Goal: Task Accomplishment & Management: Use online tool/utility

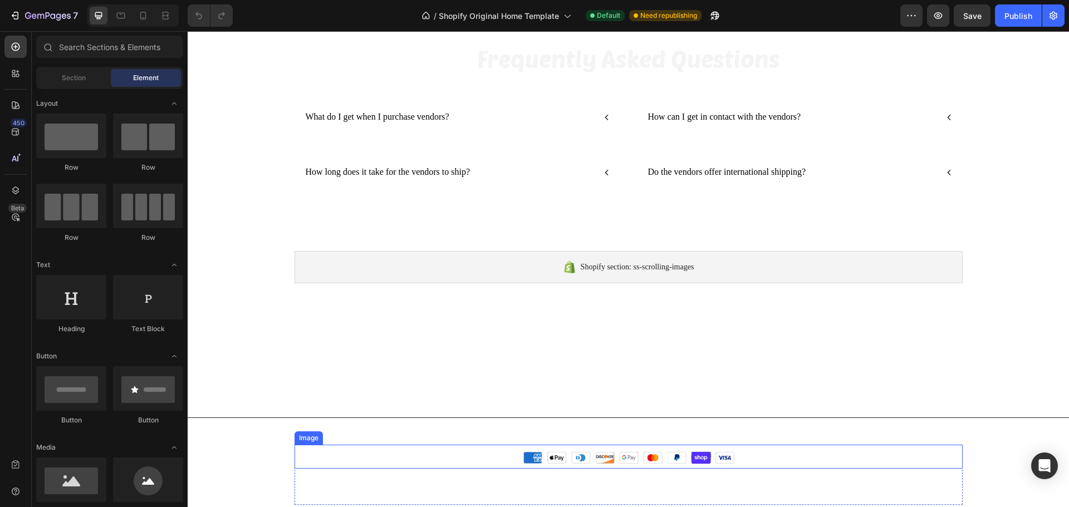
scroll to position [520, 0]
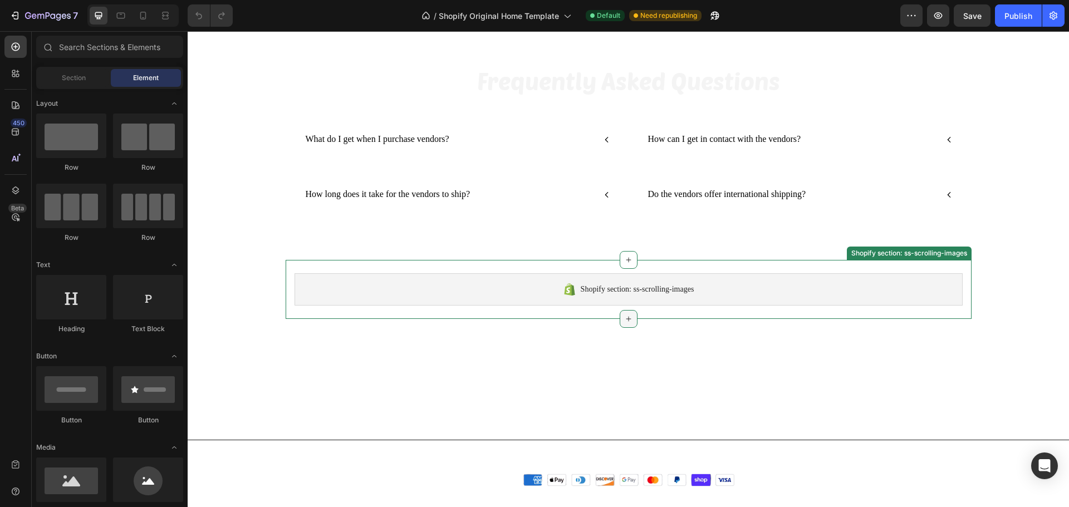
click at [624, 316] on icon at bounding box center [628, 319] width 9 height 9
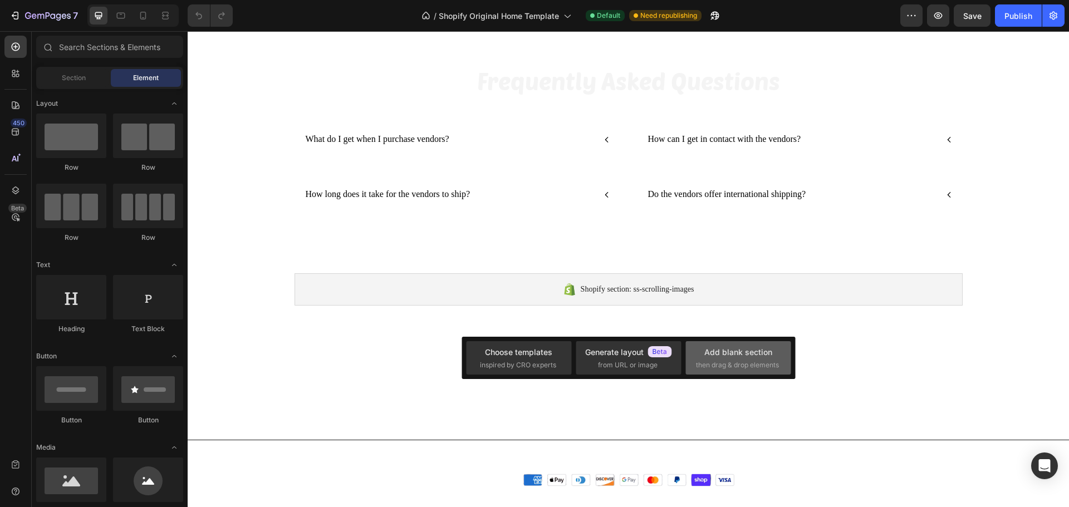
click at [723, 353] on div "Add blank section" at bounding box center [738, 352] width 68 height 12
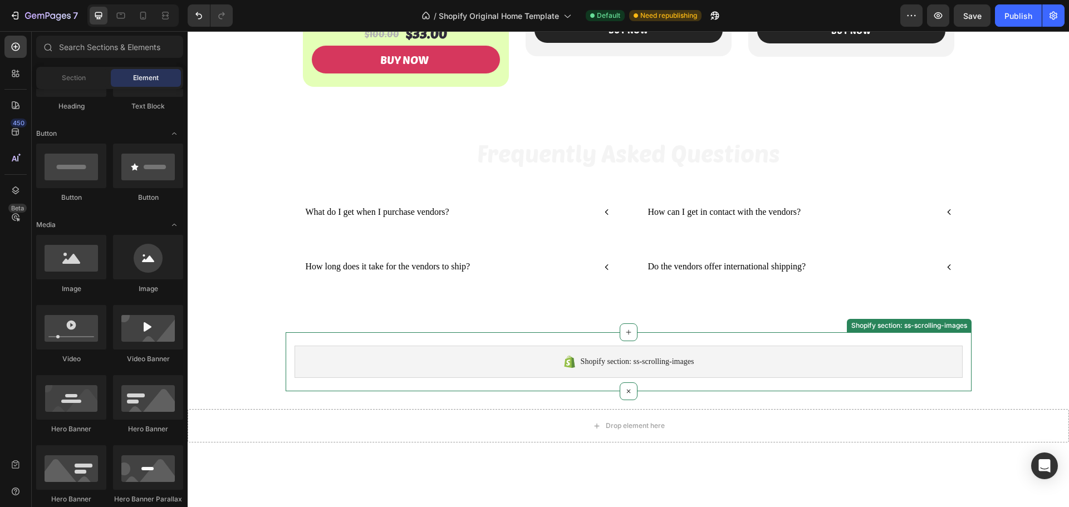
scroll to position [464, 0]
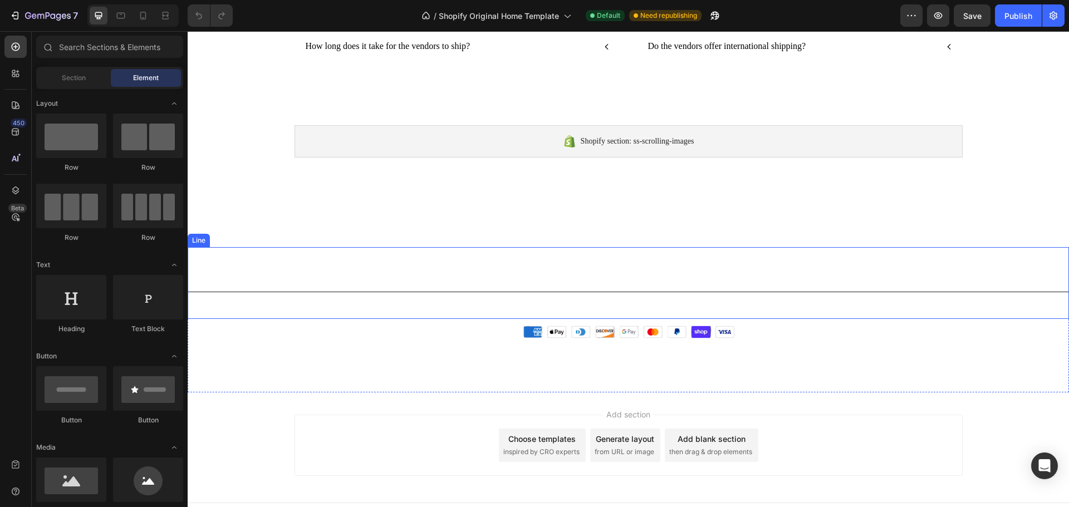
scroll to position [687, 0]
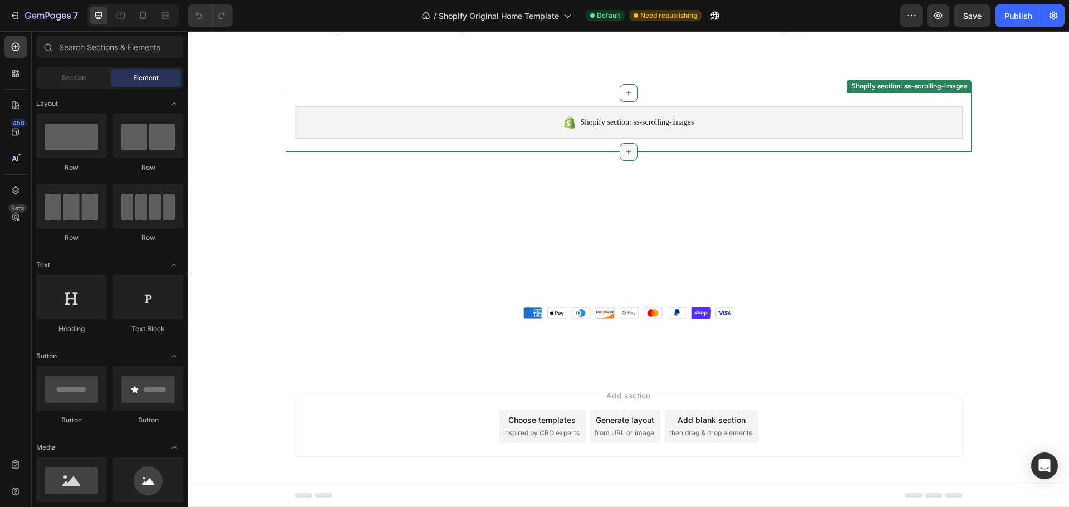
click at [624, 148] on icon at bounding box center [628, 152] width 9 height 9
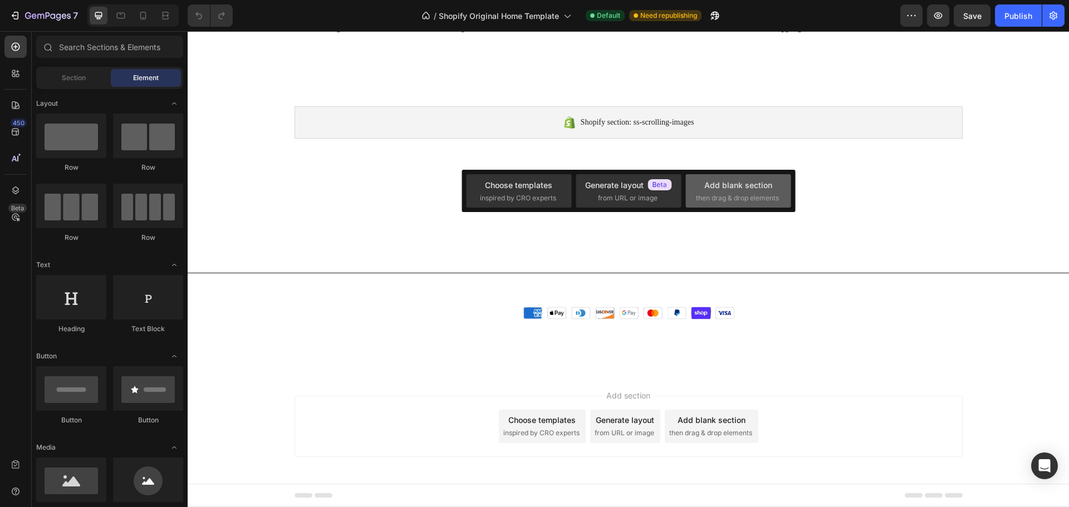
click at [740, 196] on span "then drag & drop elements" at bounding box center [737, 198] width 83 height 10
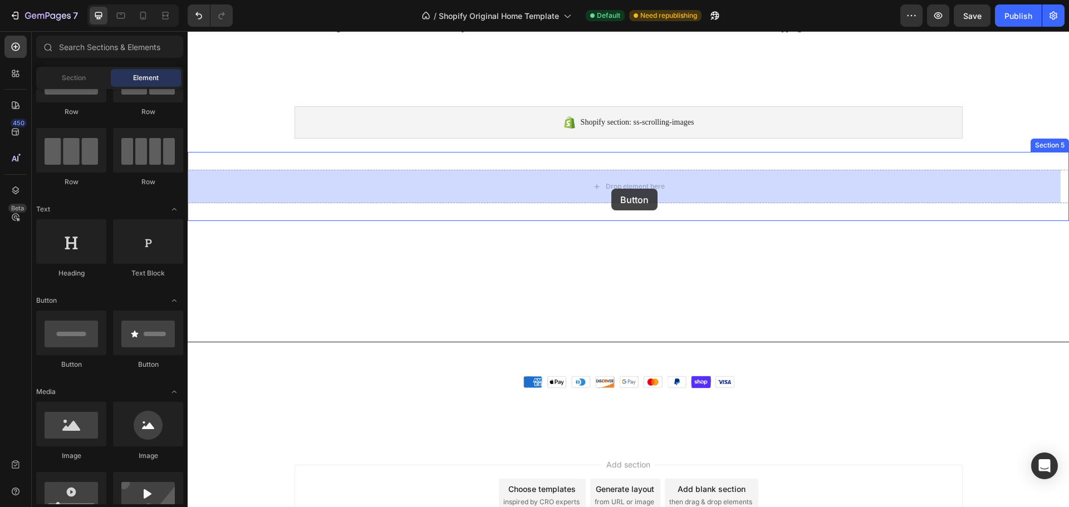
drag, startPoint x: 263, startPoint y: 374, endPoint x: 611, endPoint y: 189, distance: 393.9
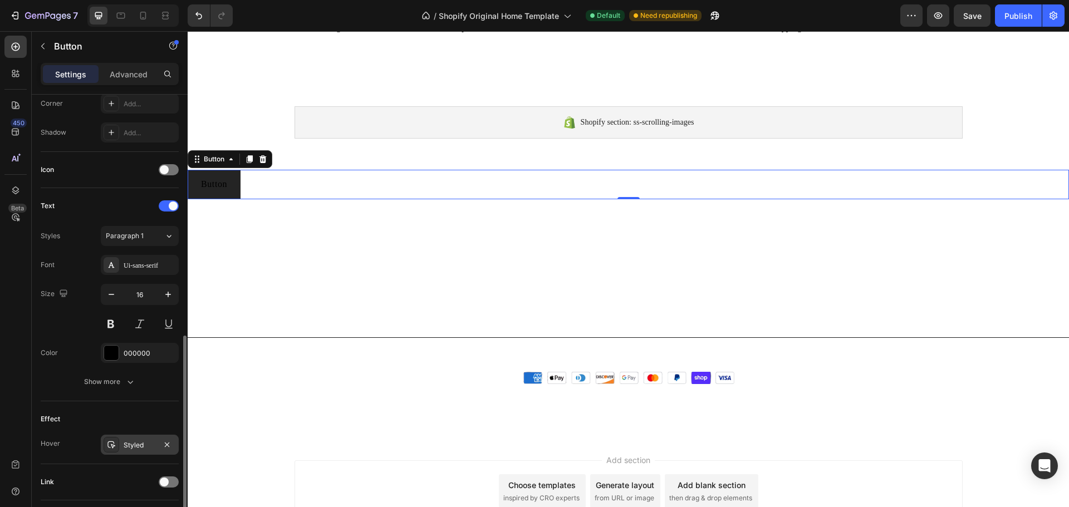
scroll to position [334, 0]
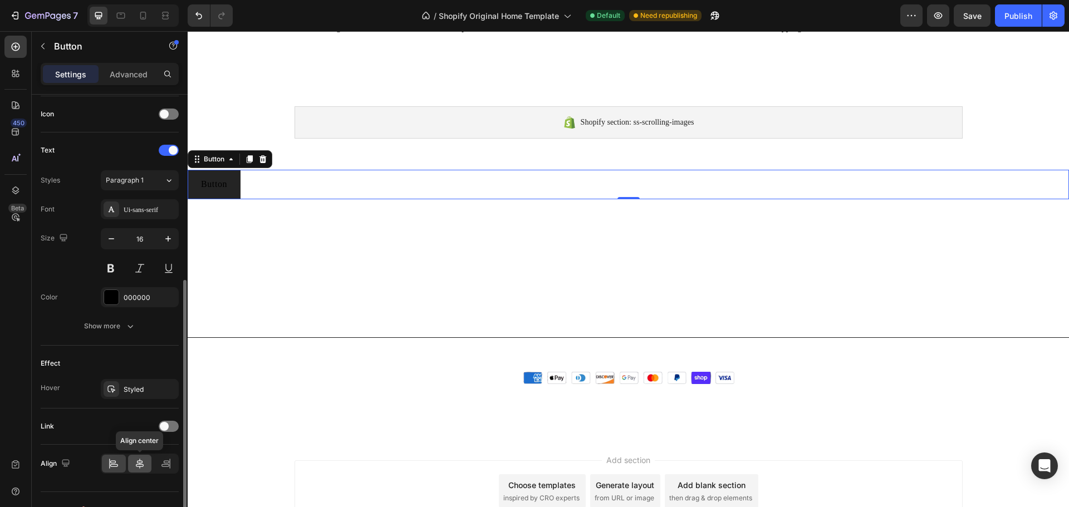
click at [140, 468] on icon at bounding box center [140, 464] width 8 height 10
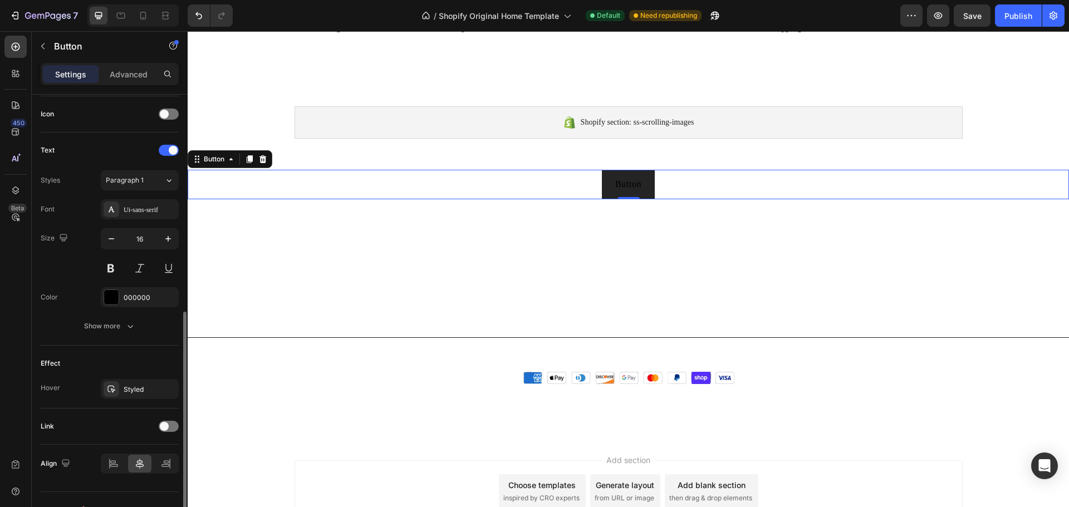
scroll to position [354, 0]
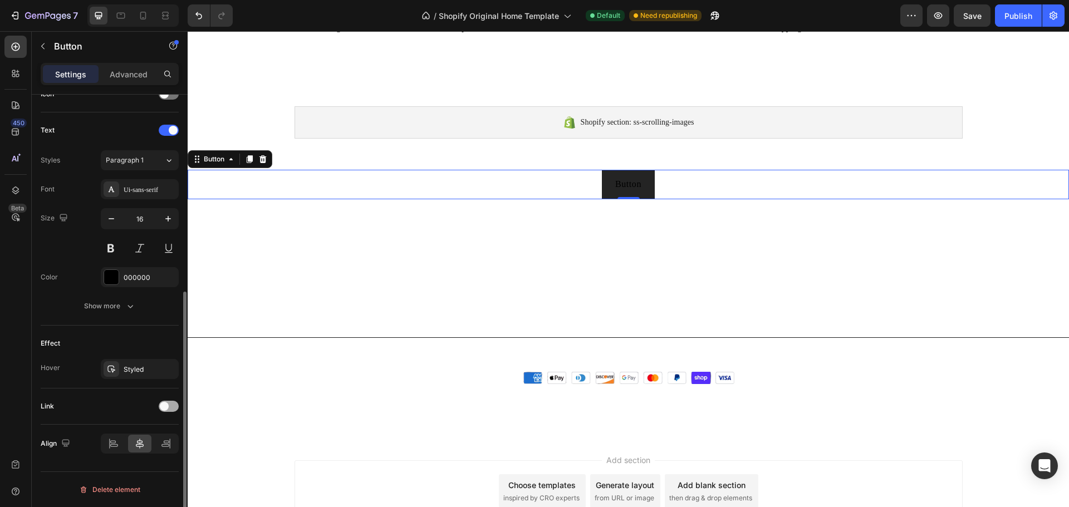
click at [171, 407] on div at bounding box center [169, 406] width 20 height 11
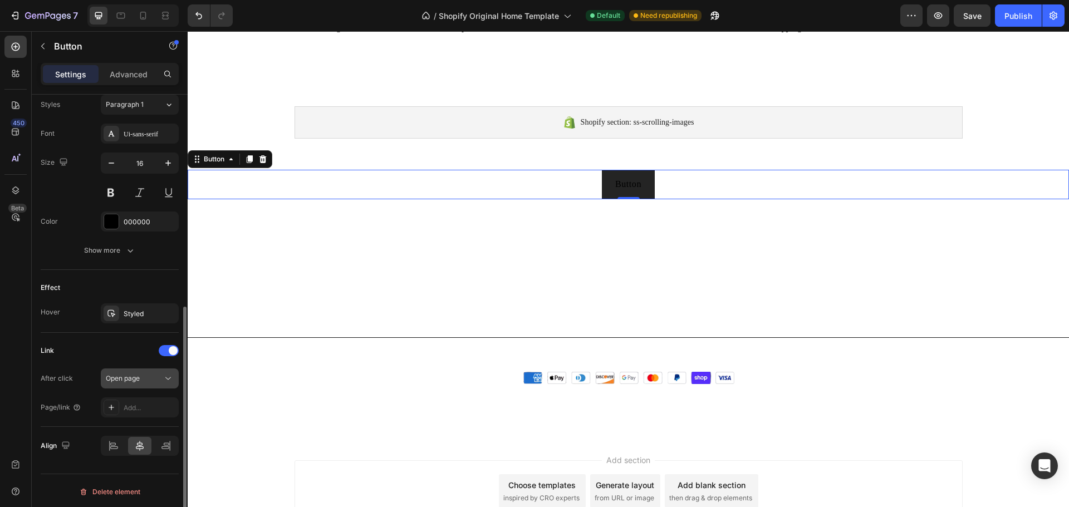
click at [166, 380] on icon at bounding box center [168, 378] width 11 height 11
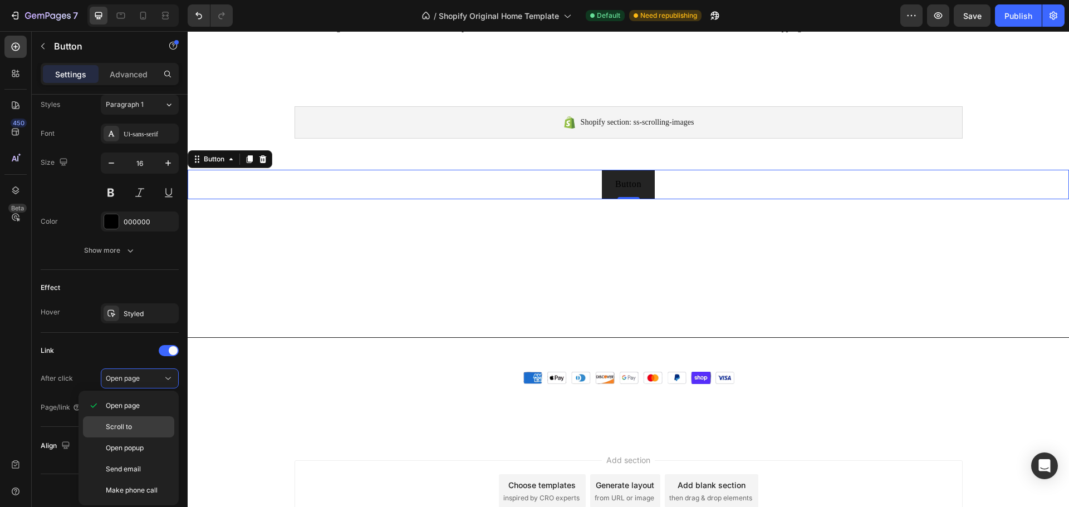
click at [145, 423] on p "Scroll to" at bounding box center [137, 427] width 63 height 10
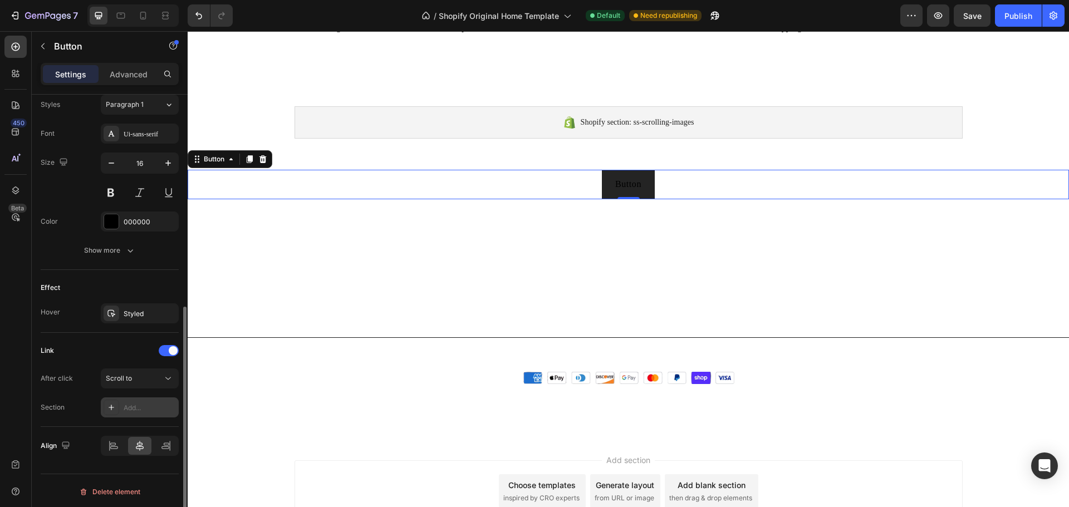
click at [134, 412] on div "Add..." at bounding box center [150, 408] width 52 height 10
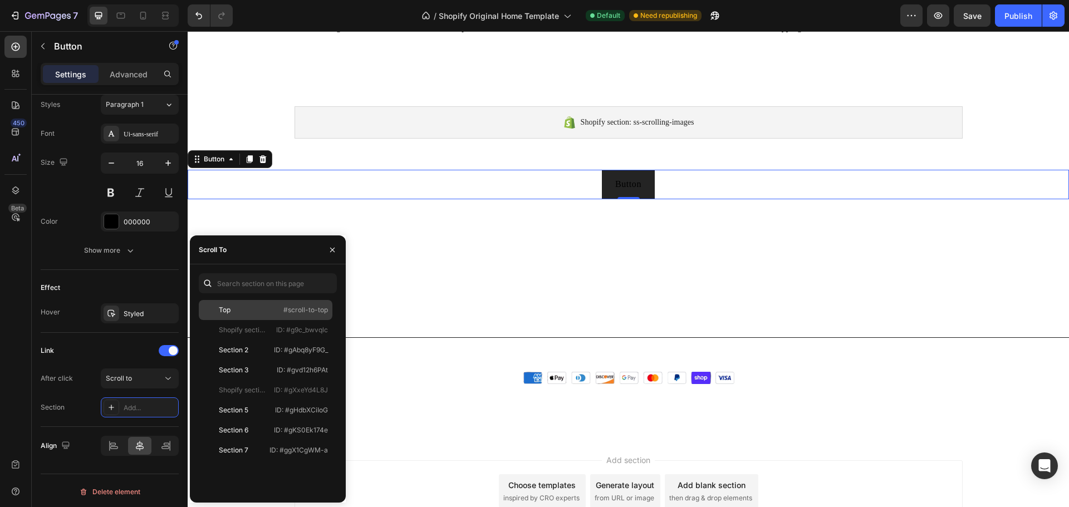
click at [245, 305] on div "Top" at bounding box center [235, 310] width 65 height 10
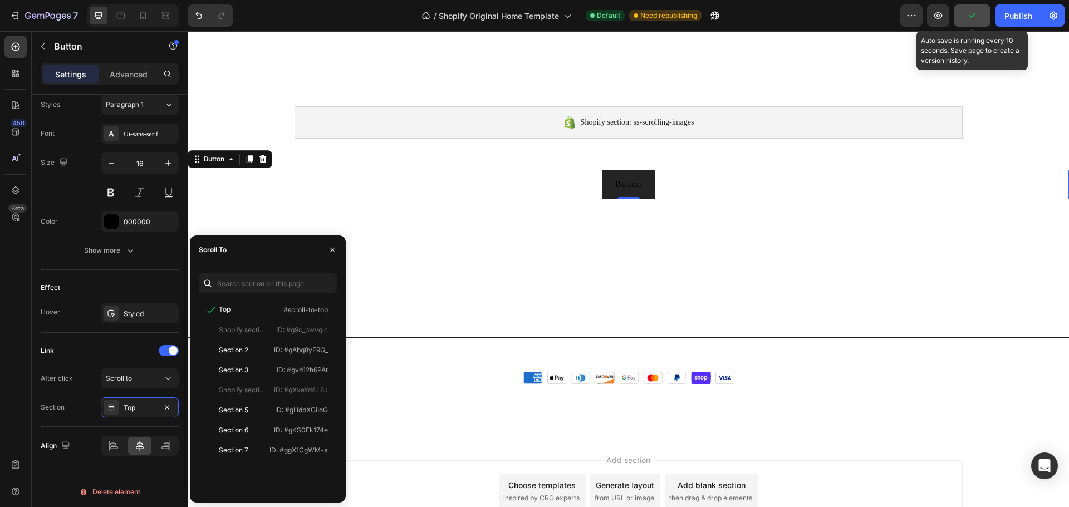
click at [979, 18] on button "button" at bounding box center [972, 15] width 37 height 22
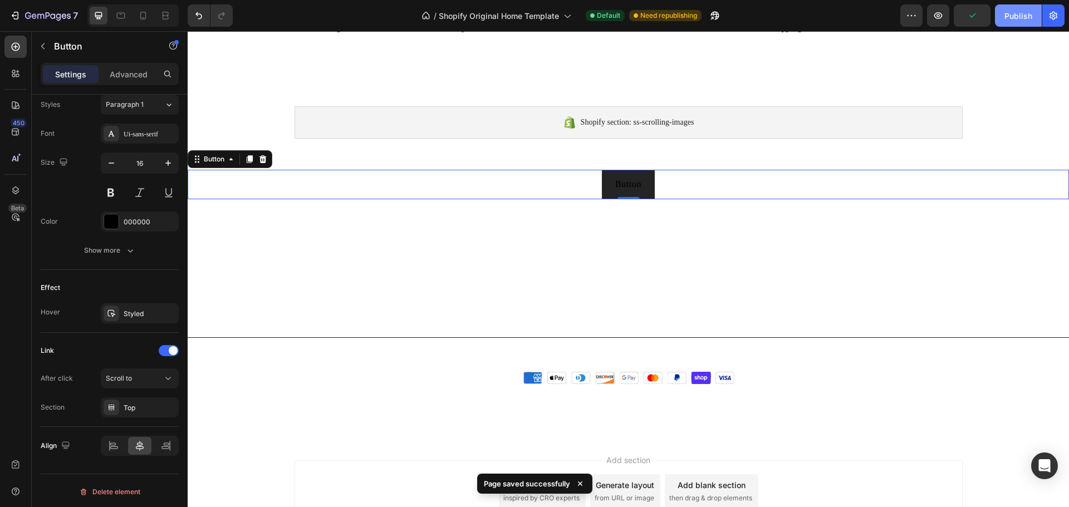
click at [1014, 17] on div "Publish" at bounding box center [1018, 16] width 28 height 12
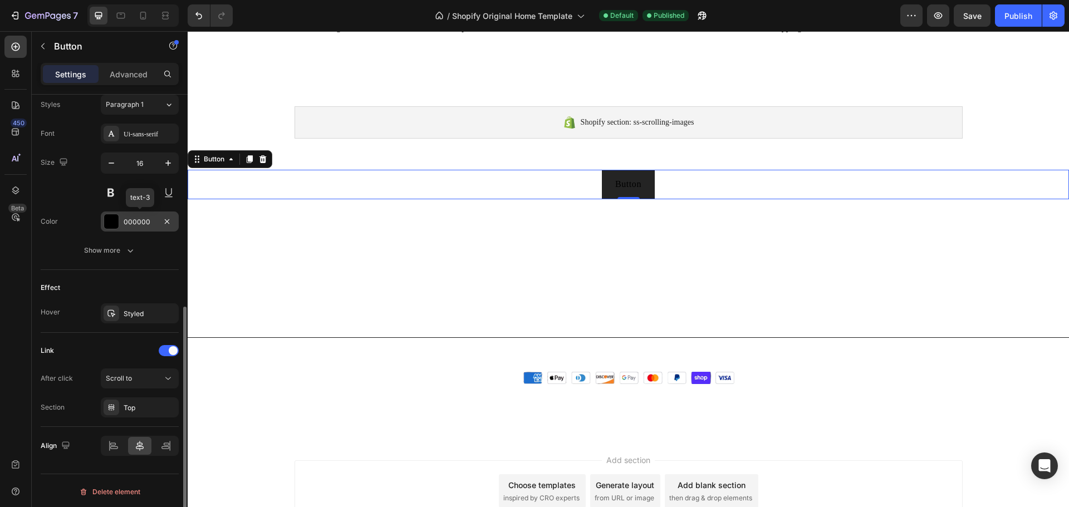
click at [110, 222] on div at bounding box center [111, 221] width 14 height 14
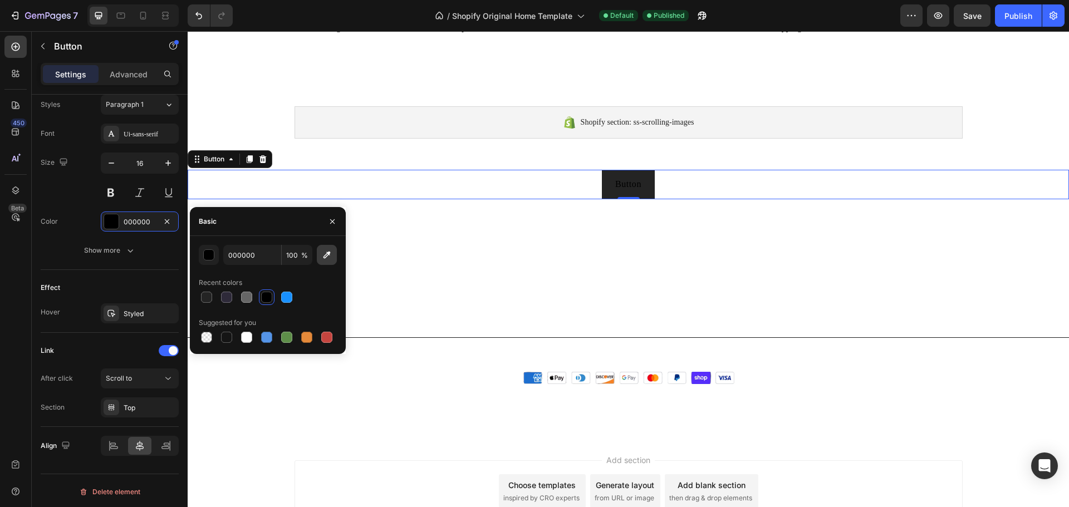
click at [327, 260] on button "button" at bounding box center [327, 255] width 20 height 20
click at [327, 221] on button "button" at bounding box center [332, 222] width 18 height 18
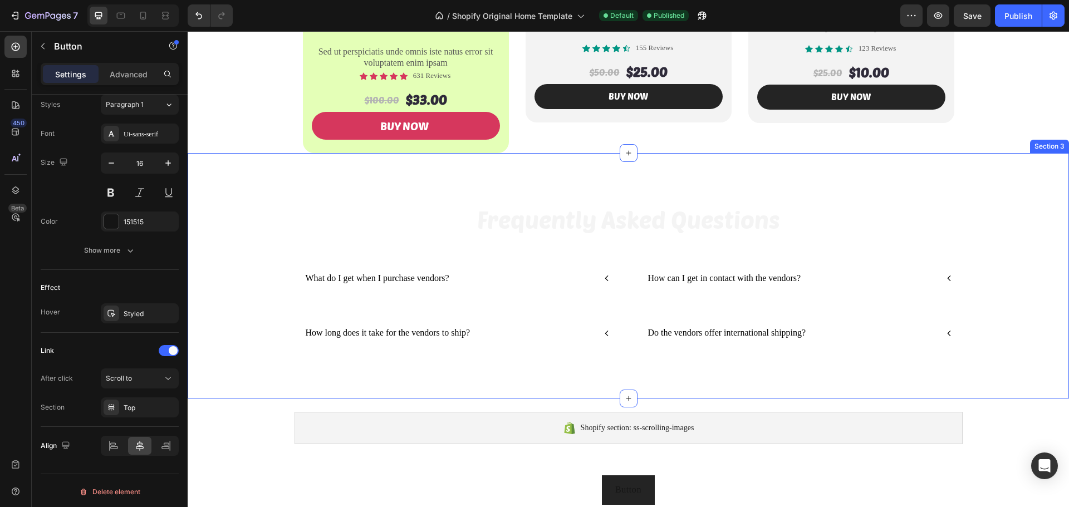
scroll to position [409, 0]
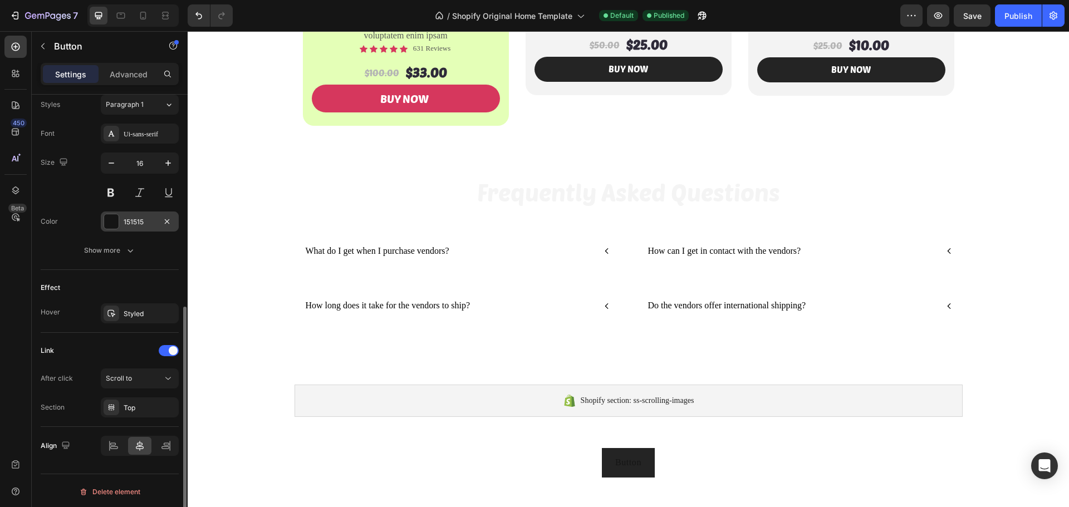
click at [123, 224] on div "151515" at bounding box center [140, 222] width 78 height 20
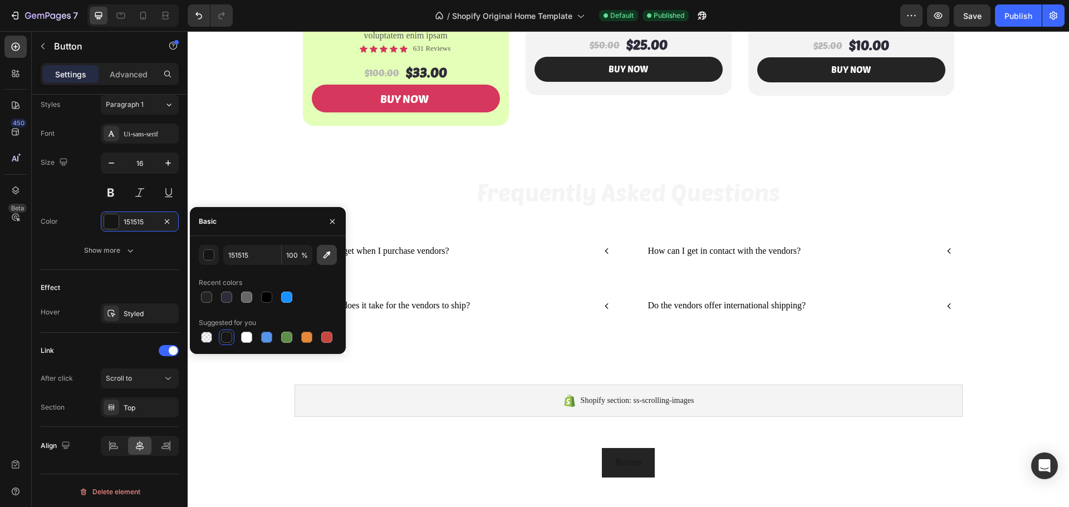
click at [323, 258] on icon "button" at bounding box center [326, 254] width 11 height 11
click at [247, 338] on div at bounding box center [246, 337] width 11 height 11
type input "FFFFFF"
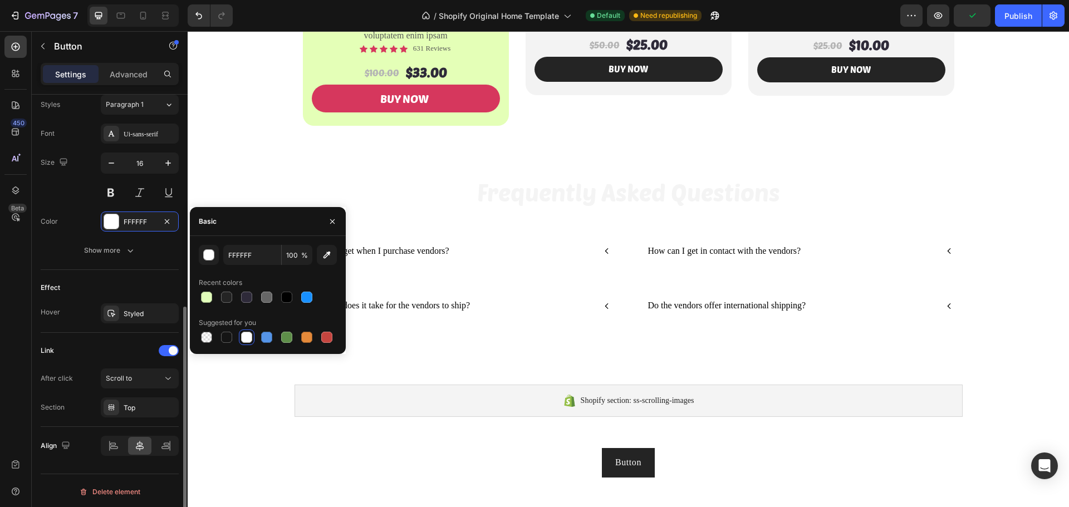
click at [82, 233] on div "Font Ui-sans-serif Size 16 Color FFFFFF Show more" at bounding box center [110, 192] width 138 height 137
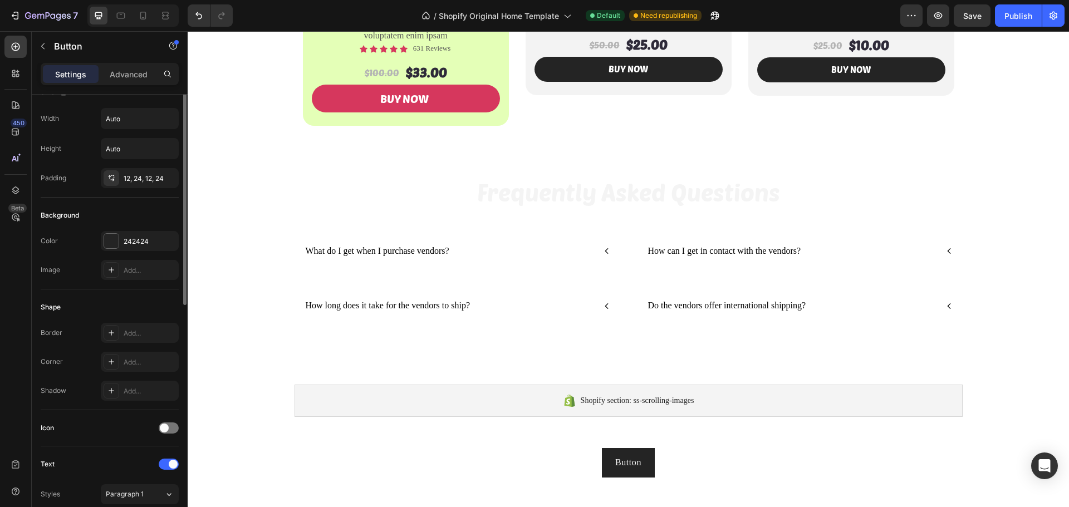
scroll to position [0, 0]
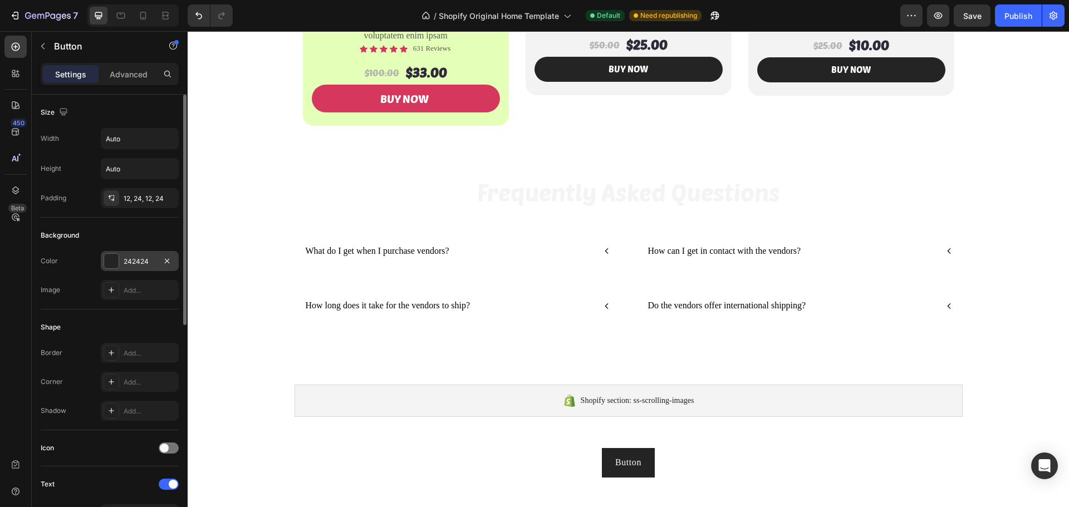
click at [111, 262] on div at bounding box center [111, 261] width 14 height 14
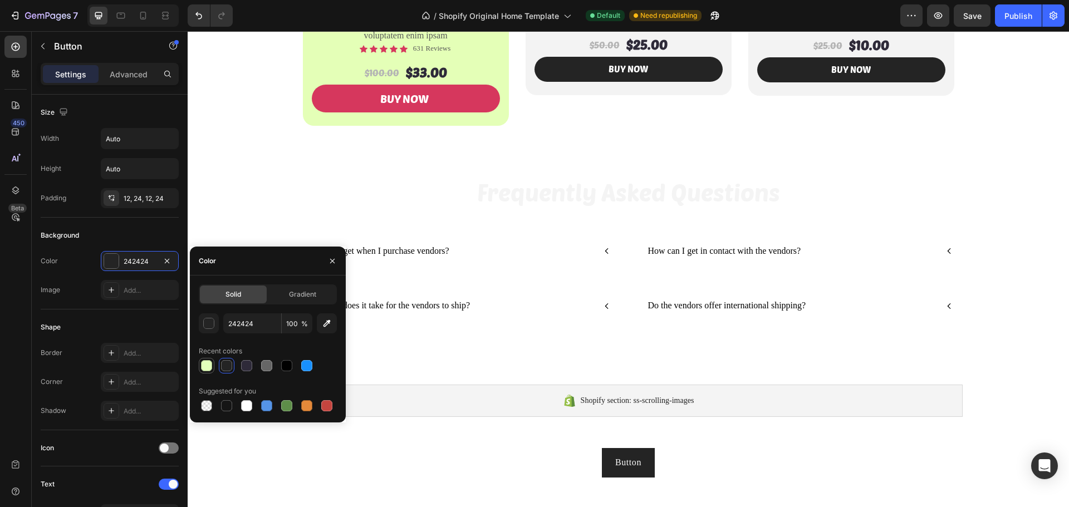
click at [205, 368] on div at bounding box center [206, 365] width 11 height 11
type input "E2FFBB"
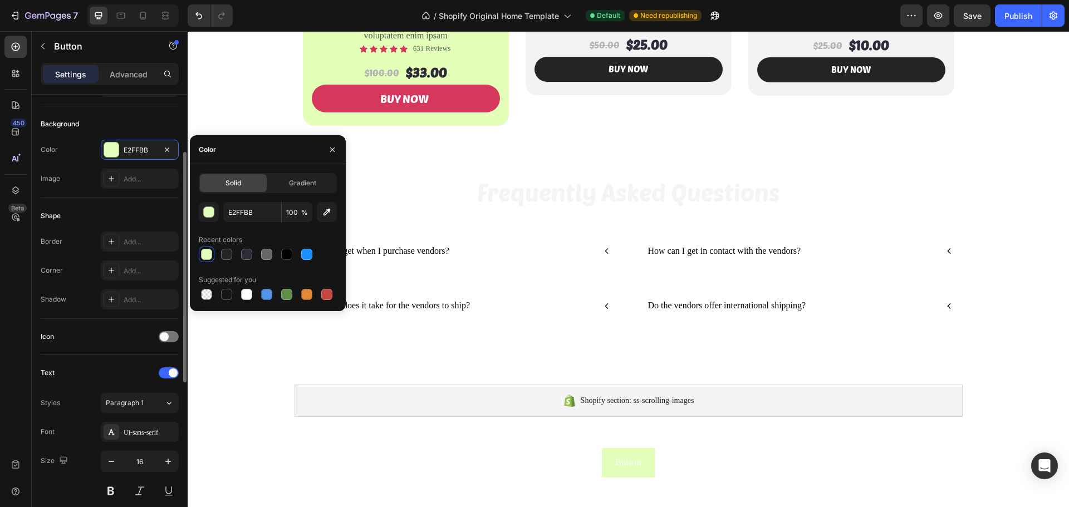
scroll to position [278, 0]
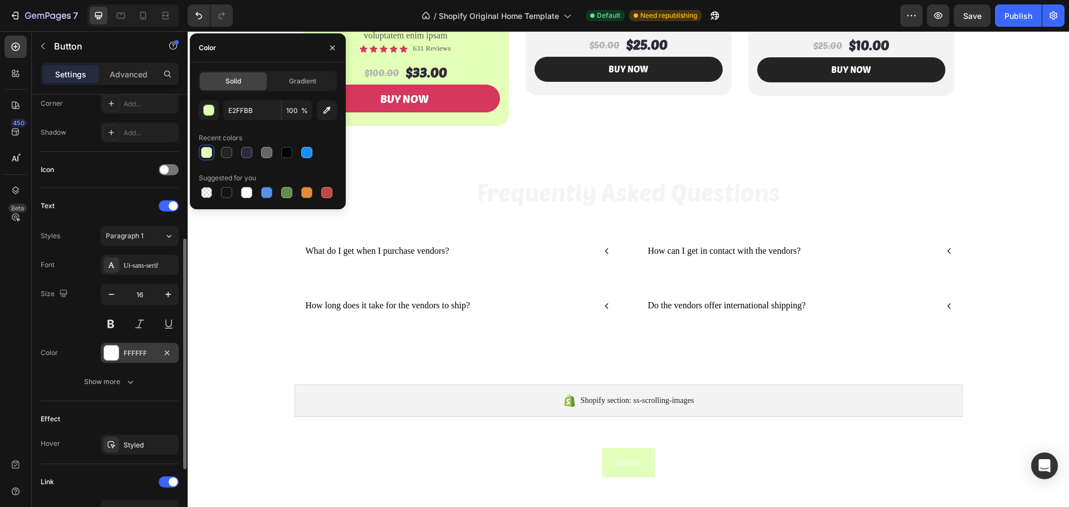
click at [127, 353] on div "FFFFFF" at bounding box center [140, 353] width 32 height 10
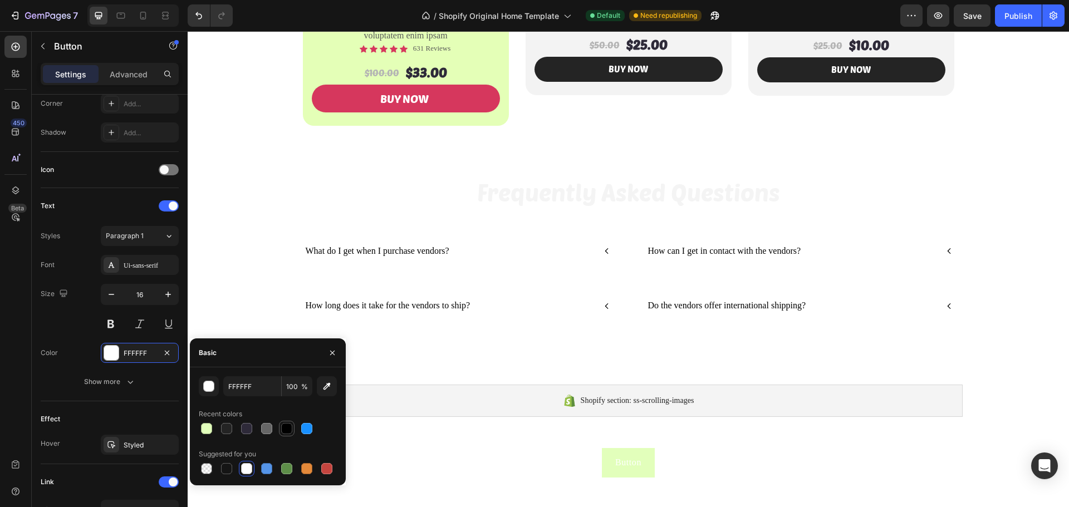
click at [286, 429] on div at bounding box center [286, 428] width 11 height 11
type input "000000"
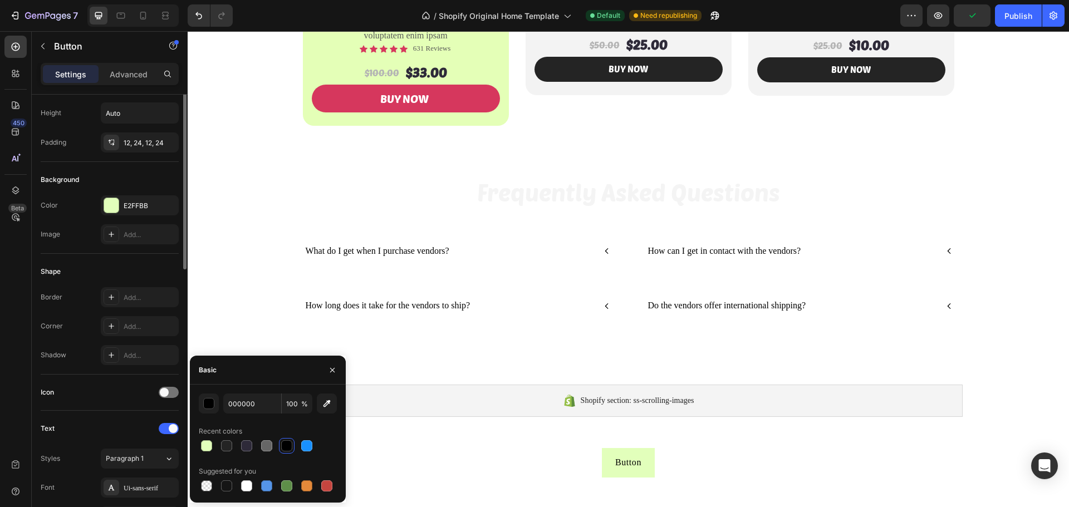
scroll to position [0, 0]
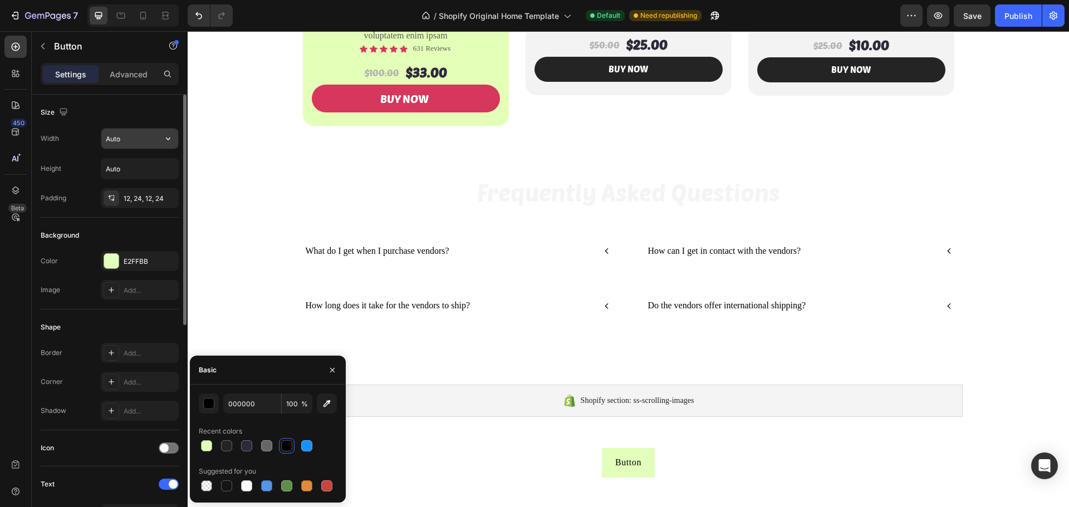
click at [123, 147] on input "Auto" at bounding box center [139, 139] width 77 height 20
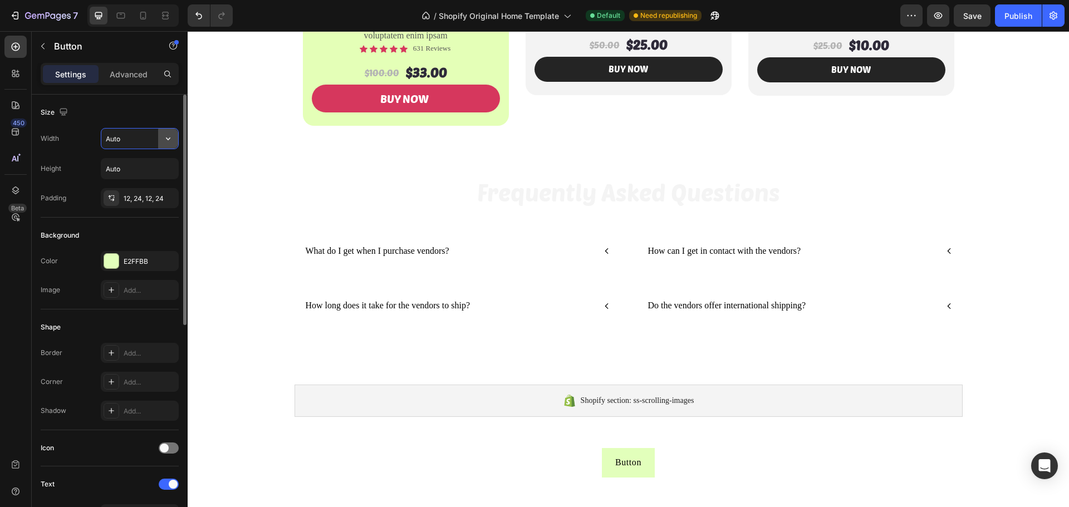
click at [174, 142] on button "button" at bounding box center [168, 139] width 20 height 20
click at [129, 188] on p "Full 100%" at bounding box center [136, 188] width 63 height 10
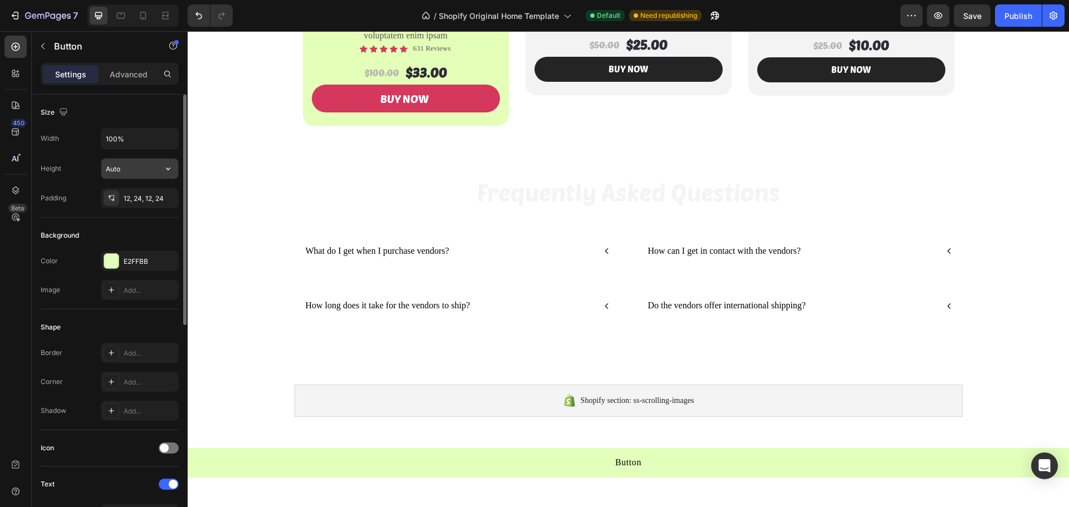
click at [153, 170] on input "Auto" at bounding box center [139, 169] width 77 height 20
click at [156, 143] on input "100%" at bounding box center [139, 139] width 77 height 20
click at [166, 139] on icon "button" at bounding box center [168, 138] width 11 height 11
click at [139, 165] on p "Fit content Auto" at bounding box center [136, 167] width 63 height 10
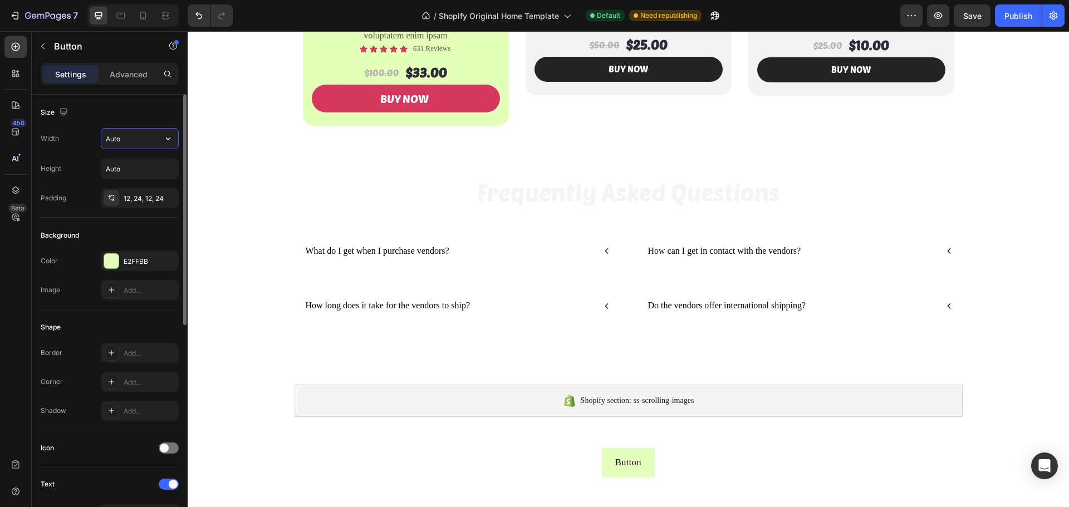
click at [117, 143] on input "Auto" at bounding box center [139, 139] width 77 height 20
click at [648, 461] on button "Button" at bounding box center [628, 463] width 53 height 30
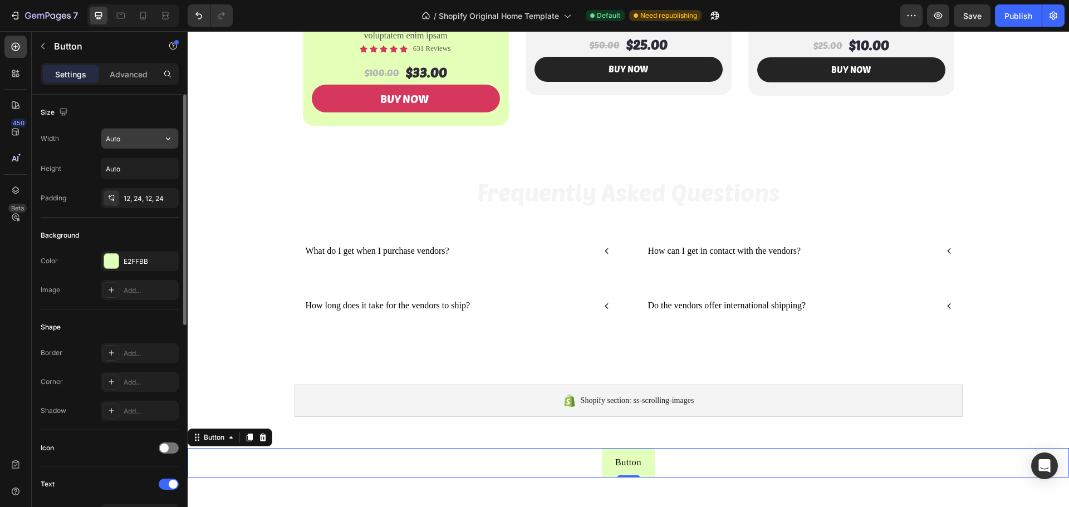
click at [125, 140] on input "Auto" at bounding box center [139, 139] width 77 height 20
click at [125, 141] on input "Auto" at bounding box center [139, 139] width 77 height 20
type input "5"
click at [116, 170] on input "Auto" at bounding box center [139, 169] width 77 height 20
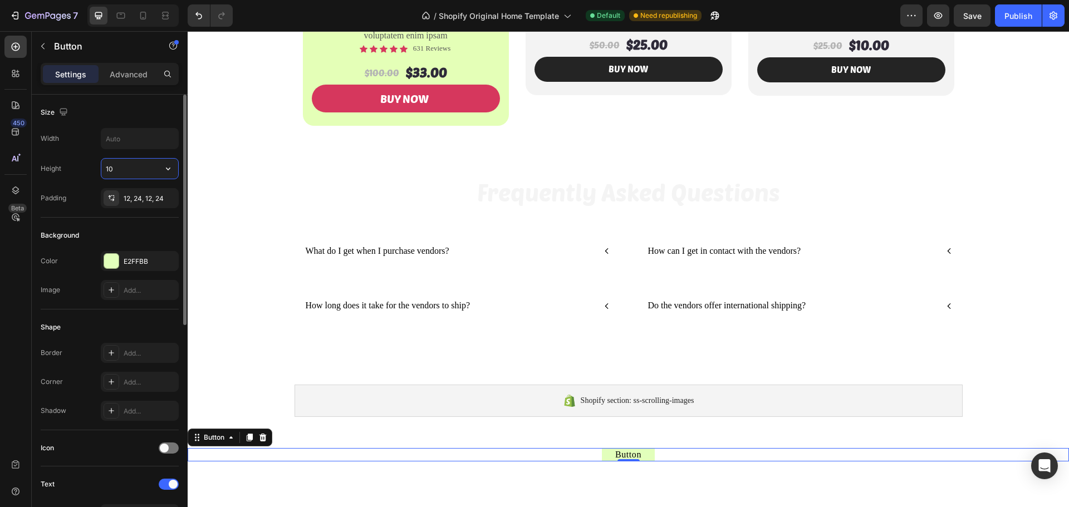
type input "1"
type input "5"
click at [125, 141] on input "text" at bounding box center [139, 139] width 77 height 20
click at [117, 173] on input "100" at bounding box center [139, 169] width 77 height 20
type input "75"
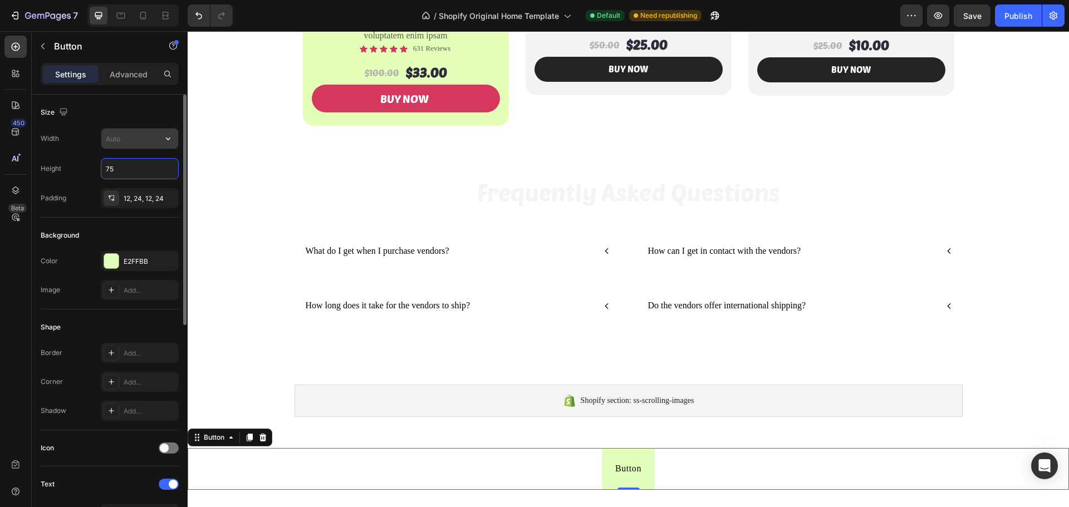
click at [122, 139] on input "text" at bounding box center [139, 139] width 77 height 20
drag, startPoint x: 121, startPoint y: 141, endPoint x: 88, endPoint y: 126, distance: 36.1
click at [99, 137] on div "Width 150" at bounding box center [110, 138] width 138 height 21
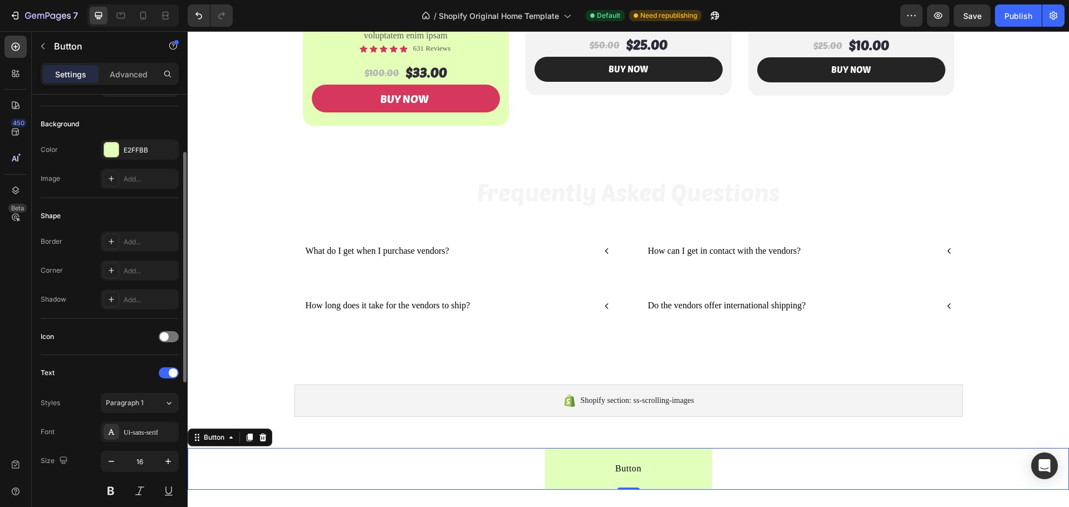
scroll to position [167, 0]
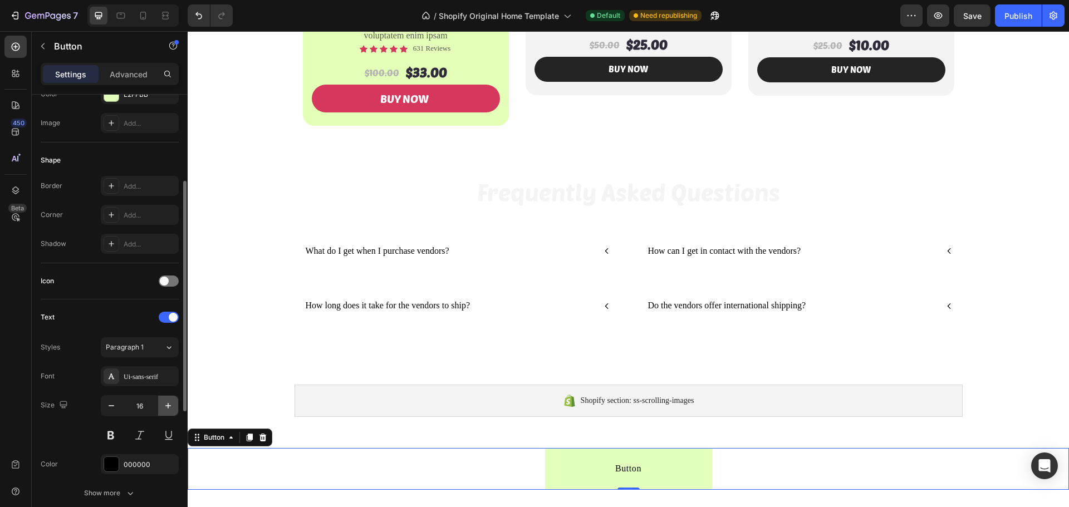
type input "300"
click at [165, 408] on icon "button" at bounding box center [168, 405] width 11 height 11
click at [165, 407] on icon "button" at bounding box center [168, 405] width 11 height 11
click at [164, 407] on icon "button" at bounding box center [168, 405] width 11 height 11
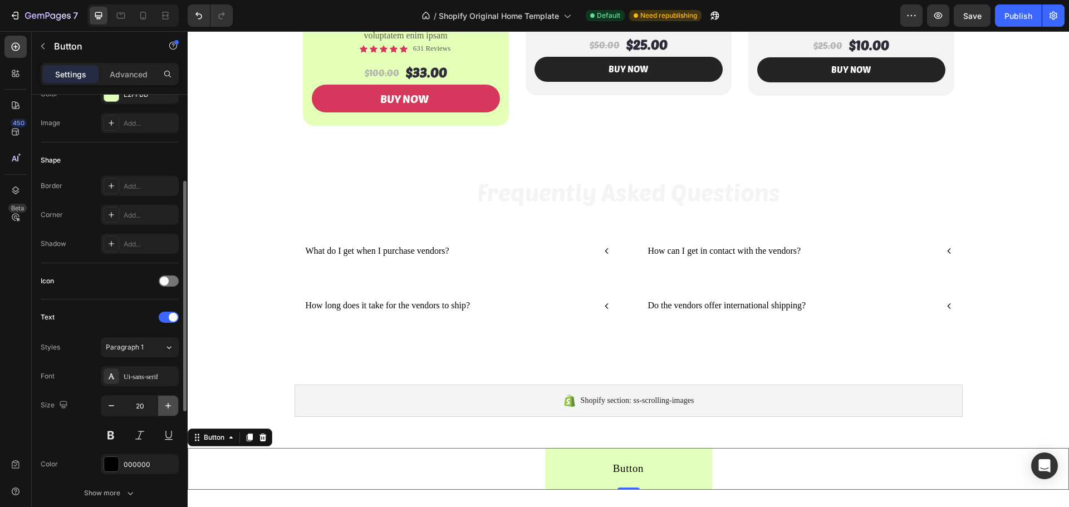
click at [163, 407] on icon "button" at bounding box center [168, 405] width 11 height 11
click at [162, 407] on button "button" at bounding box center [168, 406] width 20 height 20
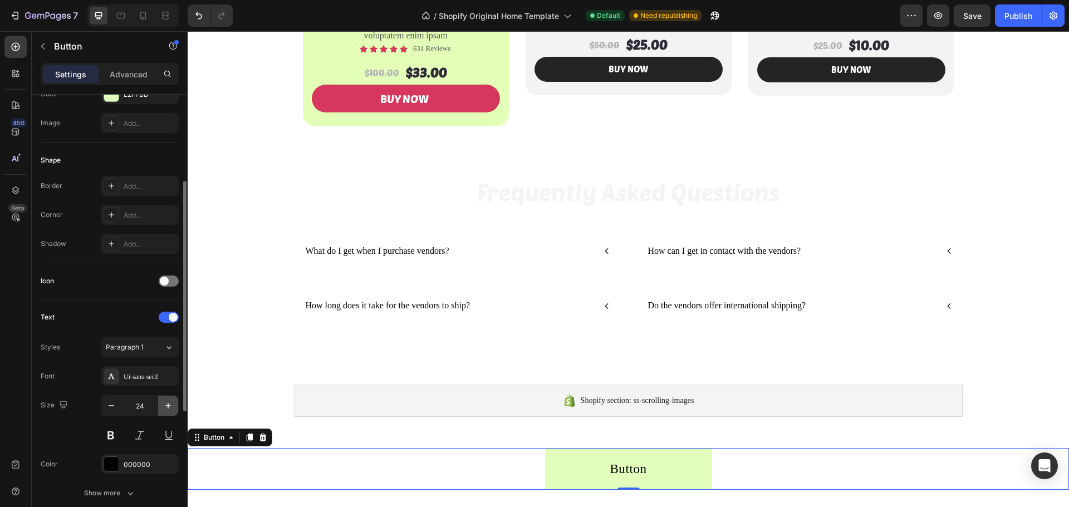
click at [161, 407] on button "button" at bounding box center [168, 406] width 20 height 20
type input "26"
click at [153, 380] on div "Ui-sans-serif" at bounding box center [150, 377] width 52 height 10
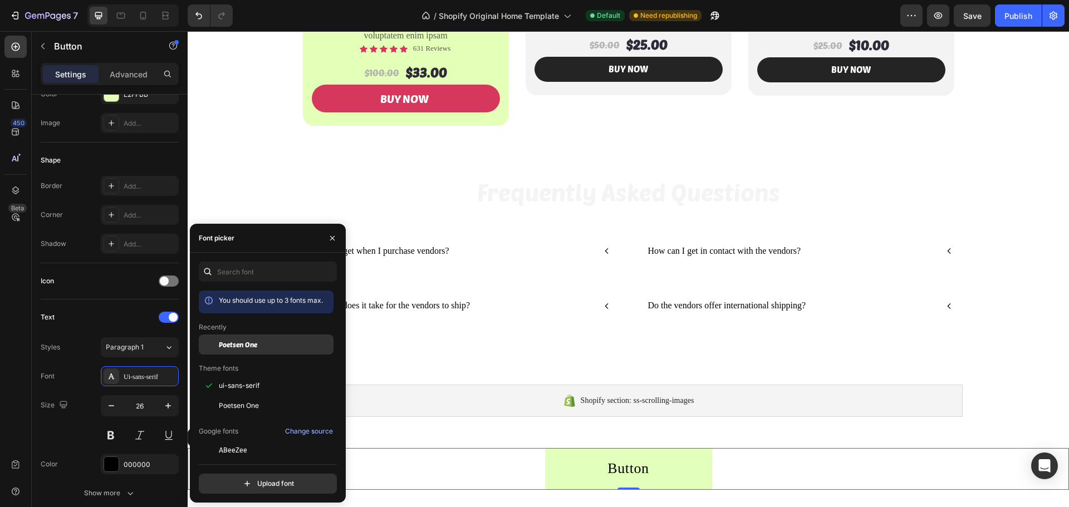
click at [213, 344] on div at bounding box center [209, 345] width 20 height 20
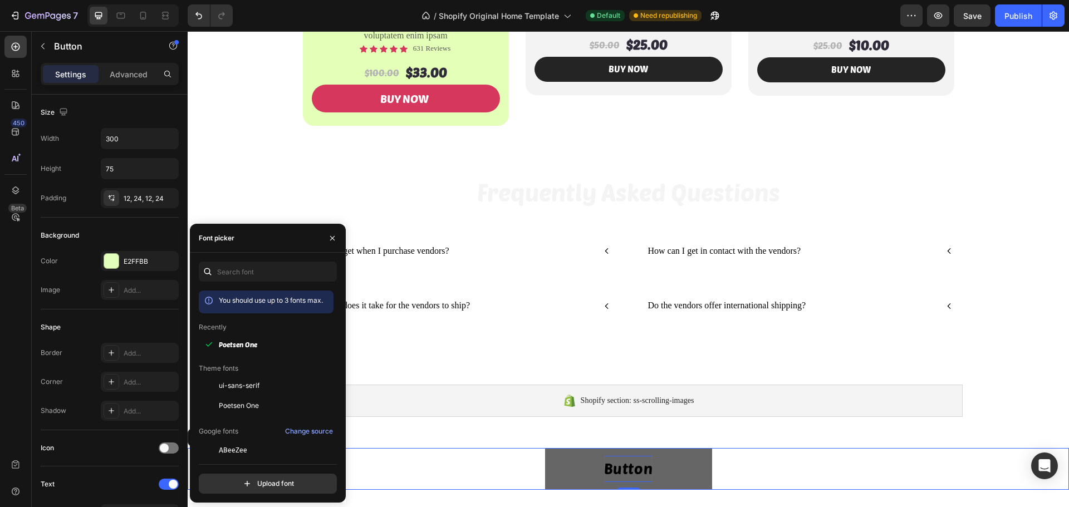
click at [621, 468] on p "Button" at bounding box center [628, 469] width 49 height 26
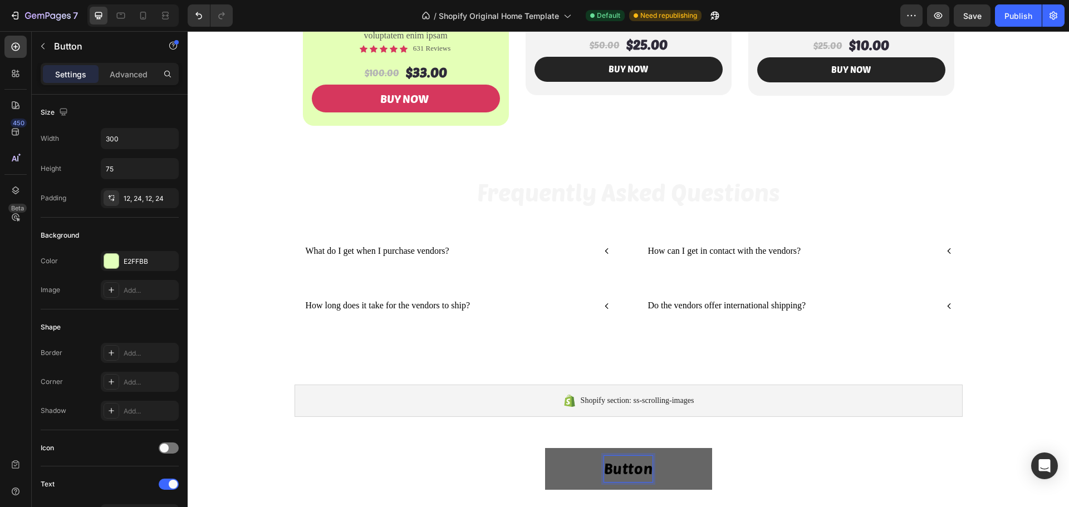
click at [621, 468] on p "Button" at bounding box center [628, 469] width 49 height 26
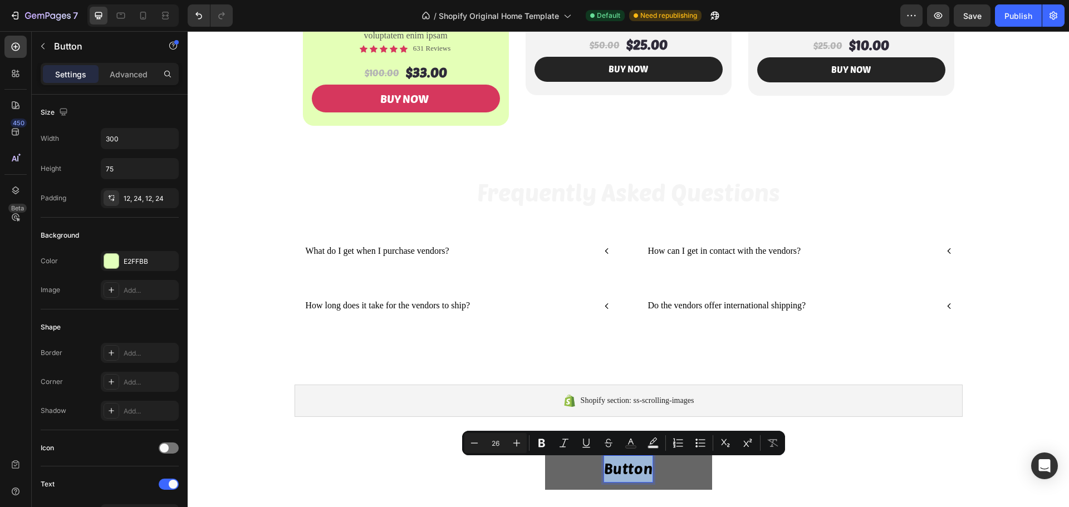
drag, startPoint x: 644, startPoint y: 470, endPoint x: 601, endPoint y: 469, distance: 42.9
click at [604, 469] on p "Button" at bounding box center [628, 469] width 49 height 26
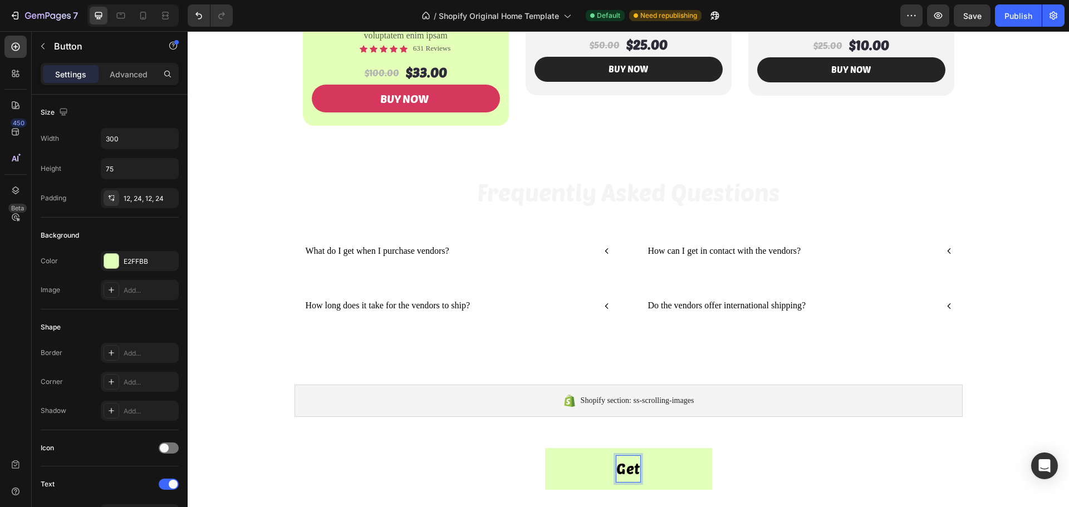
click at [545, 448] on button "Get" at bounding box center [628, 469] width 167 height 42
click at [739, 470] on div "Get Access Button 0" at bounding box center [628, 469] width 881 height 42
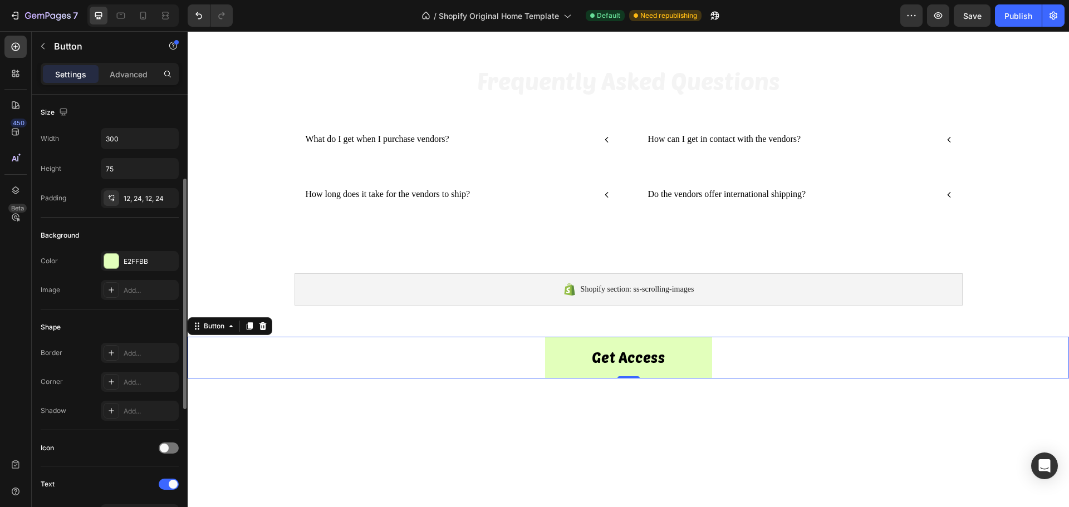
scroll to position [56, 0]
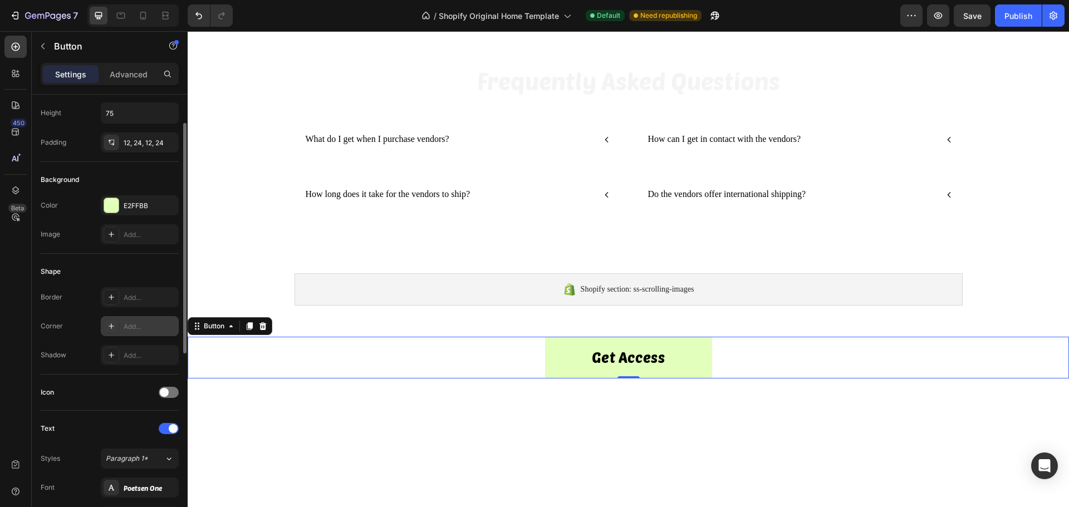
click at [130, 325] on div "Add..." at bounding box center [150, 327] width 52 height 10
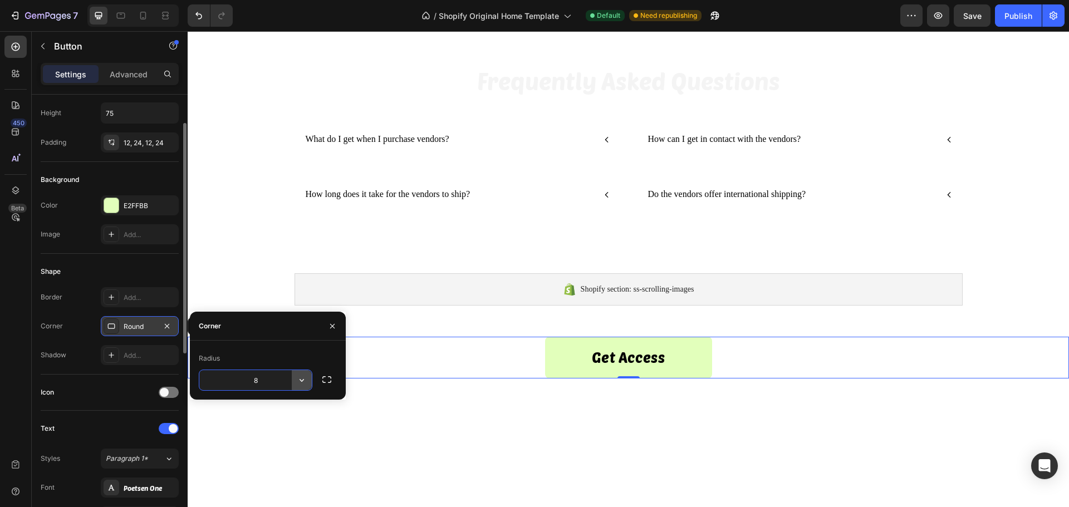
click at [307, 381] on icon "button" at bounding box center [301, 380] width 11 height 11
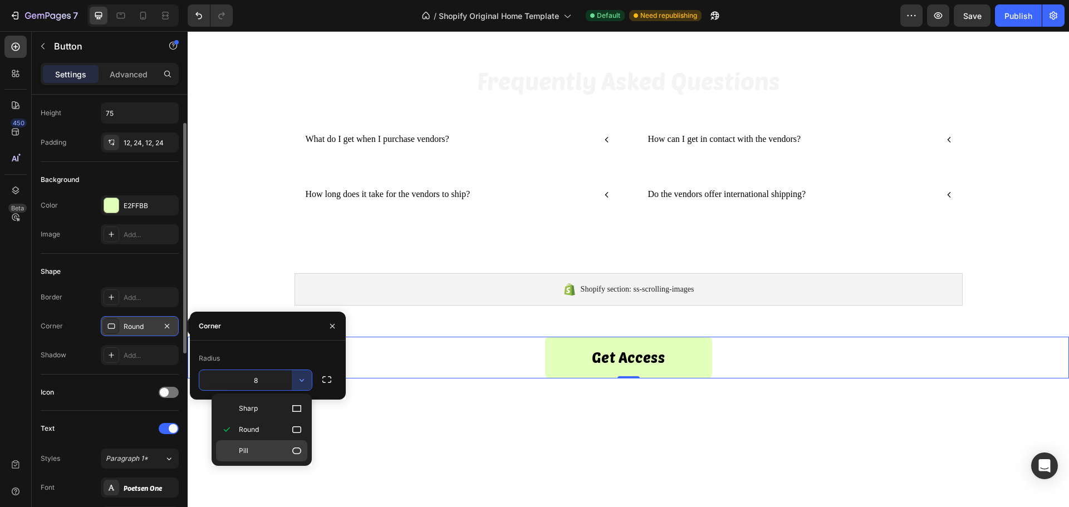
click at [293, 443] on div "Pill" at bounding box center [261, 450] width 91 height 21
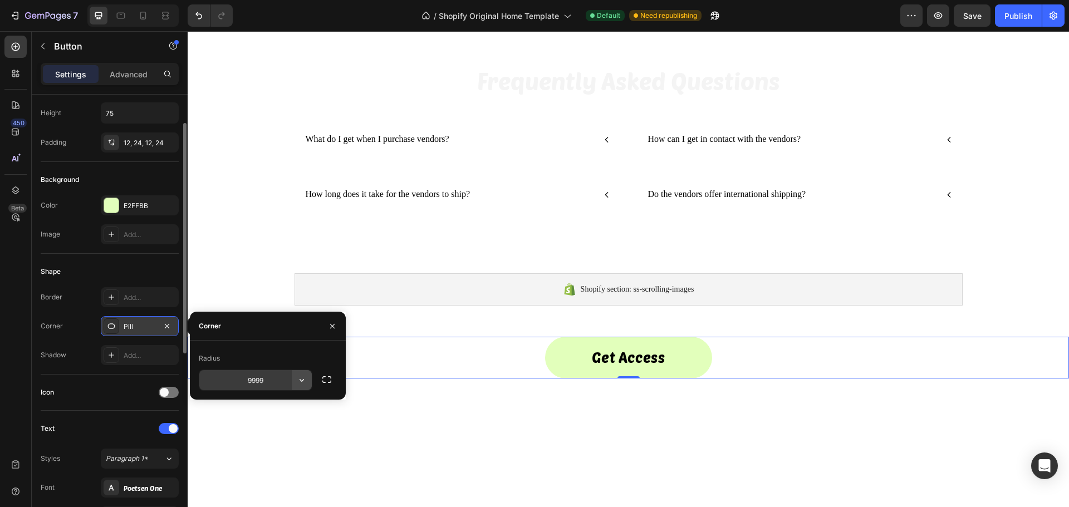
click at [302, 382] on icon "button" at bounding box center [301, 380] width 11 height 11
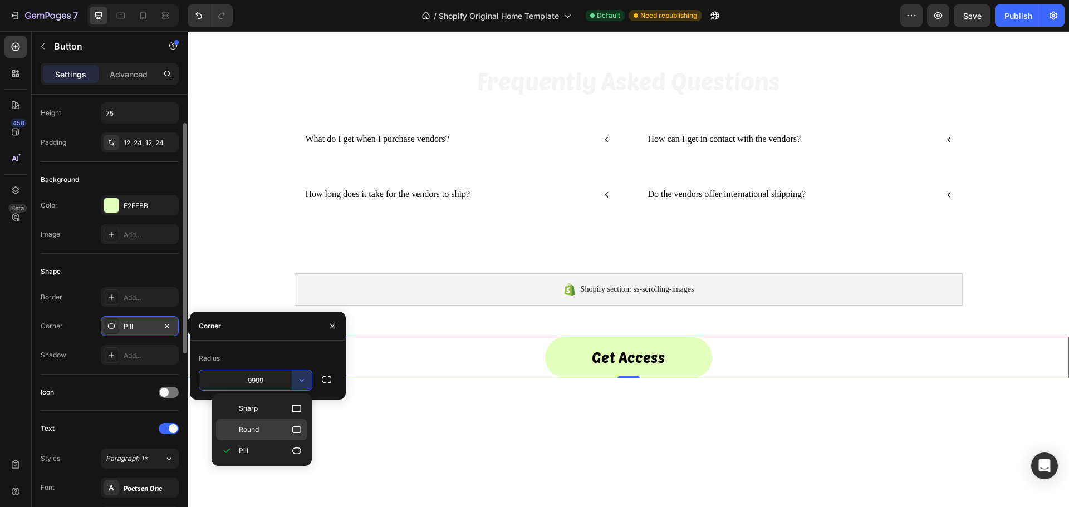
click at [281, 426] on p "Round" at bounding box center [270, 429] width 63 height 11
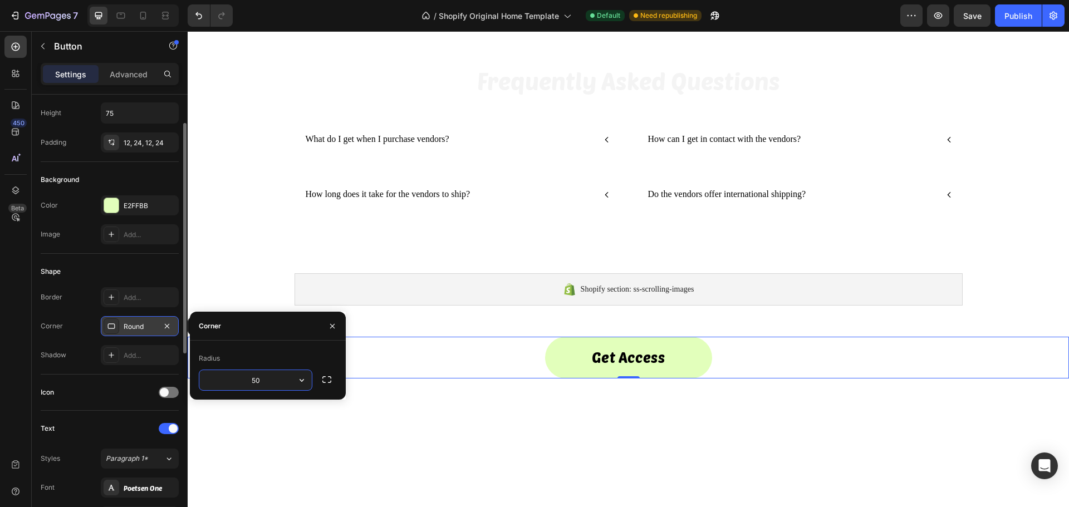
type input "5"
type input "20"
click at [480, 407] on div "Legal Text block Shipping Policy Text block Refunds Text block Terms & Conditio…" at bounding box center [628, 434] width 881 height 76
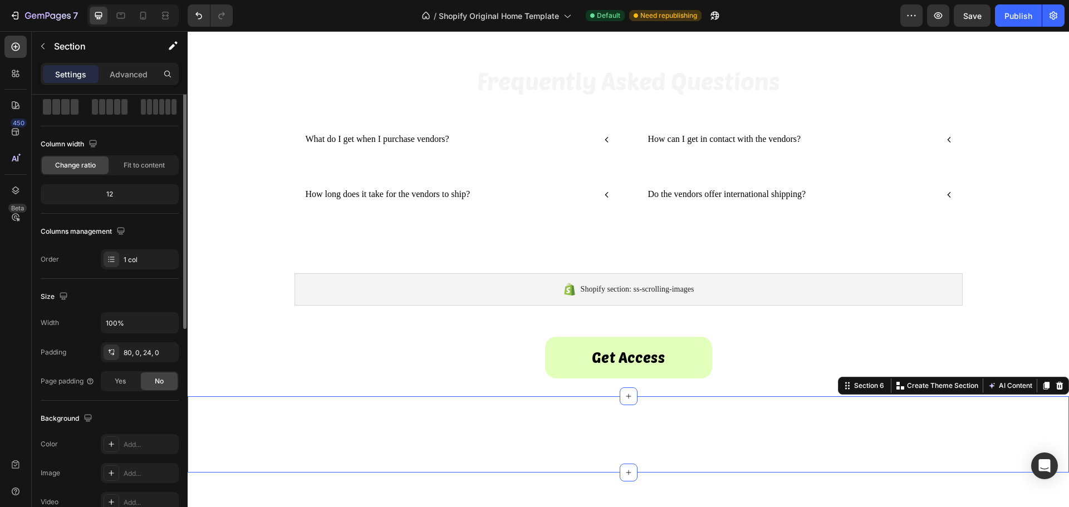
scroll to position [0, 0]
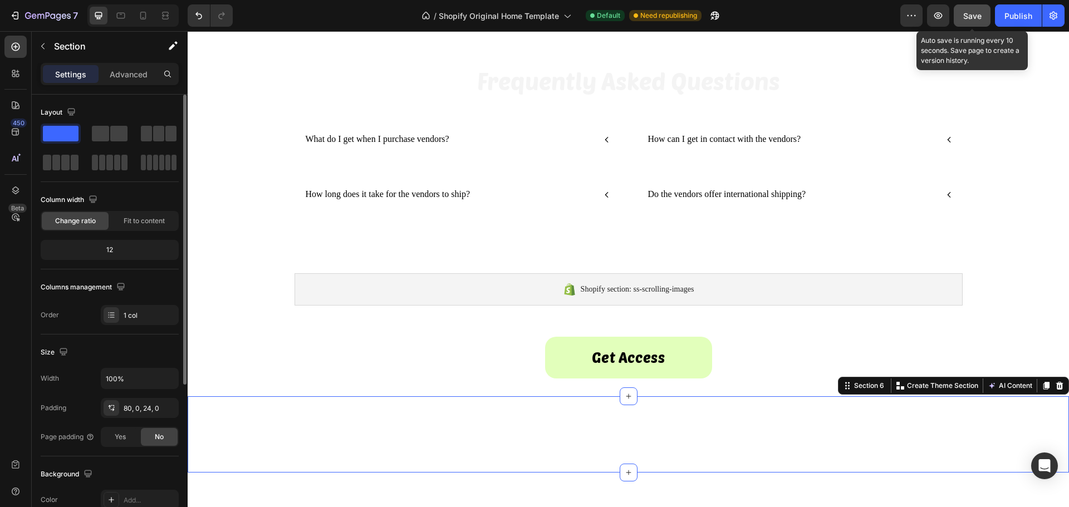
click at [981, 16] on span "Save" at bounding box center [972, 15] width 18 height 9
click at [969, 16] on span "Save" at bounding box center [972, 15] width 18 height 9
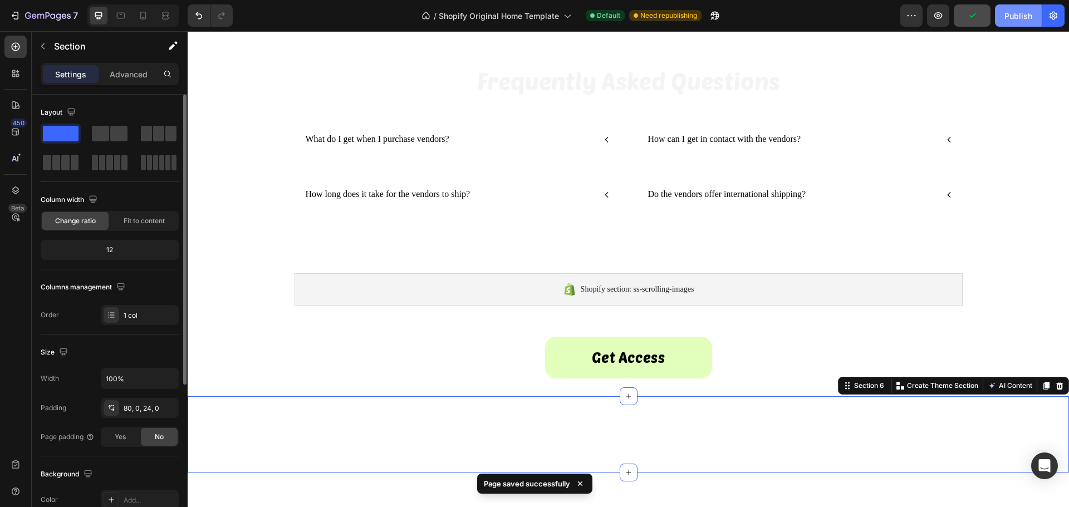
click at [1008, 19] on div "Publish" at bounding box center [1018, 16] width 28 height 12
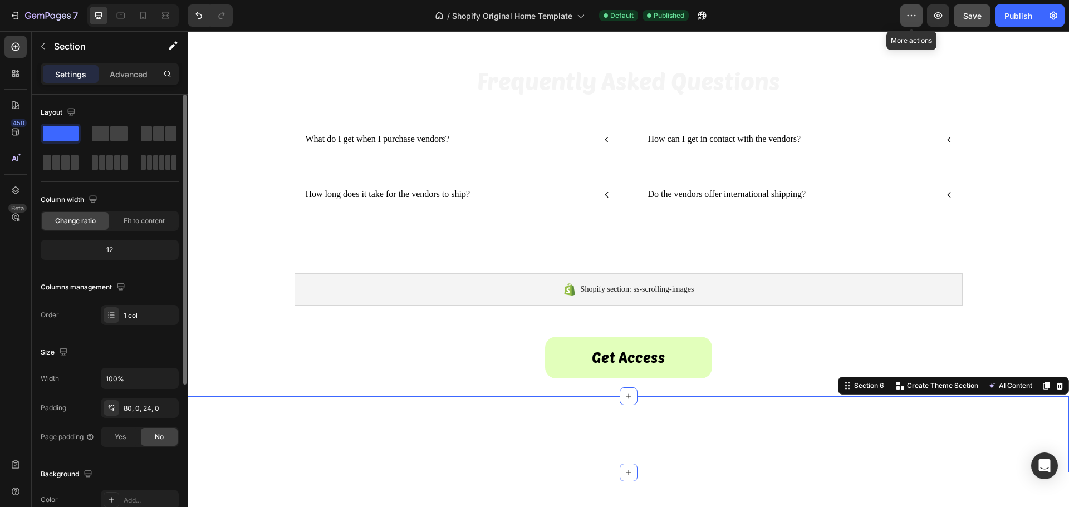
click at [914, 16] on icon "button" at bounding box center [915, 15] width 2 height 1
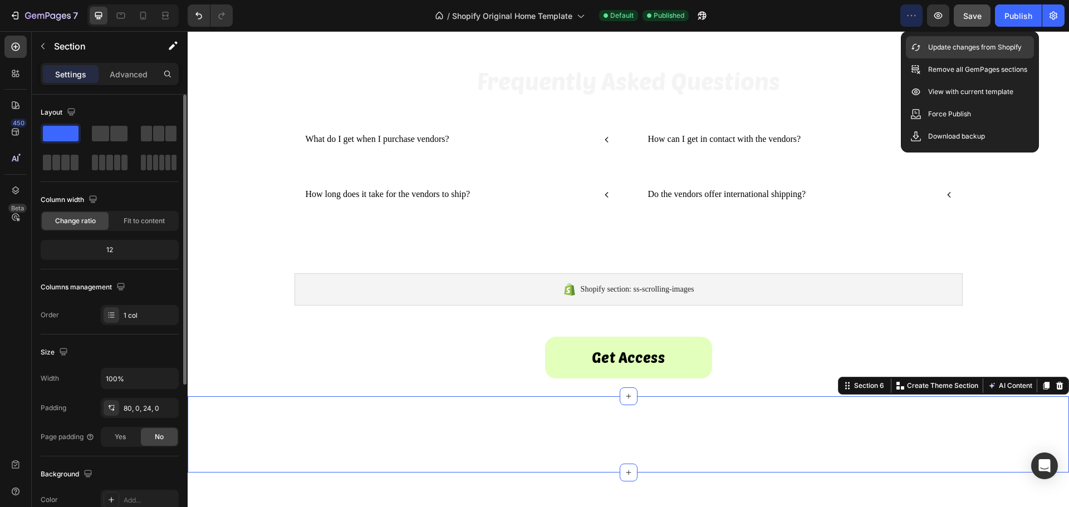
click at [923, 58] on div "Update changes from Shopify" at bounding box center [970, 69] width 128 height 22
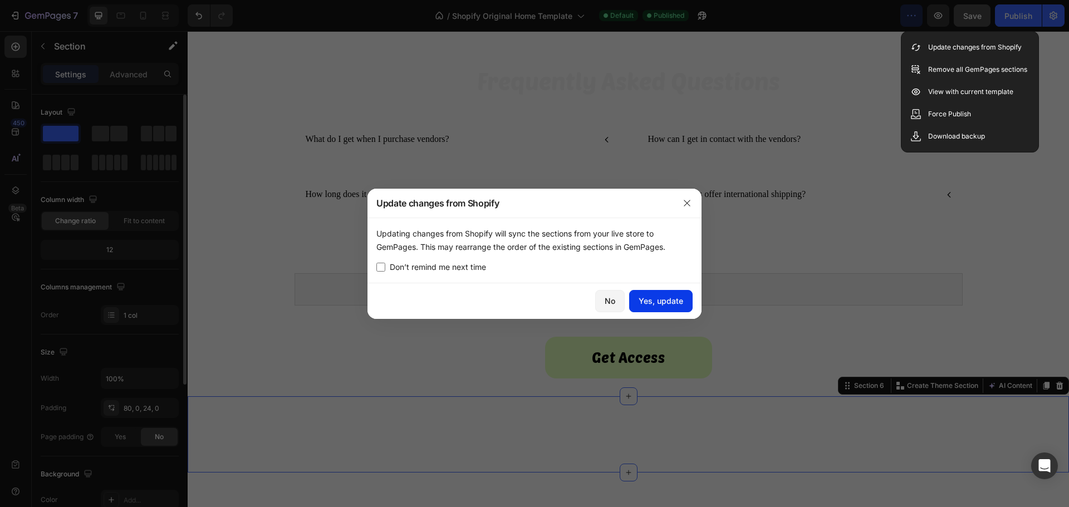
click at [653, 299] on div "Yes, update" at bounding box center [660, 301] width 45 height 12
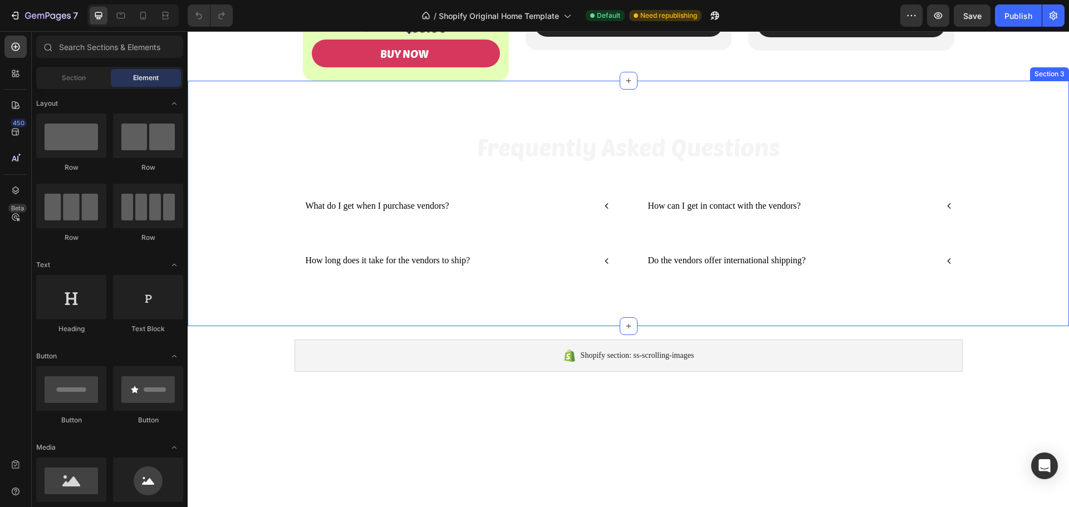
scroll to position [612, 0]
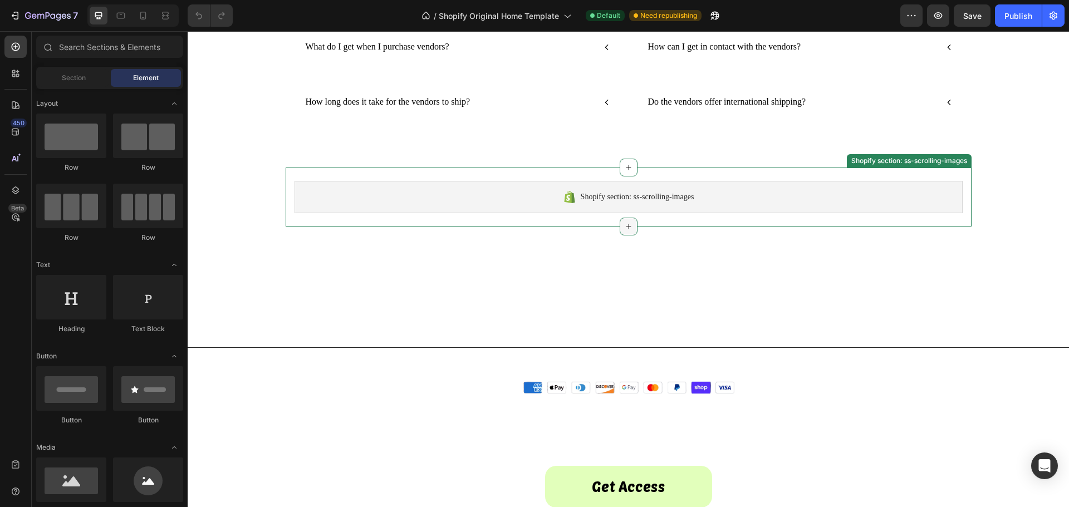
click at [626, 224] on icon at bounding box center [628, 226] width 5 height 5
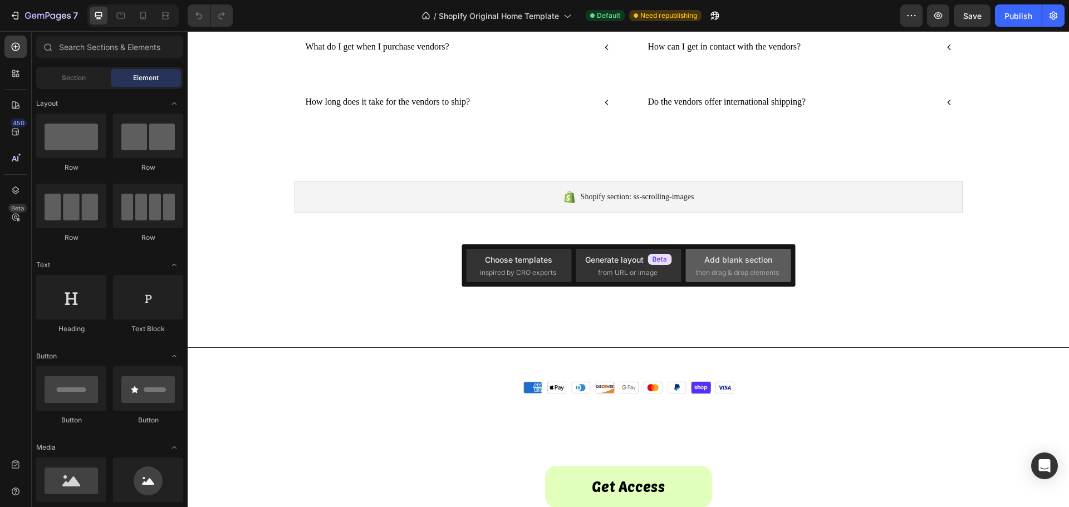
click at [701, 266] on div "Add blank section then drag & drop elements" at bounding box center [738, 266] width 85 height 24
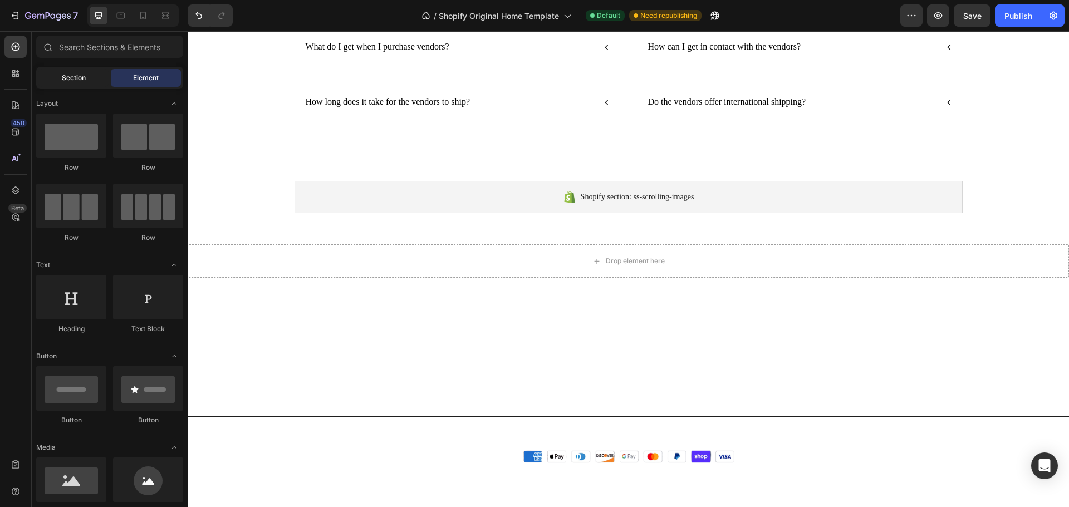
click at [62, 76] on span "Section" at bounding box center [74, 78] width 24 height 10
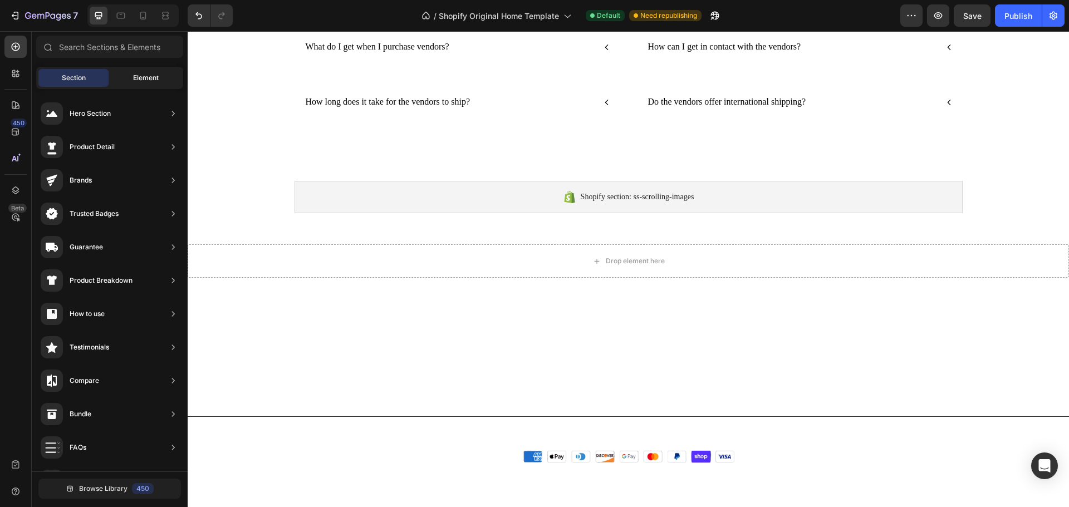
click at [121, 78] on div "Element" at bounding box center [146, 78] width 70 height 18
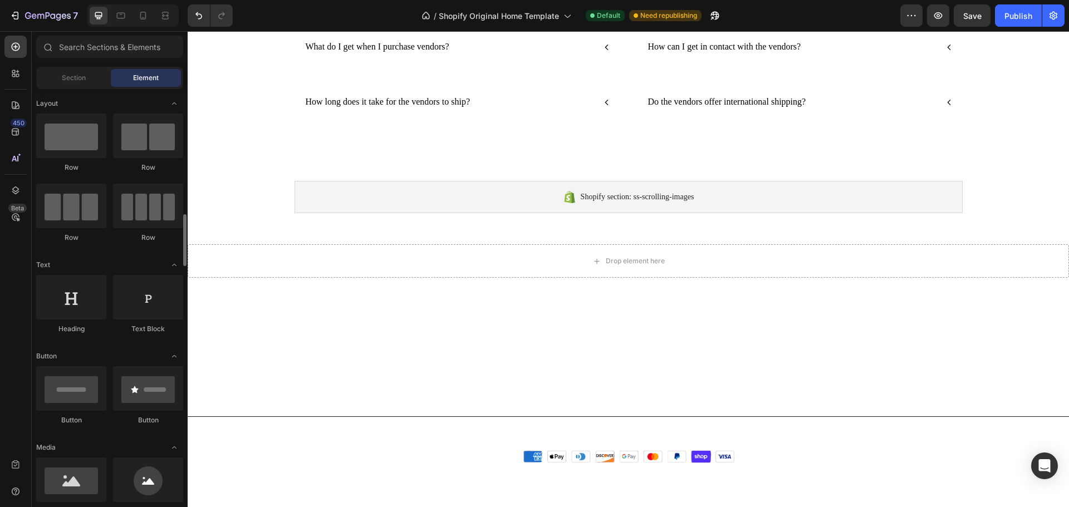
scroll to position [111, 0]
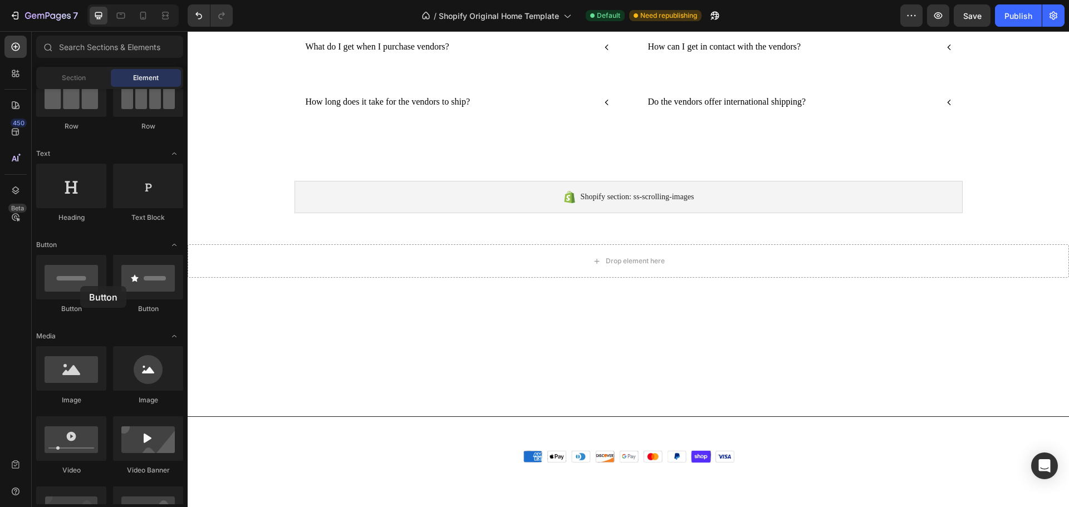
drag, startPoint x: 268, startPoint y: 317, endPoint x: 804, endPoint y: 303, distance: 536.2
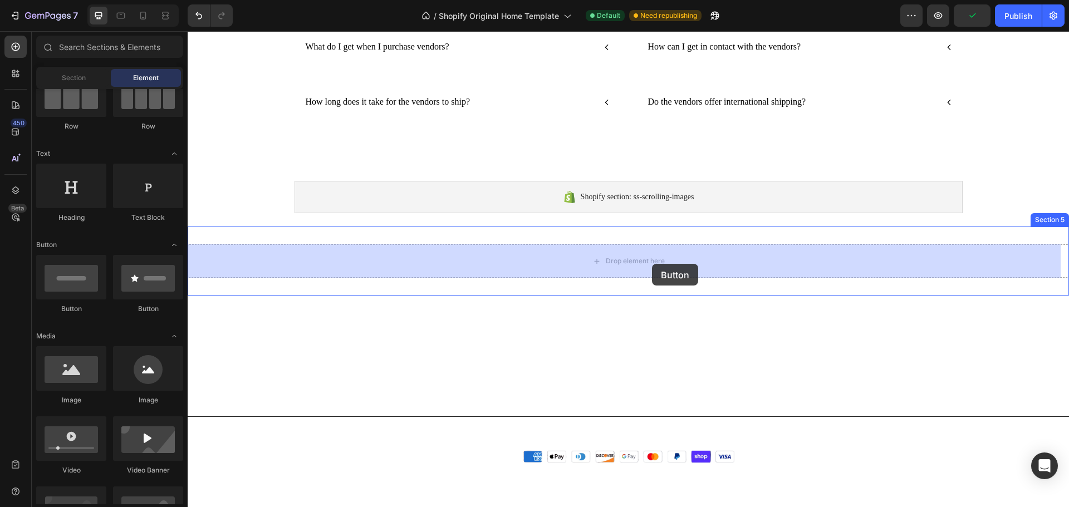
drag, startPoint x: 247, startPoint y: 317, endPoint x: 632, endPoint y: 261, distance: 389.2
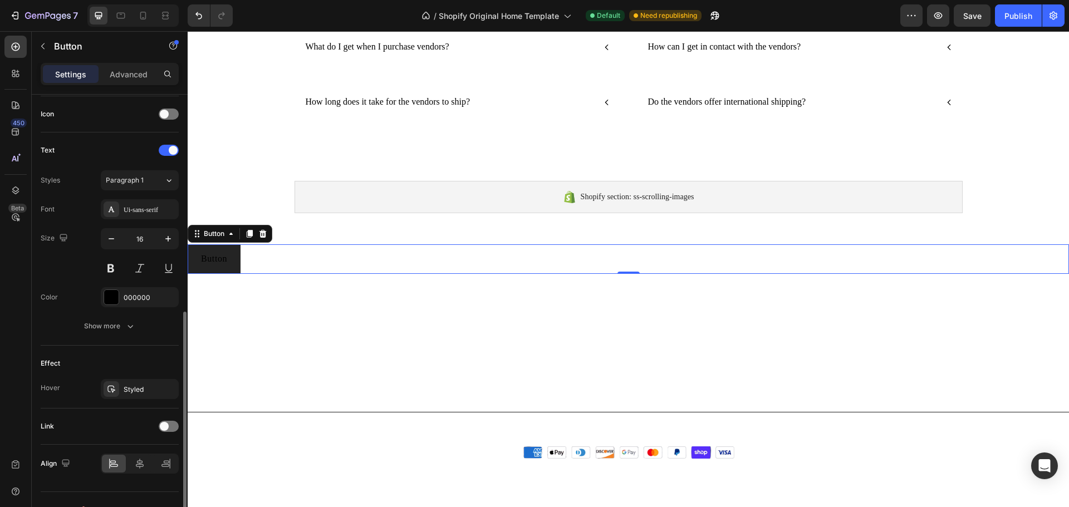
scroll to position [354, 0]
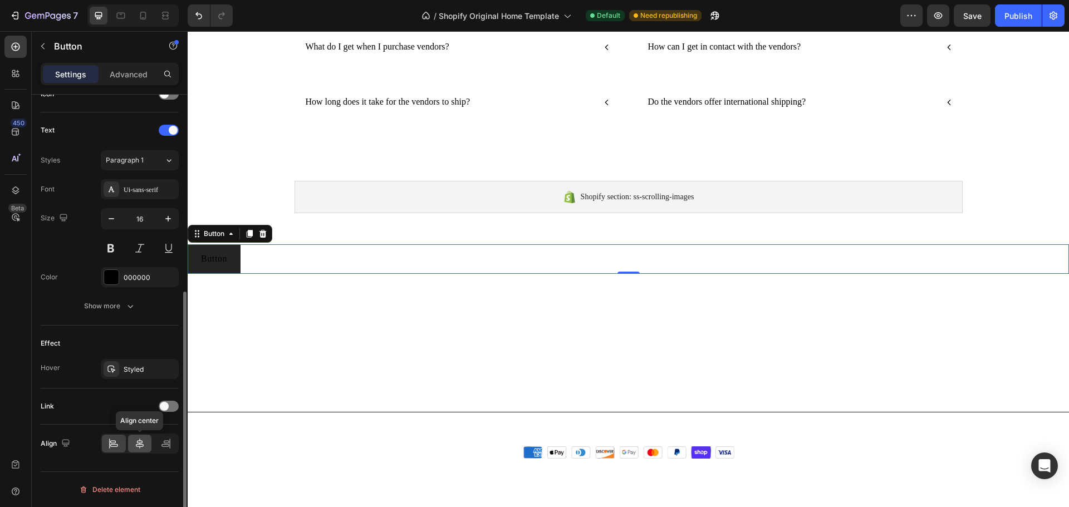
click at [128, 440] on div at bounding box center [140, 444] width 24 height 18
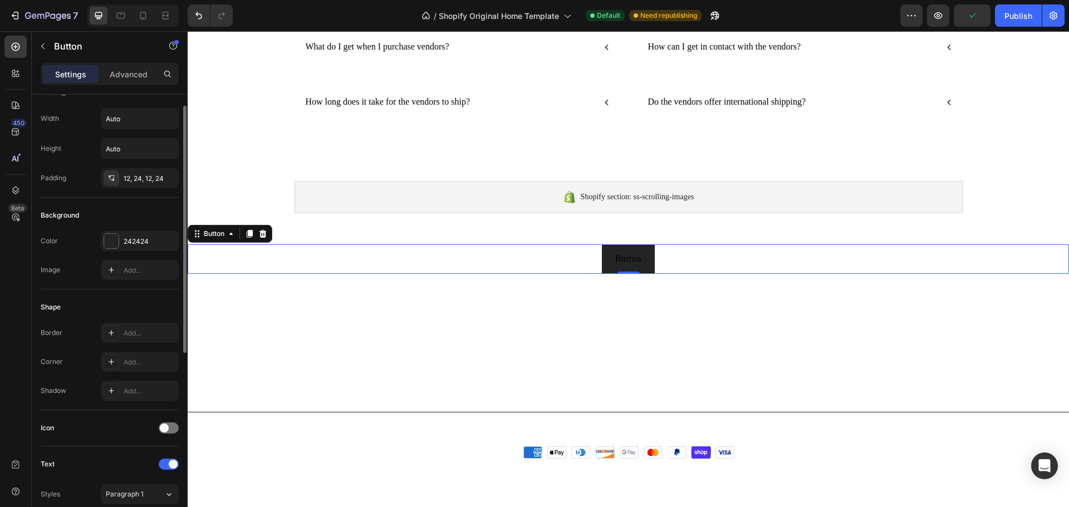
scroll to position [0, 0]
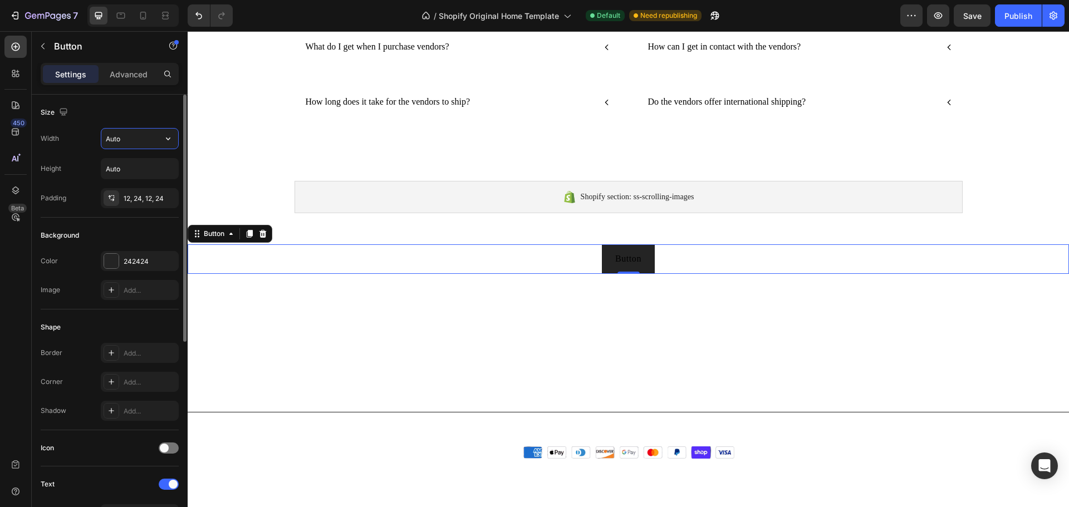
click at [130, 142] on input "Auto" at bounding box center [139, 139] width 77 height 20
type input "300"
click at [113, 171] on input "Auto" at bounding box center [139, 169] width 77 height 20
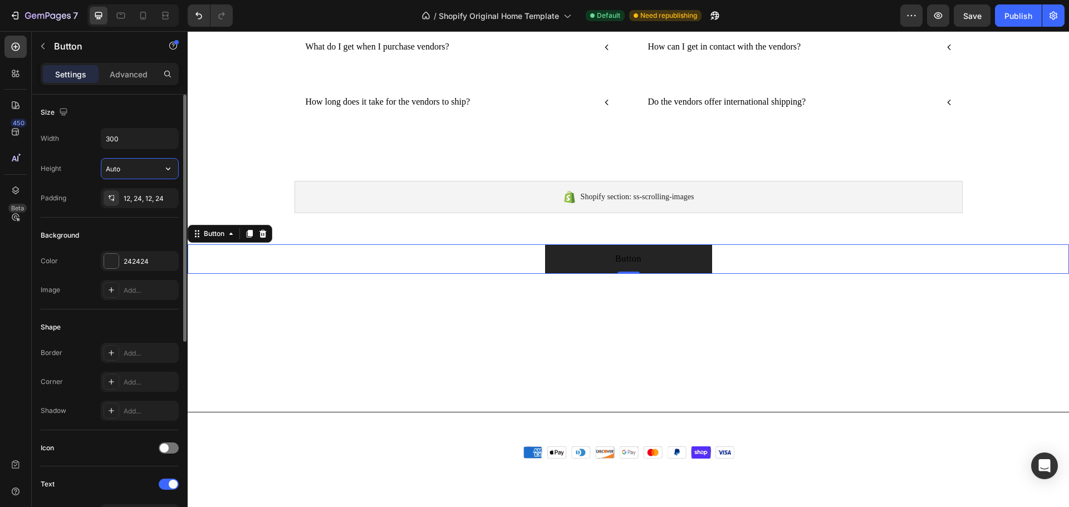
click at [113, 171] on input "Auto" at bounding box center [139, 169] width 77 height 20
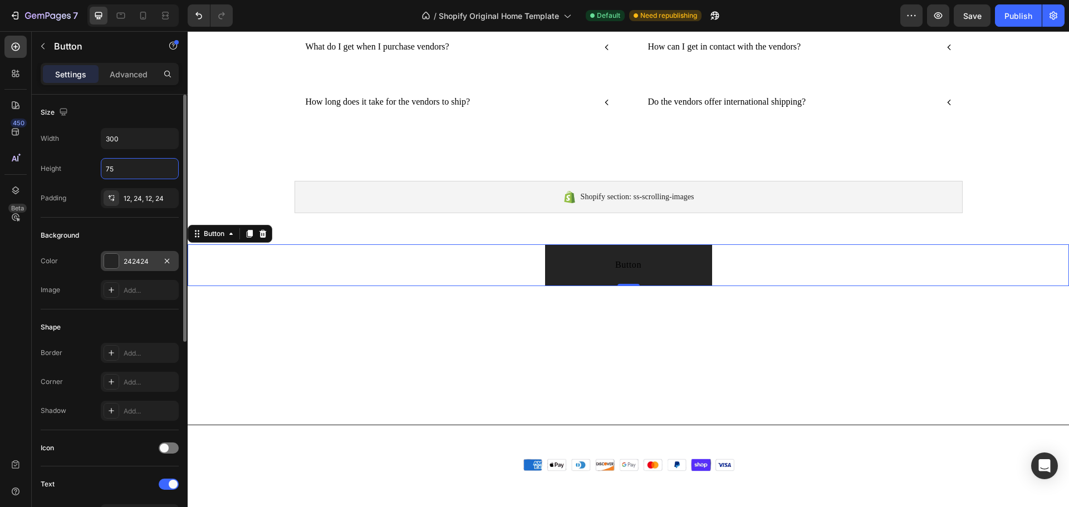
type input "75"
click at [111, 263] on div at bounding box center [111, 261] width 14 height 14
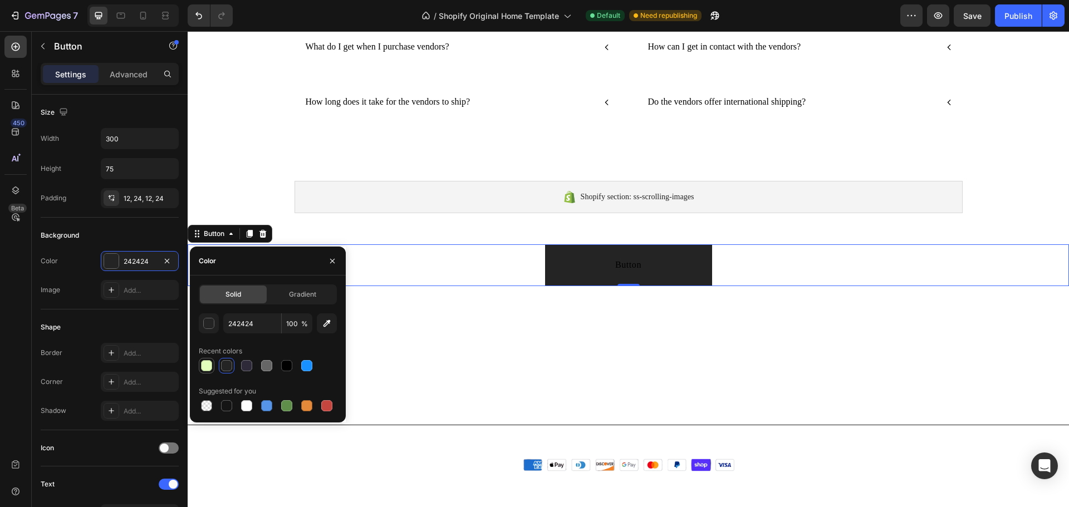
click at [213, 365] on div at bounding box center [206, 365] width 13 height 13
type input "E2FFBB"
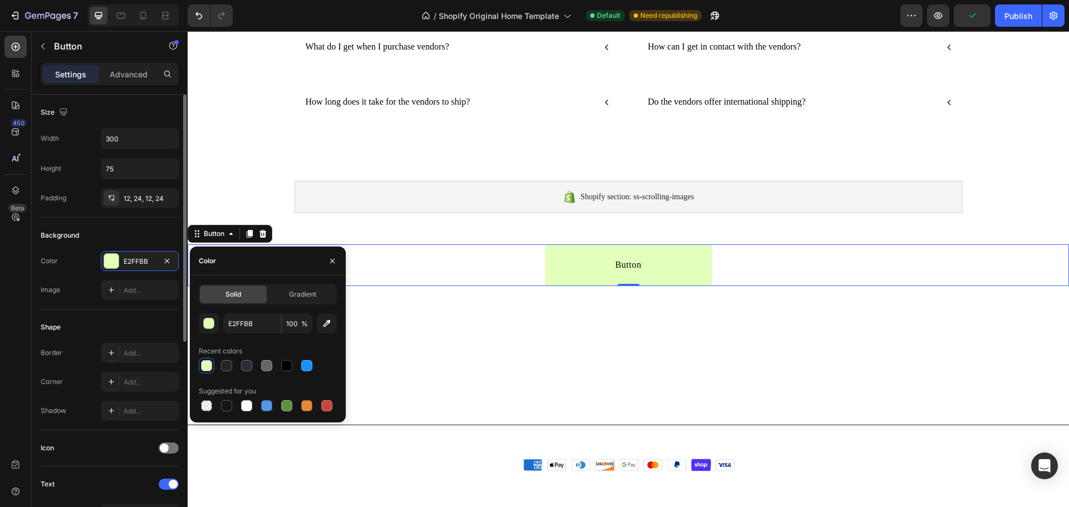
click at [126, 325] on div "Shape" at bounding box center [110, 327] width 138 height 18
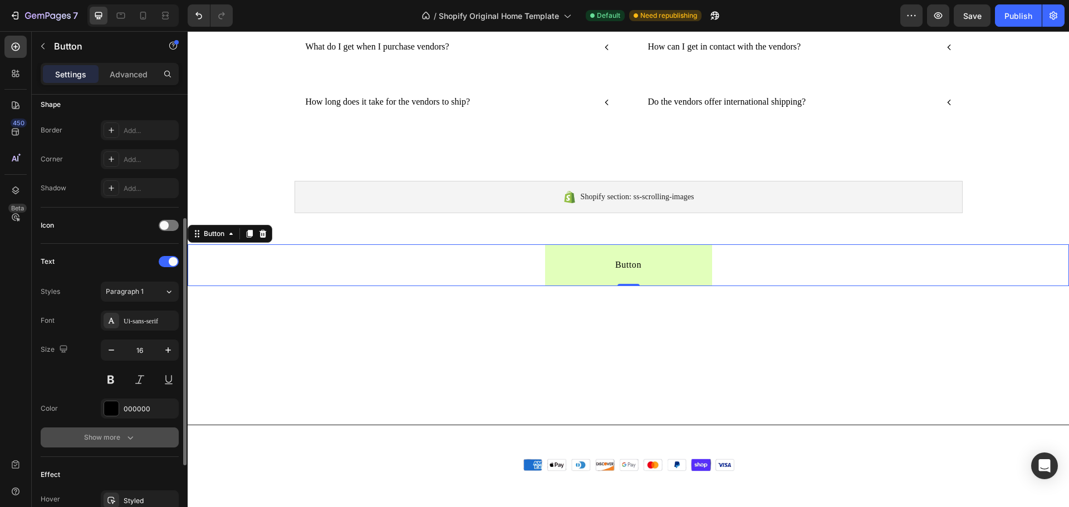
scroll to position [278, 0]
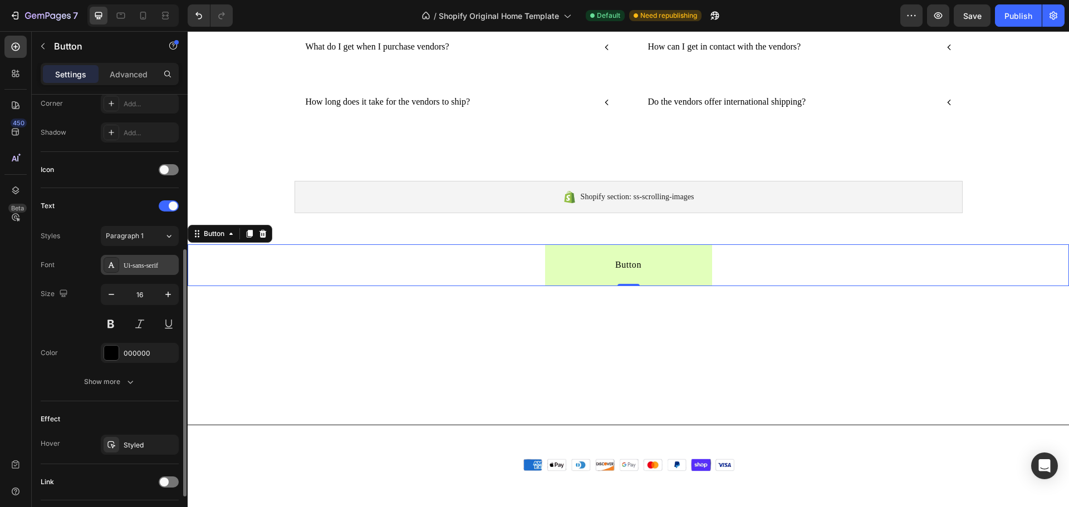
click at [142, 262] on div "Ui-sans-serif" at bounding box center [150, 266] width 52 height 10
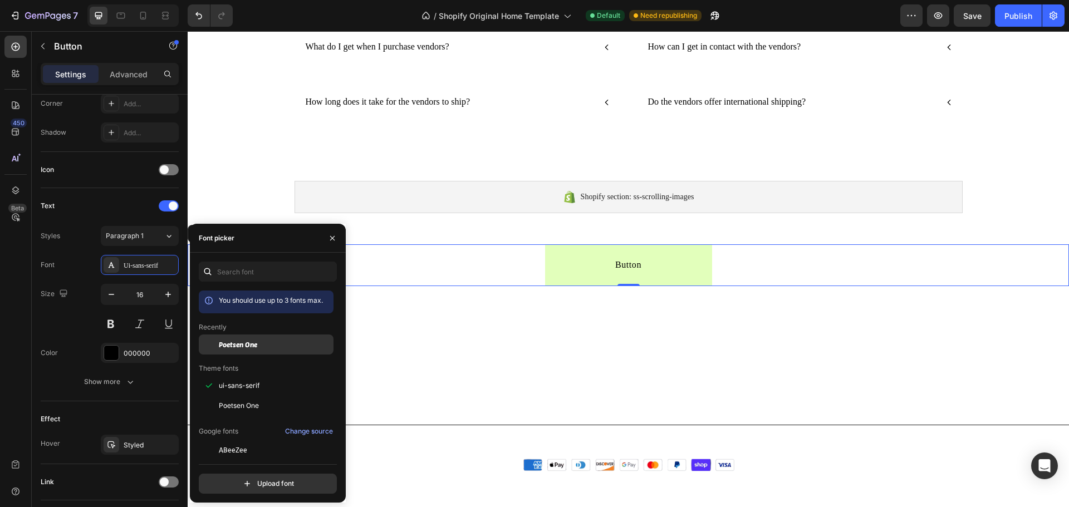
click at [230, 347] on span "Poetsen One" at bounding box center [238, 345] width 38 height 10
click at [168, 295] on icon "button" at bounding box center [168, 294] width 11 height 11
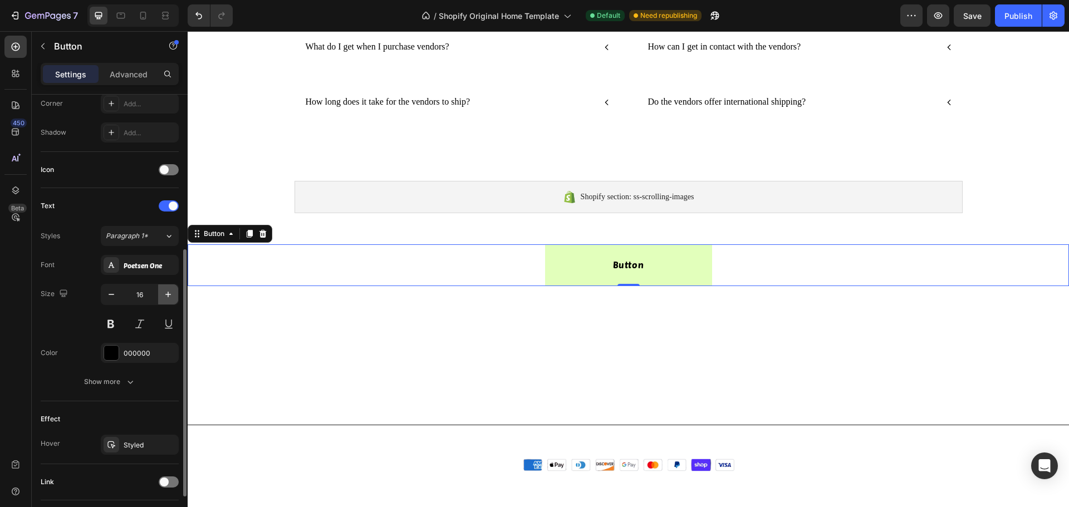
click at [168, 295] on icon "button" at bounding box center [168, 294] width 11 height 11
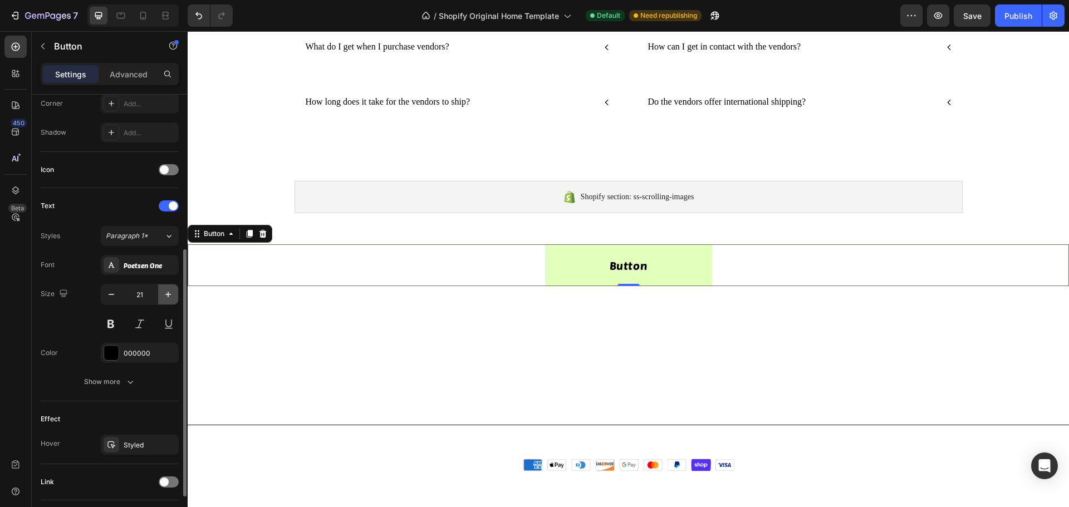
click at [168, 295] on icon "button" at bounding box center [168, 294] width 11 height 11
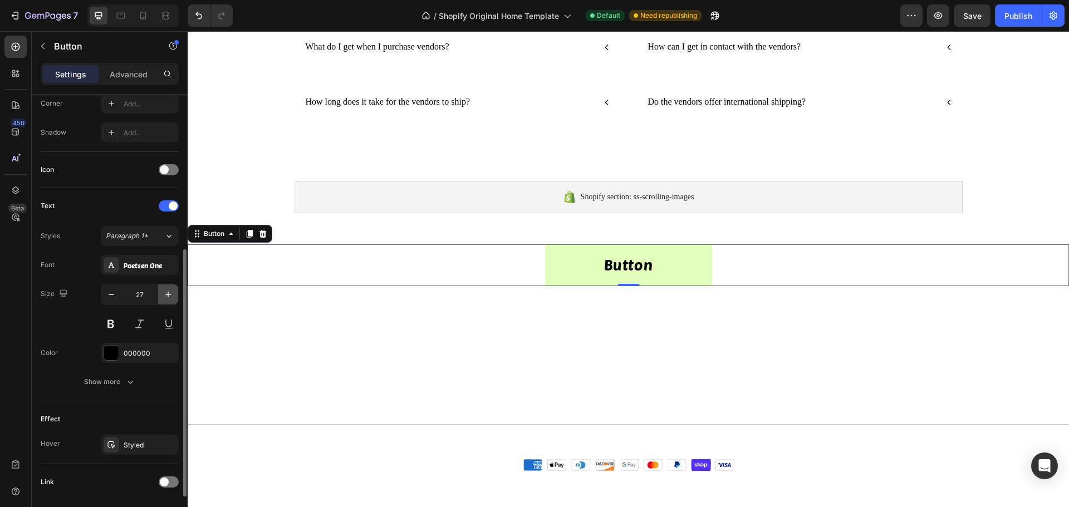
click at [168, 295] on icon "button" at bounding box center [168, 294] width 11 height 11
type input "28"
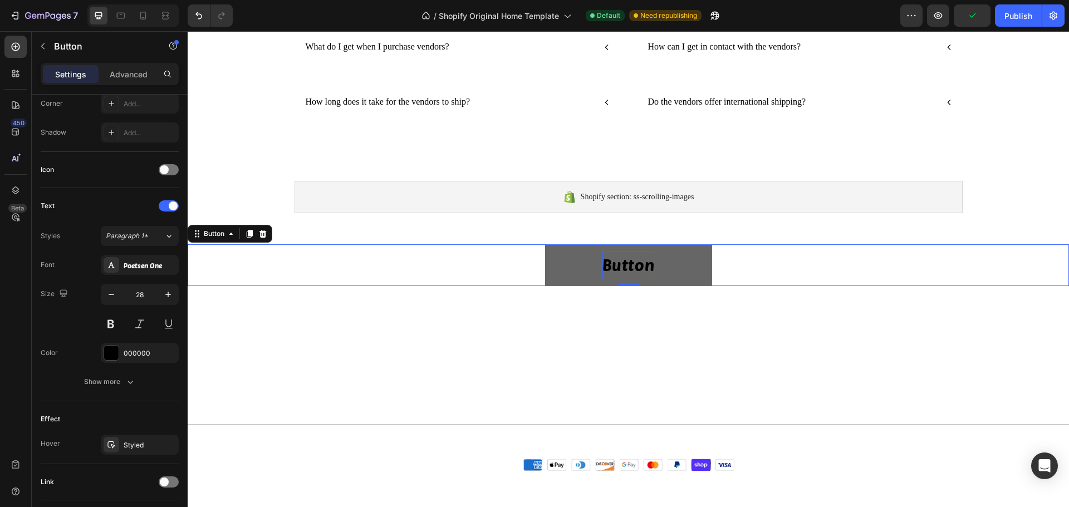
click at [635, 261] on p "Button" at bounding box center [628, 265] width 52 height 28
drag, startPoint x: 646, startPoint y: 265, endPoint x: 567, endPoint y: 258, distance: 79.4
click at [567, 258] on button "Button" at bounding box center [628, 265] width 167 height 42
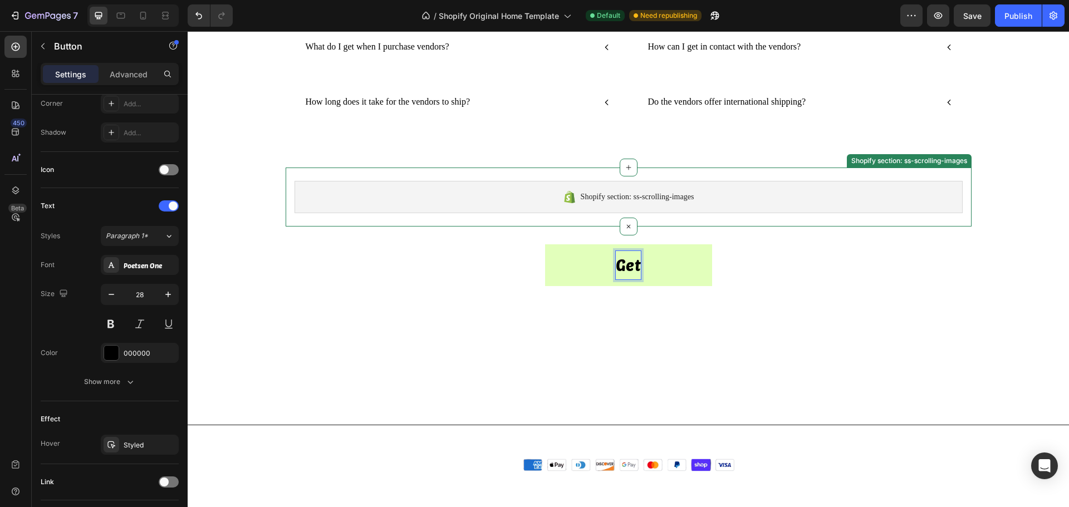
click at [545, 244] on button "Get" at bounding box center [628, 265] width 167 height 42
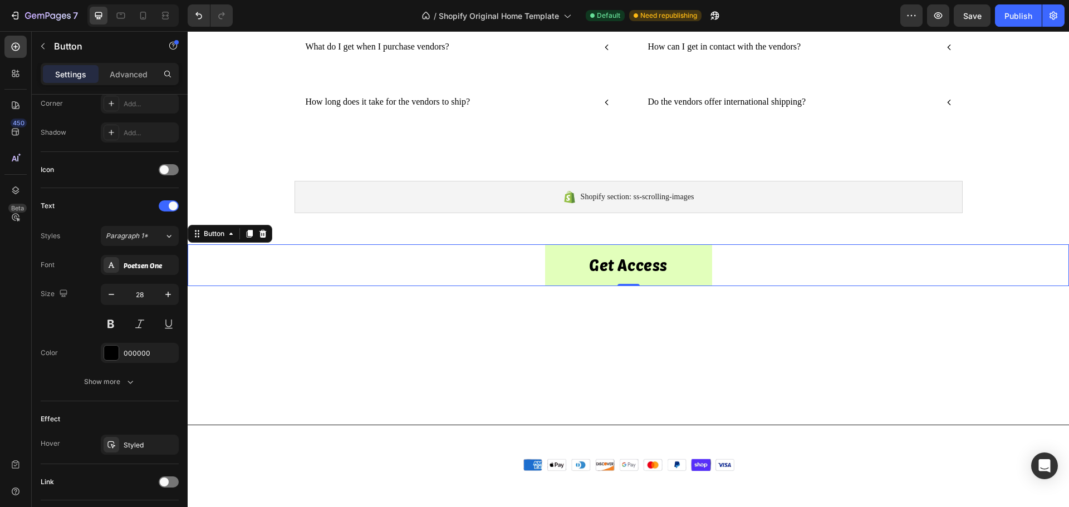
click at [478, 264] on div "Get Access Button 0" at bounding box center [628, 265] width 881 height 42
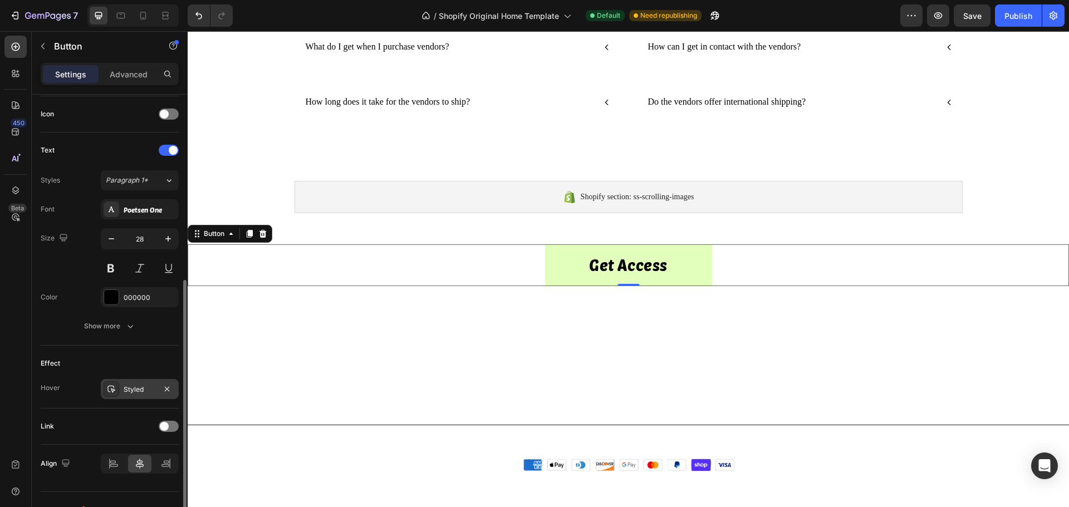
click at [138, 390] on div "Styled" at bounding box center [140, 390] width 32 height 10
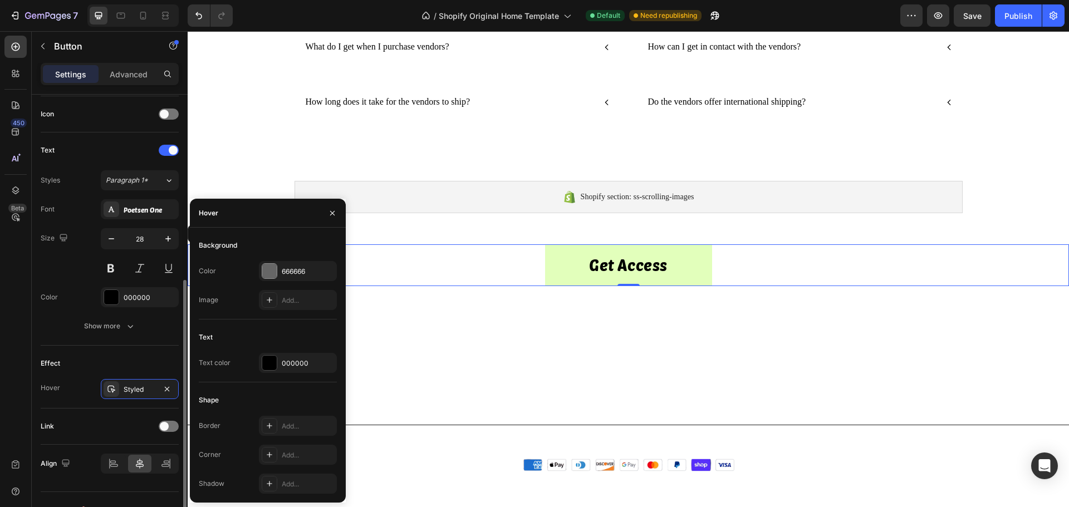
click at [101, 357] on div "Effect" at bounding box center [110, 364] width 138 height 18
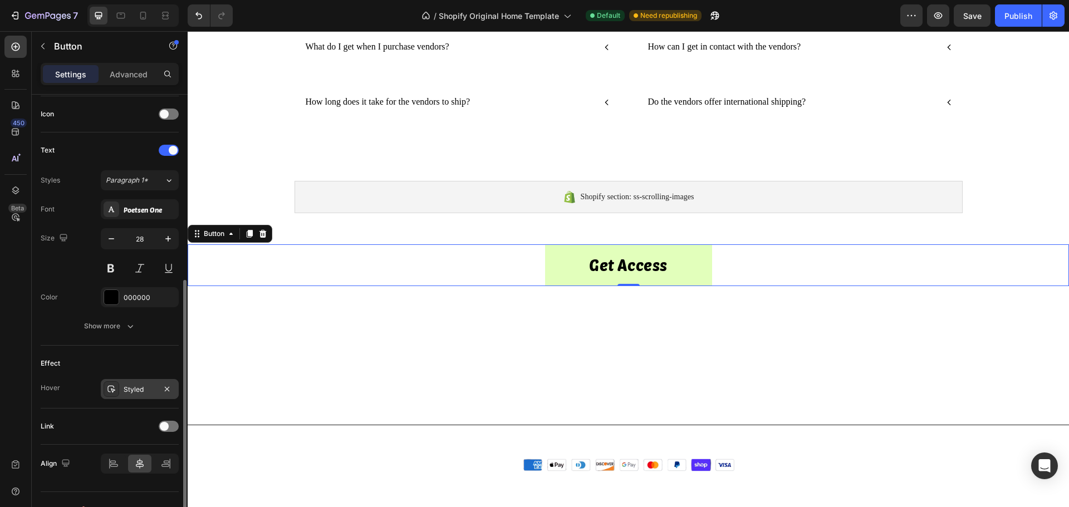
click at [134, 389] on div "Styled" at bounding box center [140, 390] width 32 height 10
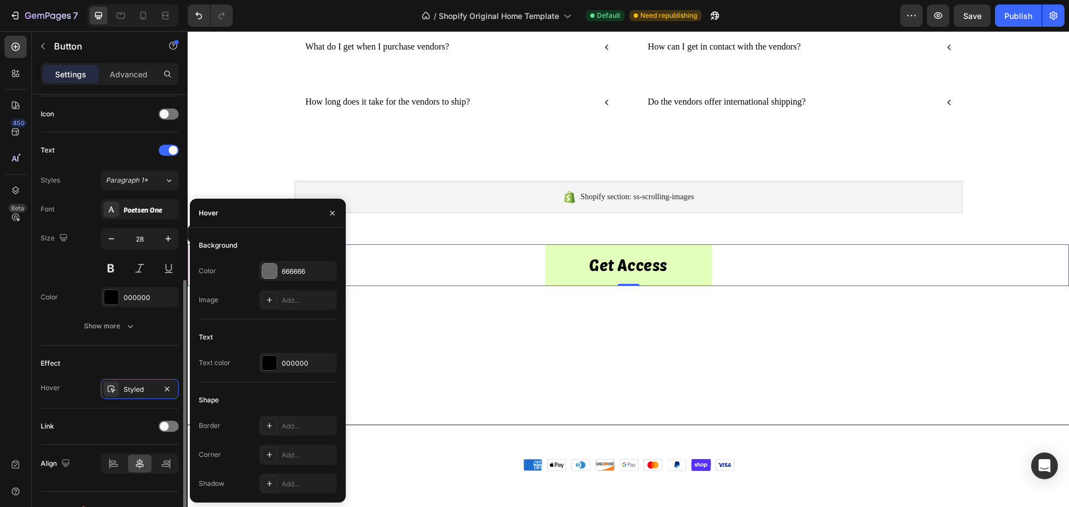
click at [114, 354] on div "Effect Hover Styled" at bounding box center [110, 377] width 138 height 63
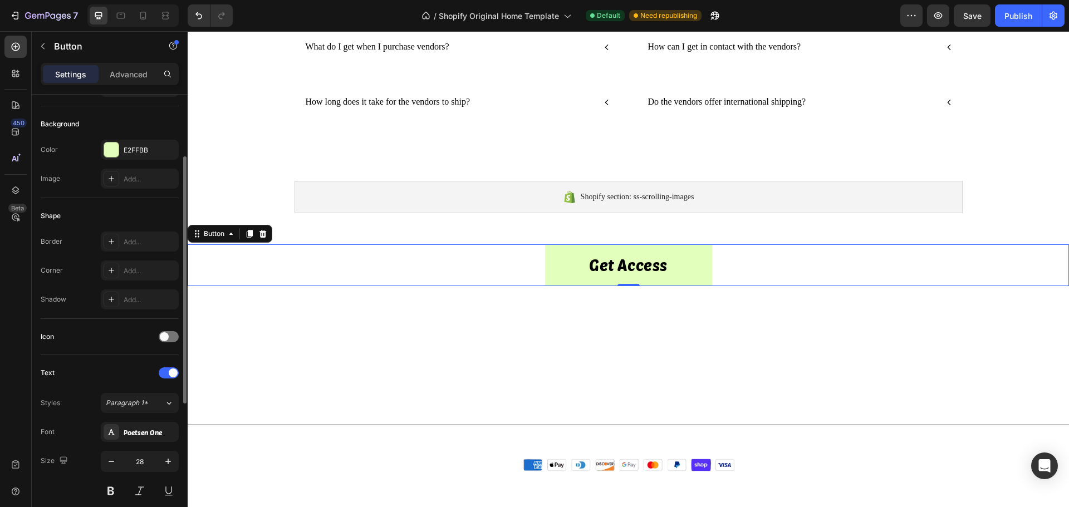
scroll to position [0, 0]
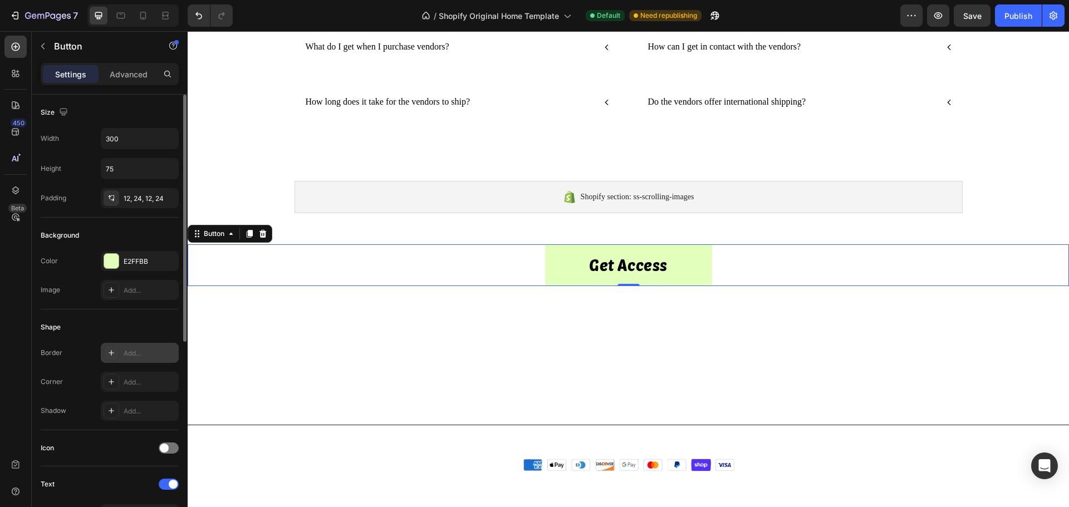
click at [138, 356] on div "Add..." at bounding box center [150, 353] width 52 height 10
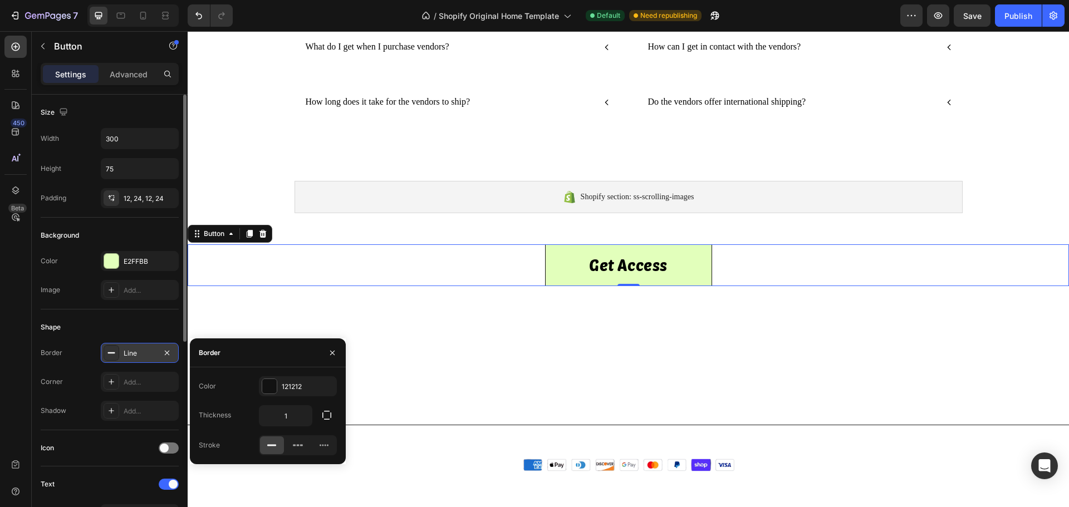
click at [136, 328] on div "Shape" at bounding box center [110, 327] width 138 height 18
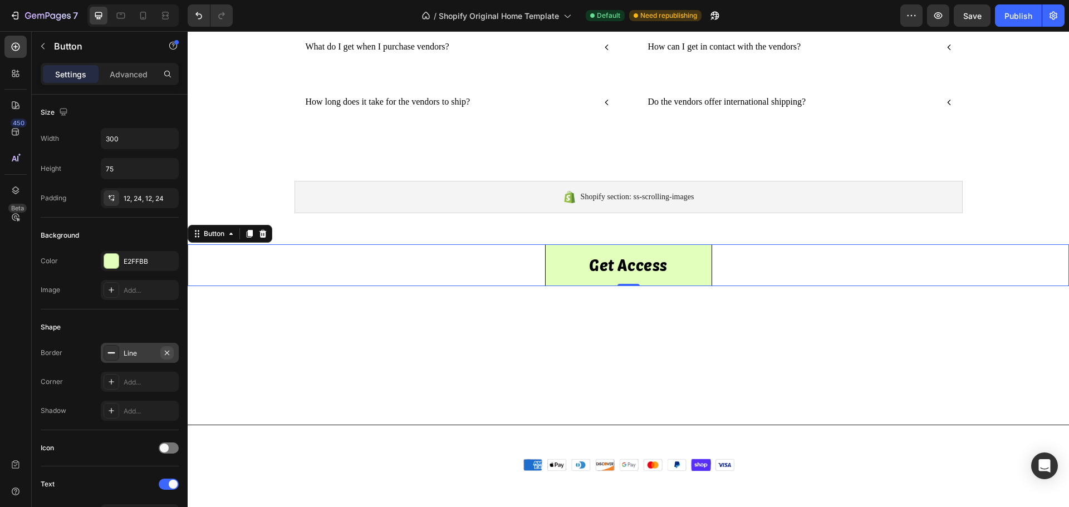
click at [169, 356] on icon "button" at bounding box center [167, 352] width 9 height 9
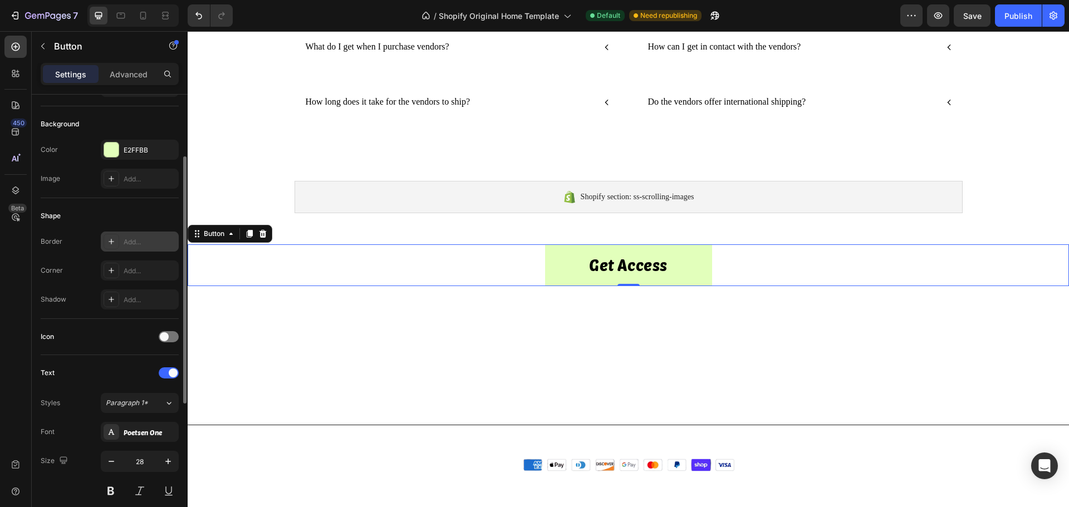
scroll to position [167, 0]
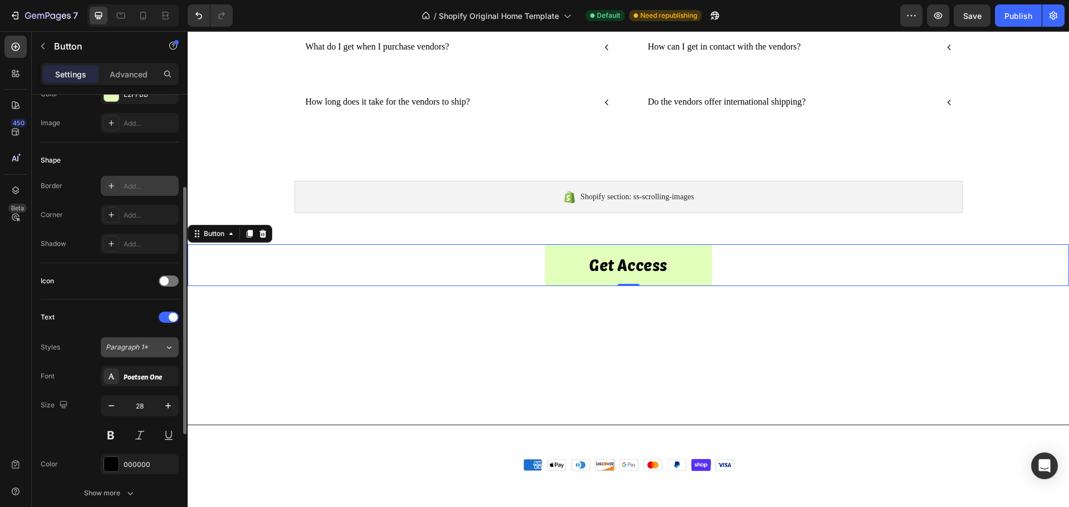
click at [132, 351] on span "Paragraph 1*" at bounding box center [127, 347] width 42 height 10
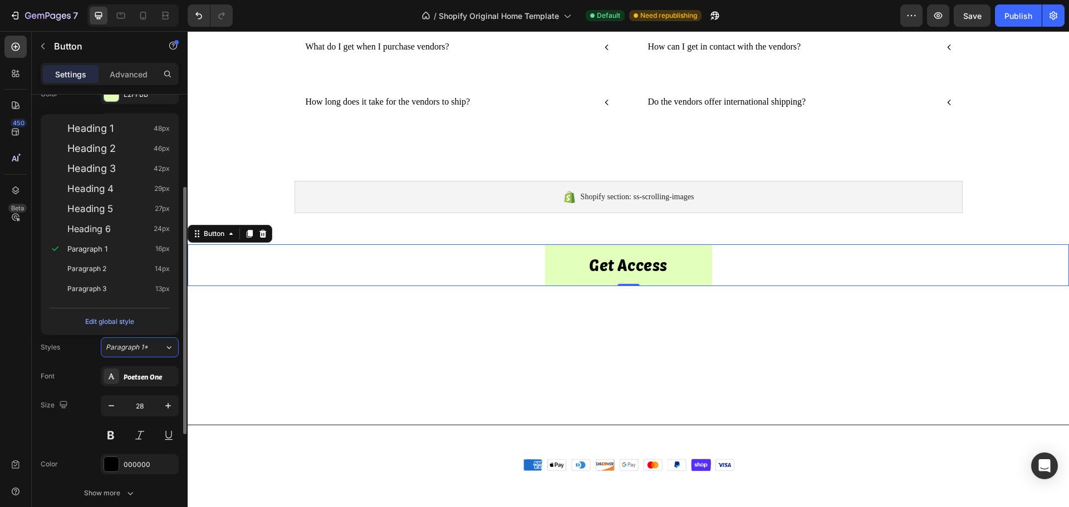
click at [88, 356] on div "Styles Paragraph 1*" at bounding box center [110, 347] width 138 height 20
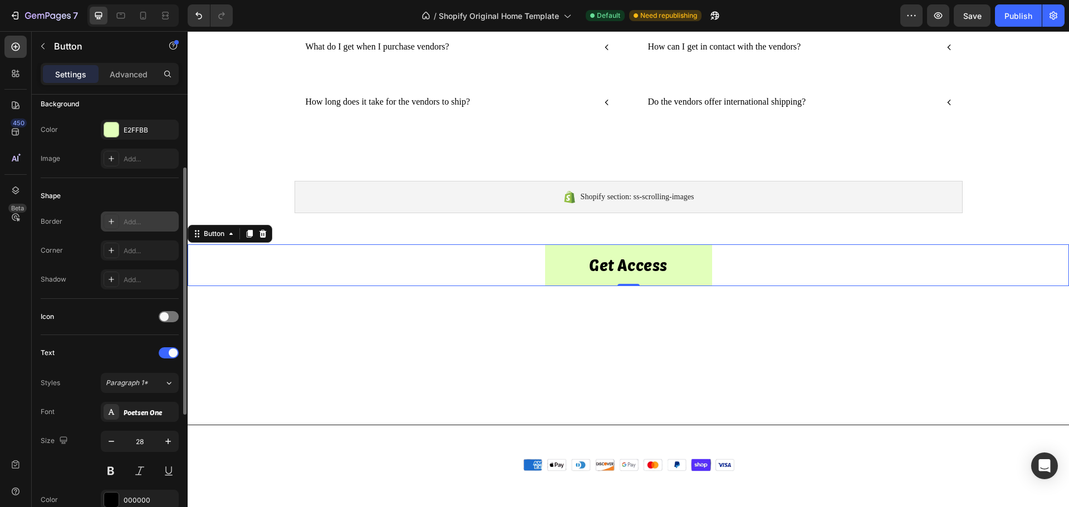
scroll to position [0, 0]
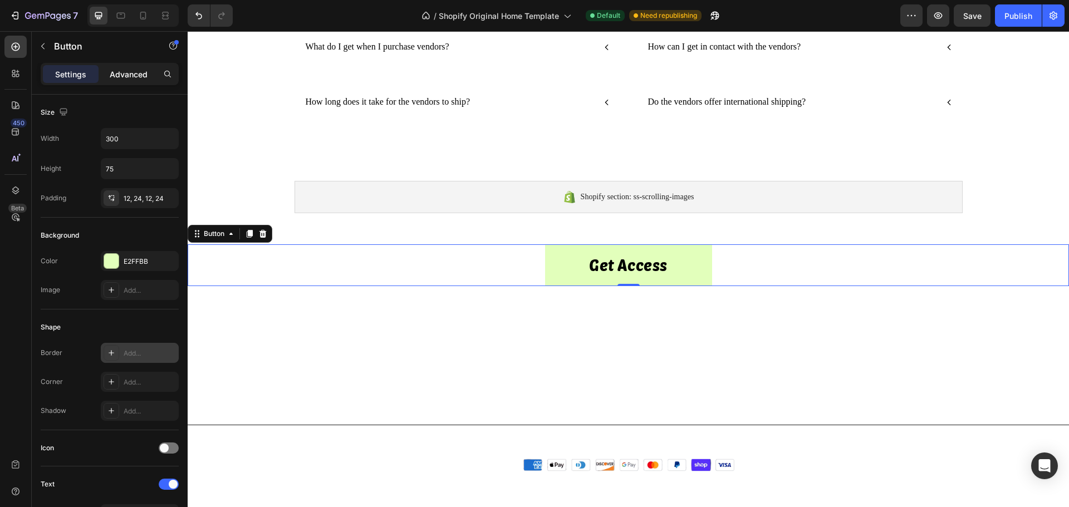
click at [118, 77] on p "Advanced" at bounding box center [129, 74] width 38 height 12
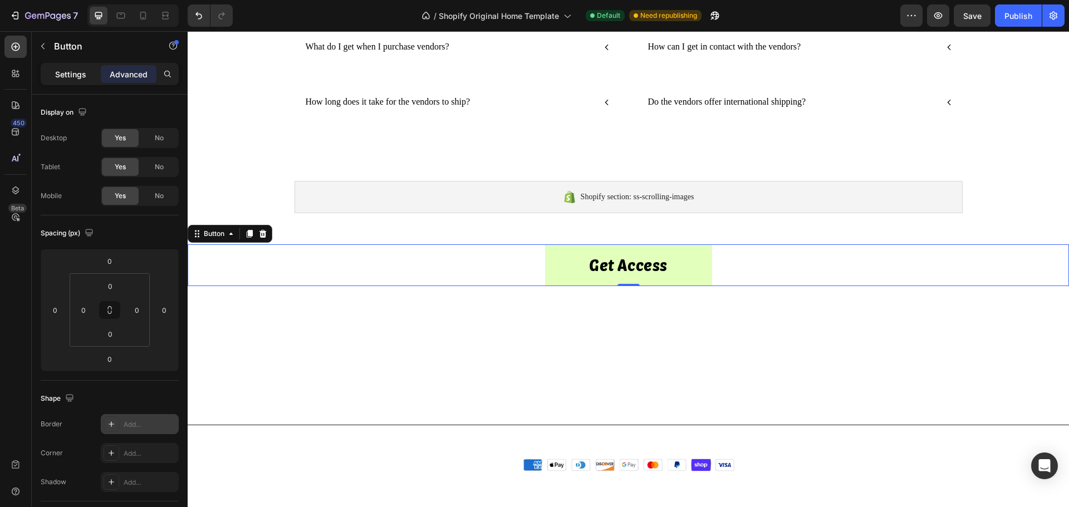
click at [63, 77] on p "Settings" at bounding box center [70, 74] width 31 height 12
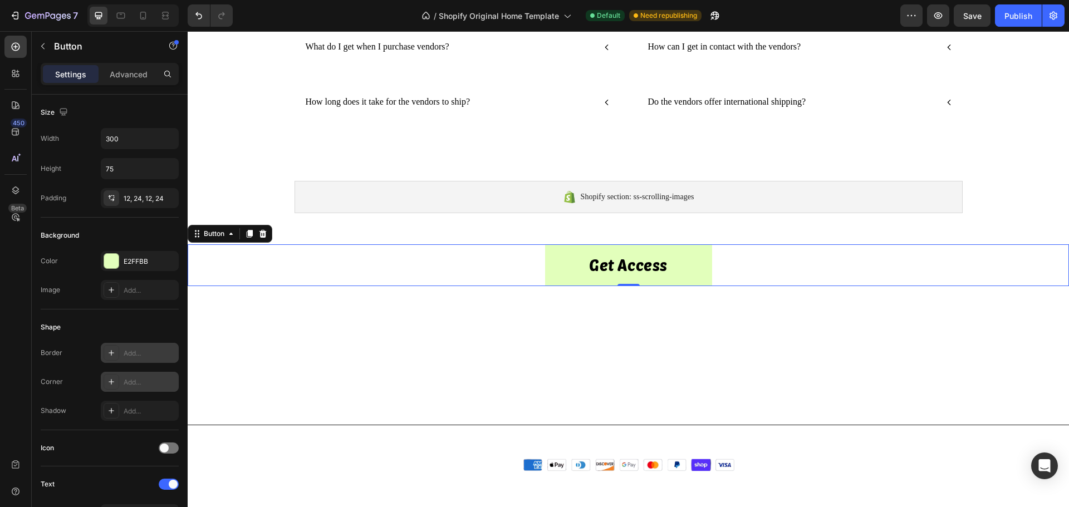
click at [129, 380] on div "Add..." at bounding box center [150, 382] width 52 height 10
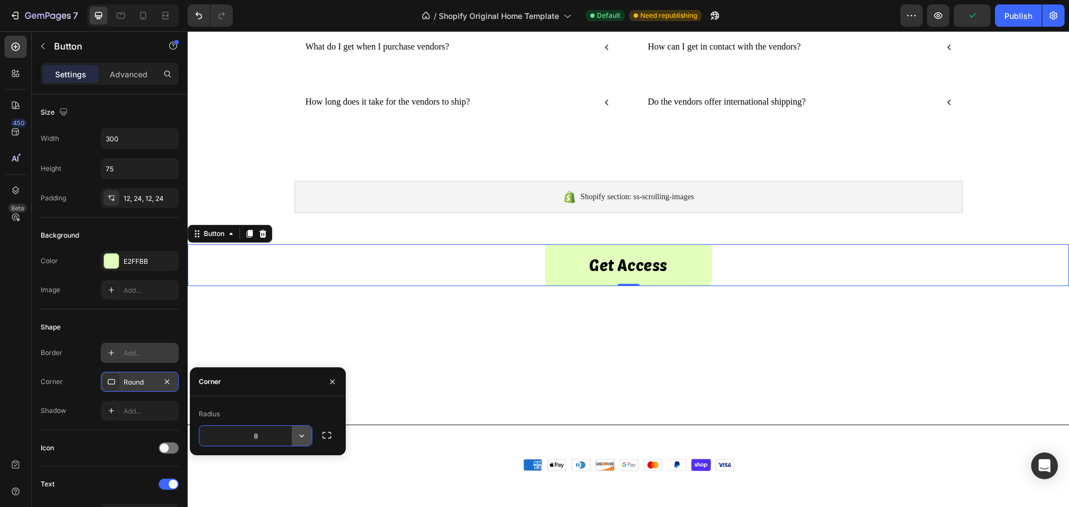
click at [308, 436] on button "button" at bounding box center [302, 436] width 20 height 20
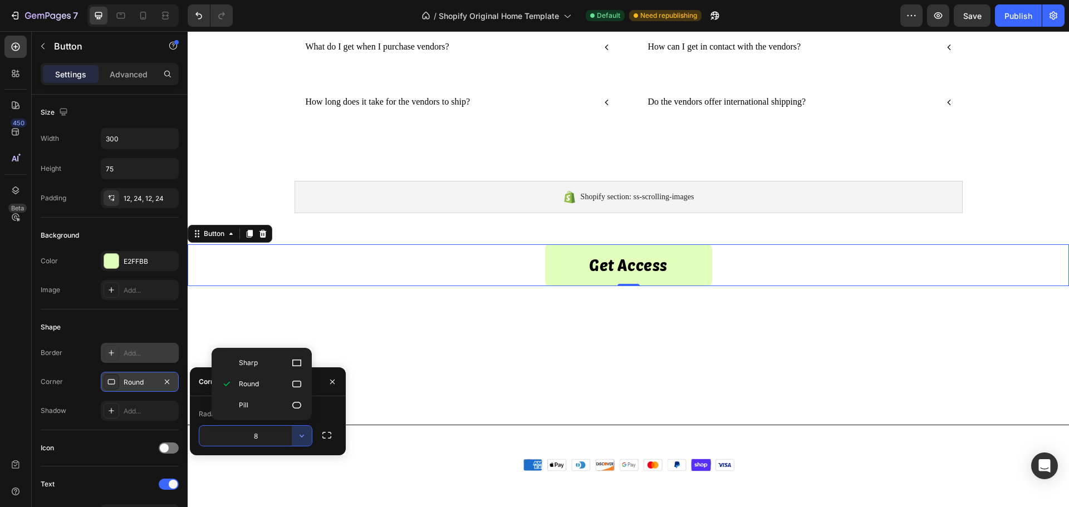
click at [274, 436] on input "8" at bounding box center [255, 436] width 112 height 20
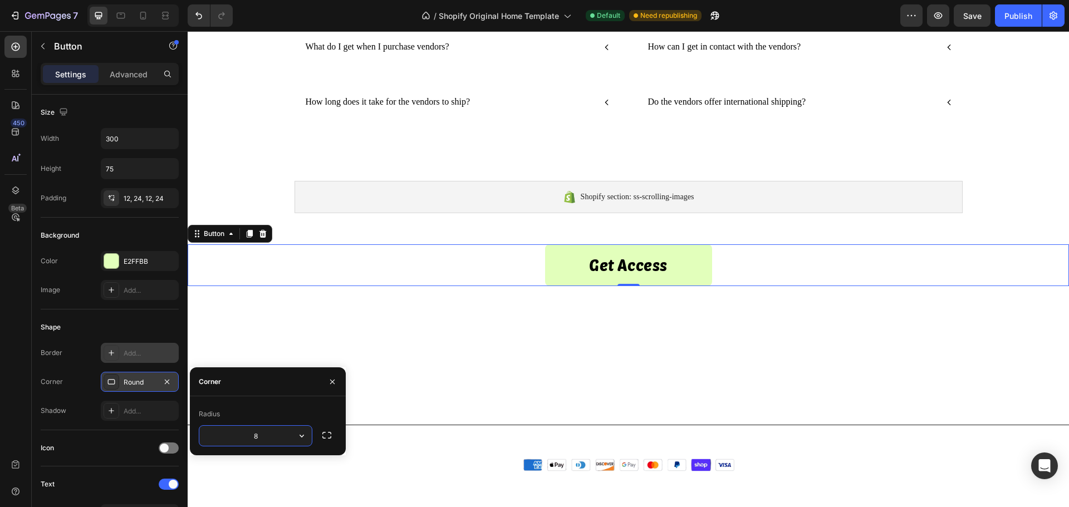
drag, startPoint x: 269, startPoint y: 437, endPoint x: 240, endPoint y: 436, distance: 29.0
click at [240, 436] on input "8" at bounding box center [255, 436] width 112 height 20
type input "20"
click at [335, 387] on button "button" at bounding box center [332, 382] width 18 height 18
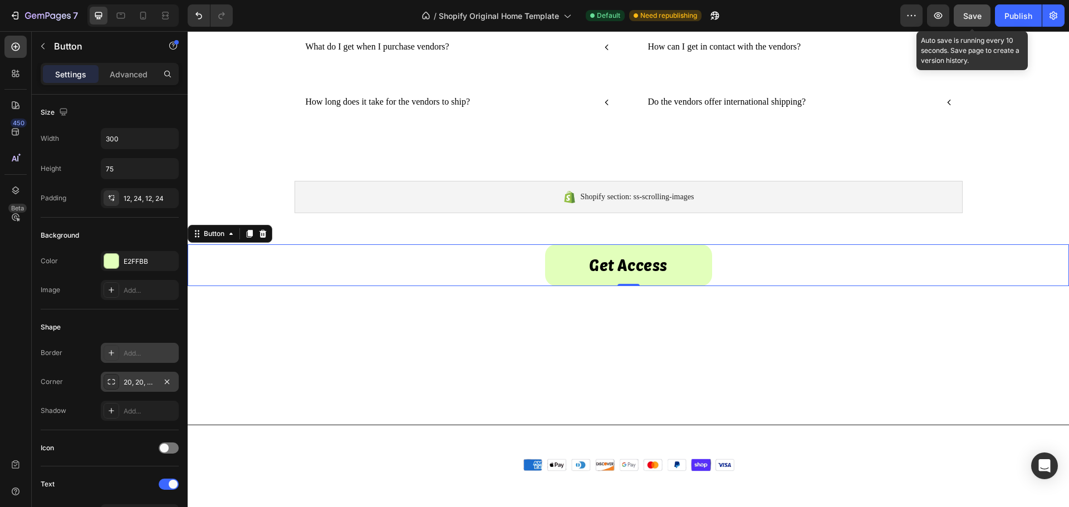
click at [972, 18] on span "Save" at bounding box center [972, 15] width 18 height 9
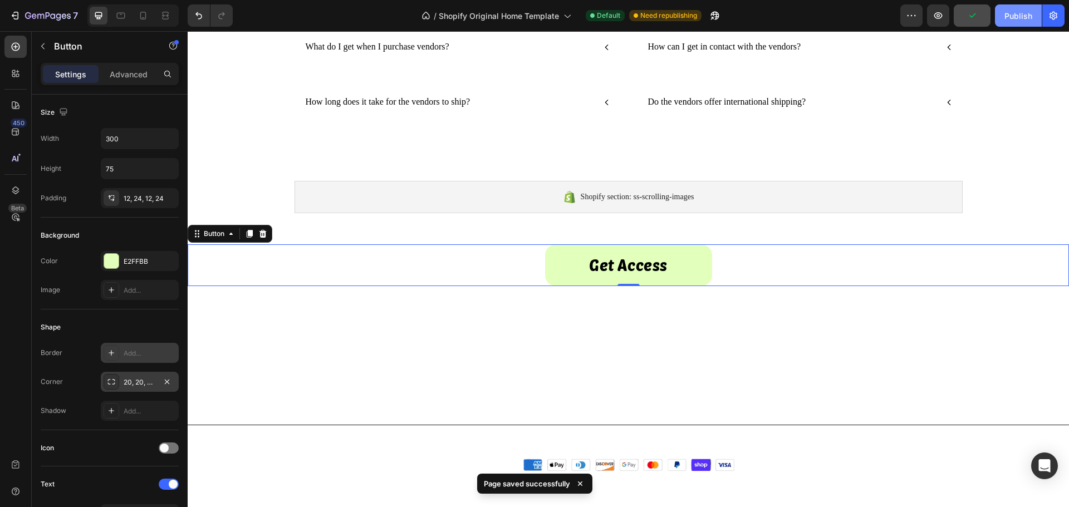
click at [1020, 14] on div "Publish" at bounding box center [1018, 16] width 28 height 12
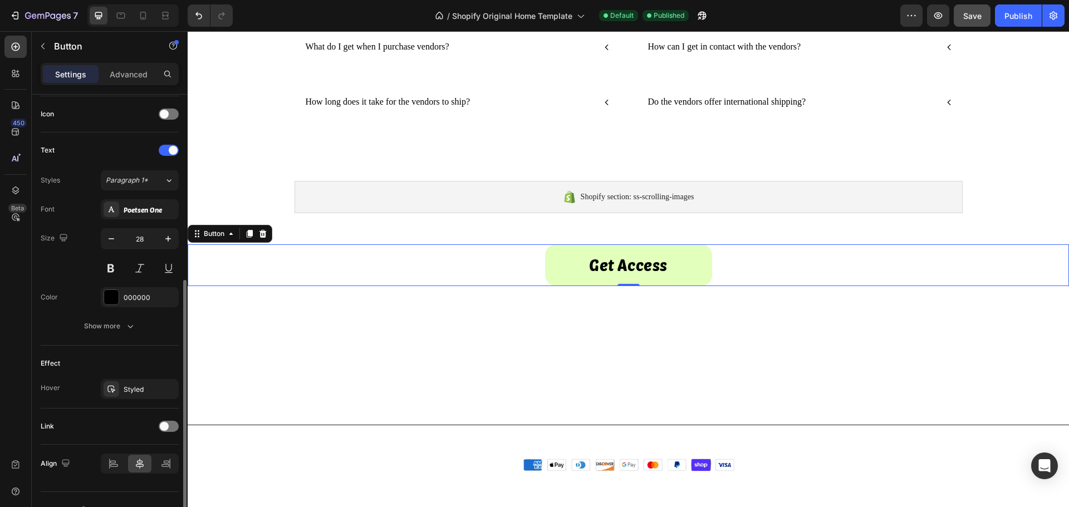
scroll to position [354, 0]
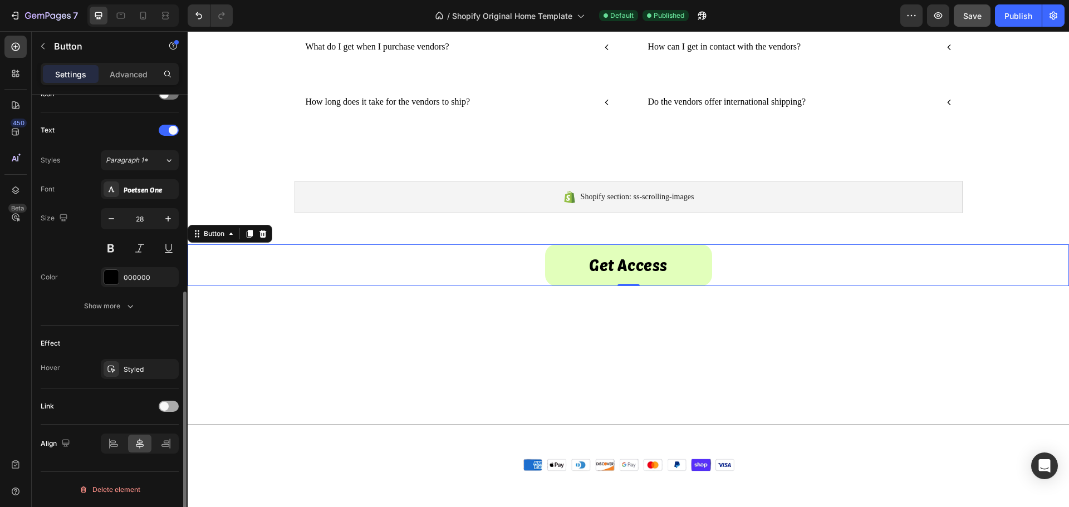
click at [168, 409] on span at bounding box center [164, 406] width 9 height 9
click at [142, 430] on div "Open page" at bounding box center [134, 434] width 57 height 10
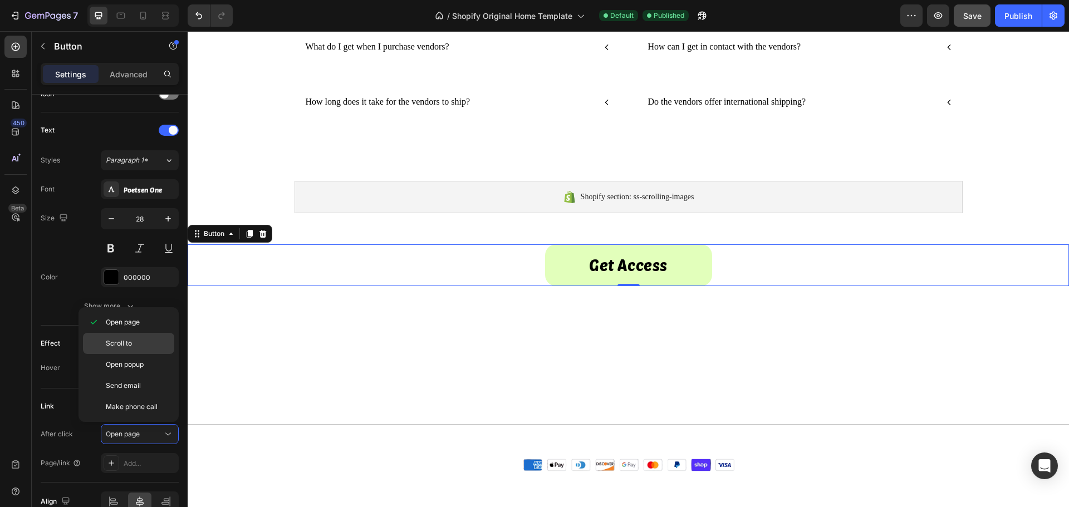
click at [146, 347] on p "Scroll to" at bounding box center [137, 343] width 63 height 10
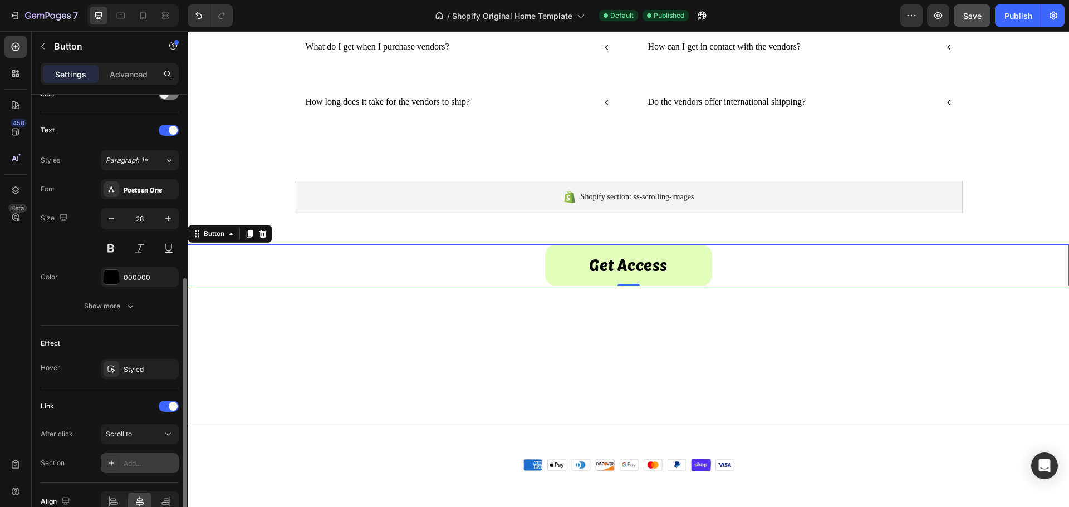
click at [145, 463] on div "Add..." at bounding box center [150, 464] width 52 height 10
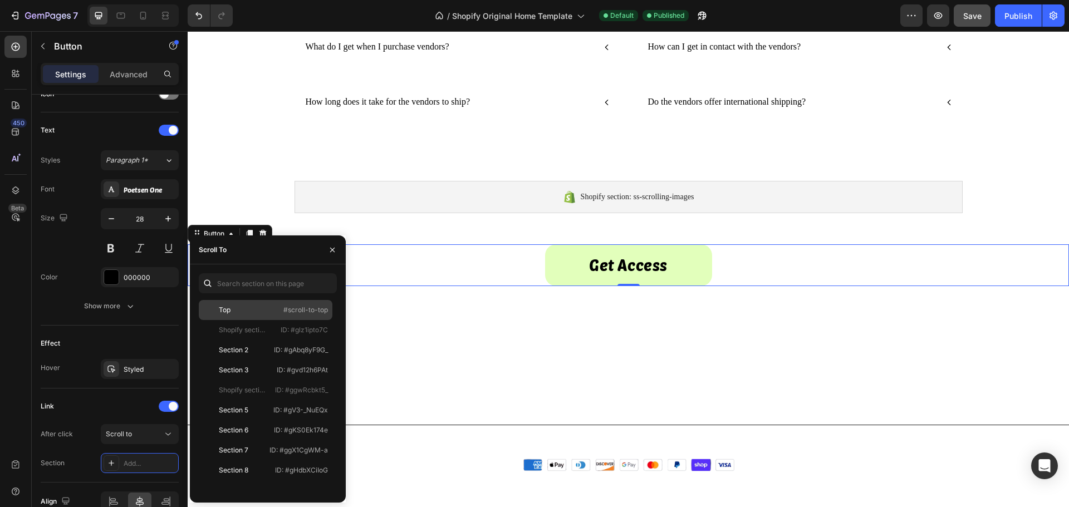
click at [236, 304] on div "Top #scroll-to-top" at bounding box center [266, 310] width 134 height 20
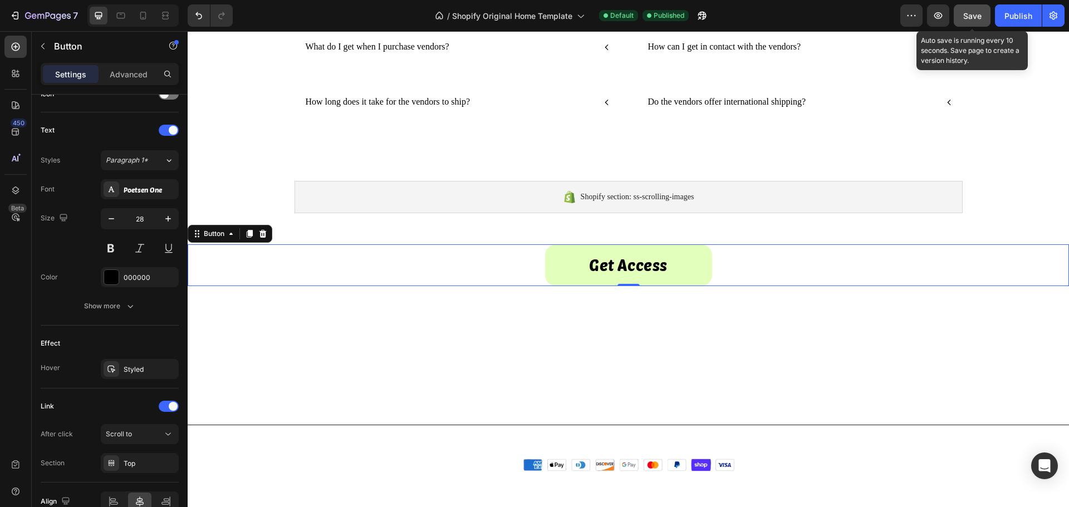
click at [977, 21] on div "Save" at bounding box center [972, 16] width 18 height 12
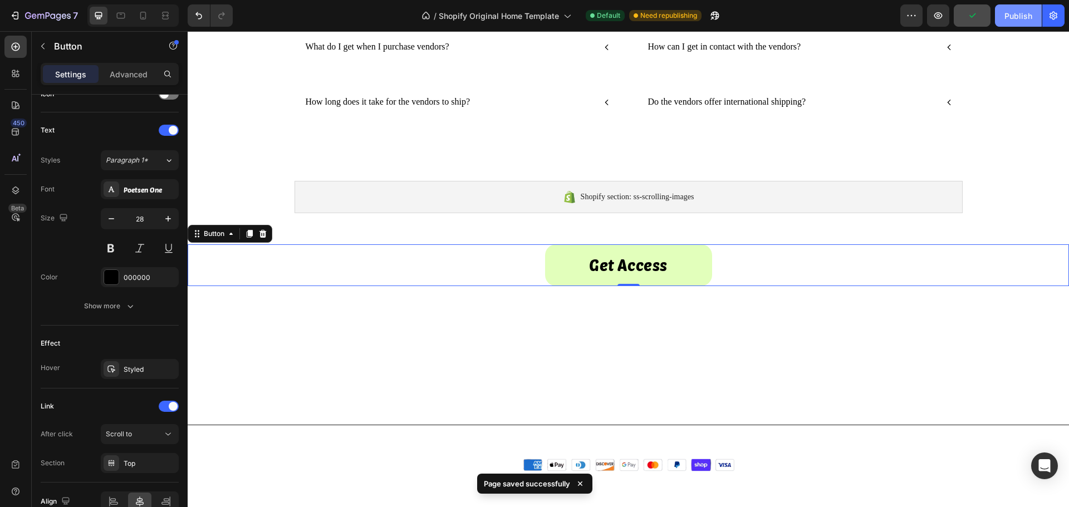
click at [1006, 17] on div "Publish" at bounding box center [1018, 16] width 28 height 12
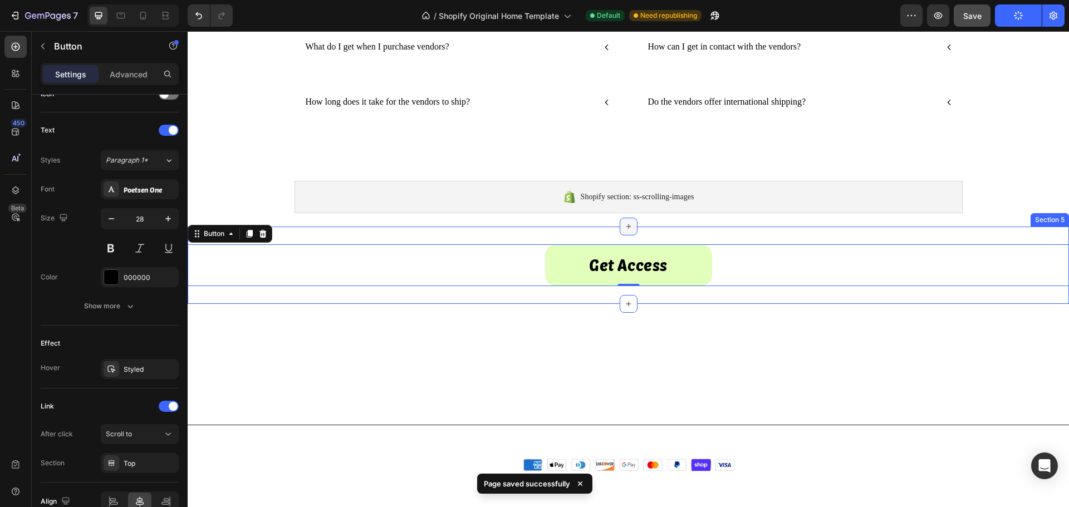
click at [624, 227] on icon at bounding box center [628, 226] width 9 height 9
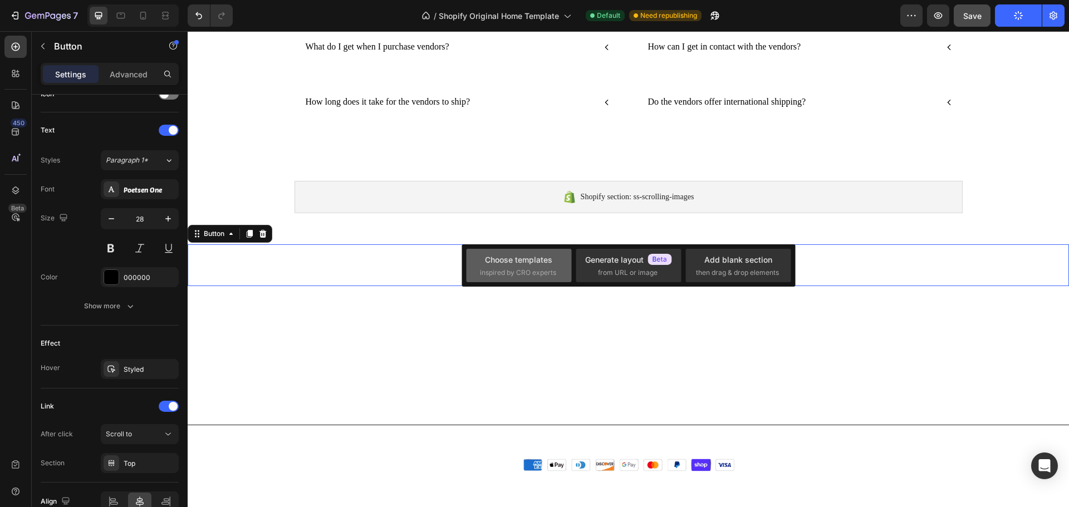
click at [519, 268] on span "inspired by CRO experts" at bounding box center [518, 273] width 76 height 10
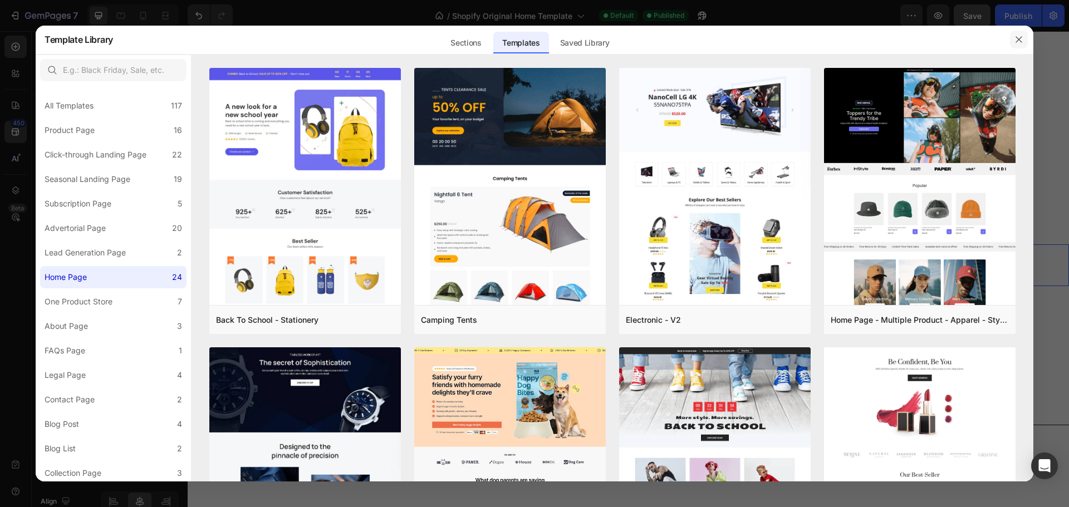
click at [1015, 38] on icon "button" at bounding box center [1018, 39] width 9 height 9
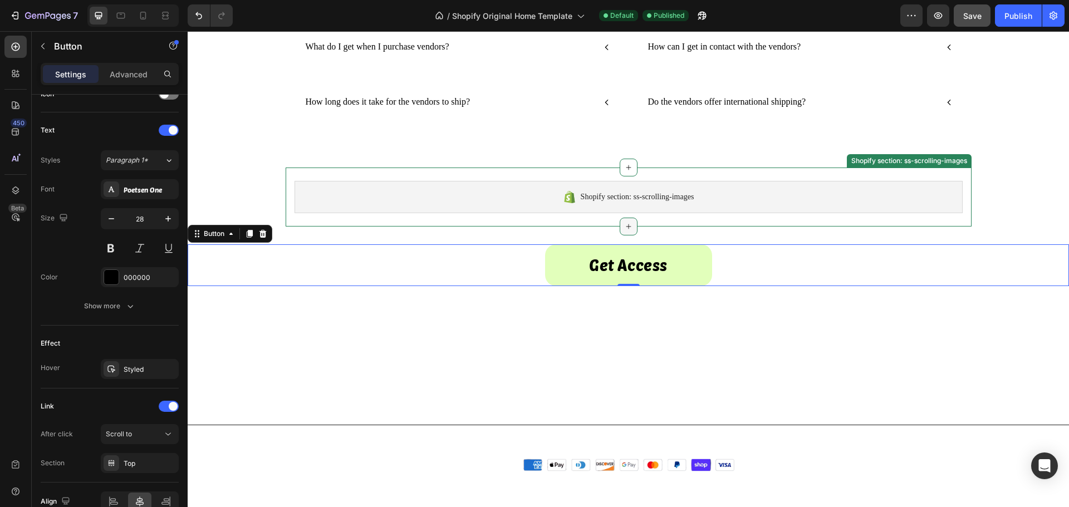
click at [626, 225] on icon at bounding box center [628, 226] width 9 height 9
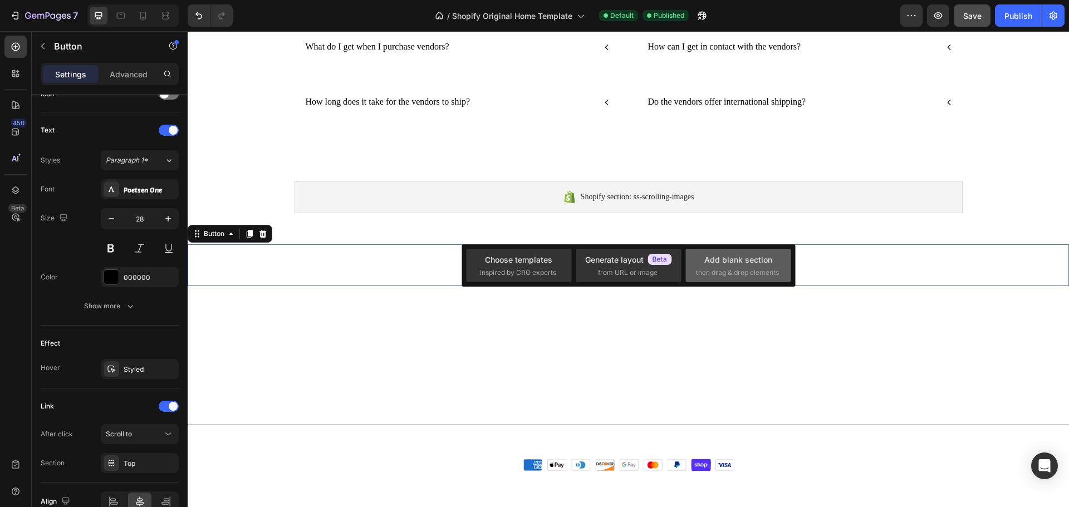
click at [729, 271] on span "then drag & drop elements" at bounding box center [737, 273] width 83 height 10
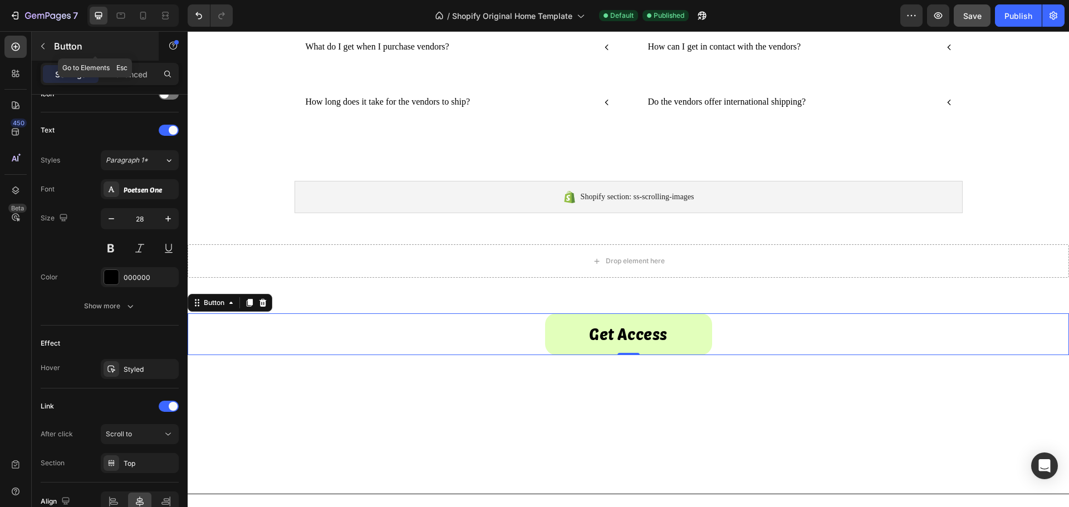
click at [44, 46] on icon "button" at bounding box center [42, 46] width 9 height 9
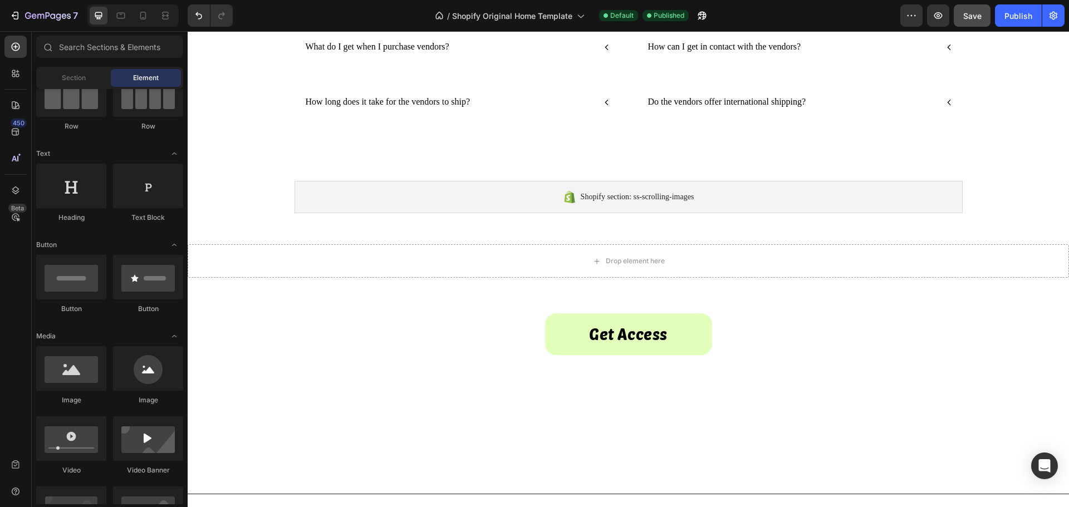
scroll to position [0, 0]
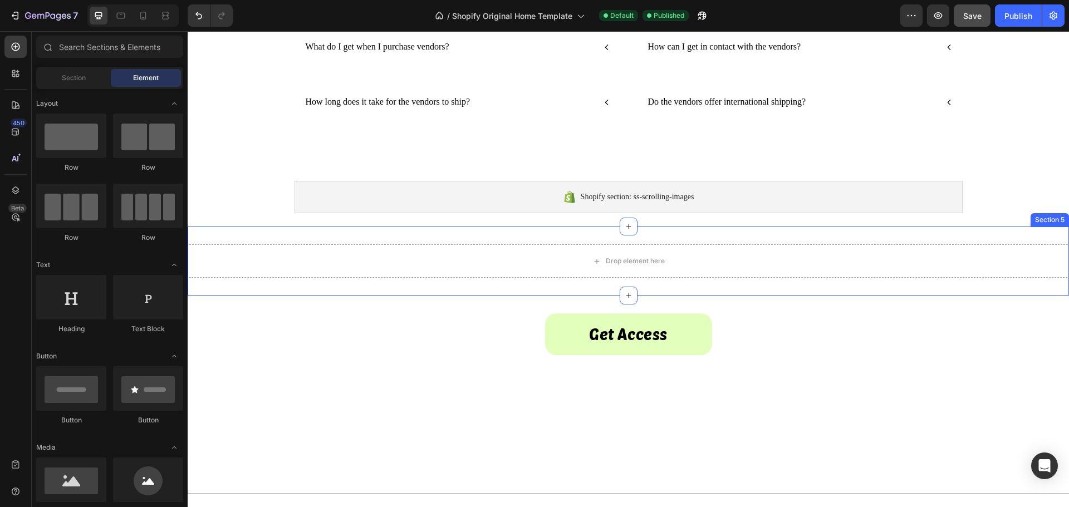
click at [420, 240] on div "Drop element here Section 5" at bounding box center [628, 261] width 881 height 69
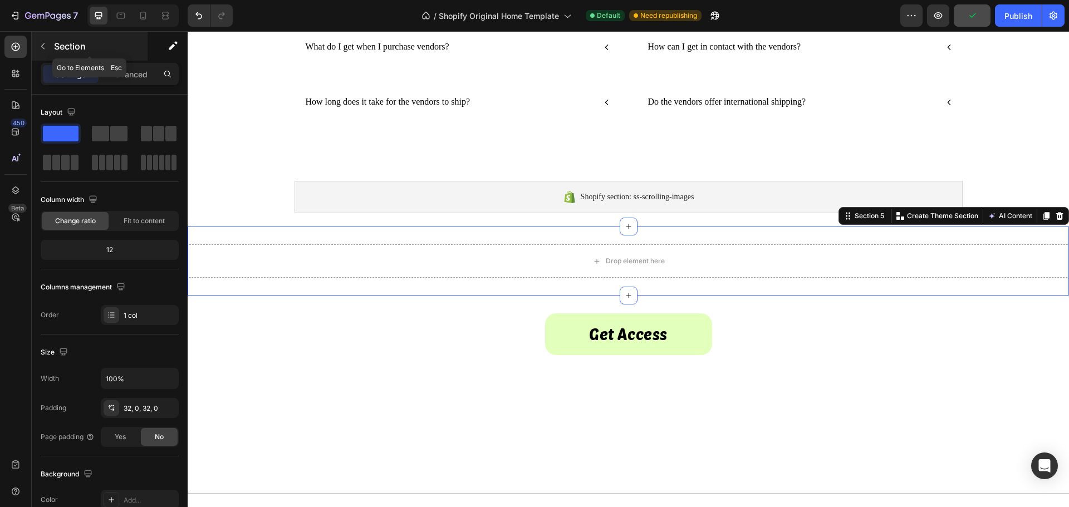
click at [42, 46] on icon "button" at bounding box center [42, 46] width 3 height 6
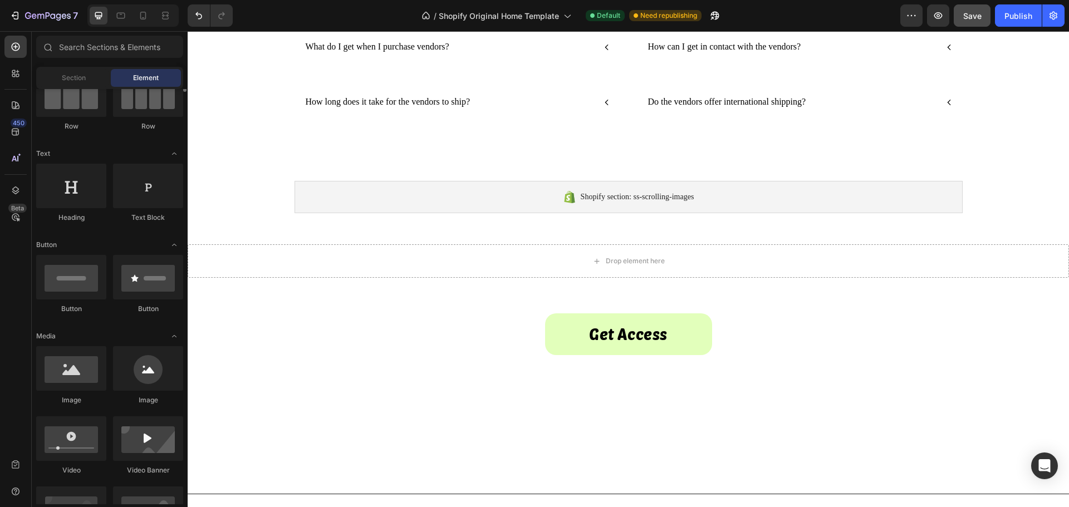
scroll to position [56, 0]
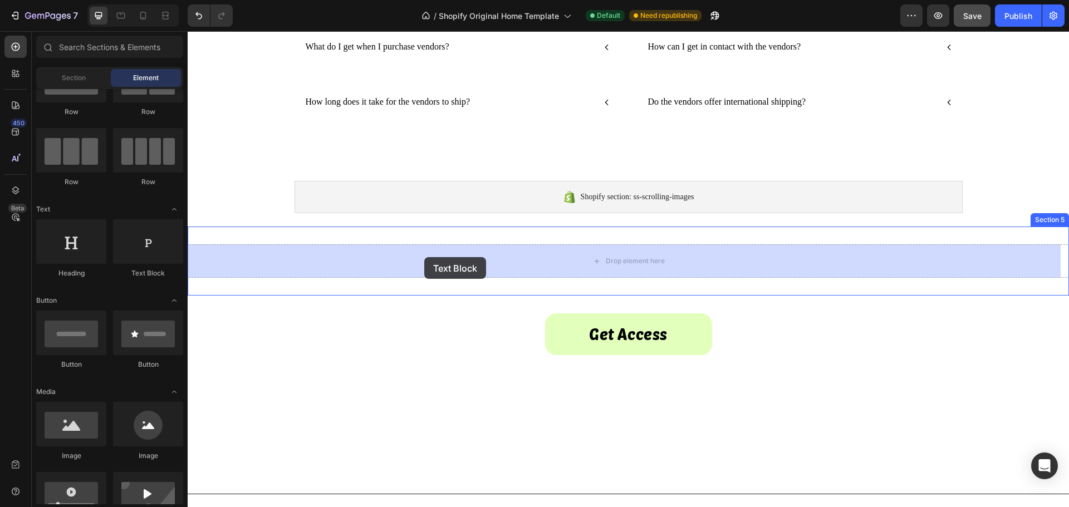
drag, startPoint x: 331, startPoint y: 279, endPoint x: 424, endPoint y: 257, distance: 95.5
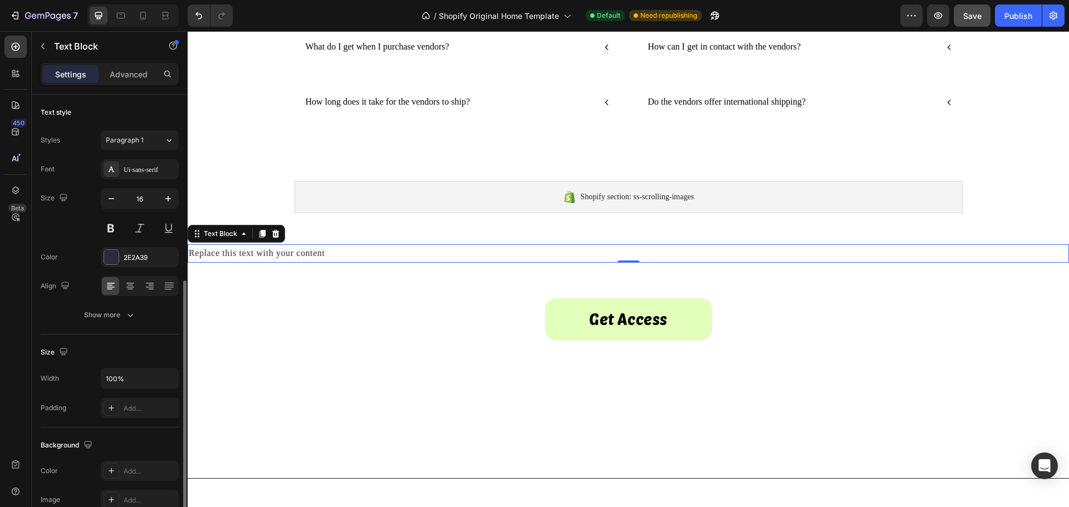
scroll to position [215, 0]
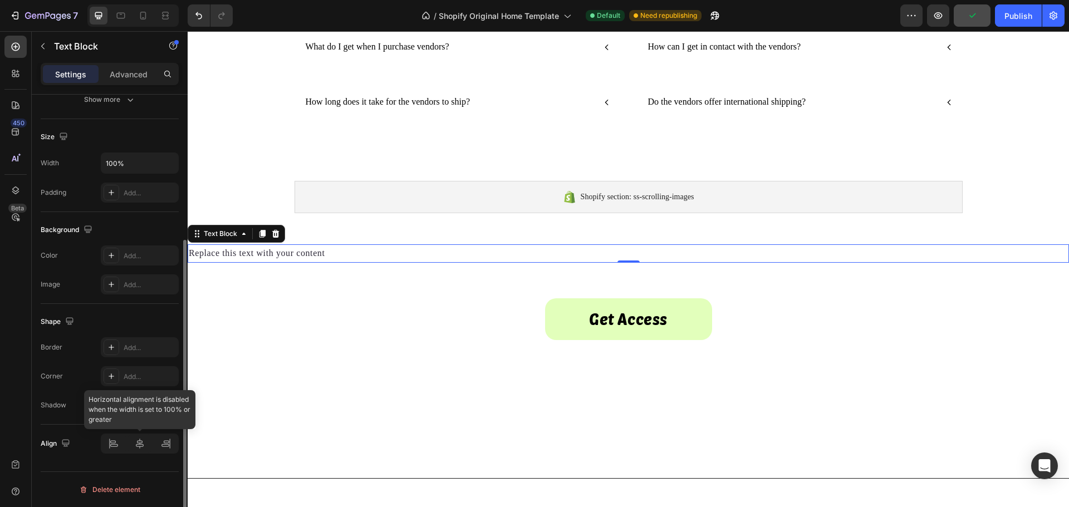
click at [139, 448] on div at bounding box center [140, 444] width 78 height 20
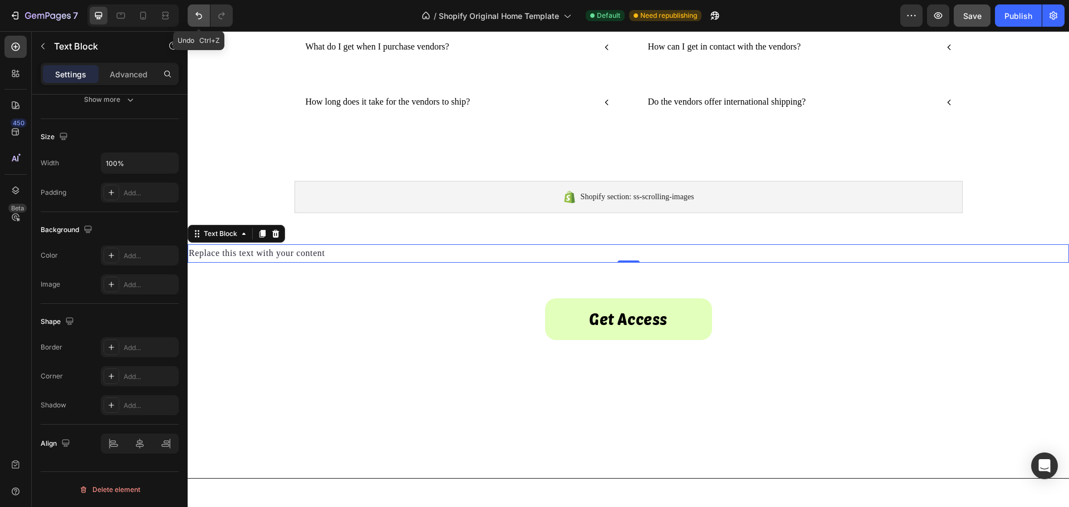
click at [199, 16] on icon "Undo/Redo" at bounding box center [198, 15] width 11 height 11
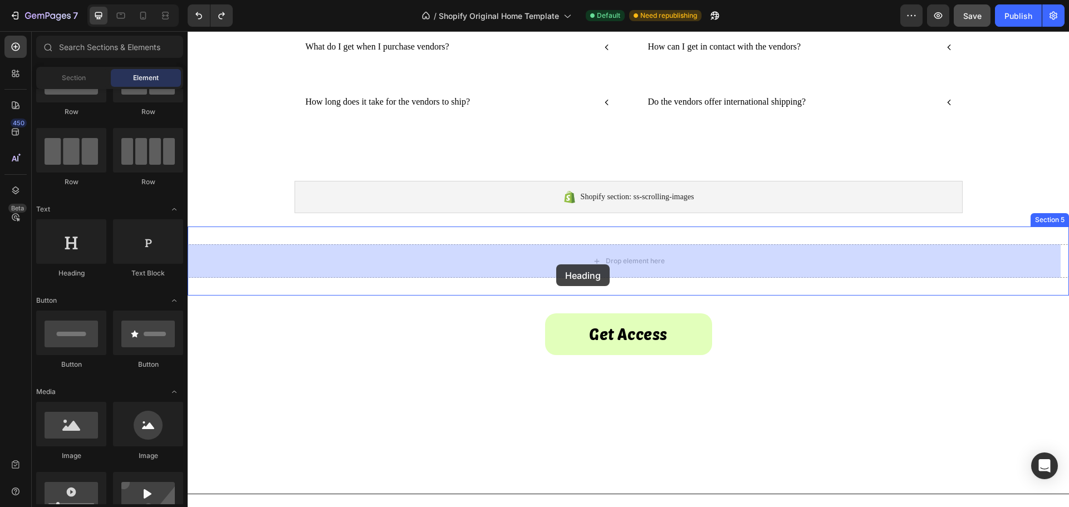
drag, startPoint x: 268, startPoint y: 282, endPoint x: 556, endPoint y: 264, distance: 288.9
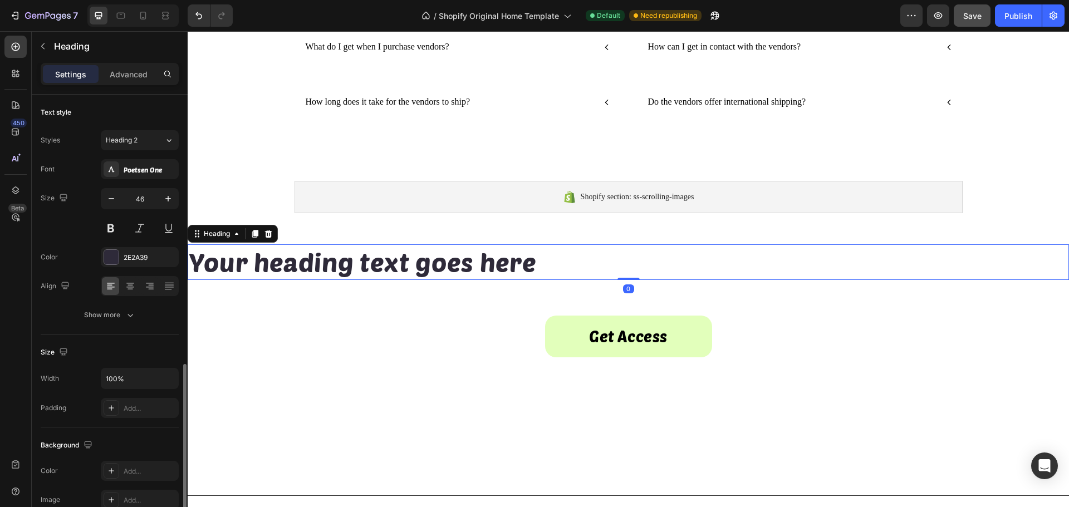
scroll to position [278, 0]
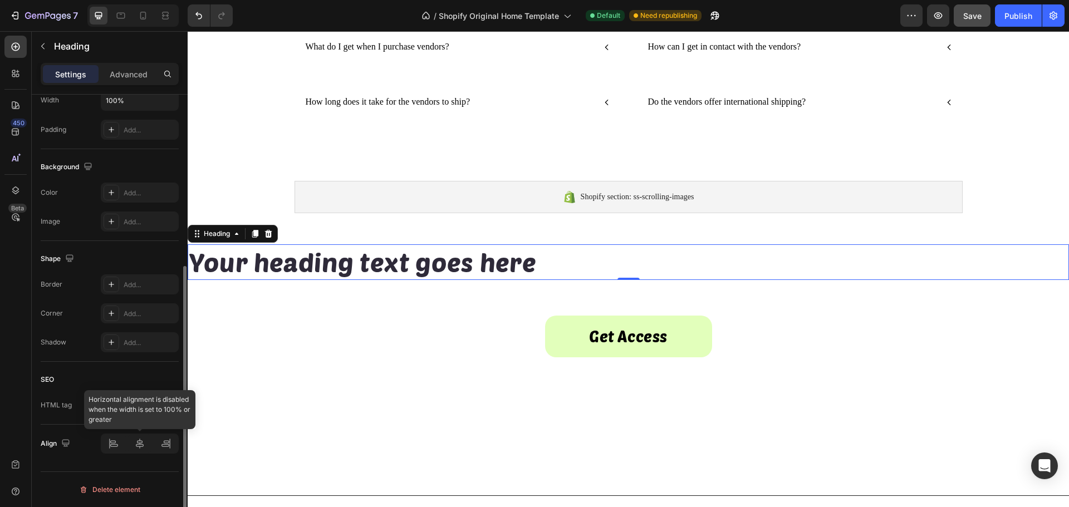
click at [142, 444] on div at bounding box center [140, 444] width 78 height 20
click at [140, 446] on div at bounding box center [140, 444] width 78 height 20
click at [202, 263] on h2 "Your heading text goes here" at bounding box center [628, 262] width 881 height 36
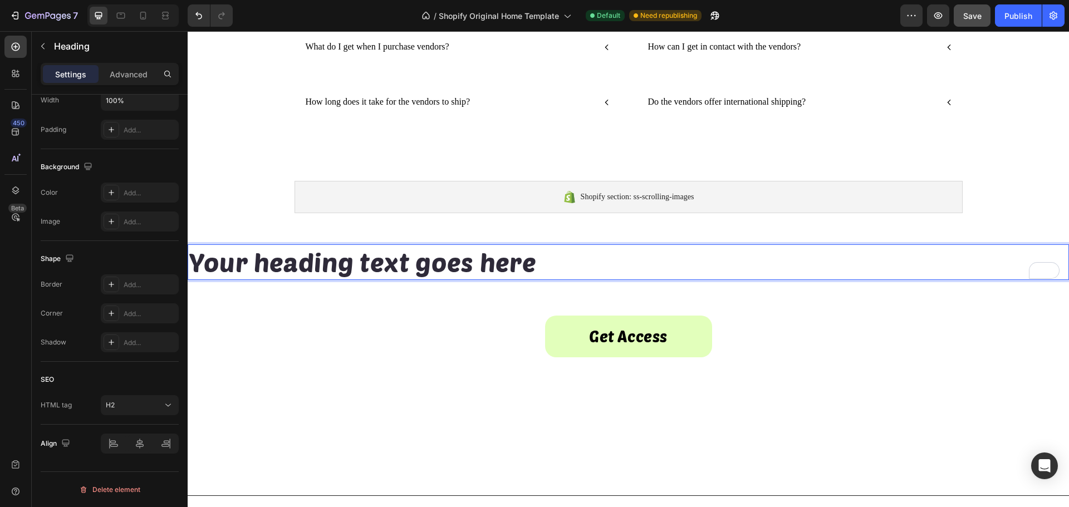
click at [560, 258] on p "Your heading text goes here" at bounding box center [628, 261] width 879 height 33
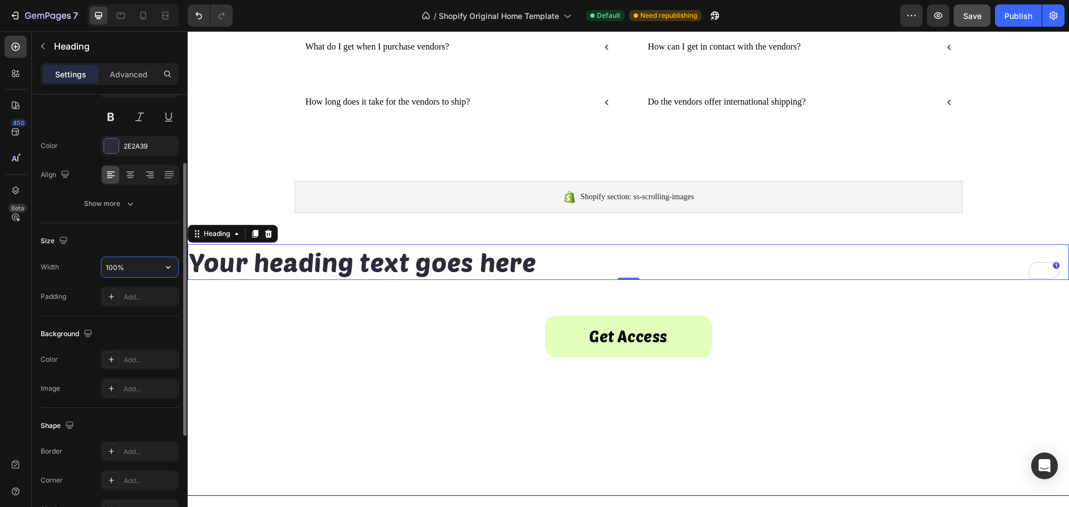
click at [128, 267] on input "100%" at bounding box center [139, 267] width 77 height 20
click at [172, 270] on icon "button" at bounding box center [168, 267] width 11 height 11
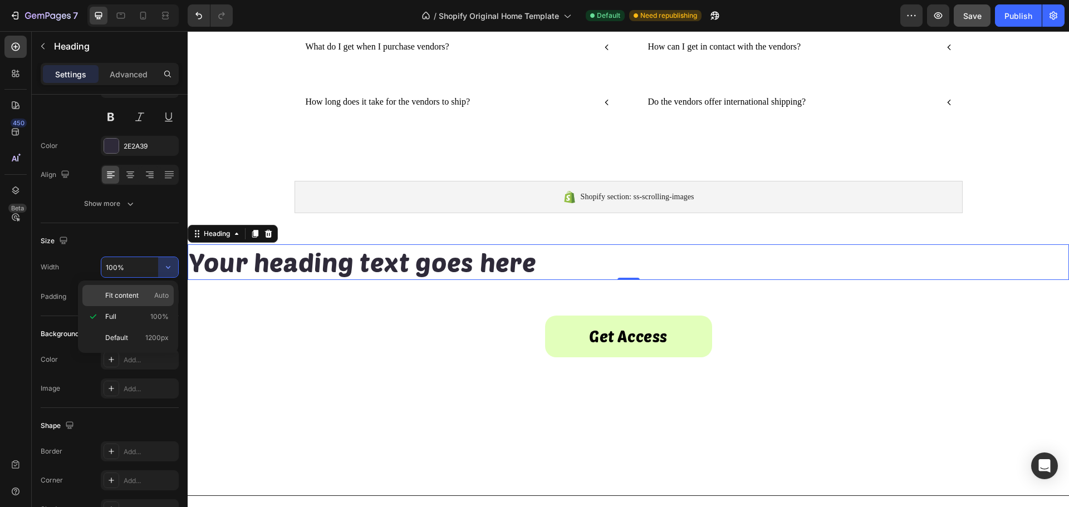
click at [160, 292] on span "Auto" at bounding box center [161, 296] width 14 height 10
type input "Auto"
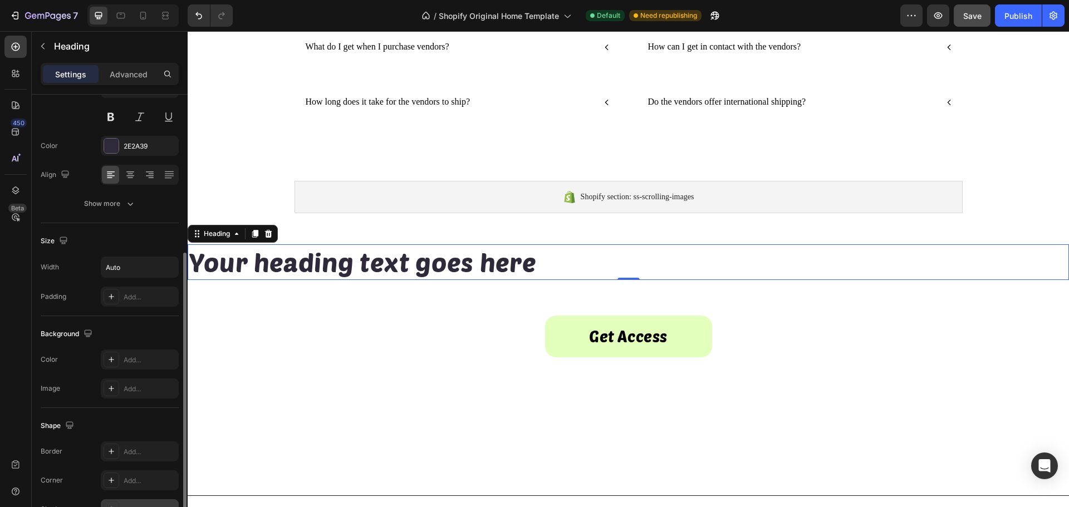
scroll to position [278, 0]
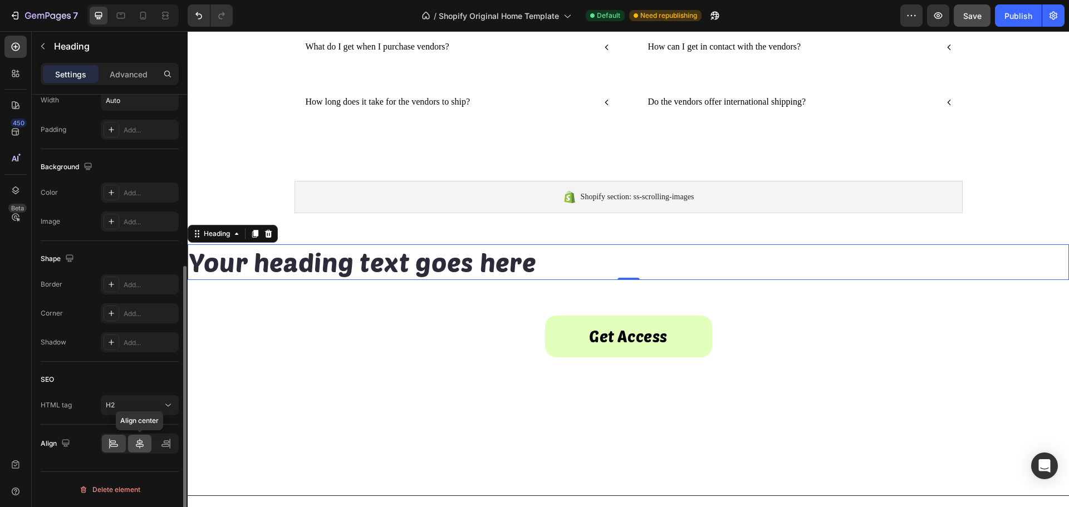
click at [137, 440] on icon at bounding box center [139, 443] width 11 height 11
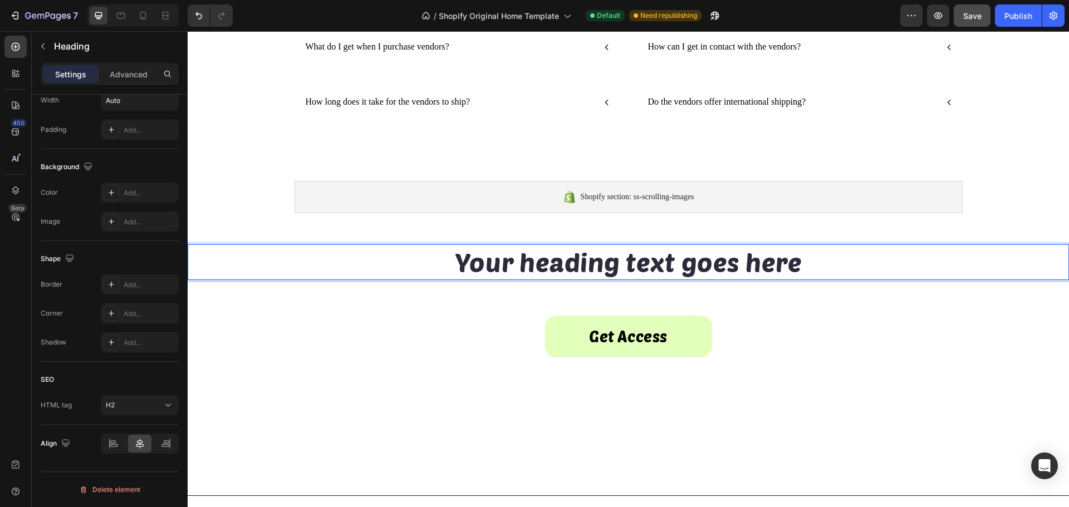
click at [554, 266] on p "Your heading text goes here" at bounding box center [628, 261] width 347 height 33
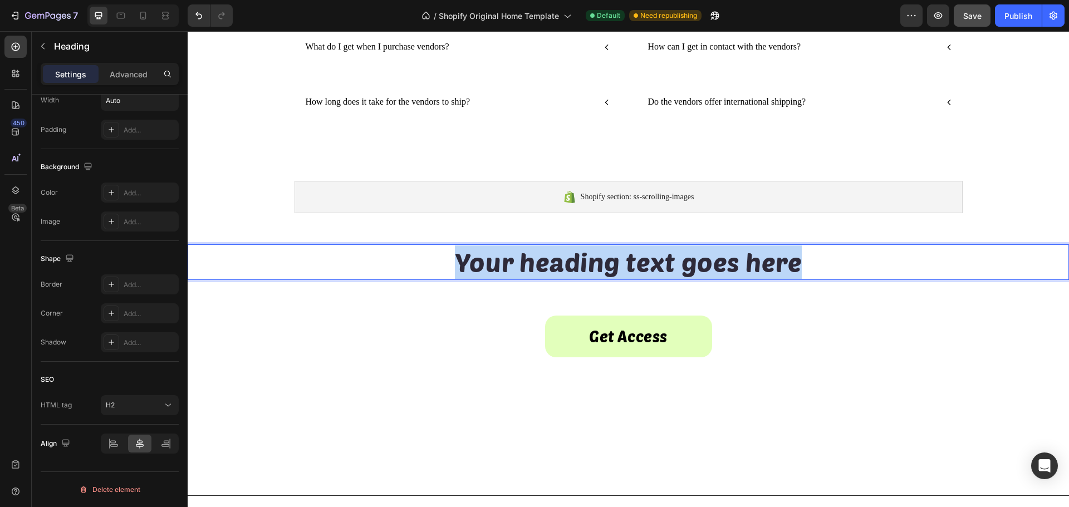
click at [554, 266] on p "Your heading text goes here" at bounding box center [628, 261] width 347 height 33
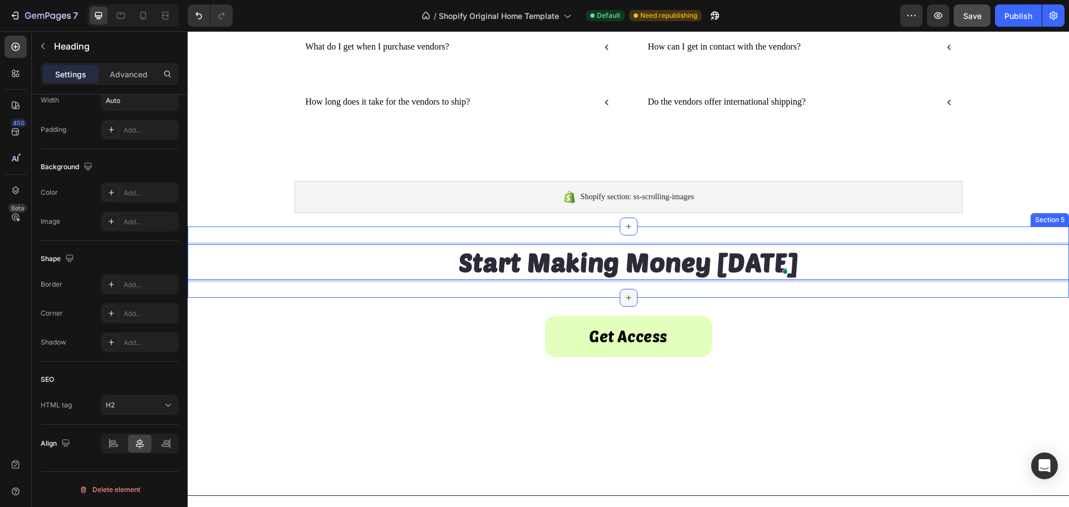
click at [624, 294] on icon at bounding box center [628, 297] width 9 height 9
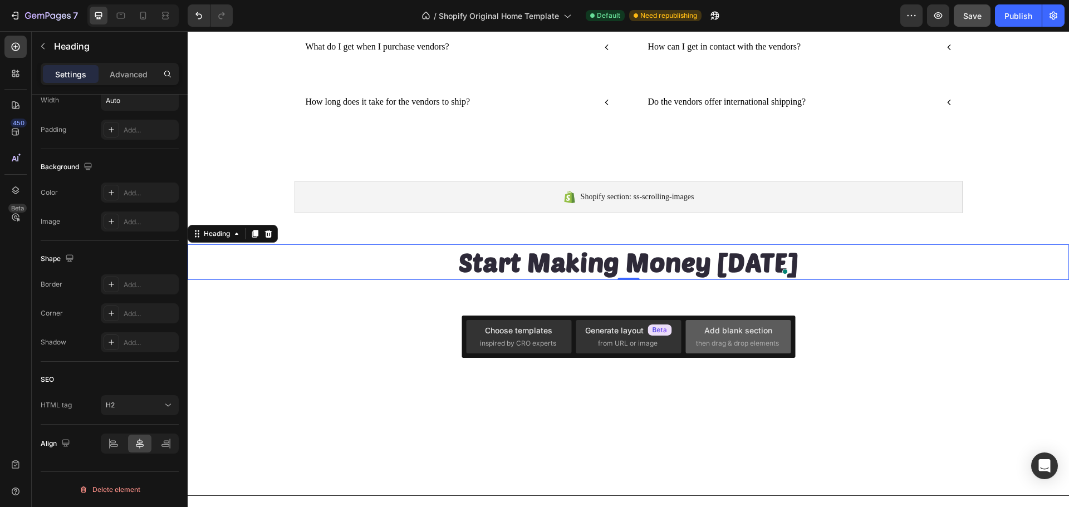
click at [735, 337] on div "Add blank section then drag & drop elements" at bounding box center [738, 337] width 85 height 24
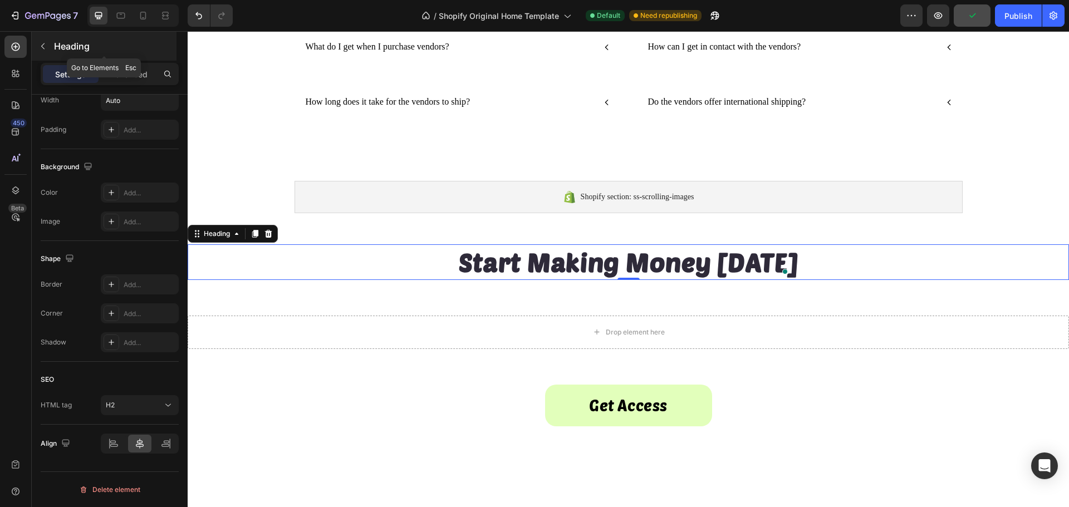
click at [43, 48] on icon "button" at bounding box center [42, 46] width 3 height 6
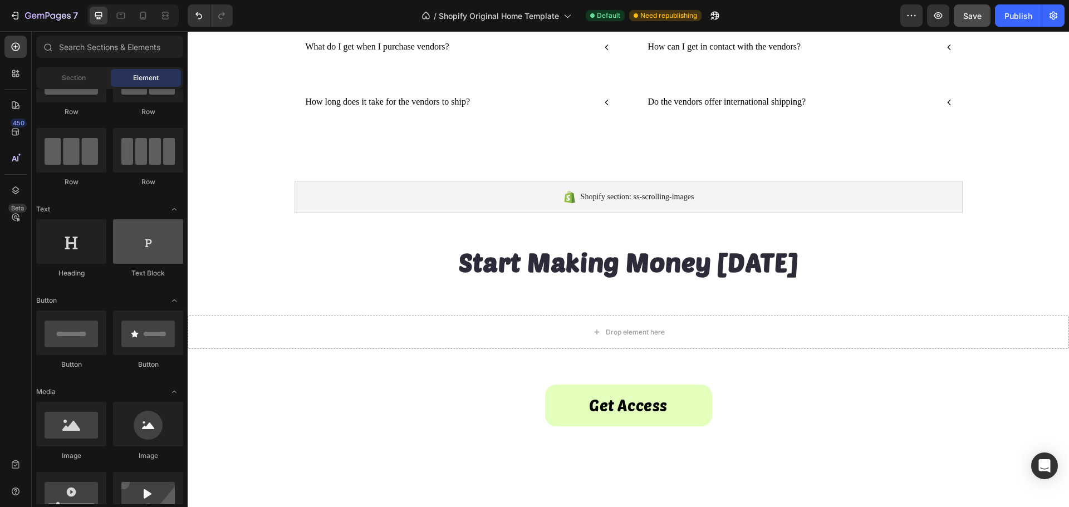
click at [137, 254] on div at bounding box center [148, 241] width 70 height 45
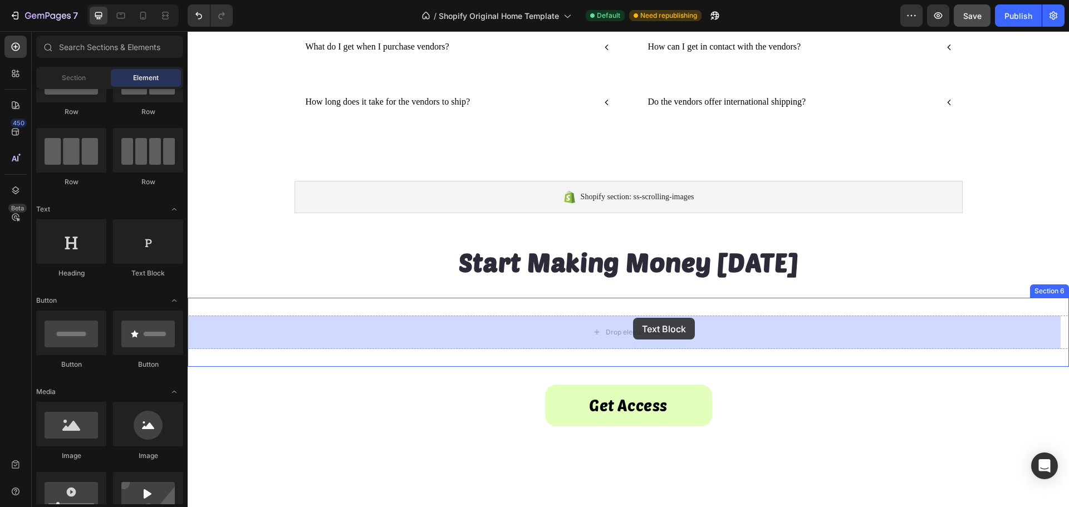
drag, startPoint x: 334, startPoint y: 278, endPoint x: 633, endPoint y: 318, distance: 302.1
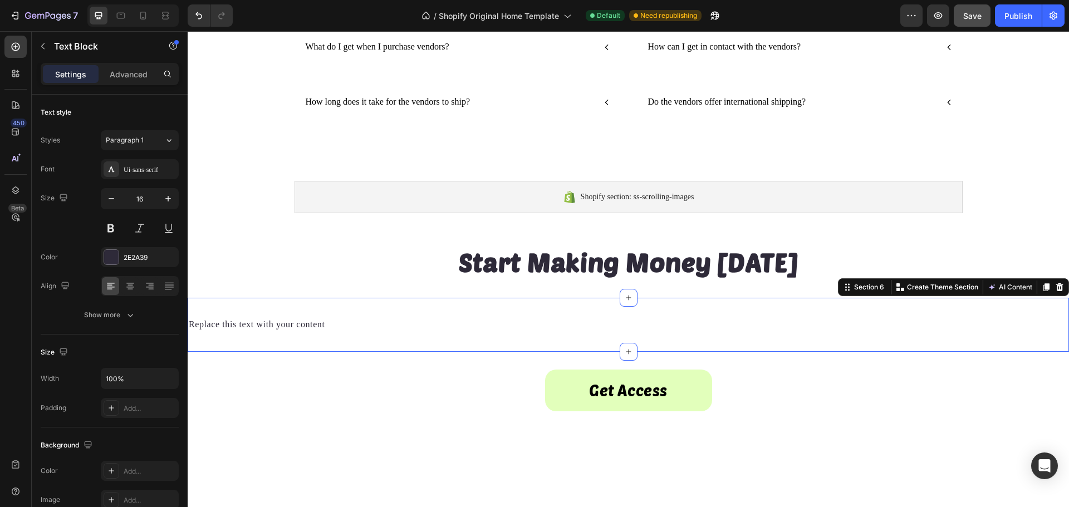
click at [364, 307] on div "Replace this text with your content Text Block Section 6 You can create reusabl…" at bounding box center [628, 325] width 881 height 54
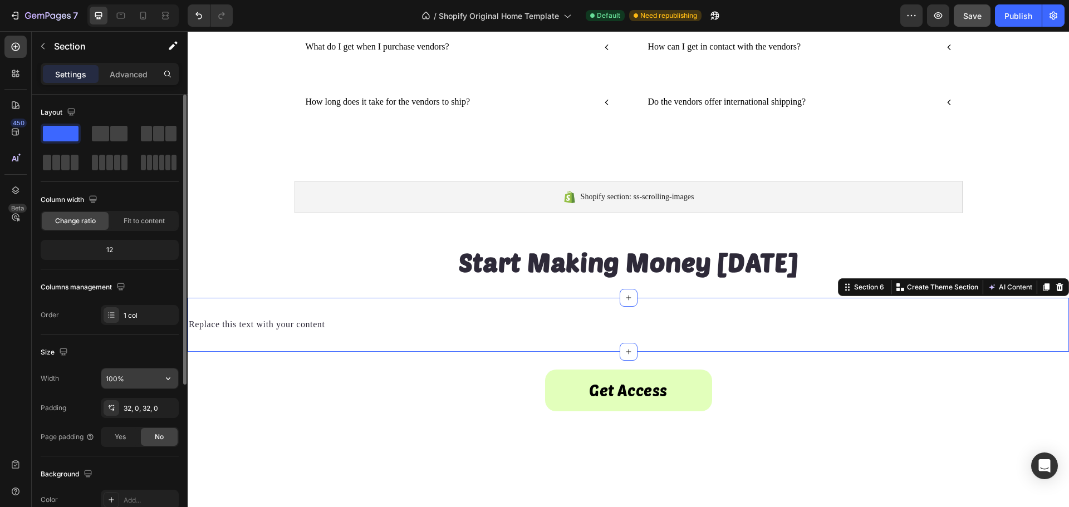
click at [135, 381] on input "100%" at bounding box center [139, 378] width 77 height 20
click at [170, 385] on button "button" at bounding box center [168, 378] width 20 height 20
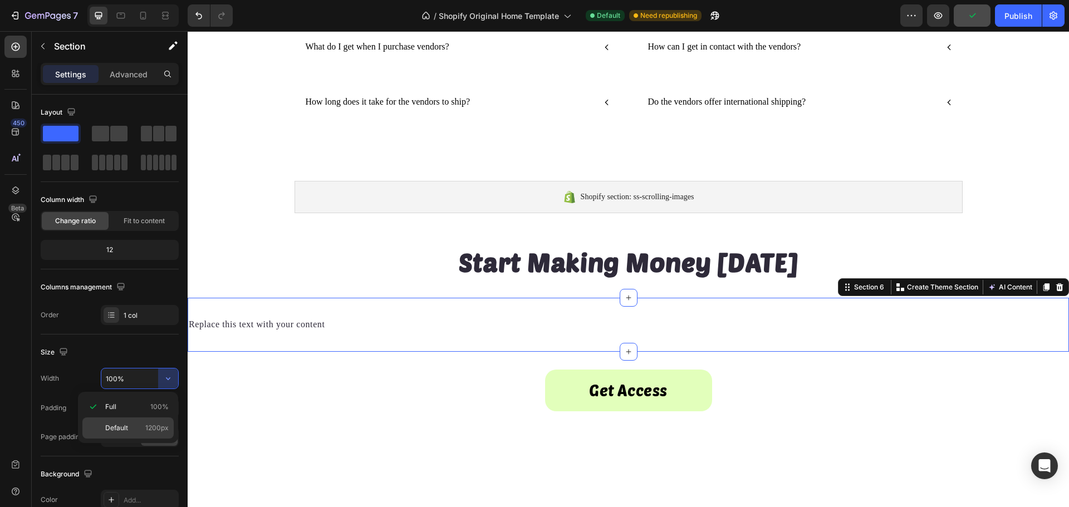
click at [129, 424] on p "Default 1200px" at bounding box center [136, 428] width 63 height 10
type input "1200"
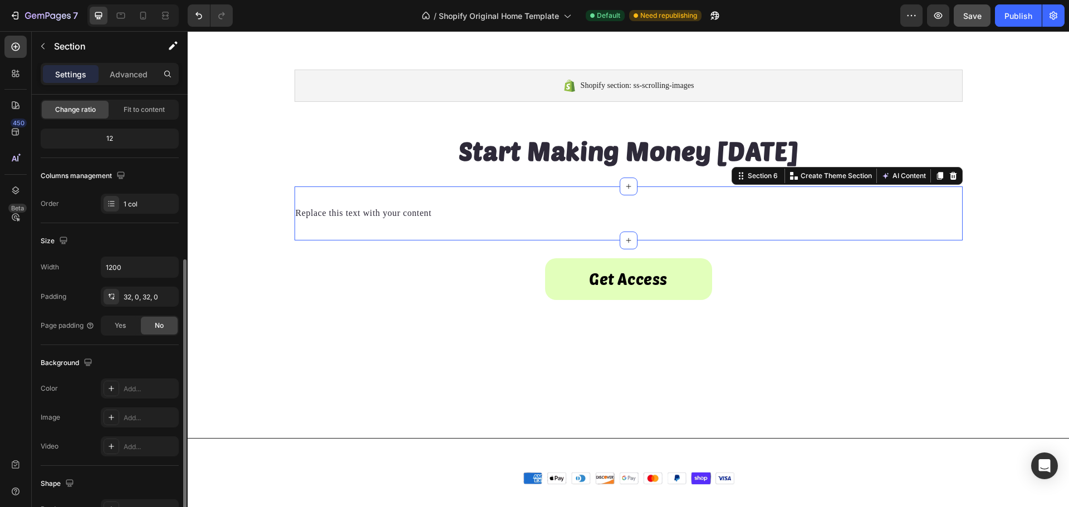
scroll to position [235, 0]
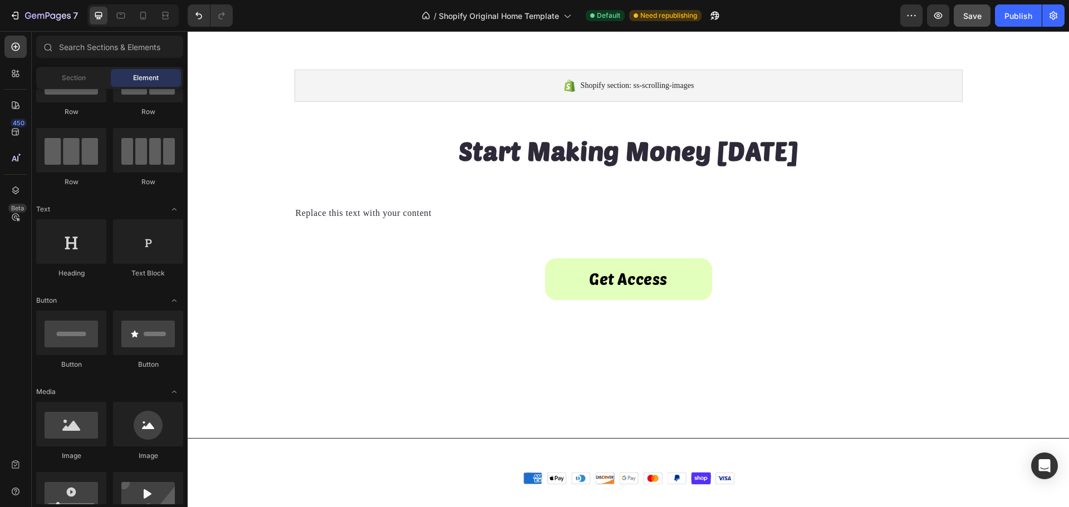
click at [309, 204] on div "Replace this text with your content" at bounding box center [628, 213] width 668 height 18
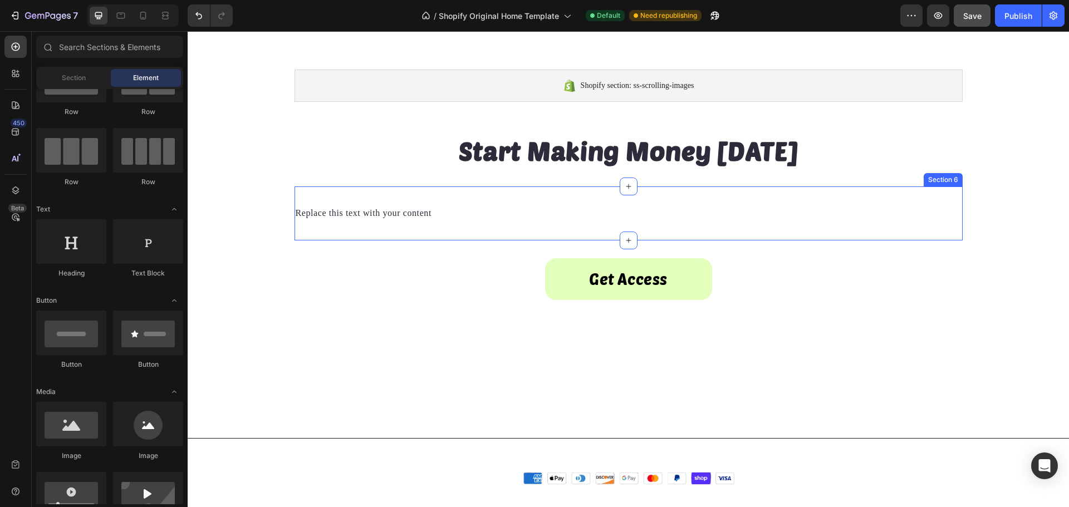
click at [316, 193] on div "Replace this text with your content Text Block Section 6" at bounding box center [628, 213] width 668 height 54
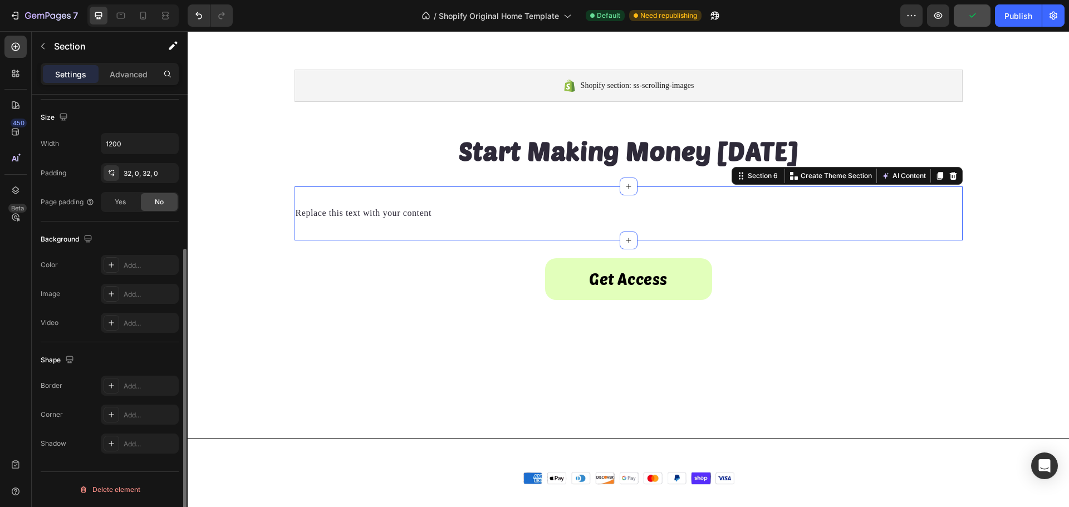
scroll to position [0, 0]
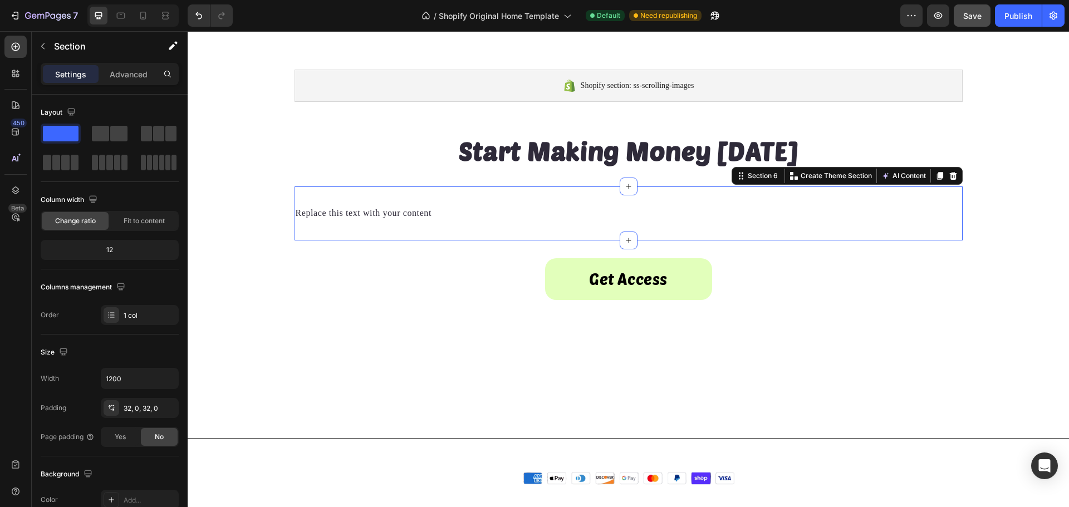
click at [346, 195] on div "Replace this text with your content Text Block Section 6 You can create reusabl…" at bounding box center [628, 213] width 668 height 54
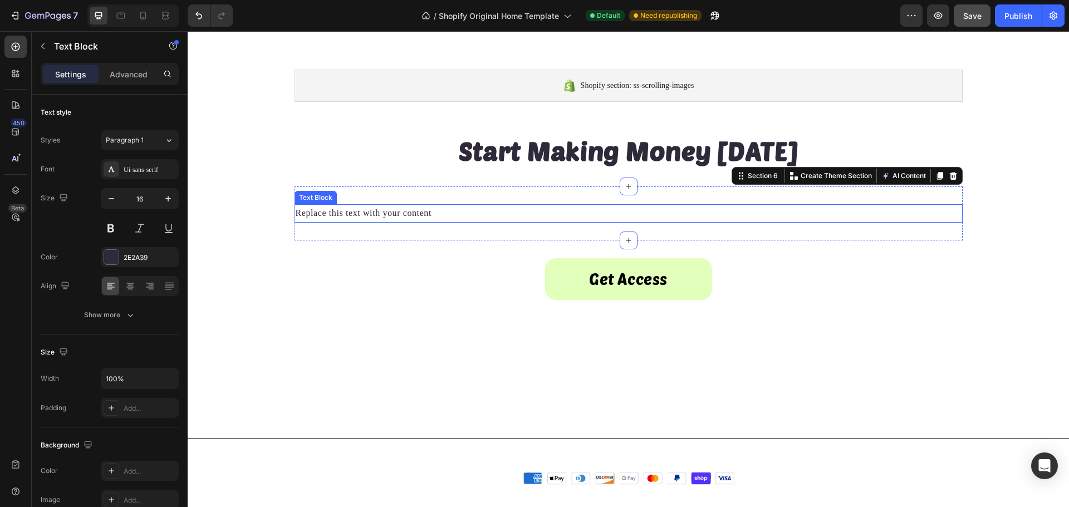
click at [341, 213] on div "Replace this text with your content" at bounding box center [628, 213] width 668 height 18
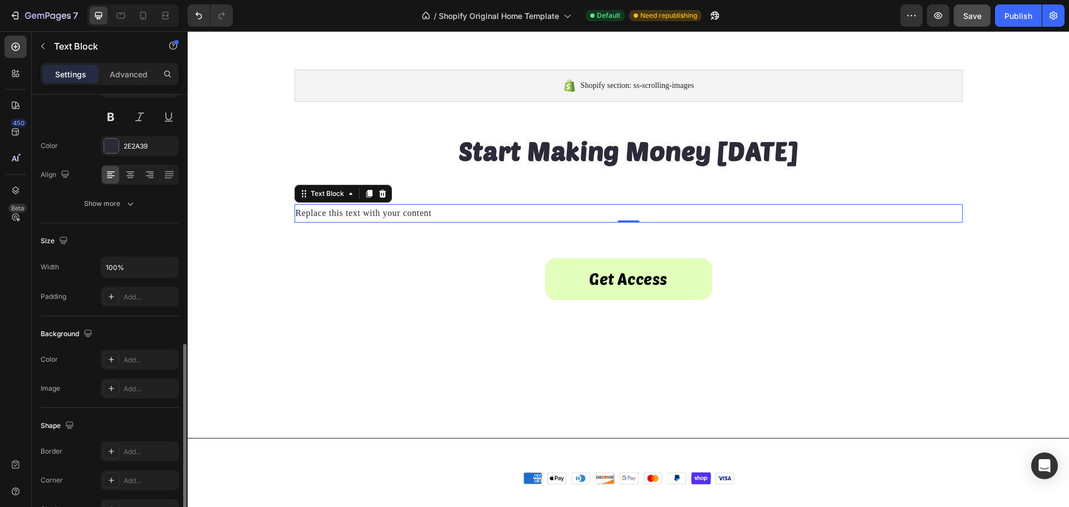
scroll to position [215, 0]
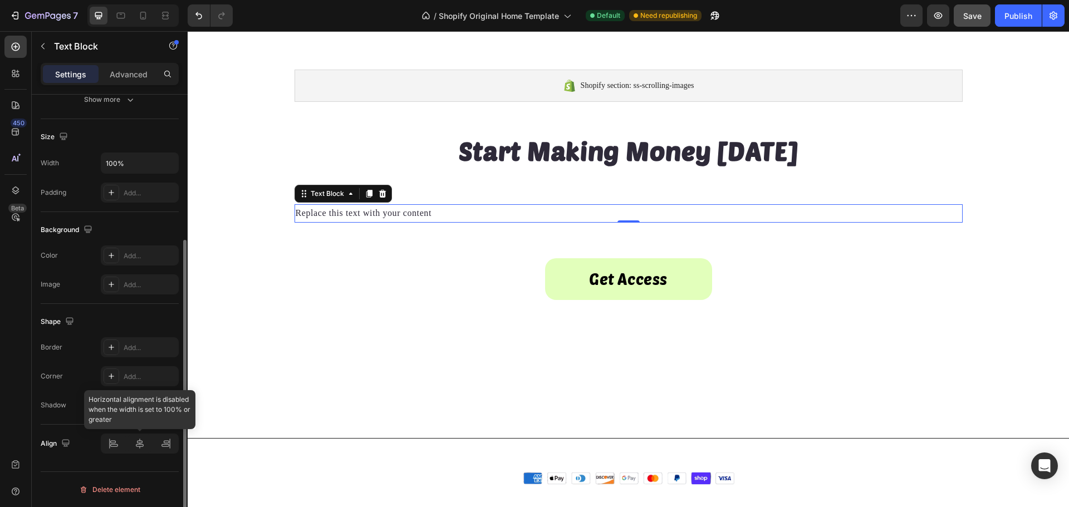
click at [136, 449] on div at bounding box center [140, 444] width 78 height 20
click at [169, 160] on icon "button" at bounding box center [168, 163] width 11 height 11
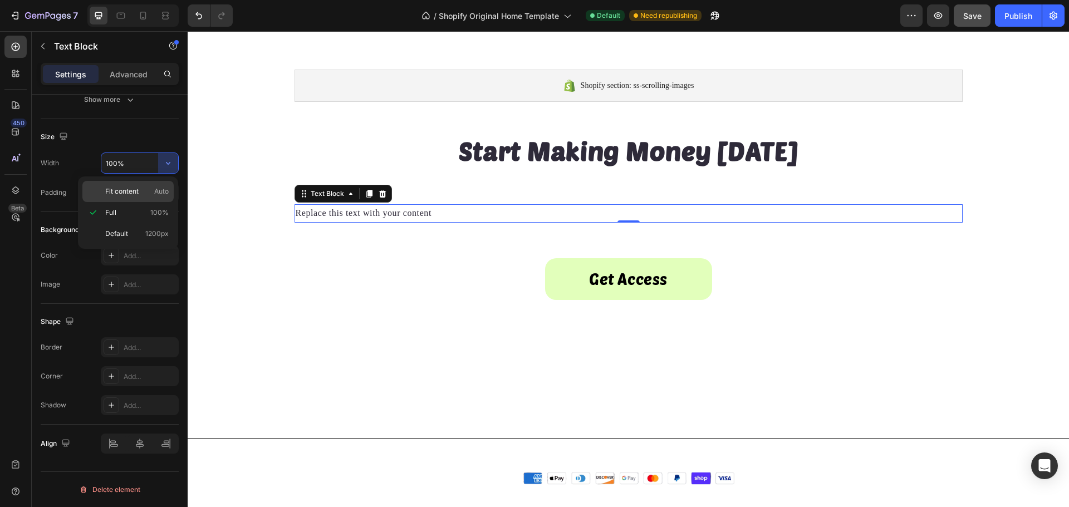
click at [154, 195] on span "Auto" at bounding box center [161, 191] width 14 height 10
type input "Auto"
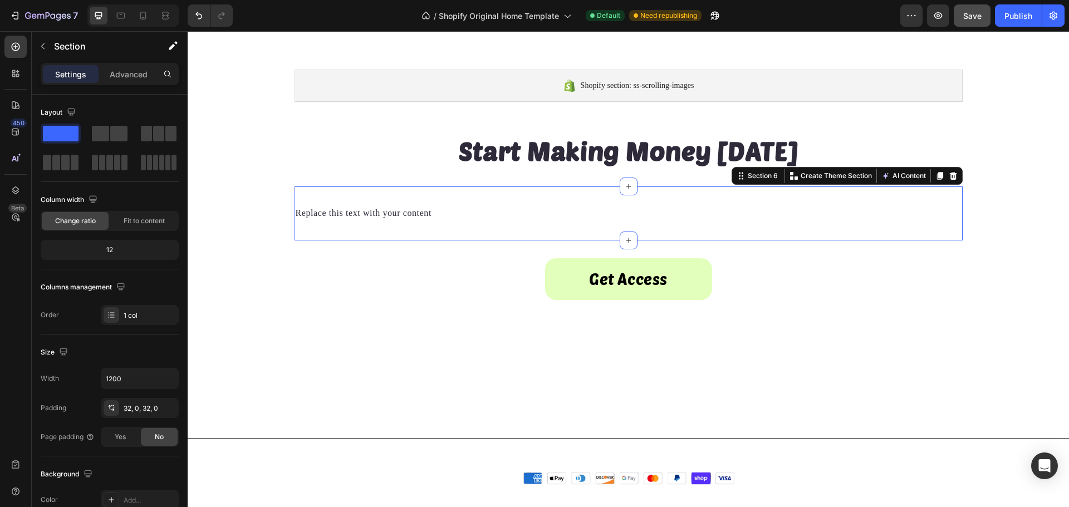
click at [380, 194] on div "Replace this text with your content Text Block Section 6 You can create reusabl…" at bounding box center [628, 213] width 668 height 54
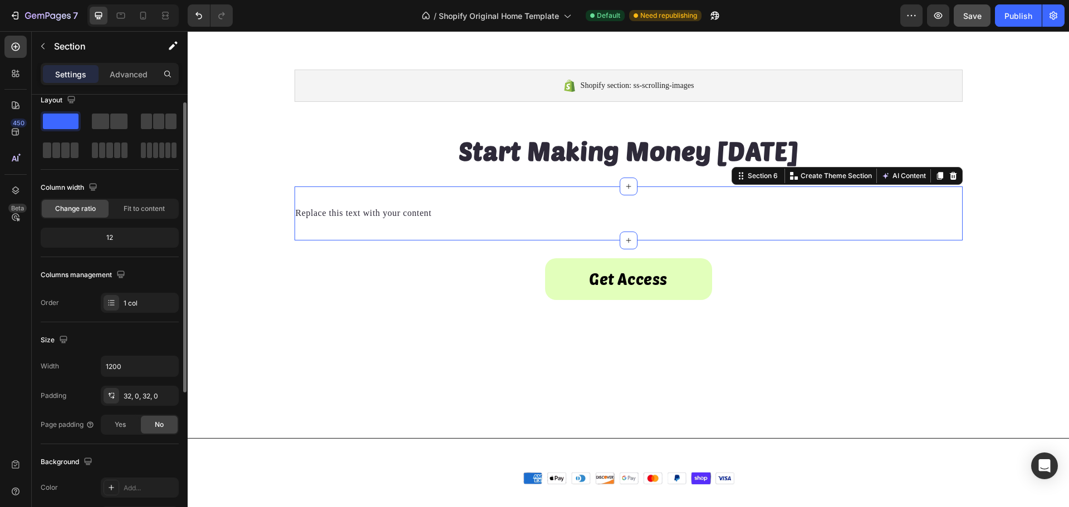
scroll to position [0, 0]
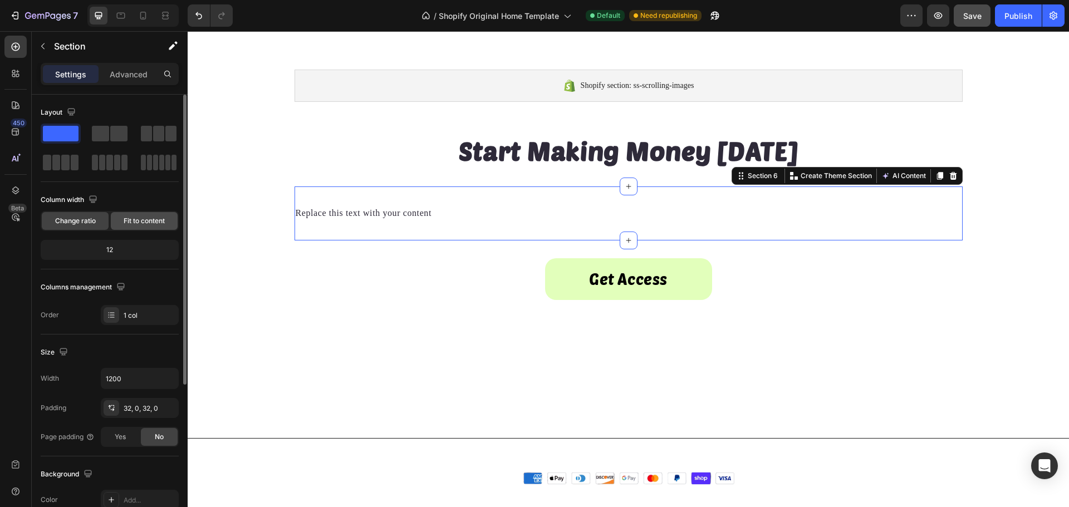
click at [130, 222] on span "Fit to content" at bounding box center [144, 221] width 41 height 10
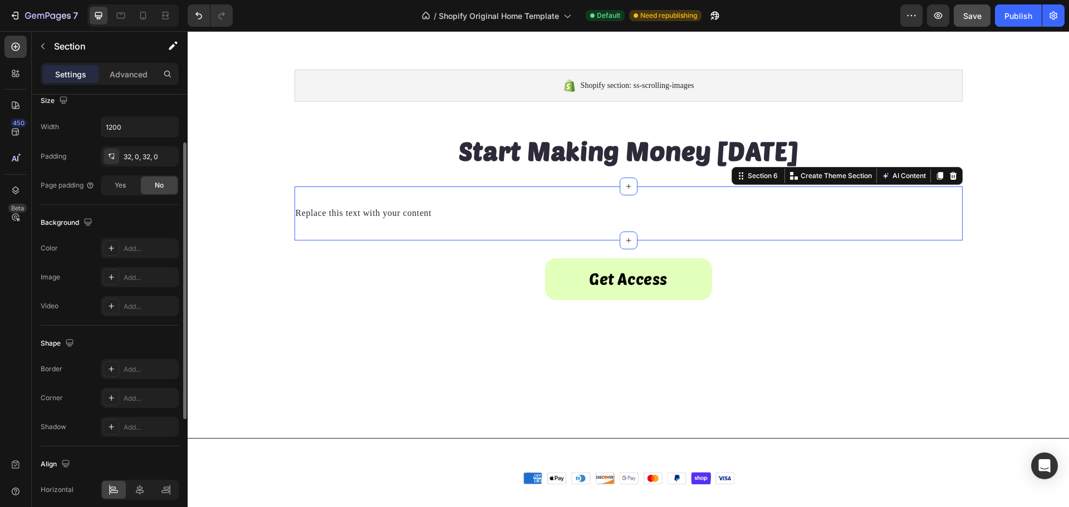
scroll to position [269, 0]
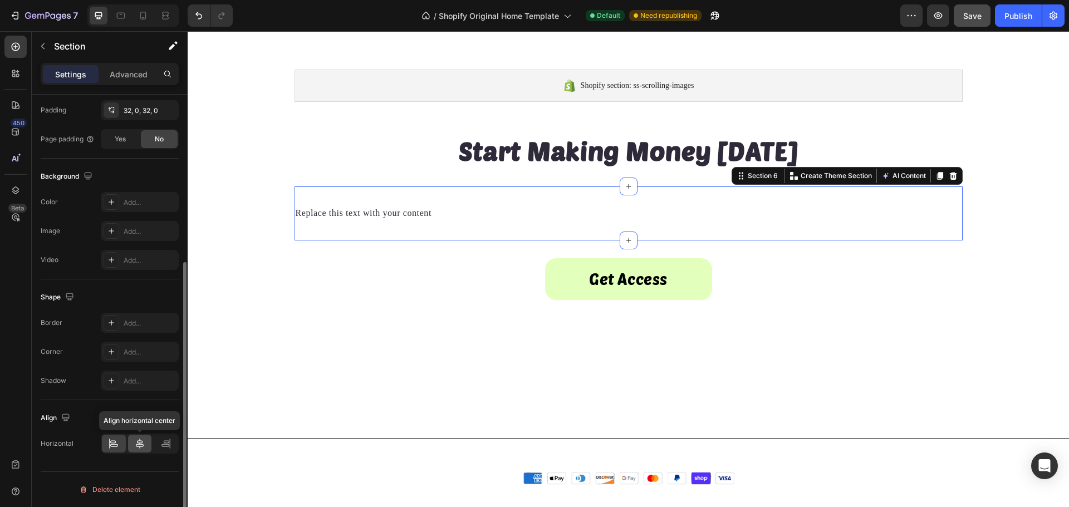
click at [132, 440] on div at bounding box center [140, 444] width 24 height 18
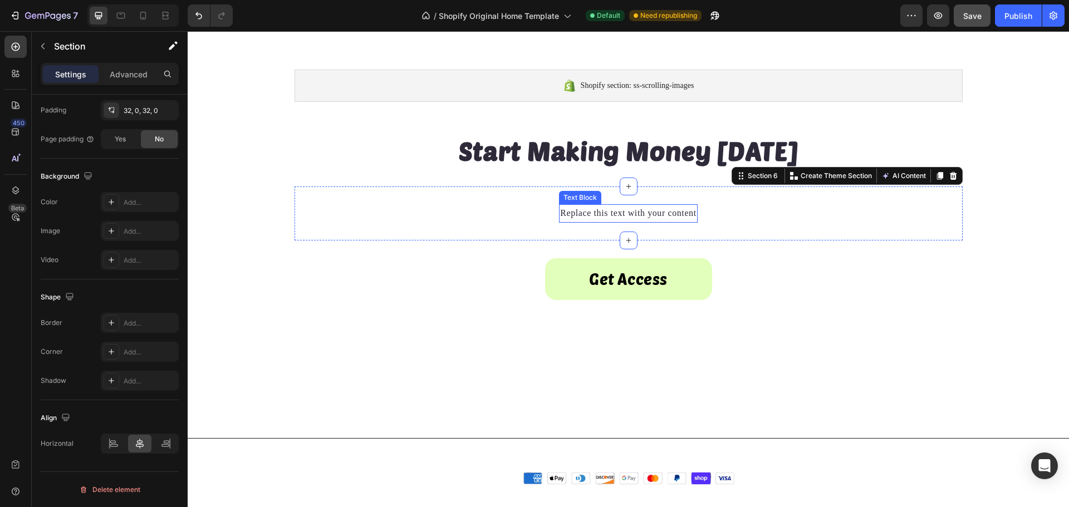
click at [626, 212] on div "Replace this text with your content" at bounding box center [628, 213] width 139 height 18
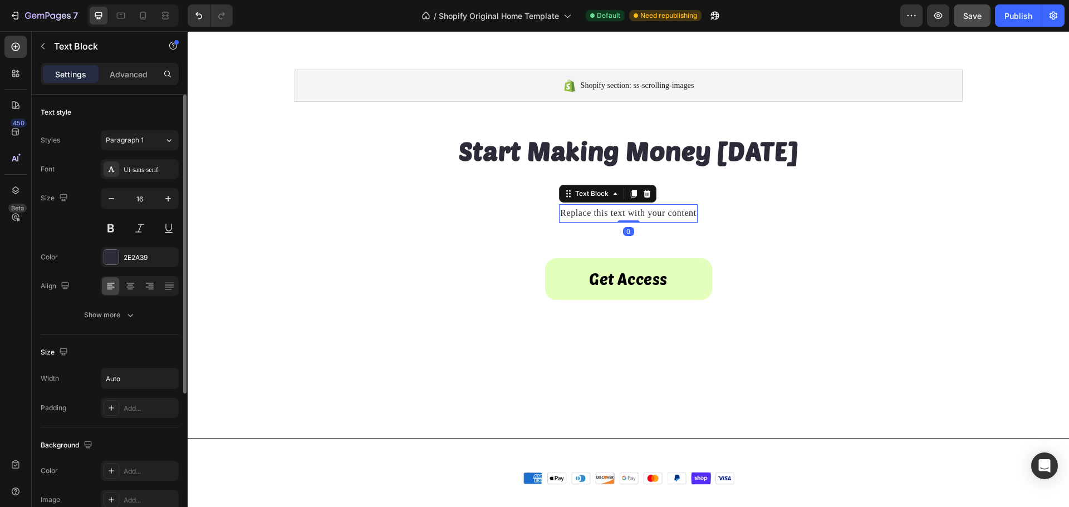
click at [626, 212] on div "Replace this text with your content" at bounding box center [628, 213] width 139 height 18
click at [626, 212] on p "Replace this text with your content" at bounding box center [628, 213] width 136 height 16
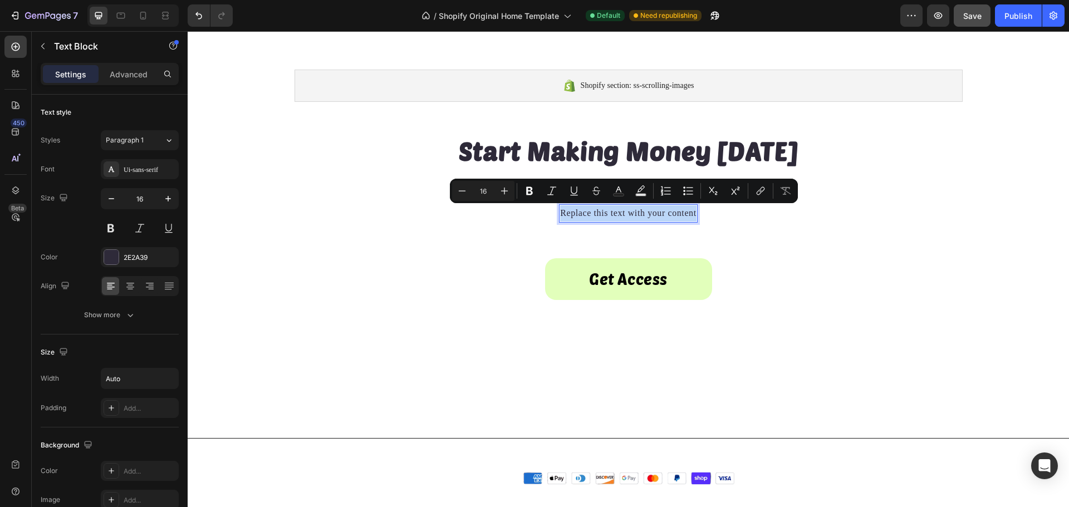
drag, startPoint x: 626, startPoint y: 212, endPoint x: 609, endPoint y: 217, distance: 17.6
click at [609, 217] on p "Replace this text with your content" at bounding box center [628, 213] width 136 height 16
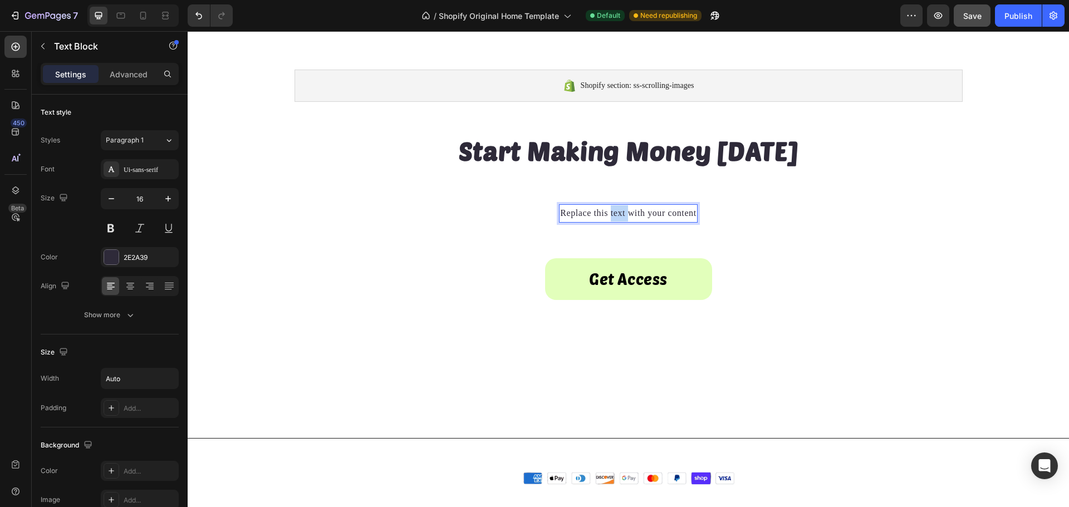
click at [609, 217] on p "Replace this text with your content" at bounding box center [628, 213] width 136 height 16
click at [583, 215] on span "Get access to the world's best vendors." at bounding box center [628, 213] width 168 height 11
click at [577, 217] on span "Get access to the world's best vendors." at bounding box center [628, 213] width 168 height 11
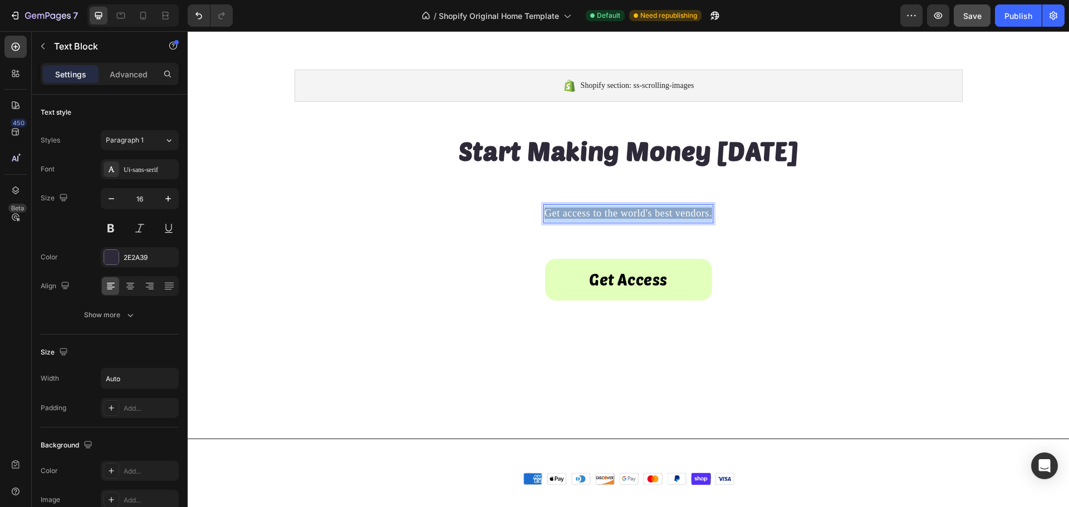
click at [577, 217] on span "Get access to the world's best vendors." at bounding box center [628, 213] width 168 height 11
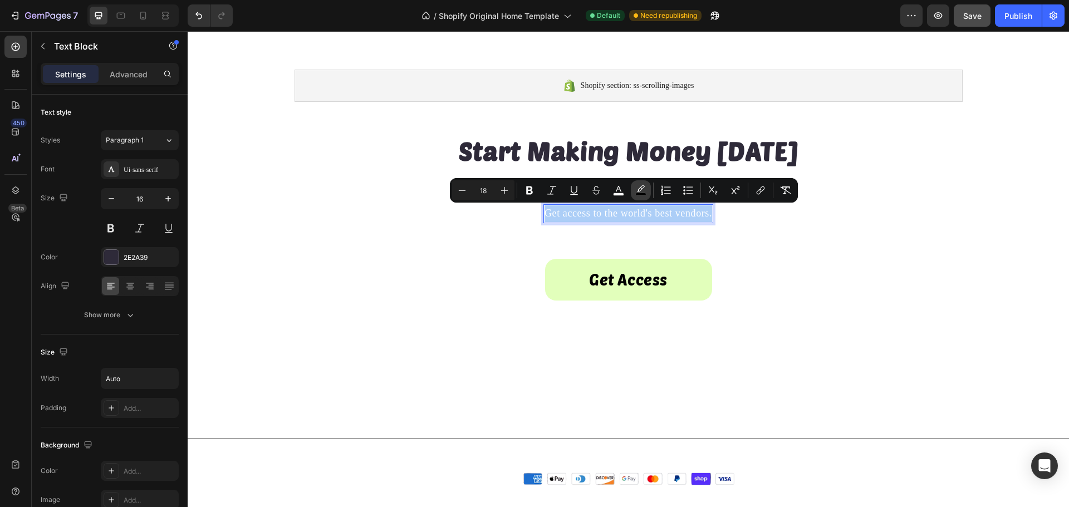
click at [645, 191] on icon "Editor contextual toolbar" at bounding box center [640, 190] width 11 height 11
type input "000000"
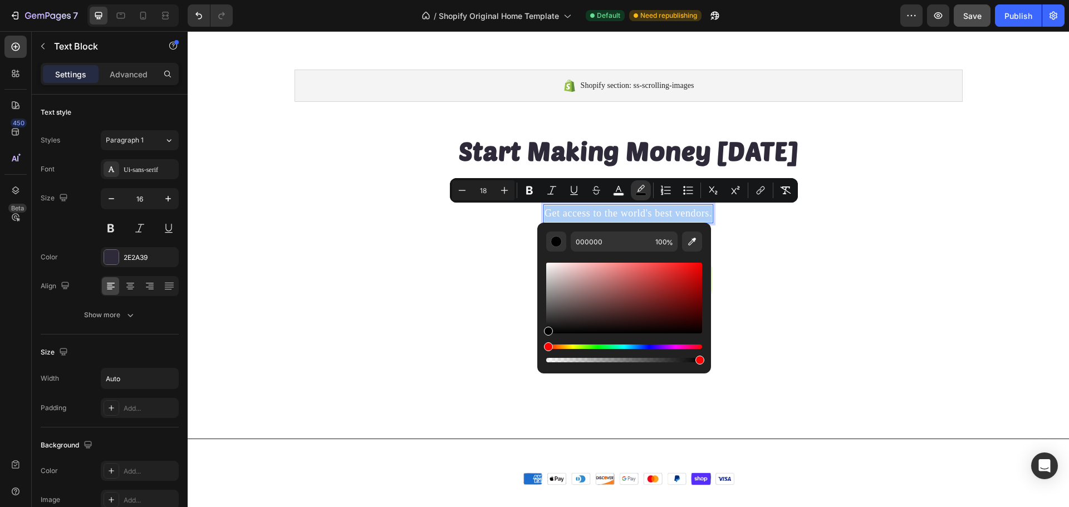
click at [551, 358] on div "Editor contextual toolbar" at bounding box center [624, 354] width 156 height 18
type input "0"
drag, startPoint x: 738, startPoint y: 392, endPoint x: 481, endPoint y: 357, distance: 258.9
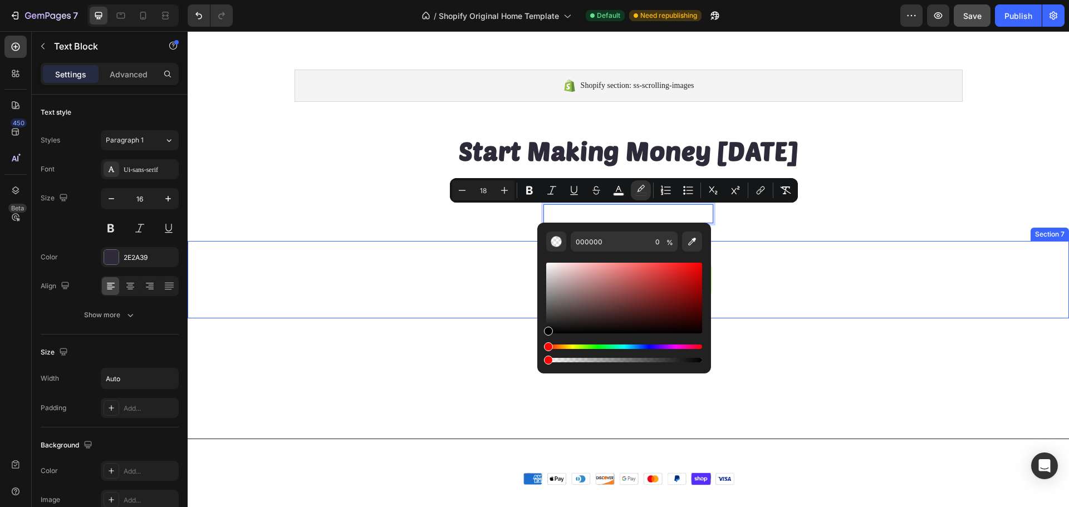
click at [476, 254] on div "Get Access Button Section 7" at bounding box center [628, 279] width 881 height 77
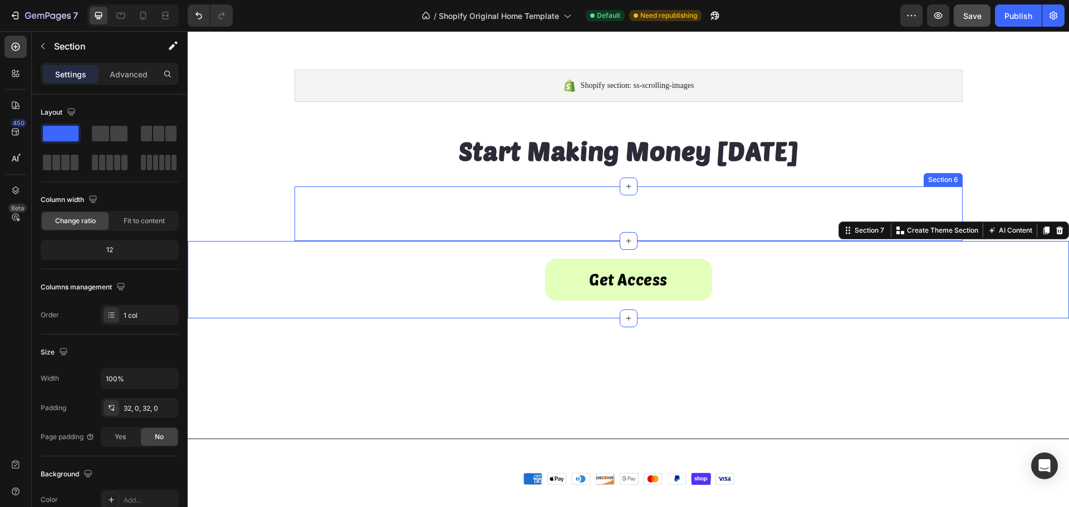
click at [587, 225] on div "Get access to the world's best vendors. Text Block Section 6" at bounding box center [628, 213] width 668 height 55
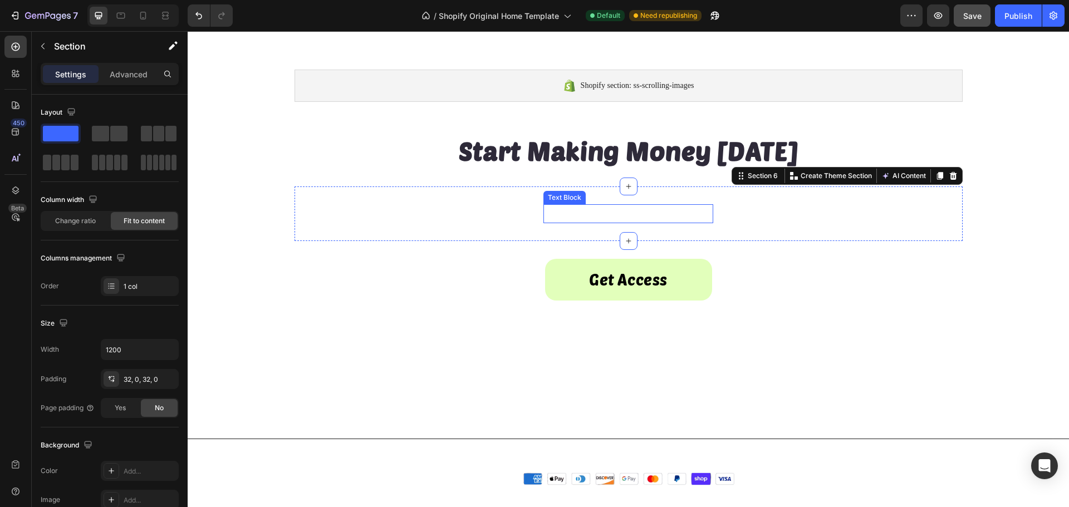
click at [666, 209] on span "Get access to the world's best vendors." at bounding box center [628, 213] width 168 height 11
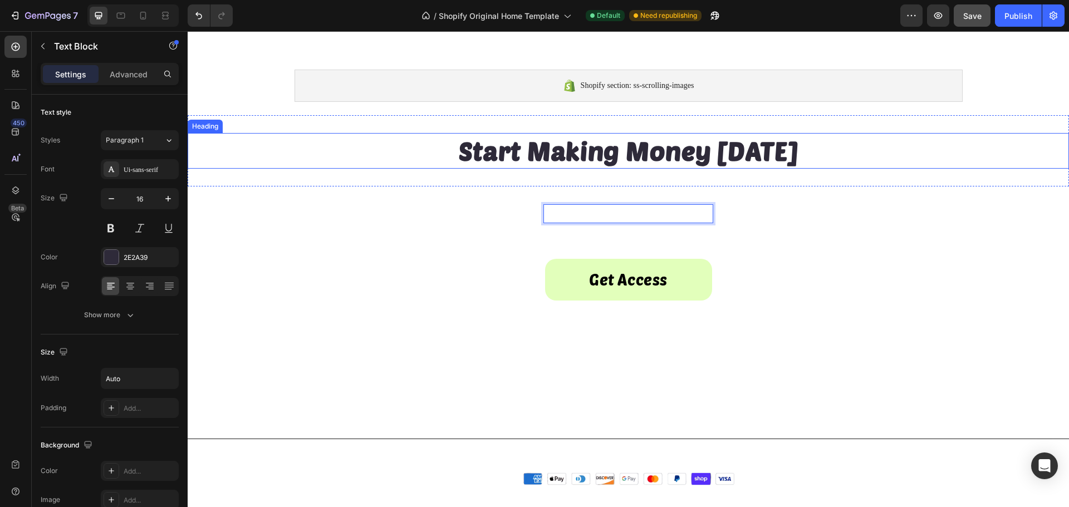
click at [567, 146] on strong "Start Making Money [DATE]" at bounding box center [629, 150] width 340 height 31
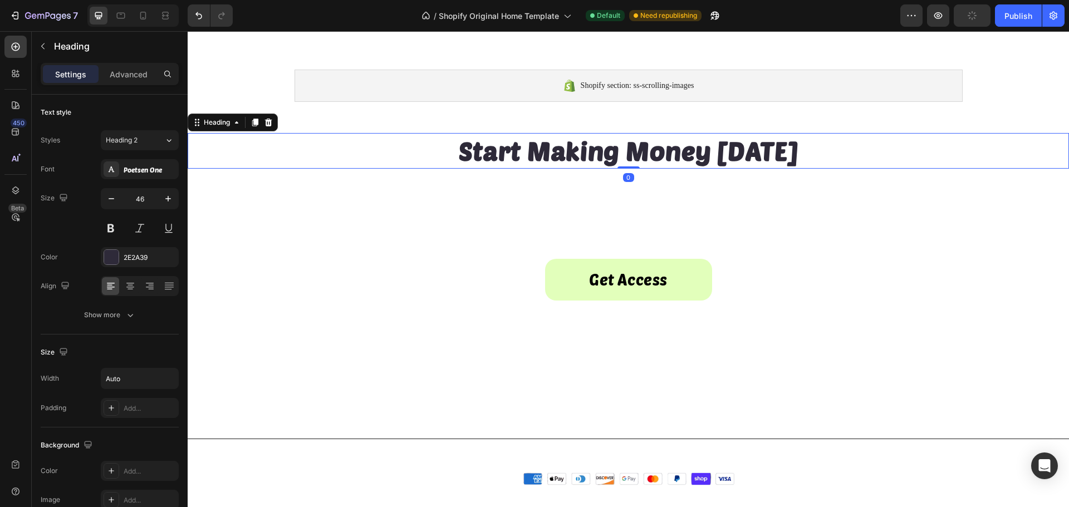
click at [567, 146] on strong "Start Making Money [DATE]" at bounding box center [629, 150] width 340 height 31
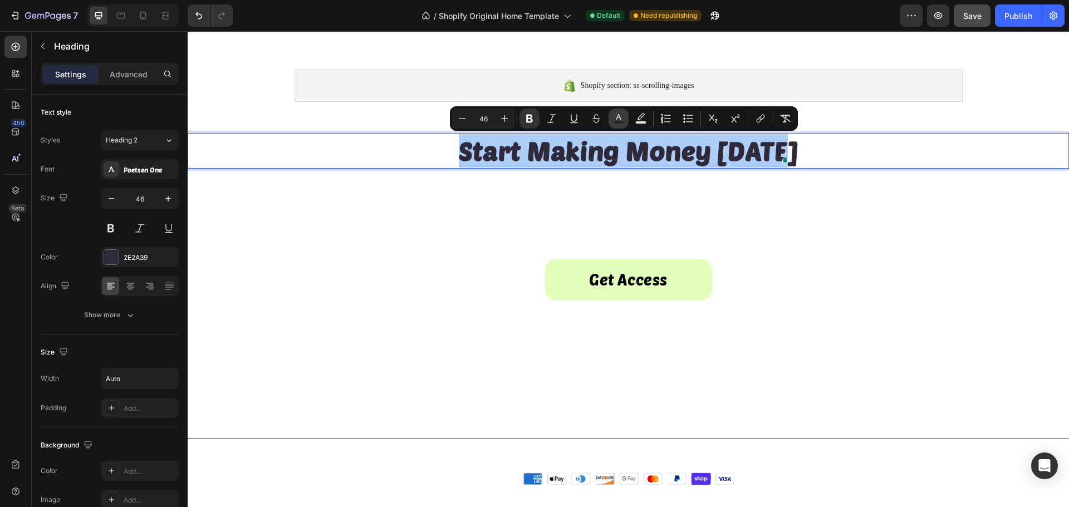
click at [623, 123] on rect "Editor contextual toolbar" at bounding box center [618, 122] width 11 height 3
type input "2E2A39"
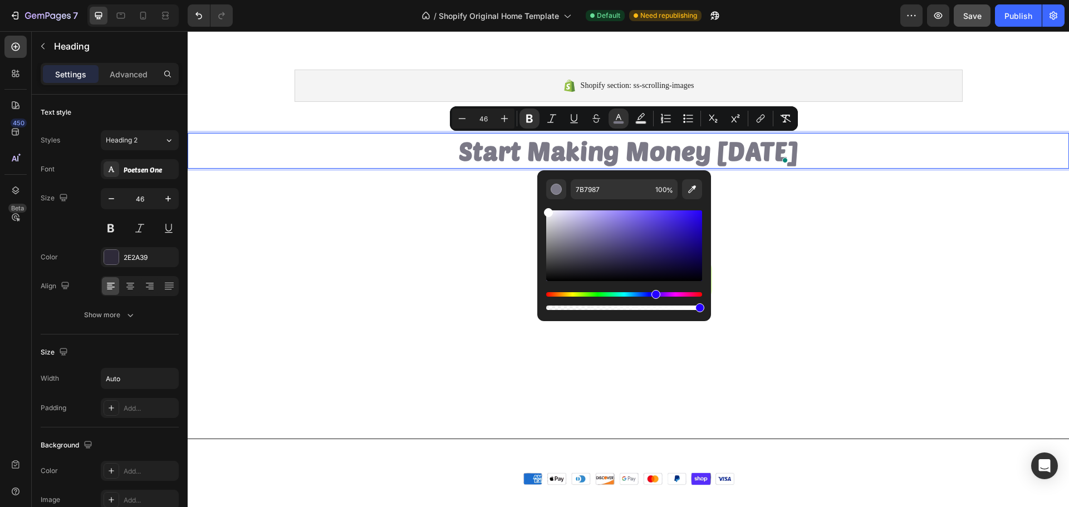
type input "FFFFFF"
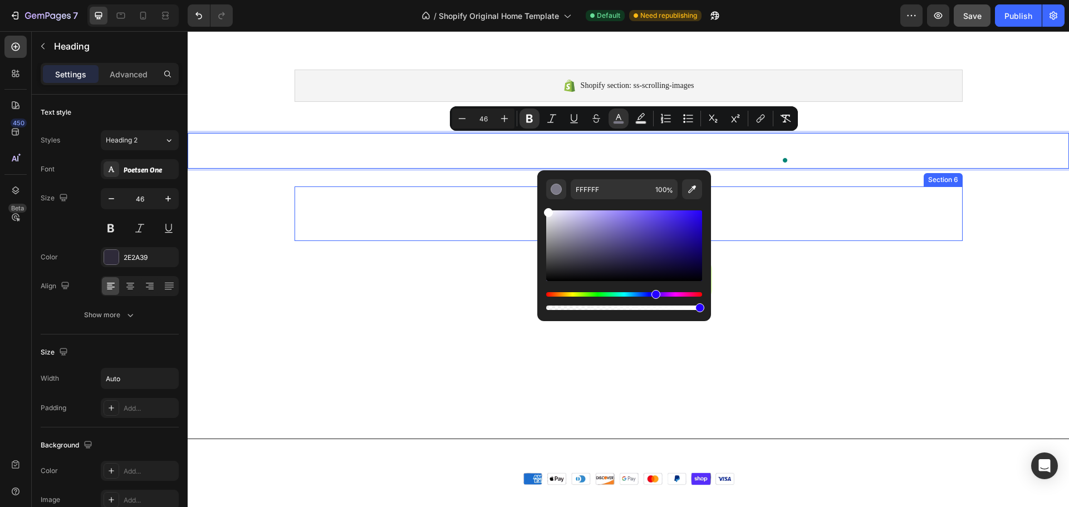
drag, startPoint x: 789, startPoint y: 270, endPoint x: 527, endPoint y: 191, distance: 273.1
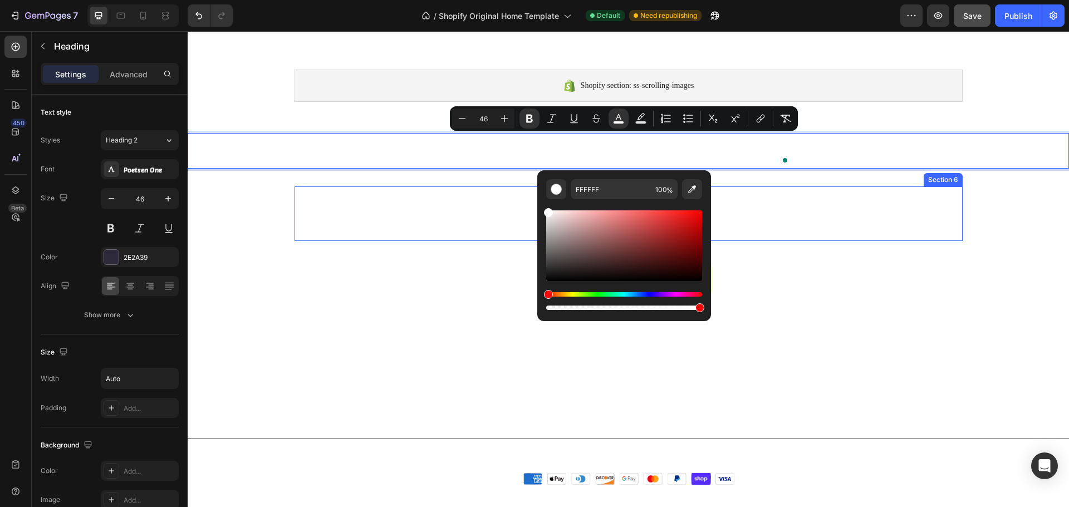
click at [465, 217] on div "Get access to the world's best vendors. Text Block Section 6" at bounding box center [628, 213] width 668 height 55
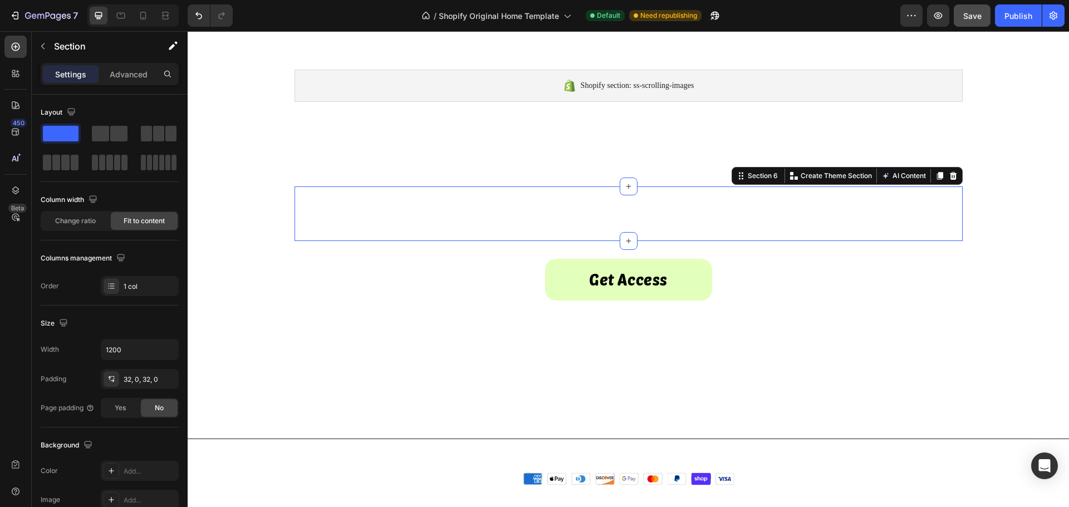
click at [606, 202] on div "Get access to the world's best vendors. Text Block Section 6 You can create reu…" at bounding box center [628, 213] width 668 height 55
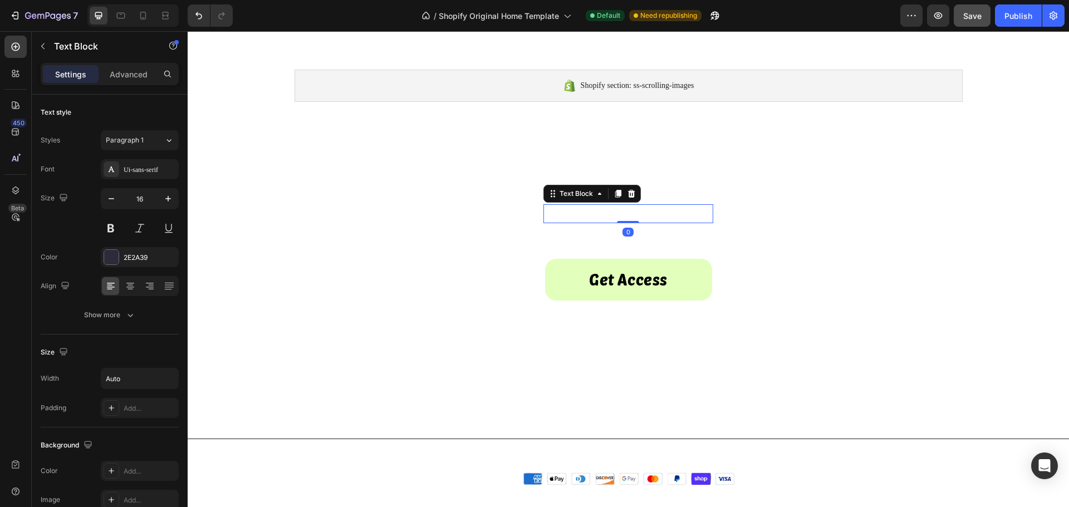
click at [604, 208] on span "Get access to the world's best vendors." at bounding box center [628, 213] width 168 height 11
click at [546, 215] on span "Get access to the world's best vendors." at bounding box center [628, 213] width 168 height 11
click at [546, 216] on span "Get access to the world's best vendors." at bounding box center [628, 213] width 168 height 11
click at [546, 218] on span "Get access to the world's best vendors." at bounding box center [628, 213] width 168 height 11
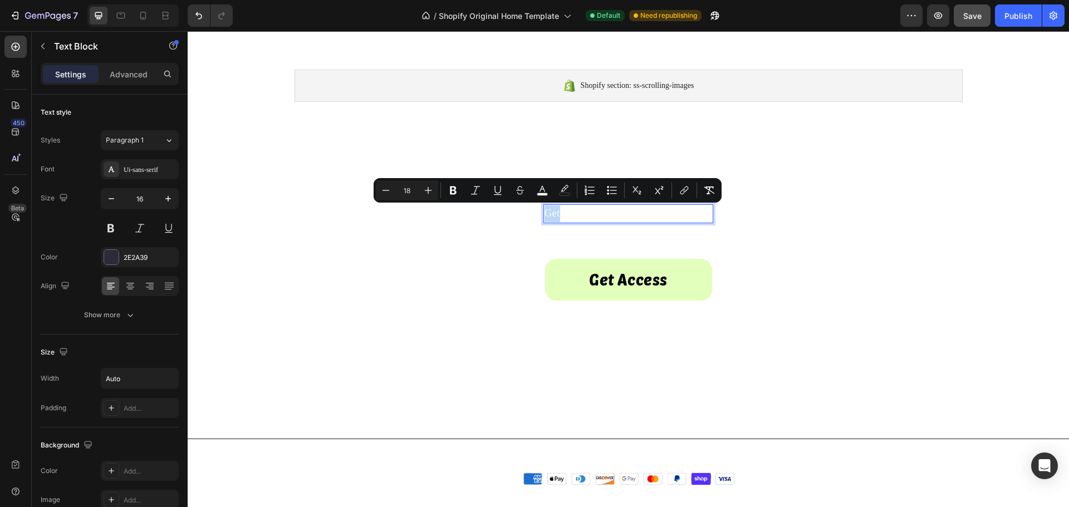
click at [546, 218] on span "Get access to the world's best vendors." at bounding box center [628, 213] width 168 height 11
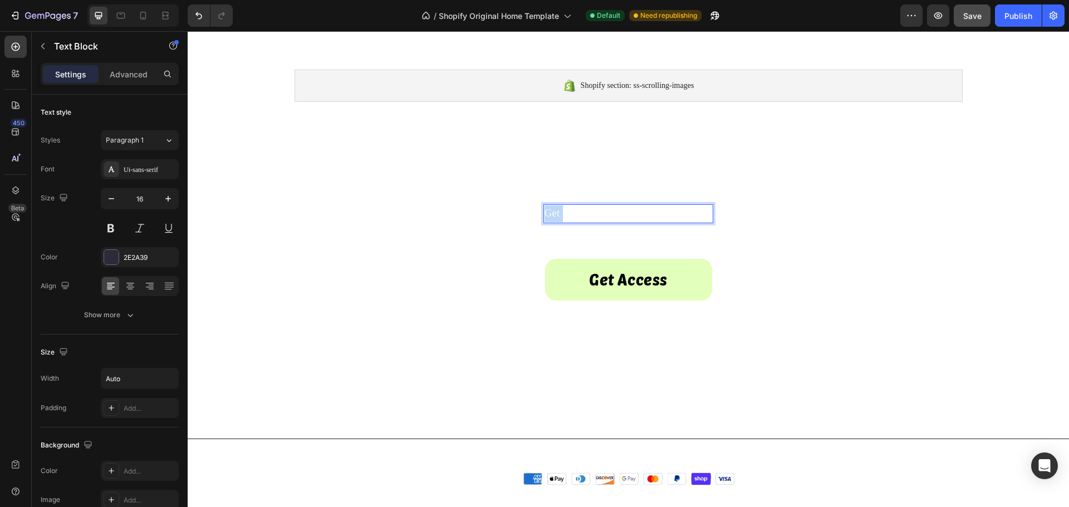
click at [546, 218] on span "Get access to the world's best vendors." at bounding box center [628, 213] width 168 height 11
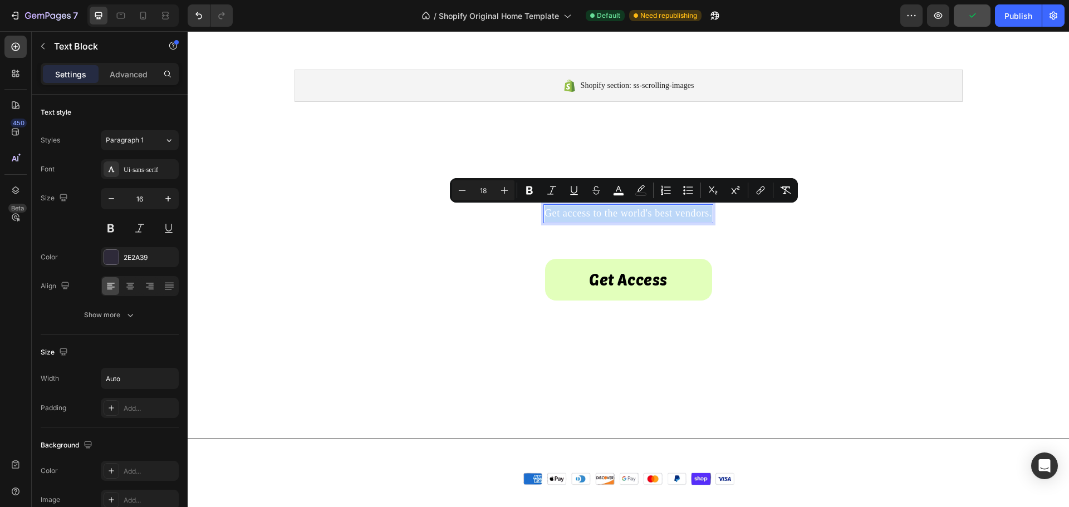
drag, startPoint x: 546, startPoint y: 218, endPoint x: 553, endPoint y: 218, distance: 6.7
click at [553, 218] on span "Get access to the world's best vendors." at bounding box center [628, 213] width 168 height 11
click at [131, 171] on div "Ui-sans-serif" at bounding box center [150, 170] width 52 height 10
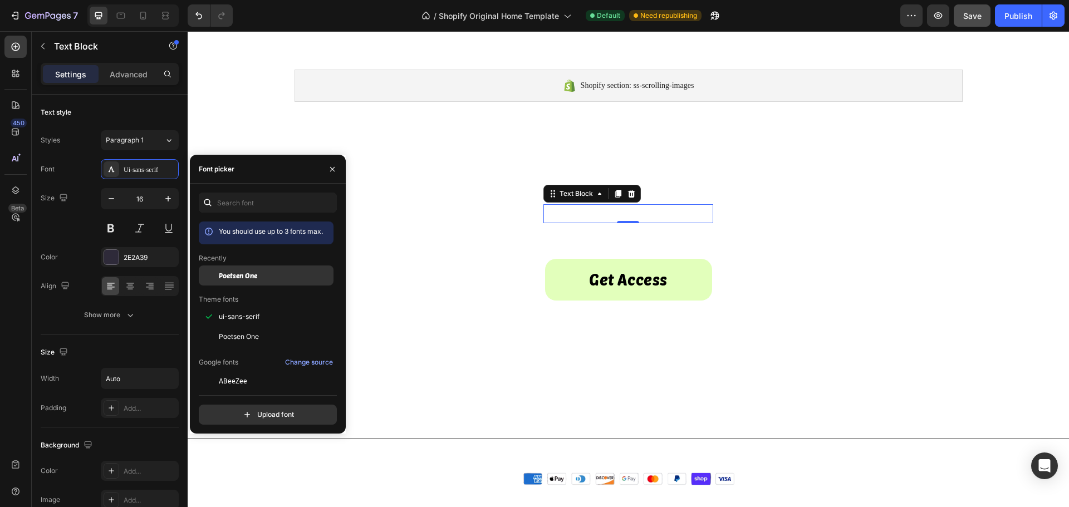
click at [230, 274] on span "Poetsen One" at bounding box center [238, 276] width 38 height 10
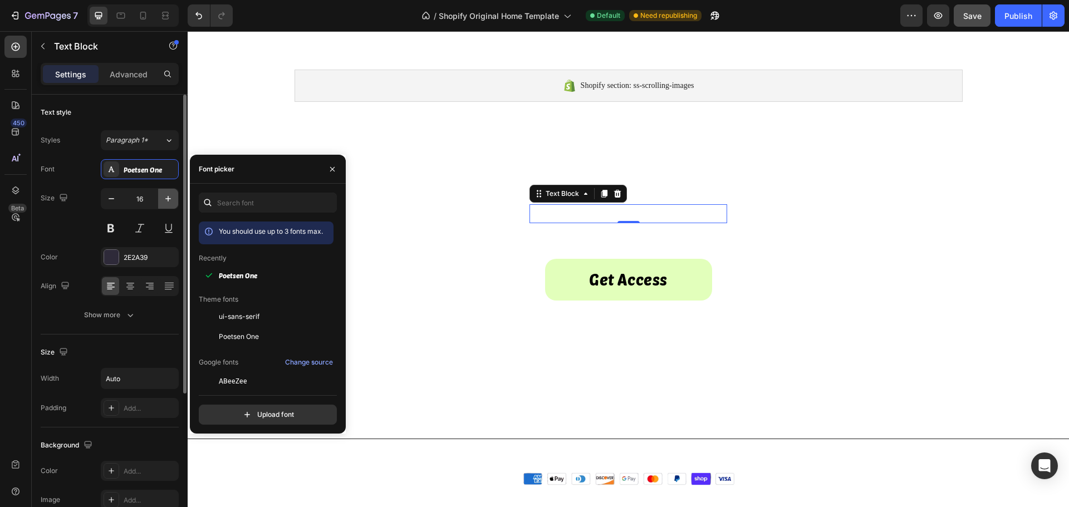
click at [167, 198] on icon "button" at bounding box center [168, 198] width 11 height 11
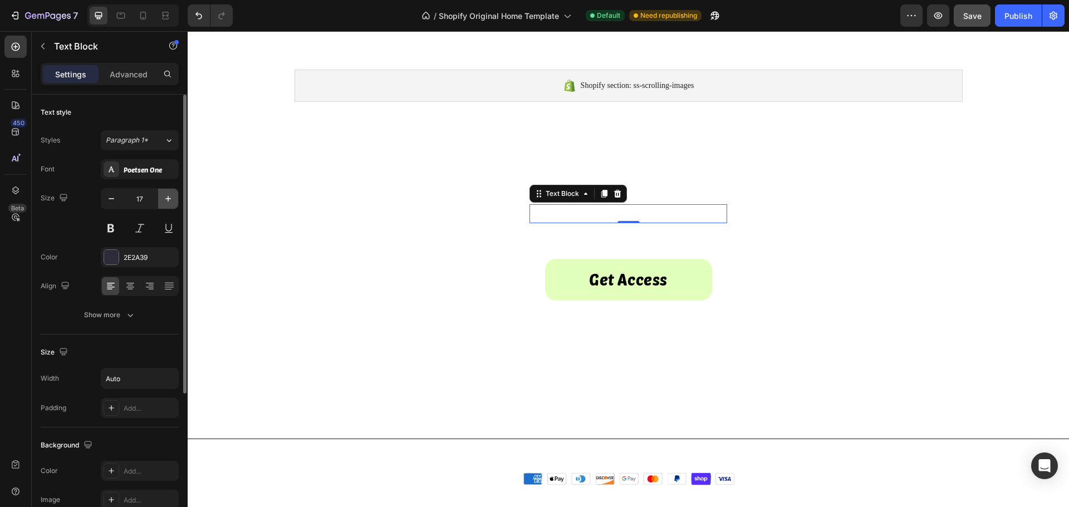
click at [167, 198] on icon "button" at bounding box center [168, 198] width 11 height 11
click at [168, 198] on icon "button" at bounding box center [168, 198] width 11 height 11
click at [168, 198] on icon "button" at bounding box center [168, 199] width 6 height 6
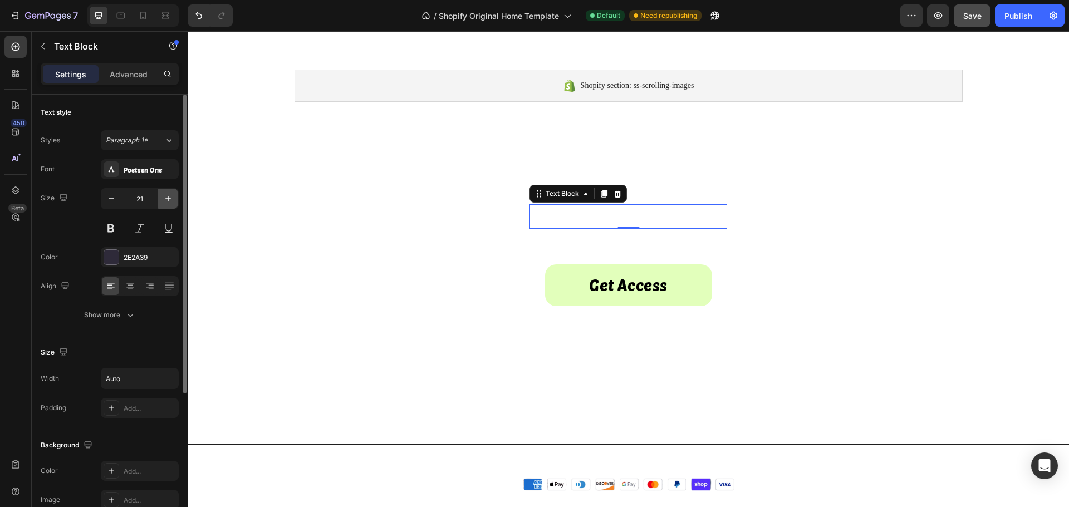
click at [168, 198] on icon "button" at bounding box center [168, 199] width 6 height 6
click at [110, 199] on icon "button" at bounding box center [111, 198] width 11 height 11
type input "20"
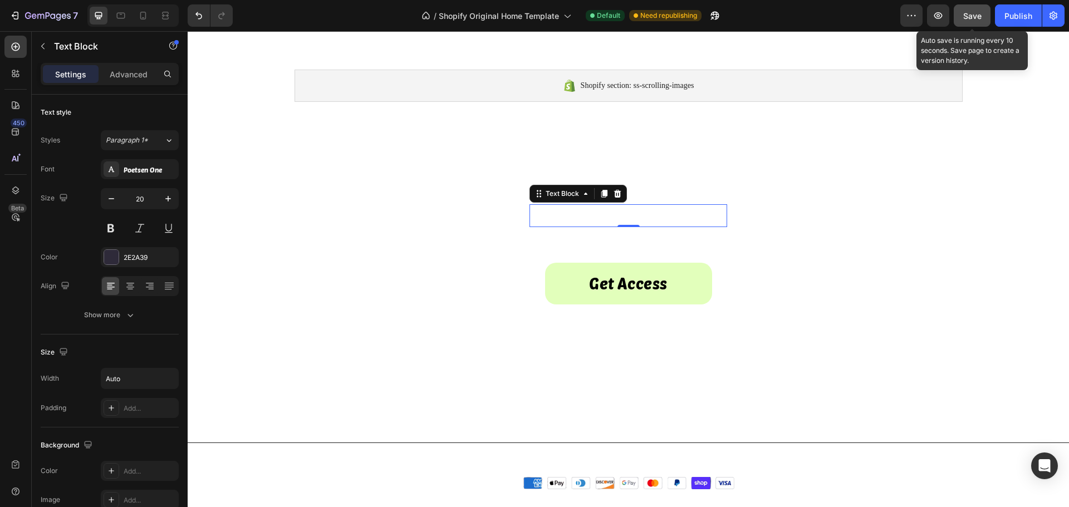
click at [968, 16] on span "Save" at bounding box center [972, 15] width 18 height 9
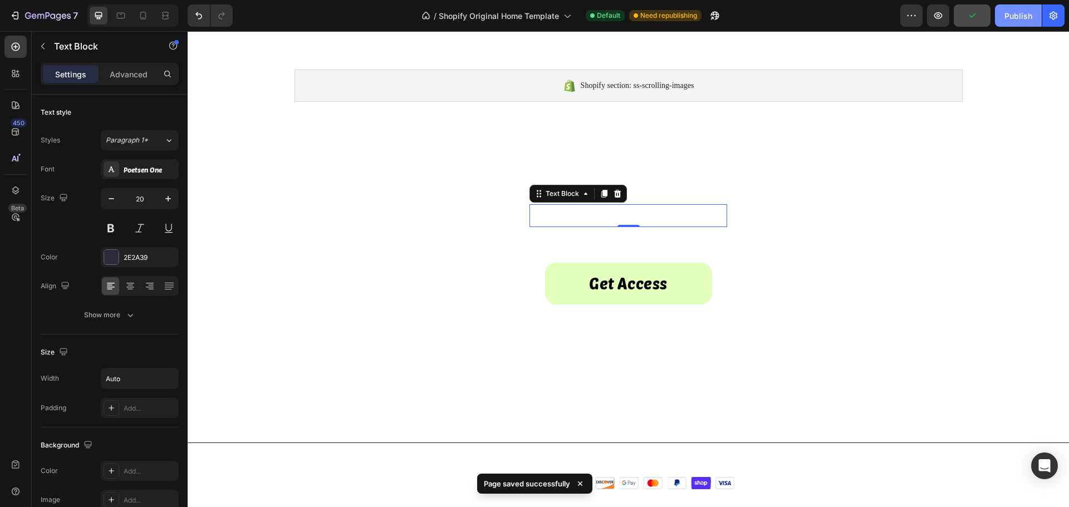
click at [1015, 18] on div "Publish" at bounding box center [1018, 16] width 28 height 12
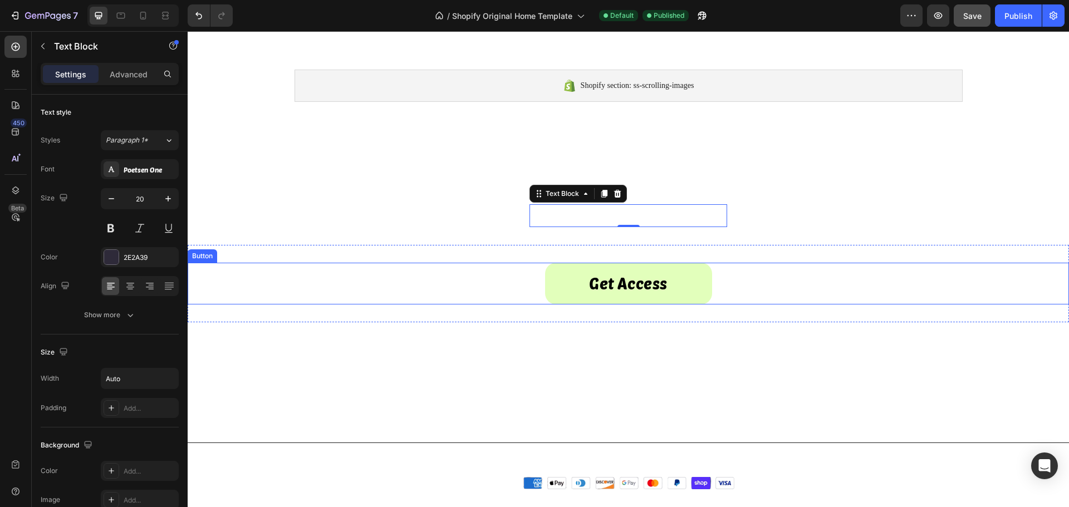
click at [439, 260] on div "Get Access Button Section 7" at bounding box center [628, 283] width 881 height 77
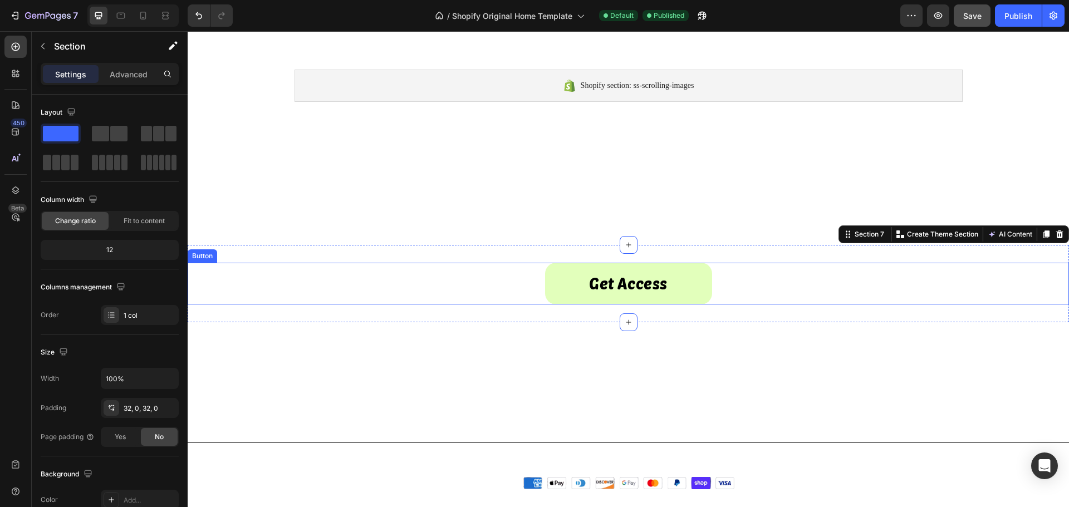
click at [514, 276] on div "Get Access Button" at bounding box center [628, 284] width 881 height 42
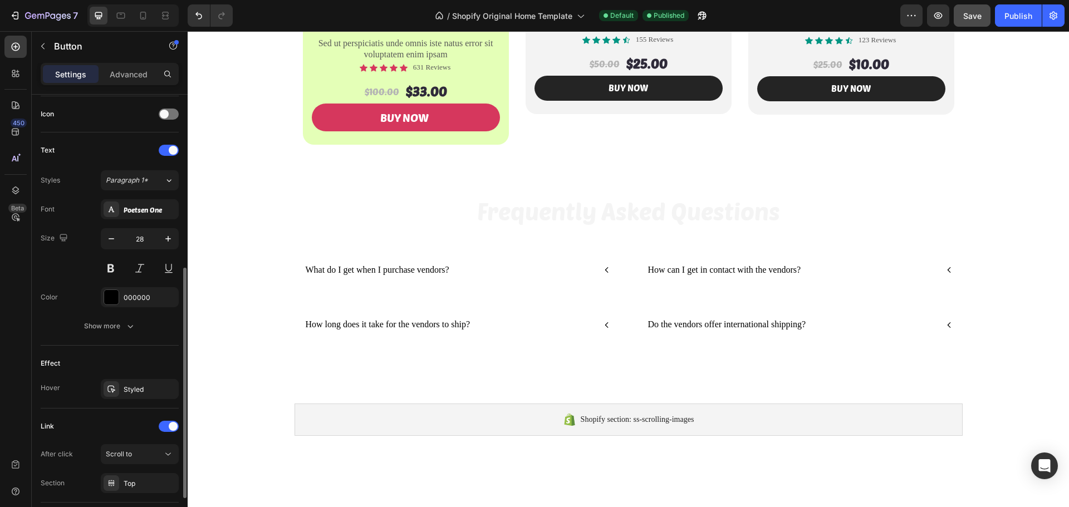
scroll to position [412, 0]
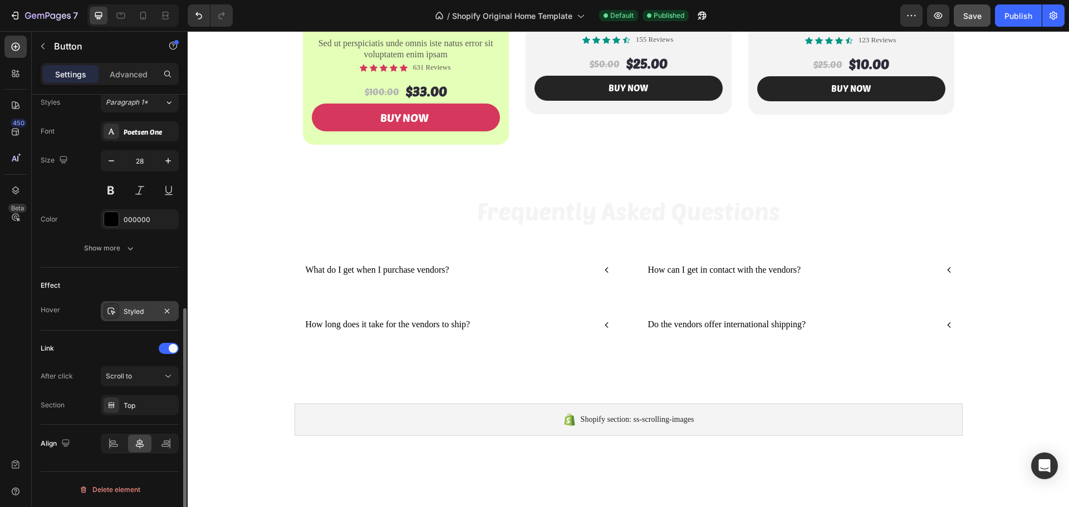
click at [134, 316] on div "Styled" at bounding box center [140, 312] width 32 height 10
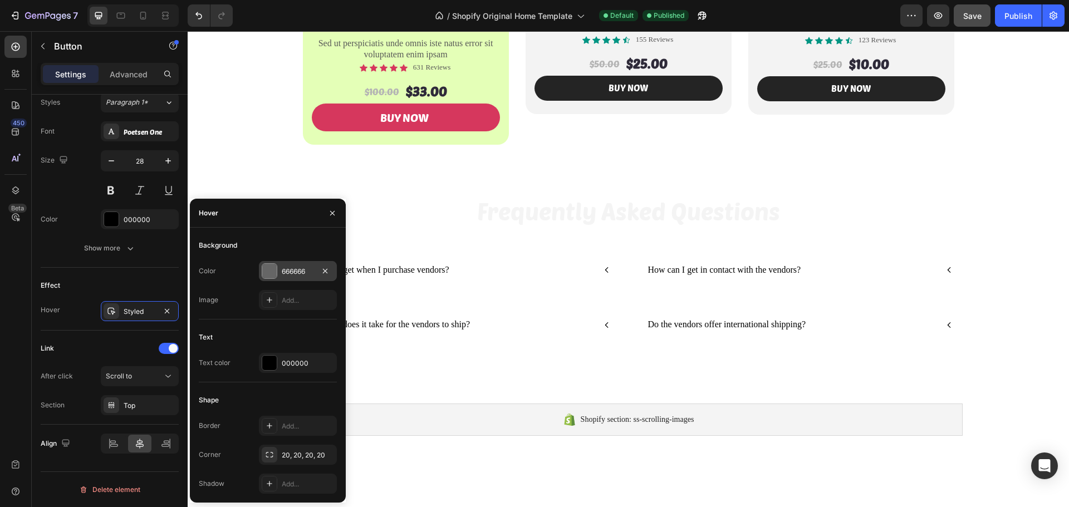
click at [289, 273] on div "666666" at bounding box center [298, 272] width 32 height 10
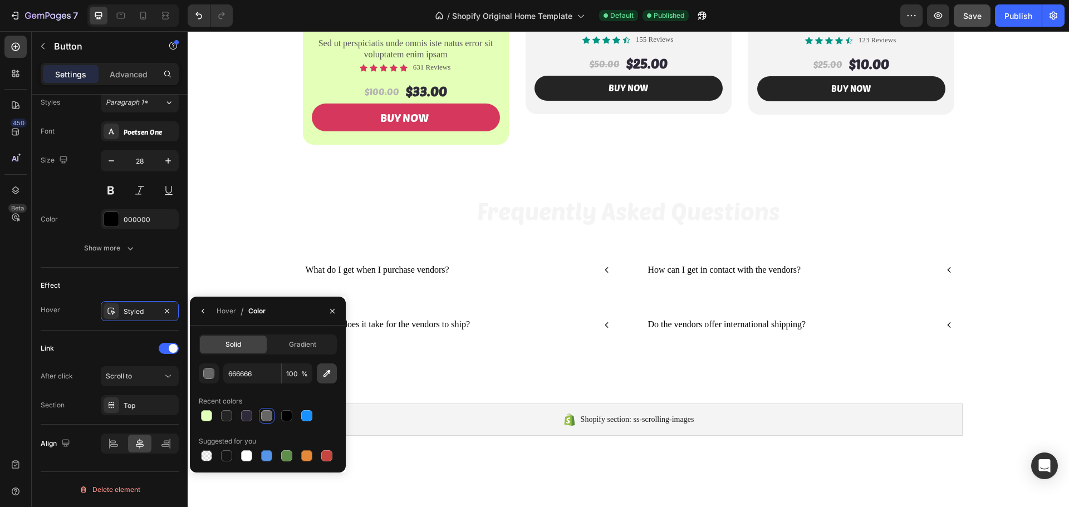
click at [327, 365] on button "button" at bounding box center [327, 373] width 20 height 20
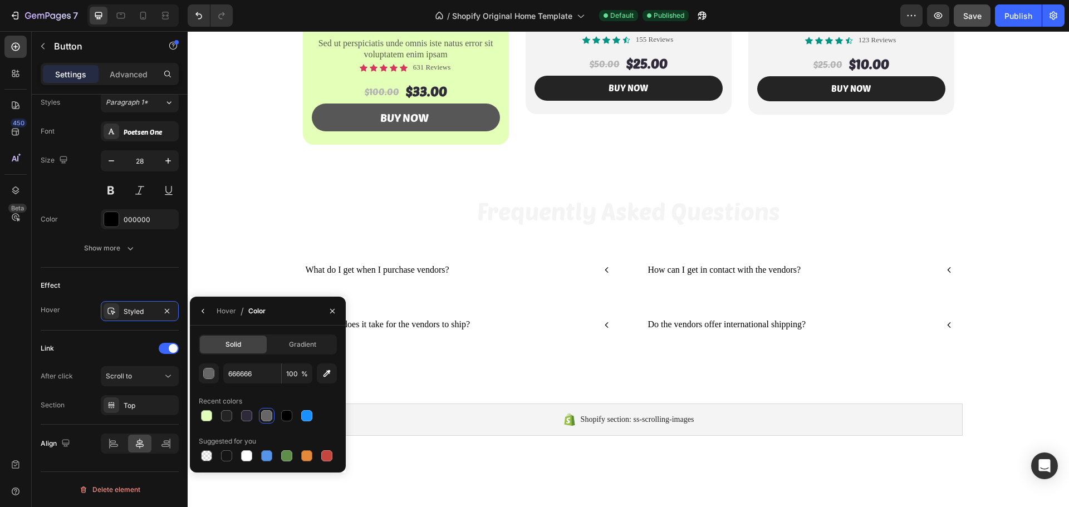
type input "DC385E"
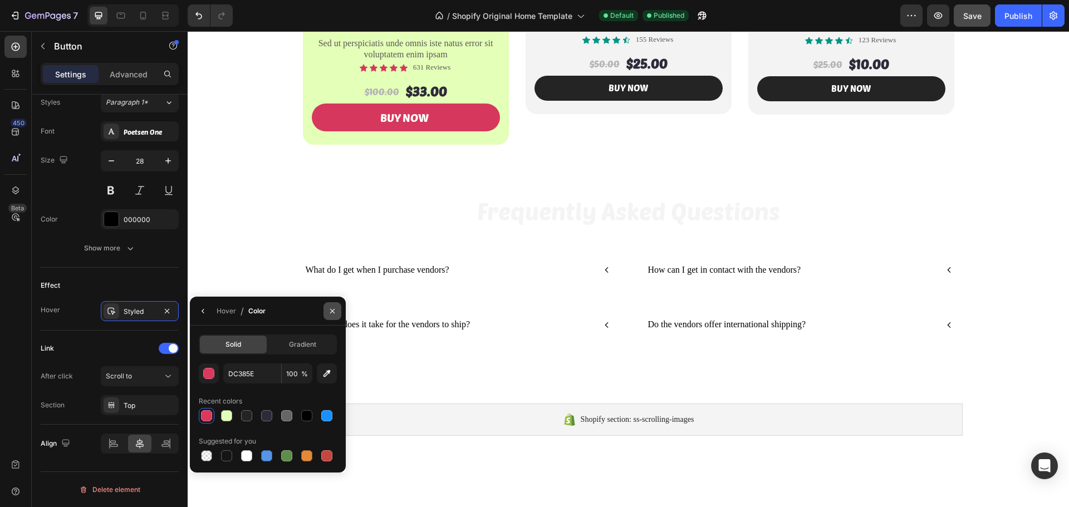
click at [335, 309] on icon "button" at bounding box center [332, 310] width 4 height 4
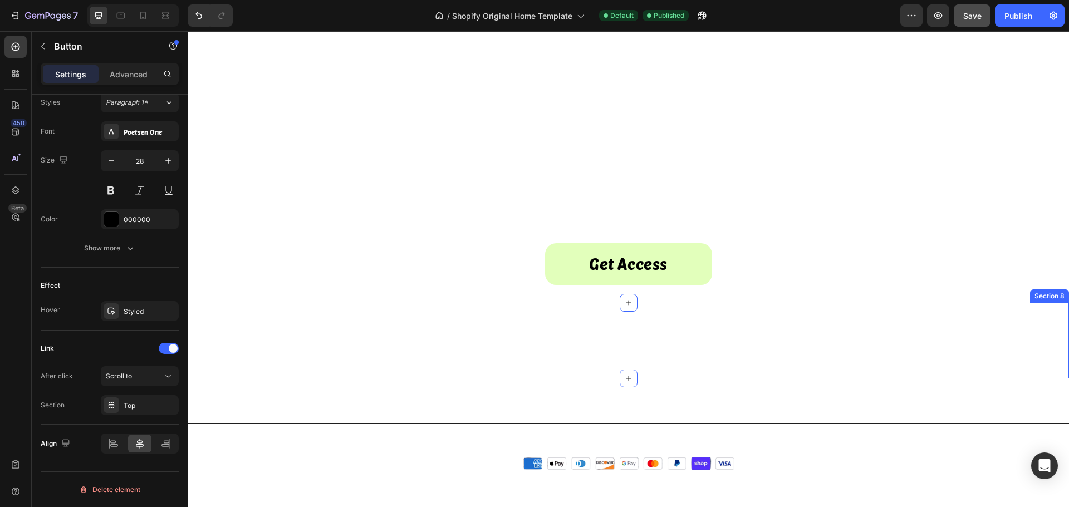
scroll to position [835, 0]
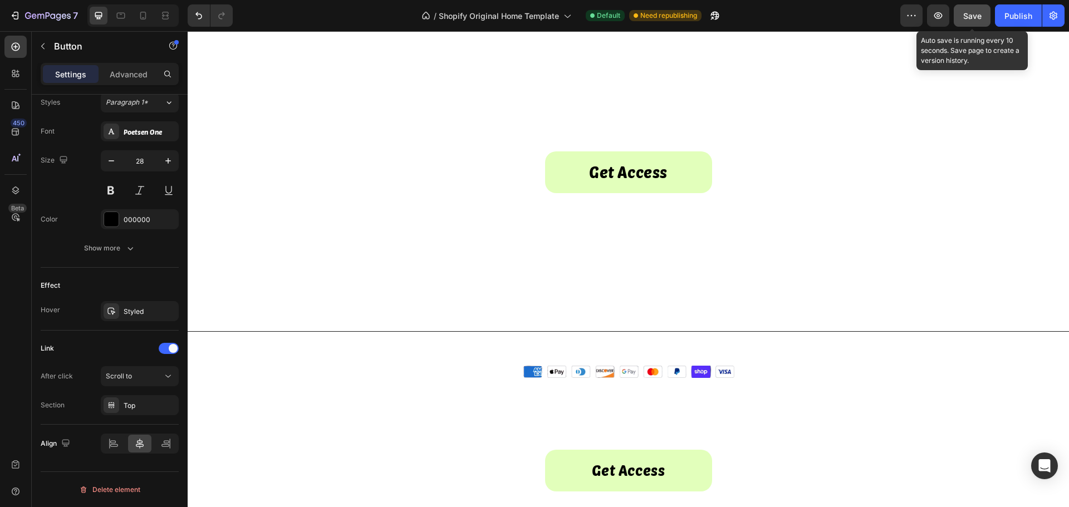
click at [975, 19] on span "Save" at bounding box center [972, 15] width 18 height 9
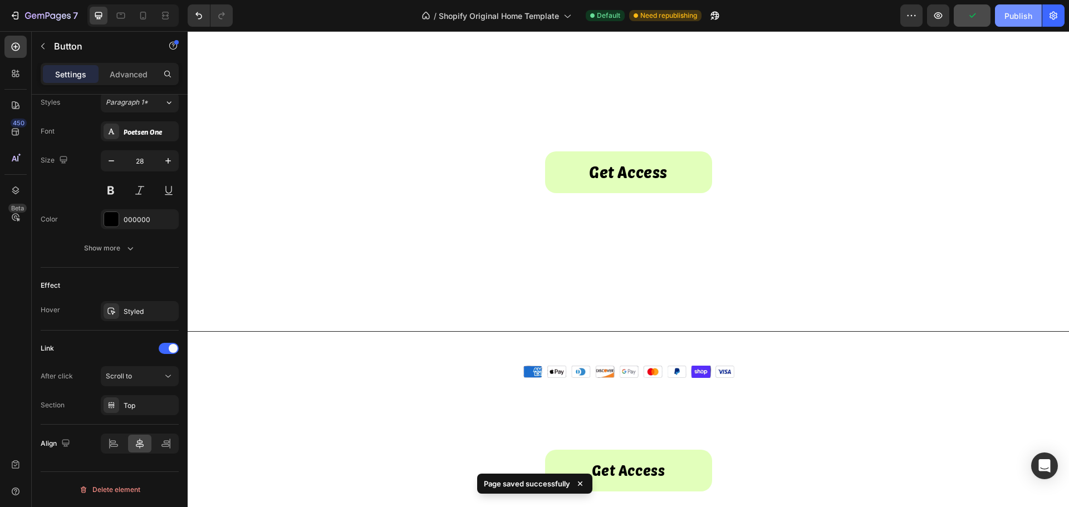
click at [1013, 19] on div "Publish" at bounding box center [1018, 16] width 28 height 12
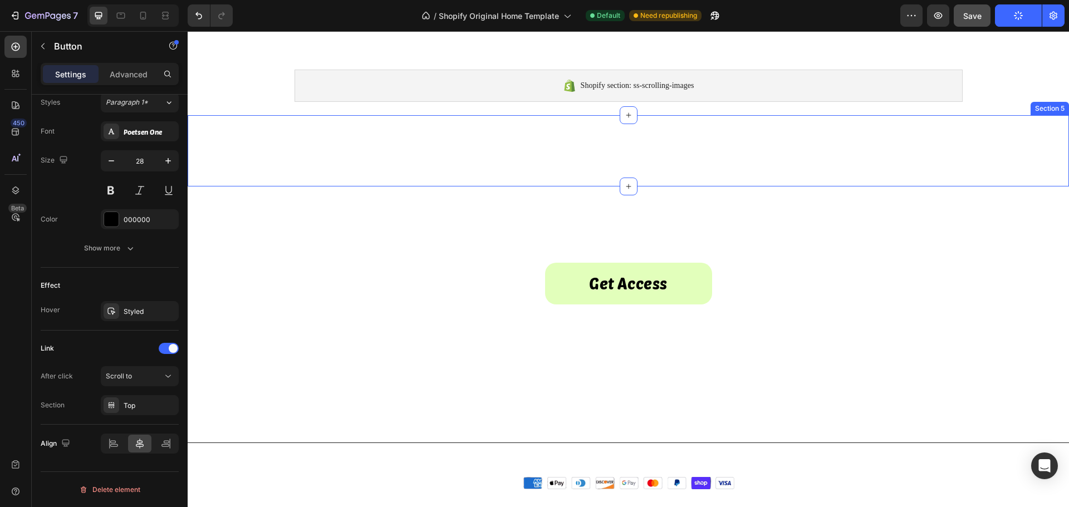
scroll to position [235, 0]
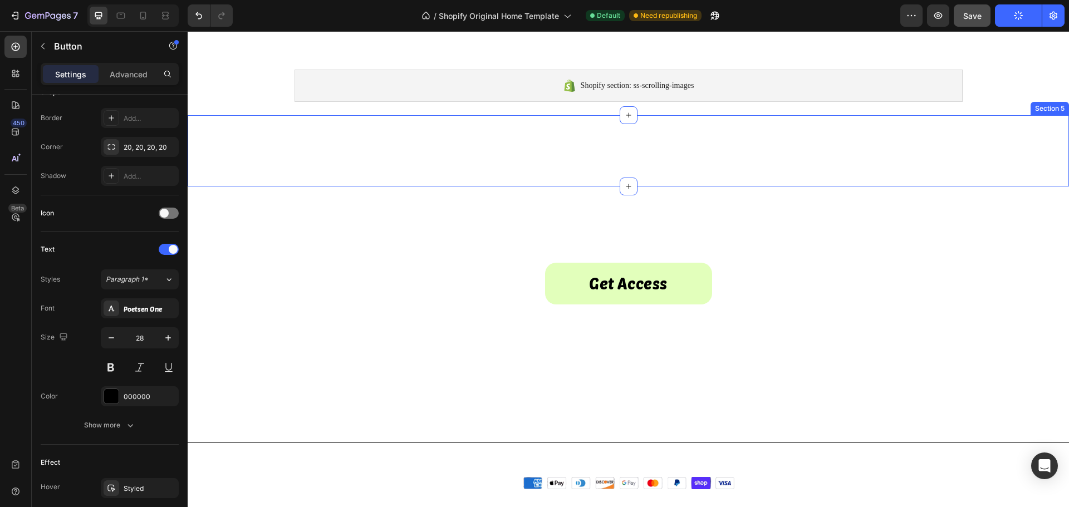
click at [299, 130] on div "Start Making Money [DATE] Heading Section 5" at bounding box center [628, 150] width 881 height 71
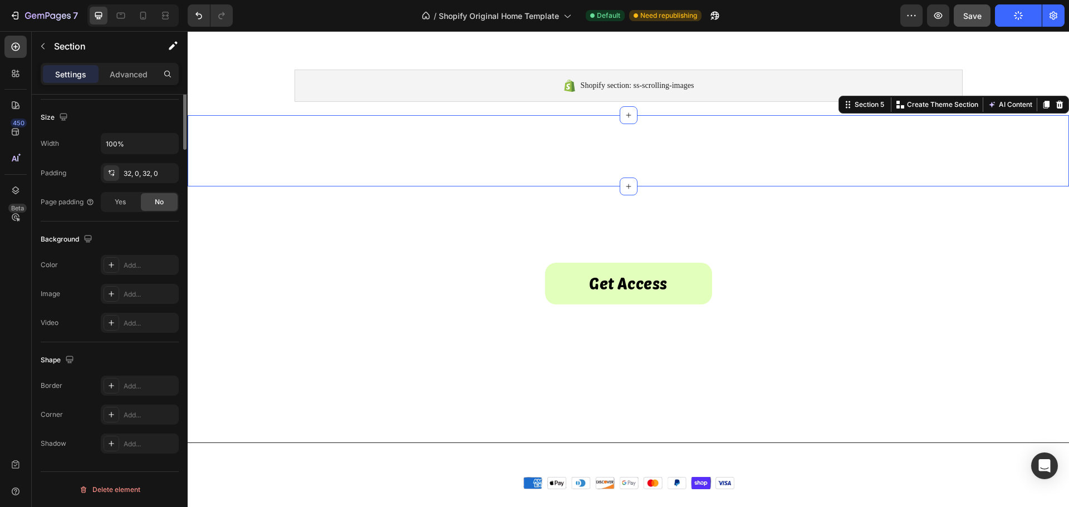
scroll to position [0, 0]
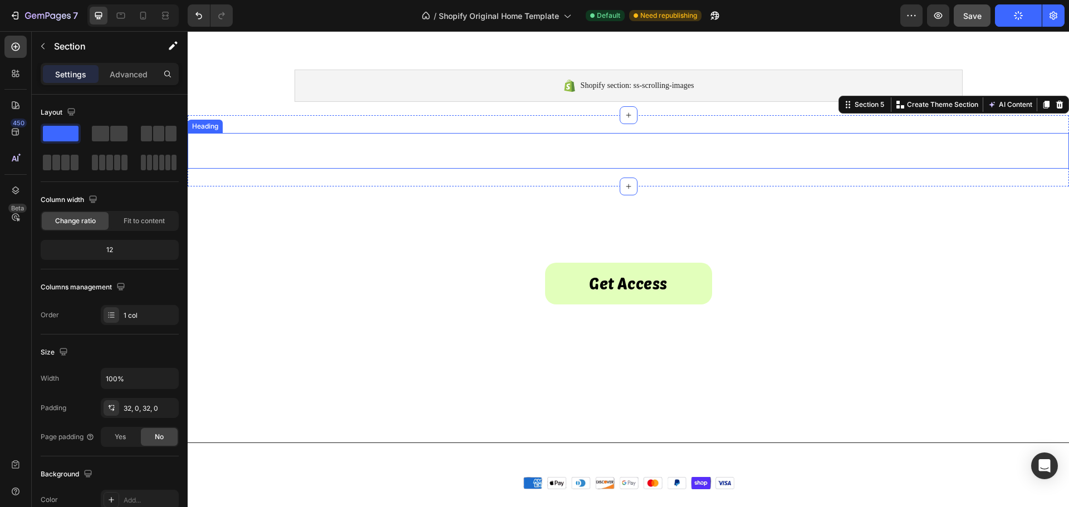
click at [596, 156] on strong "Start Making Money [DATE]" at bounding box center [629, 150] width 340 height 31
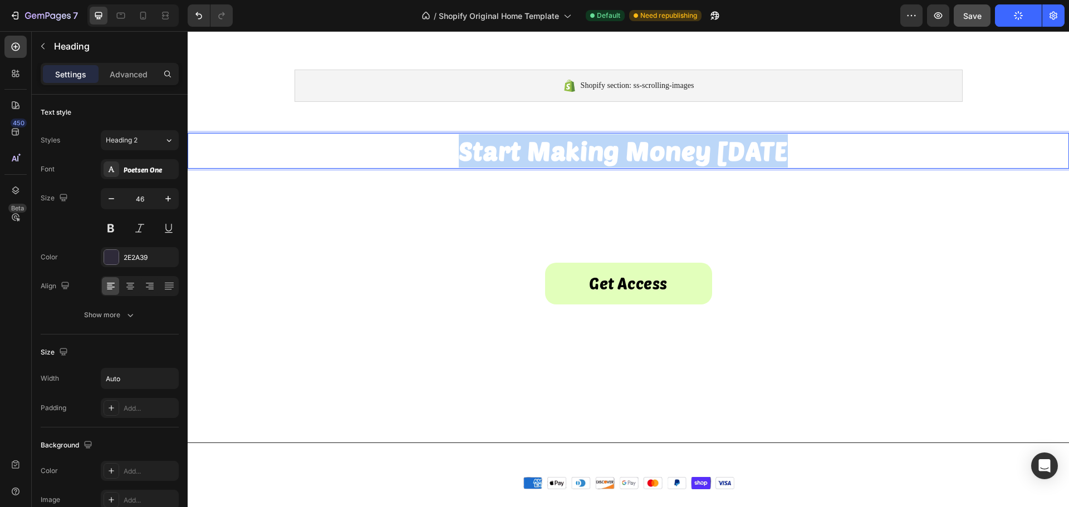
click at [596, 156] on strong "Start Making Money [DATE]" at bounding box center [629, 150] width 340 height 31
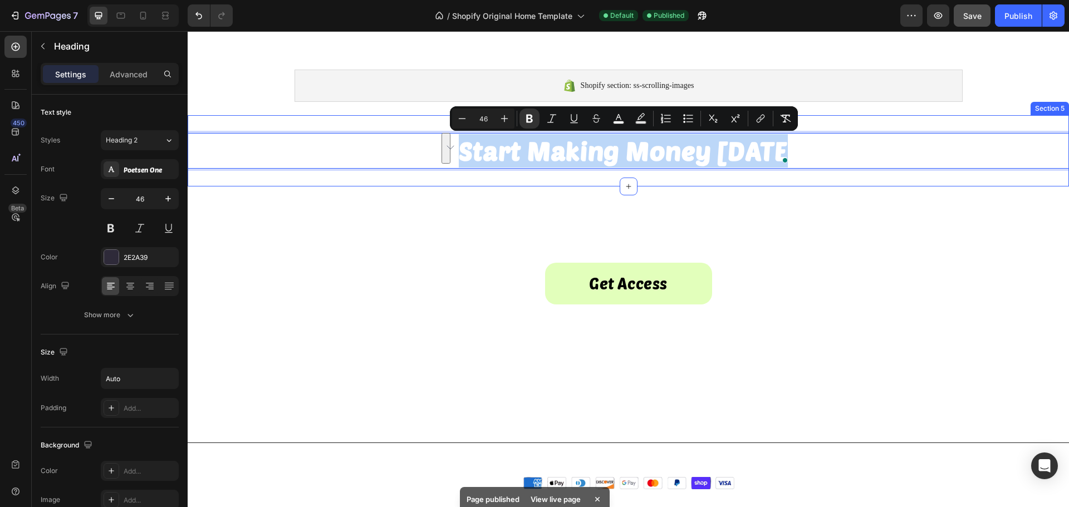
click at [253, 125] on div "Start Making Money [DATE] Heading 0 Section 5" at bounding box center [628, 150] width 881 height 71
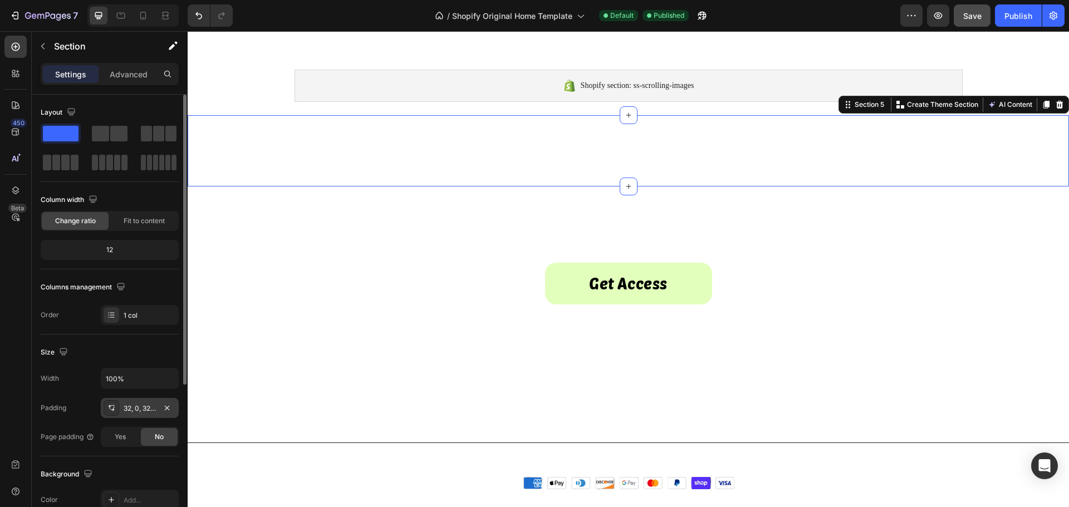
click at [148, 402] on div "32, 0, 32, 0" at bounding box center [140, 408] width 78 height 20
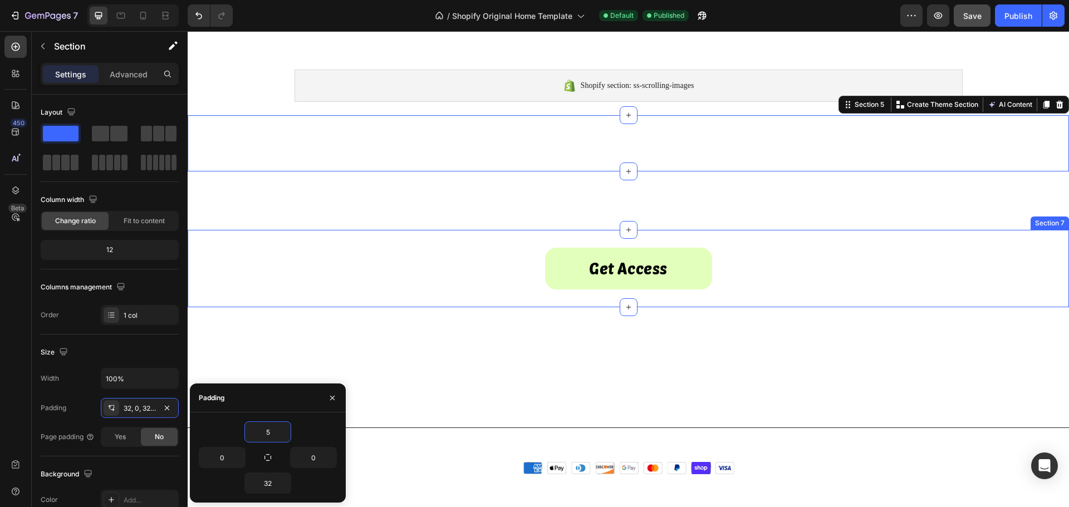
type input "50"
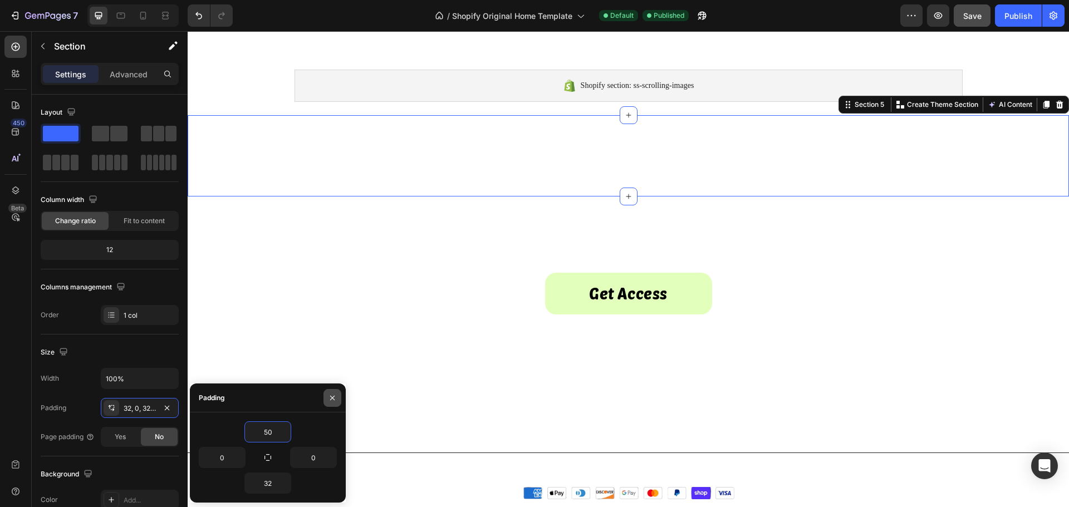
click at [330, 404] on button "button" at bounding box center [332, 398] width 18 height 18
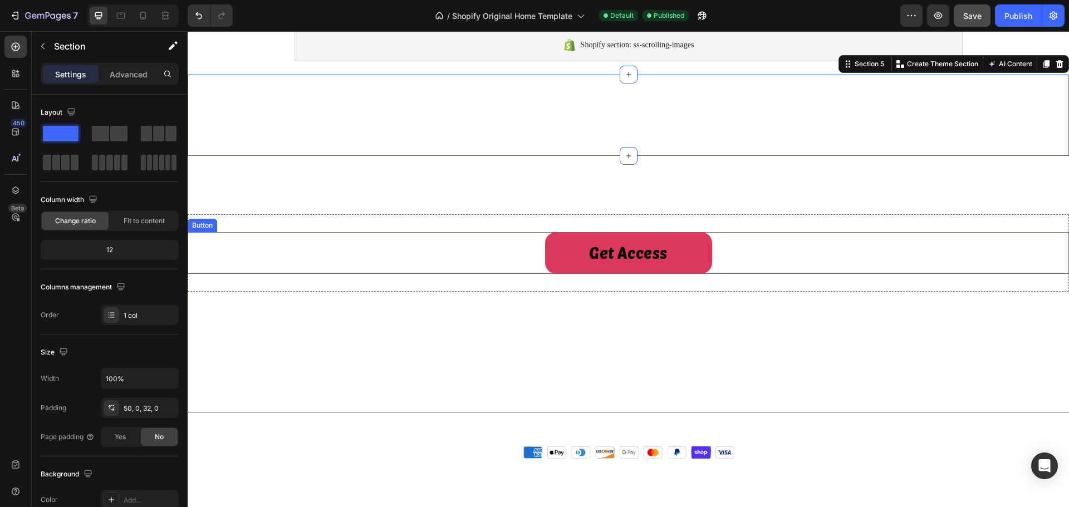
scroll to position [779, 0]
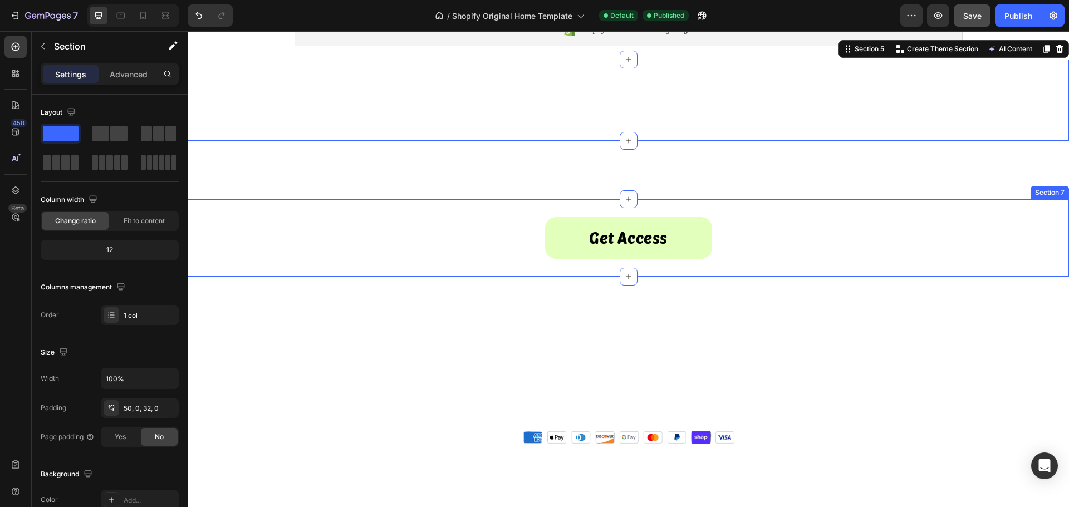
click at [464, 261] on div "Get Access Button Section 7" at bounding box center [628, 237] width 881 height 77
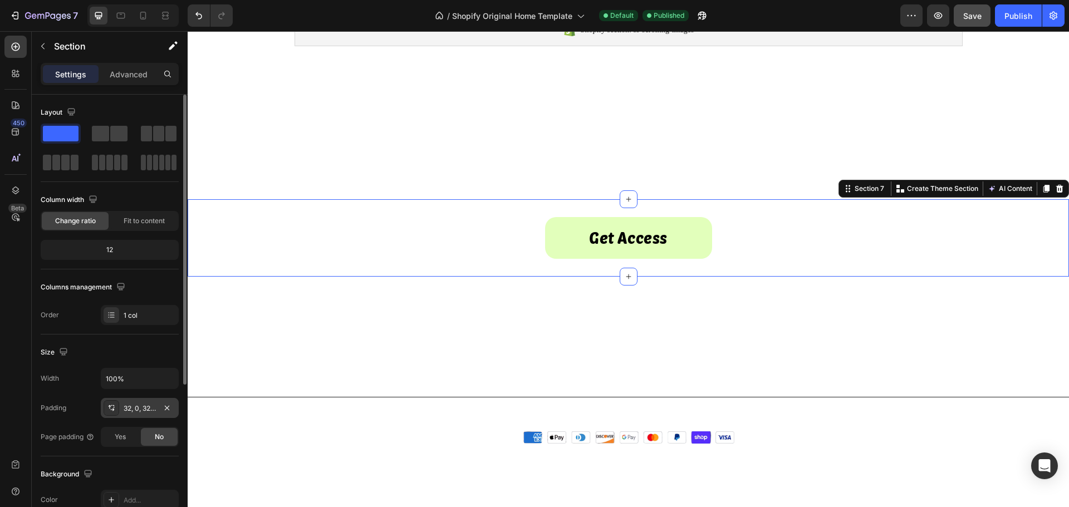
click at [142, 410] on div "32, 0, 32, 0" at bounding box center [140, 409] width 32 height 10
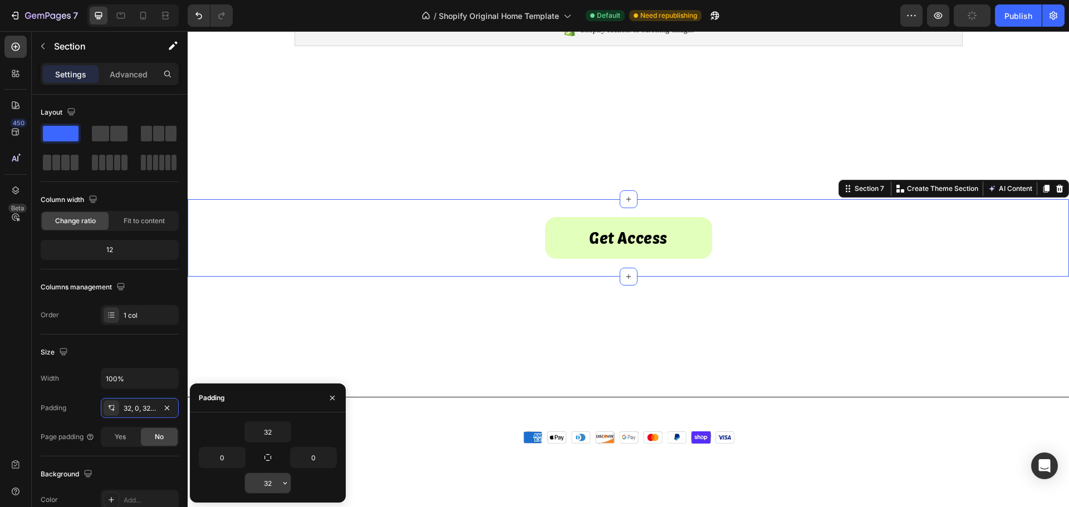
click at [268, 486] on input "32" at bounding box center [268, 483] width 46 height 20
type input "0"
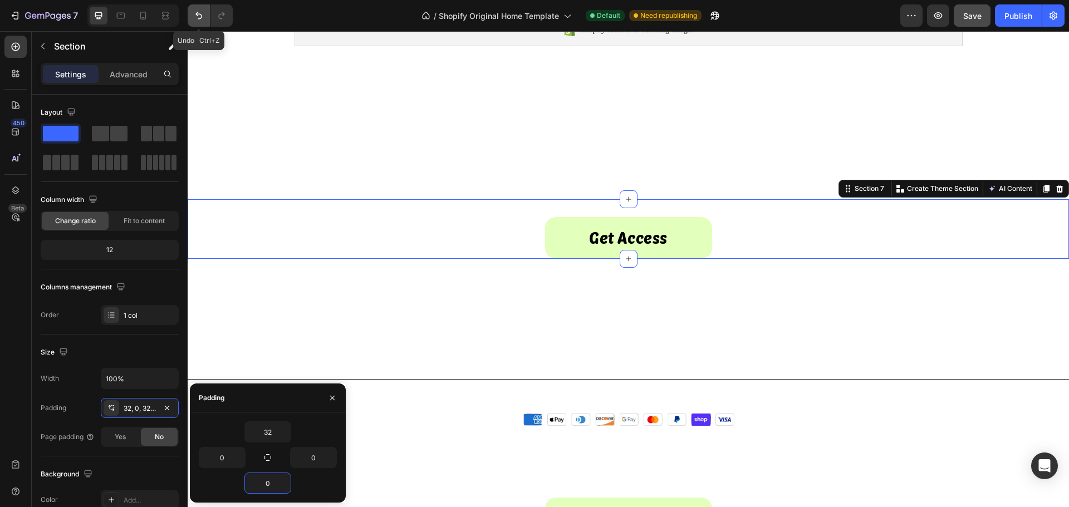
click at [192, 18] on button "Undo/Redo" at bounding box center [199, 15] width 22 height 22
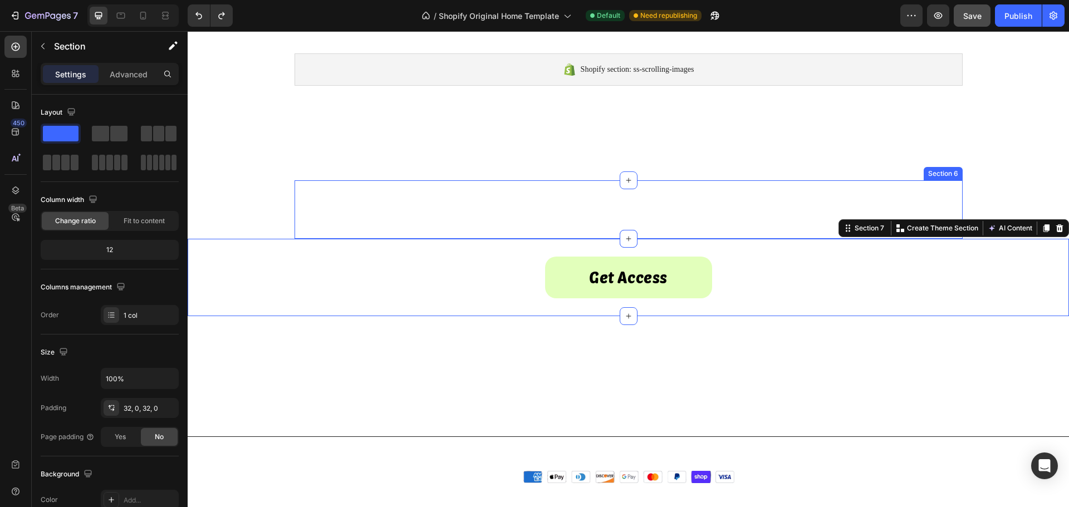
scroll to position [724, 0]
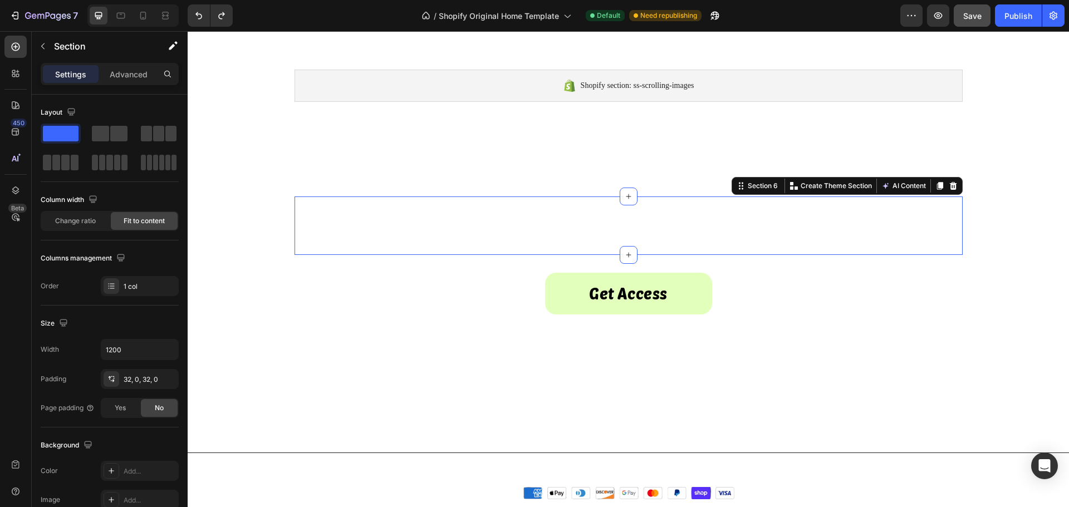
click at [500, 215] on div "Get access to the world's best vendors. Text Block Section 6 You can create reu…" at bounding box center [628, 225] width 668 height 58
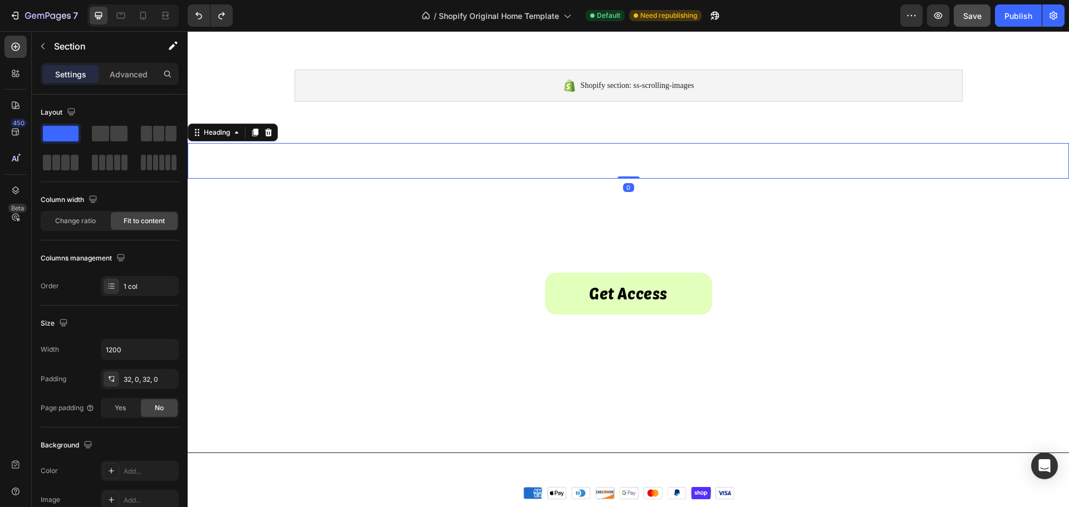
click at [508, 155] on strong "Start Making Money [DATE]" at bounding box center [629, 160] width 340 height 31
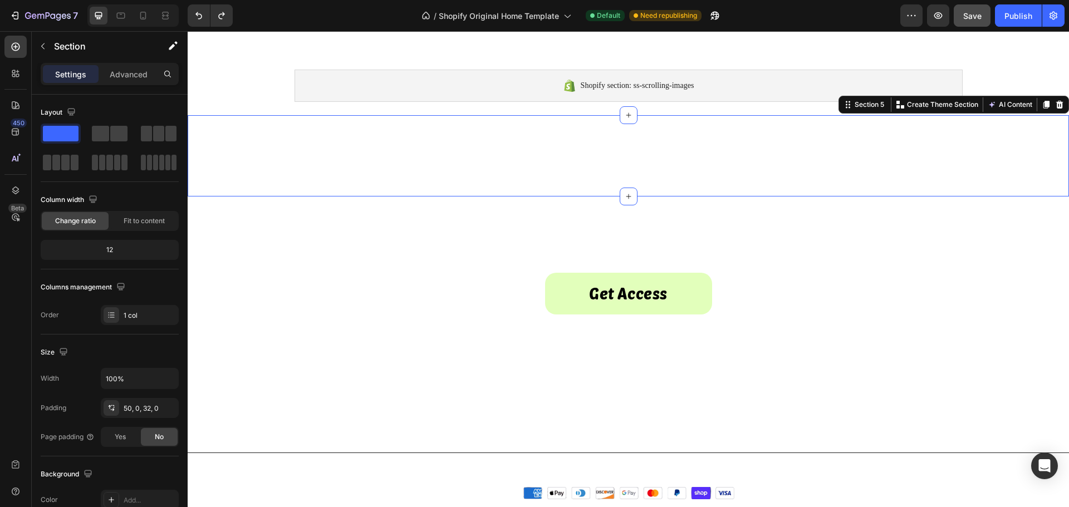
click at [359, 134] on div "⁠⁠⁠⁠⁠⁠⁠ Start Making Money [DATE] Heading Section 5 You can create reusable sec…" at bounding box center [628, 155] width 881 height 81
click at [144, 402] on div "50, 0, 32, 0" at bounding box center [140, 408] width 78 height 20
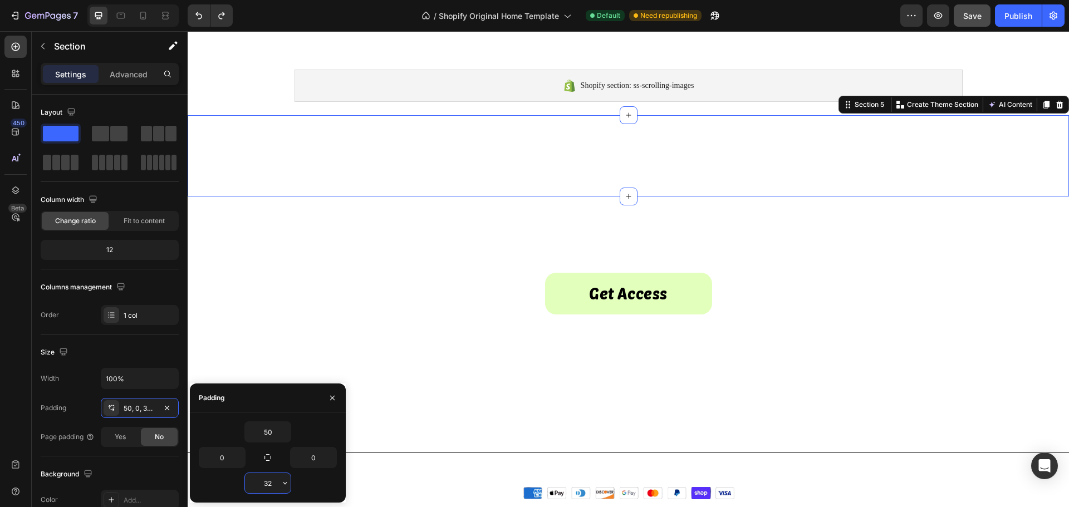
click at [266, 488] on input "32" at bounding box center [268, 483] width 46 height 20
type input "0"
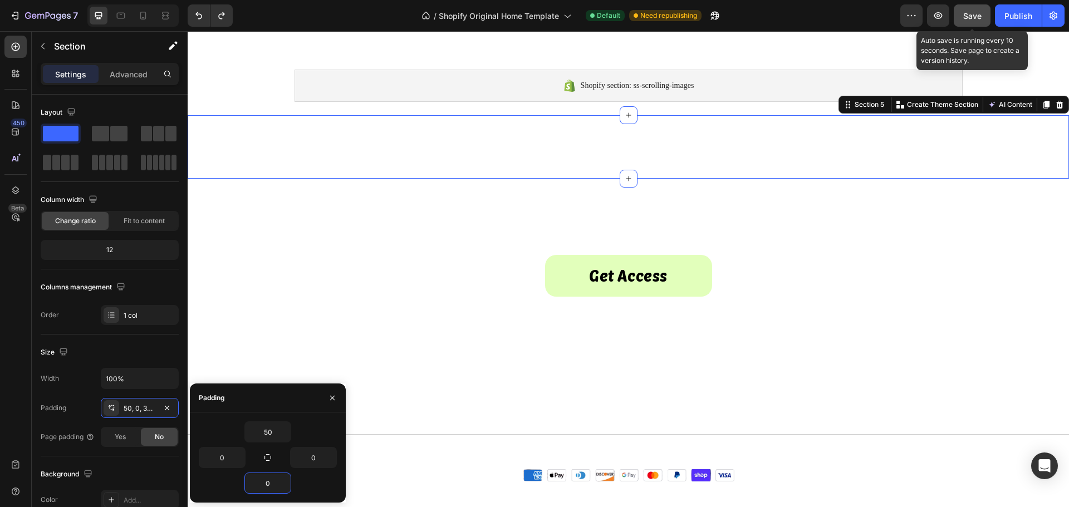
click at [966, 20] on span "Save" at bounding box center [972, 15] width 18 height 9
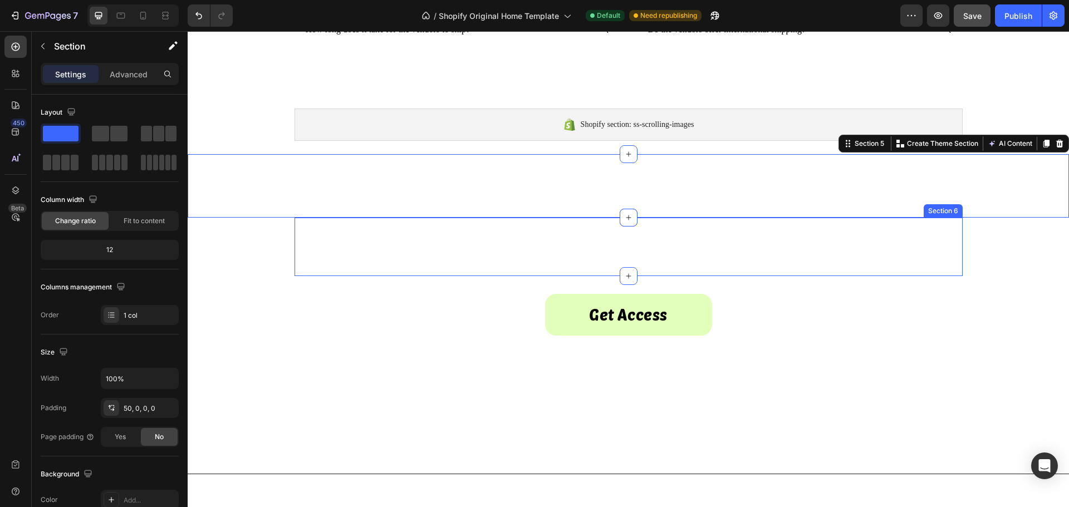
scroll to position [668, 0]
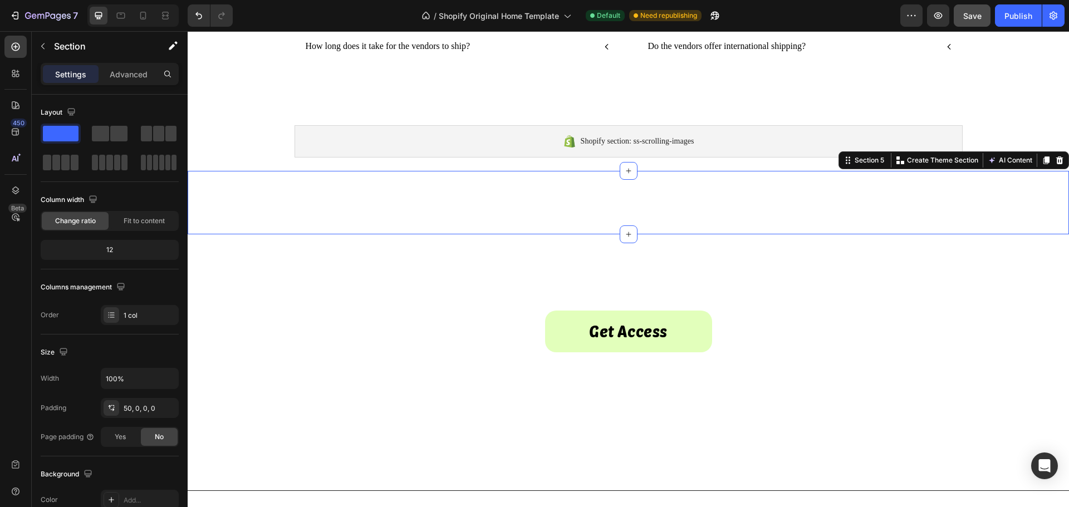
click at [222, 183] on div "⁠⁠⁠⁠⁠⁠⁠ Start Making Money [DATE] Heading Section 5 You can create reusable sec…" at bounding box center [628, 202] width 881 height 63
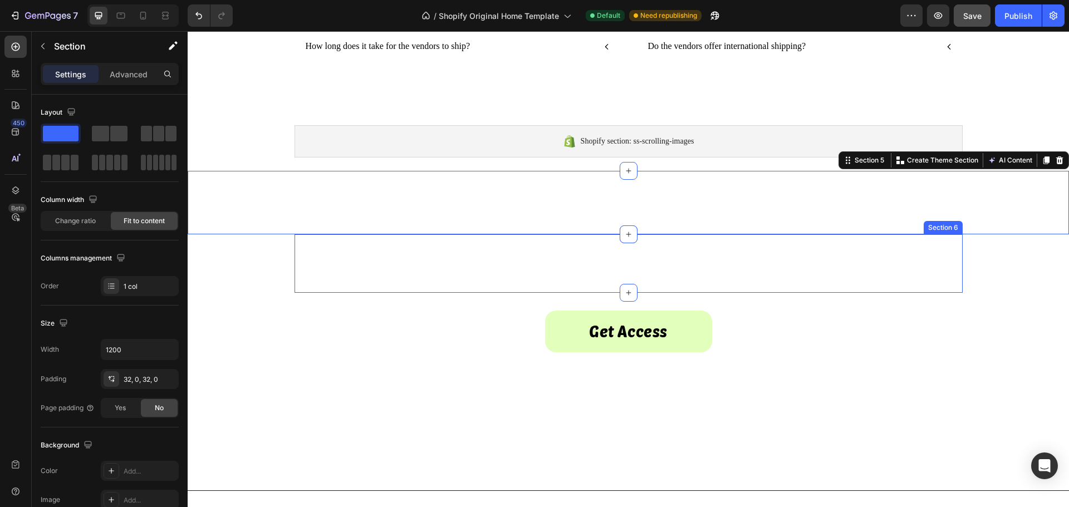
click at [355, 281] on div "Get access to the world's best vendors. Text Block Section 6" at bounding box center [628, 263] width 668 height 58
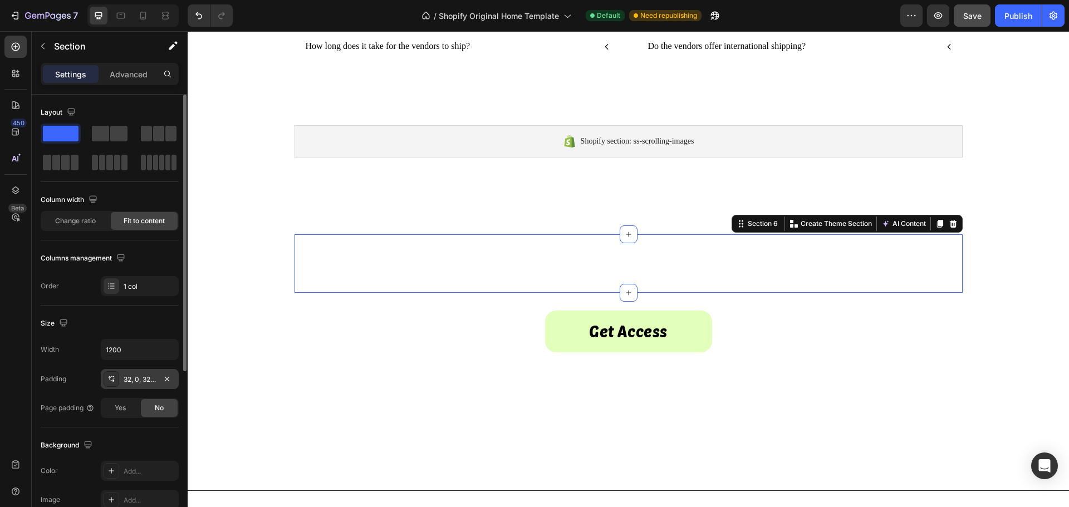
click at [132, 375] on div "32, 0, 32, 0" at bounding box center [140, 380] width 32 height 10
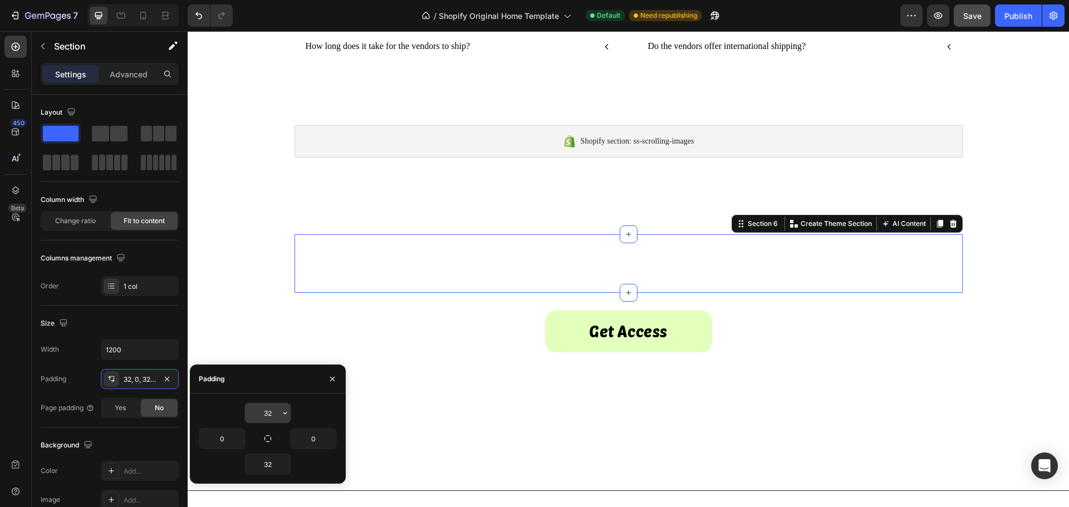
click at [264, 414] on input "32" at bounding box center [268, 413] width 46 height 20
type input "0"
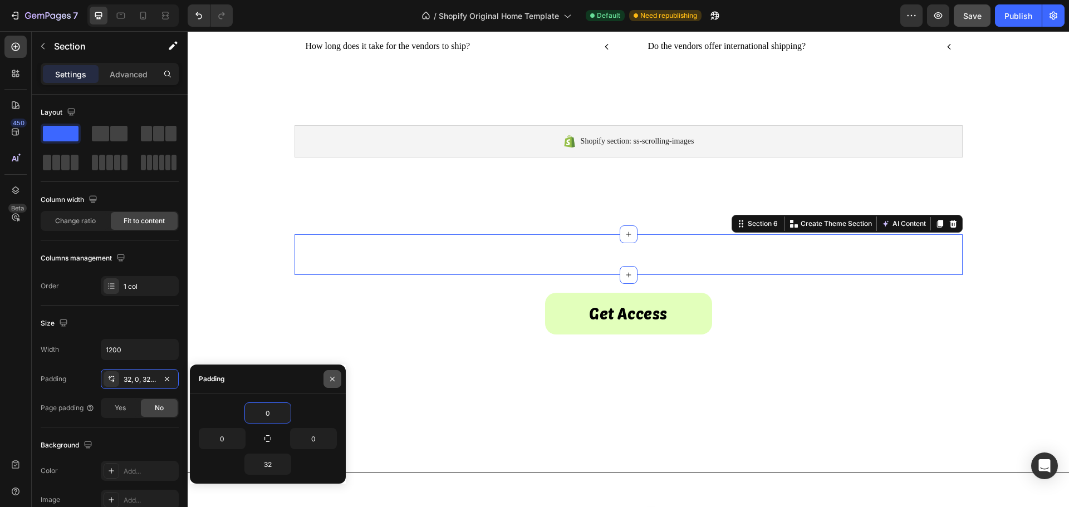
click at [331, 376] on icon "button" at bounding box center [332, 379] width 9 height 9
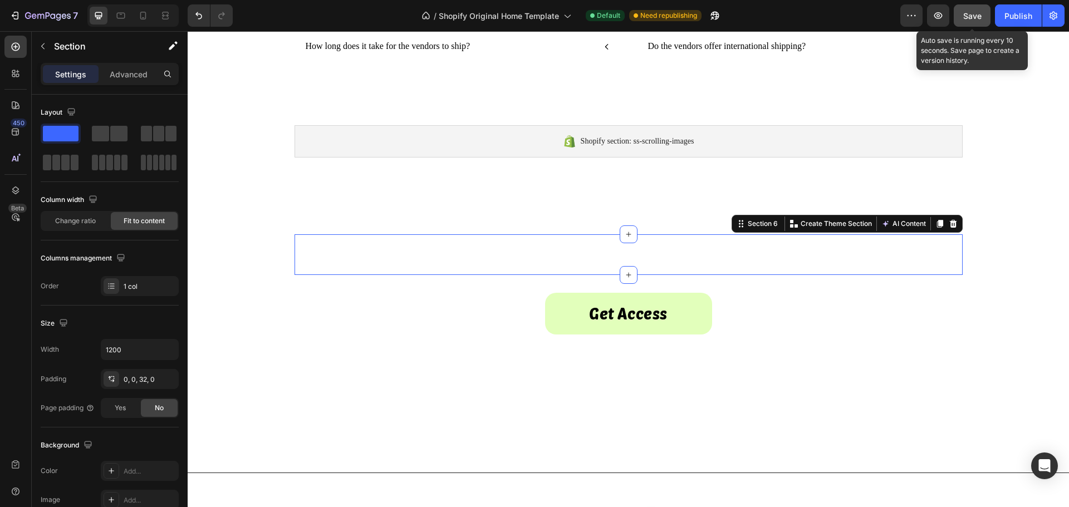
click at [962, 17] on button "Save" at bounding box center [972, 15] width 37 height 22
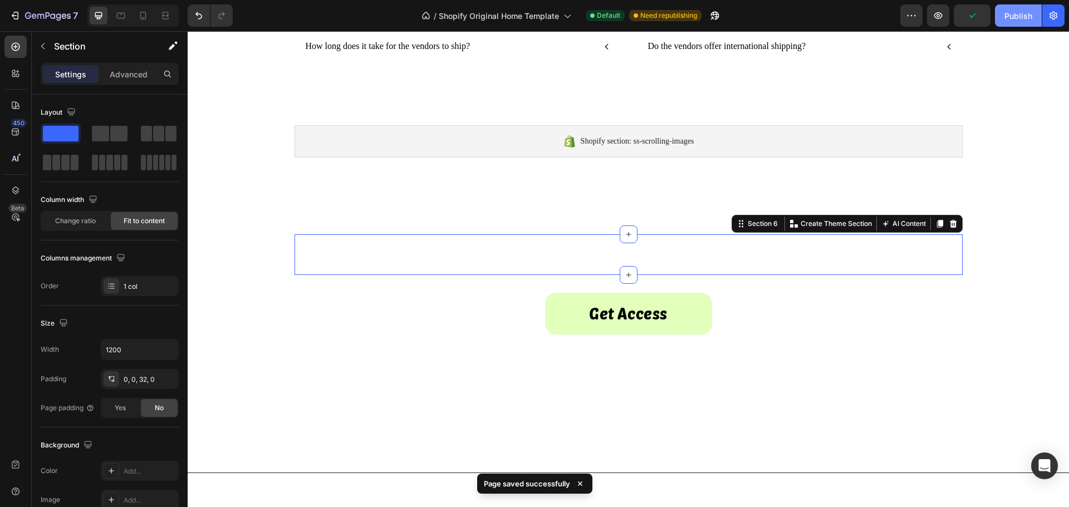
click at [1005, 19] on div "Publish" at bounding box center [1018, 16] width 28 height 12
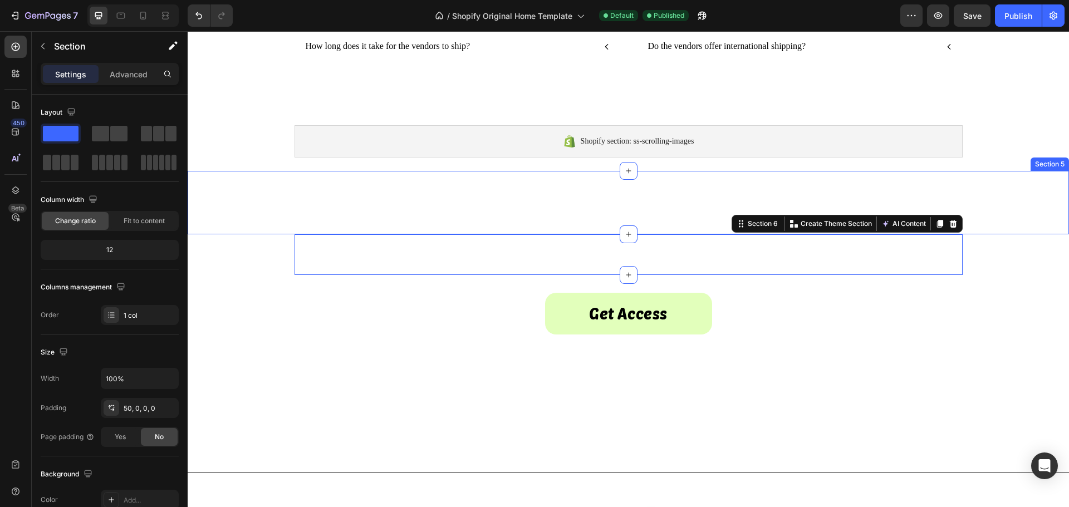
click at [558, 178] on div "⁠⁠⁠⁠⁠⁠⁠ Start Making Money [DATE] Heading Section 5" at bounding box center [628, 202] width 881 height 63
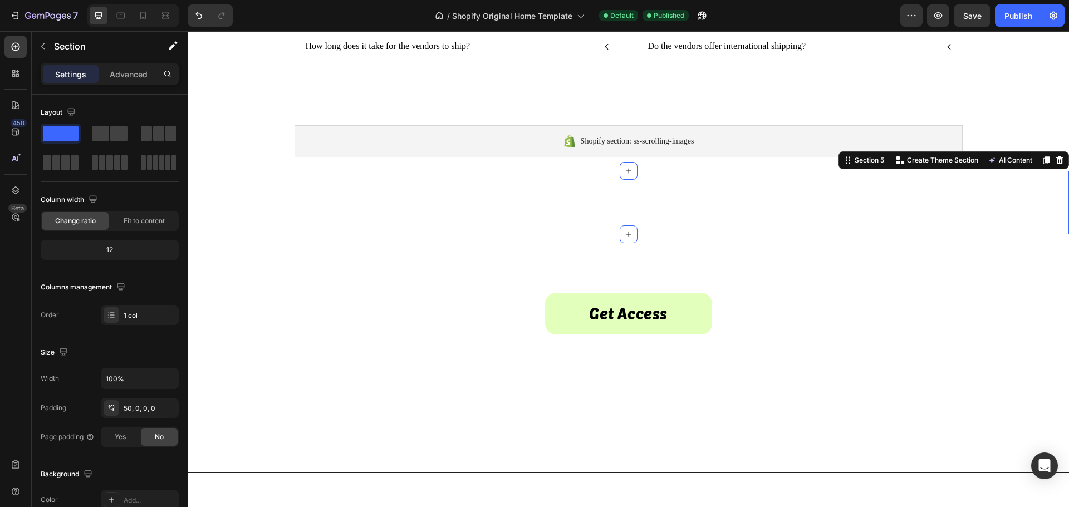
click at [559, 196] on div "⁠⁠⁠⁠⁠⁠⁠ Start Making Money [DATE] Heading Section 5 You can create reusable sec…" at bounding box center [628, 202] width 881 height 63
click at [561, 201] on strong "Start Making Money [DATE]" at bounding box center [629, 216] width 340 height 31
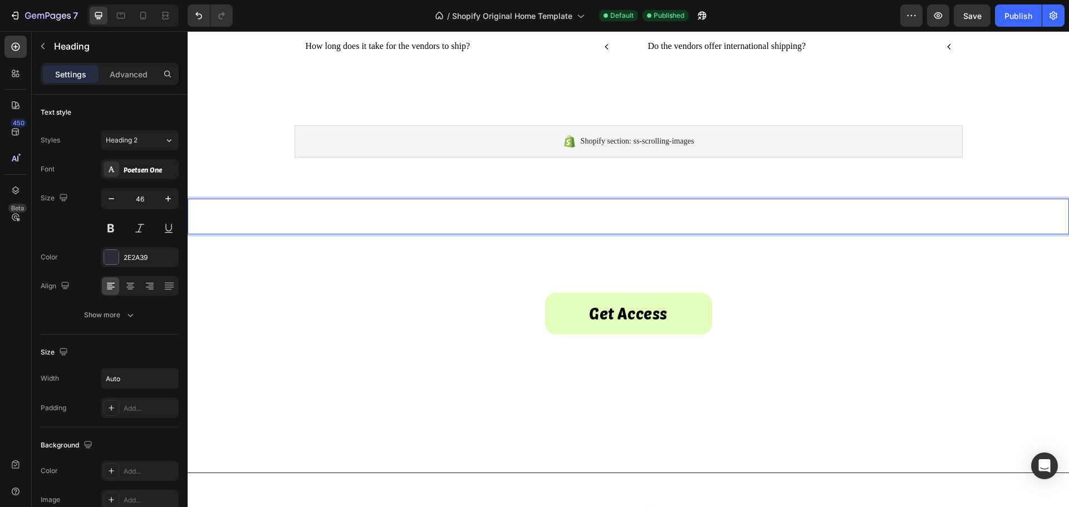
click at [562, 216] on strong "Start Making Money [DATE]" at bounding box center [629, 216] width 340 height 31
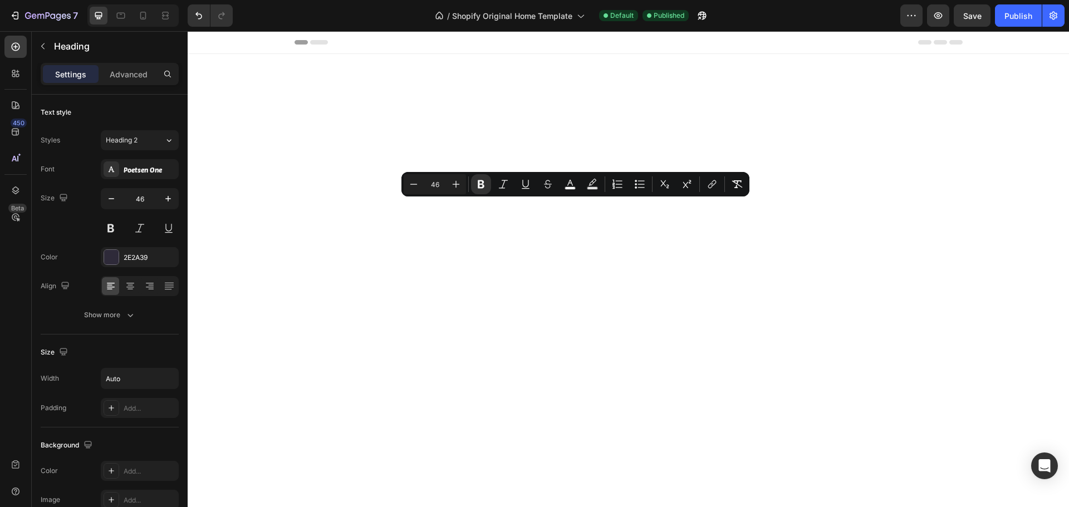
scroll to position [668, 0]
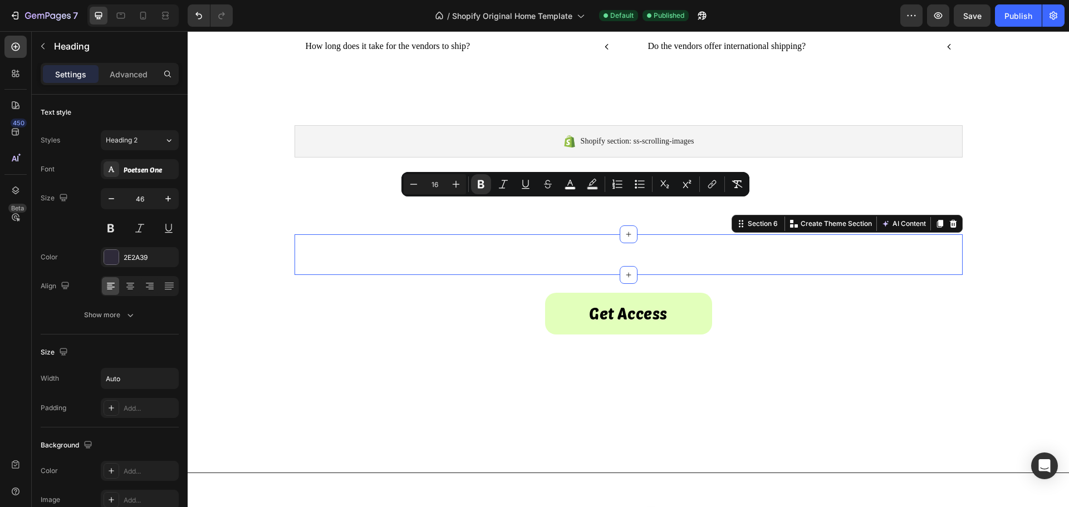
click at [524, 254] on div "Get access to the world's best vendors. Text Block Section 6 You can create reu…" at bounding box center [628, 254] width 668 height 41
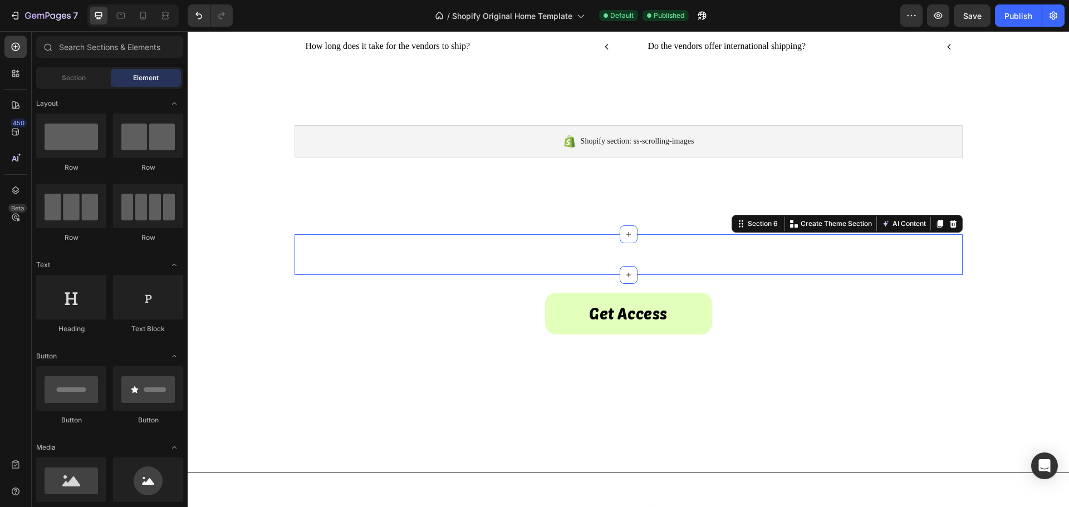
click at [244, 260] on div "Frequently Asked Questions Heading Row What do I get when I purchase vendors? H…" at bounding box center [628, 18] width 881 height 1265
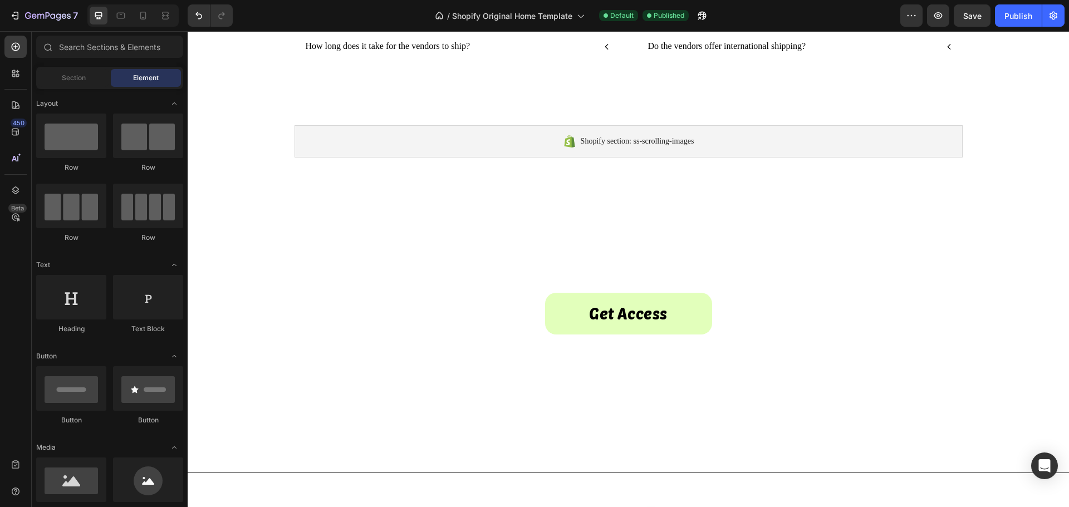
click at [248, 259] on div "Frequently Asked Questions Heading Row What do I get when I purchase vendors? H…" at bounding box center [628, 18] width 881 height 1265
click at [308, 258] on div "Get access to the world's best vendors. Text Block Section 6" at bounding box center [628, 254] width 668 height 41
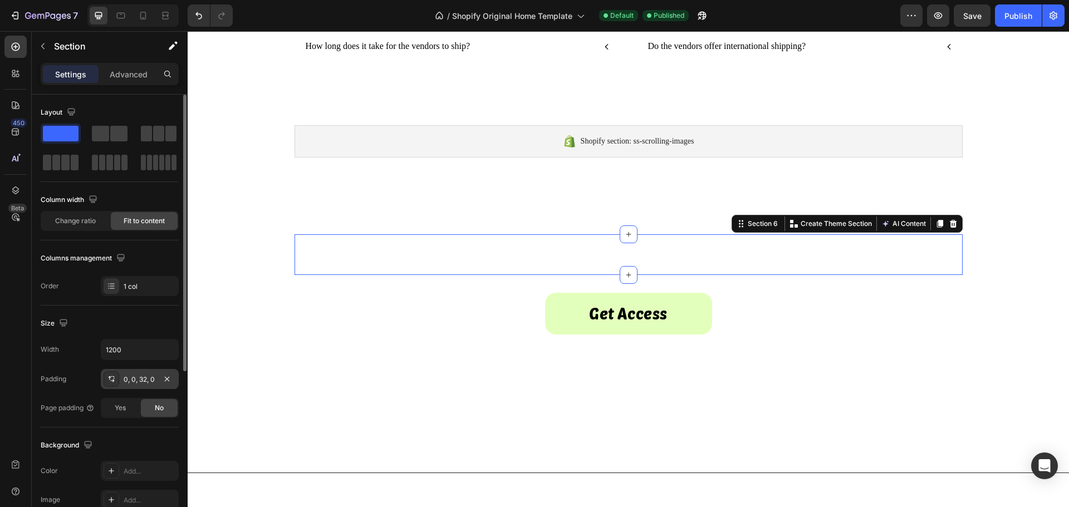
click at [152, 371] on div "0, 0, 32, 0" at bounding box center [140, 379] width 78 height 20
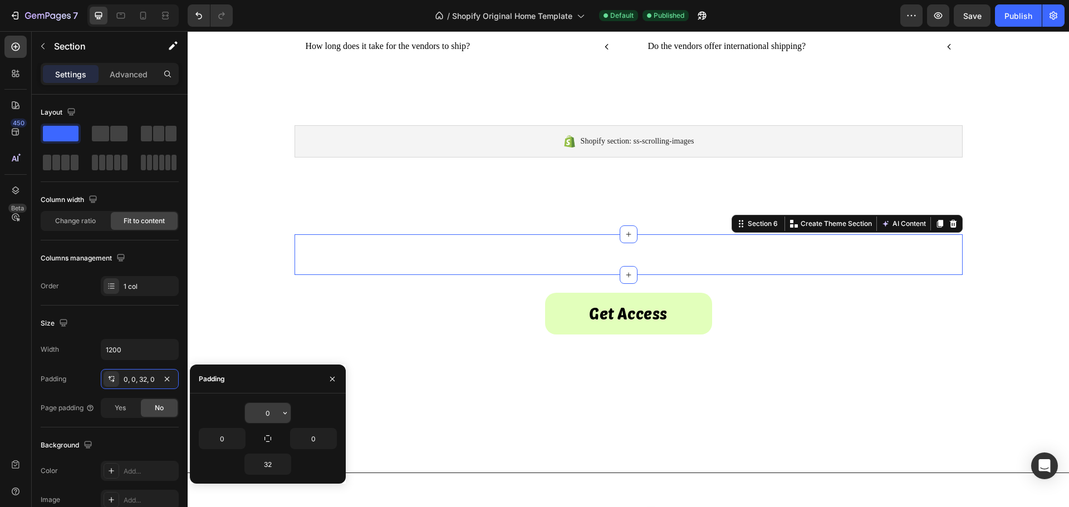
click at [264, 410] on input "0" at bounding box center [268, 413] width 46 height 20
type input "10"
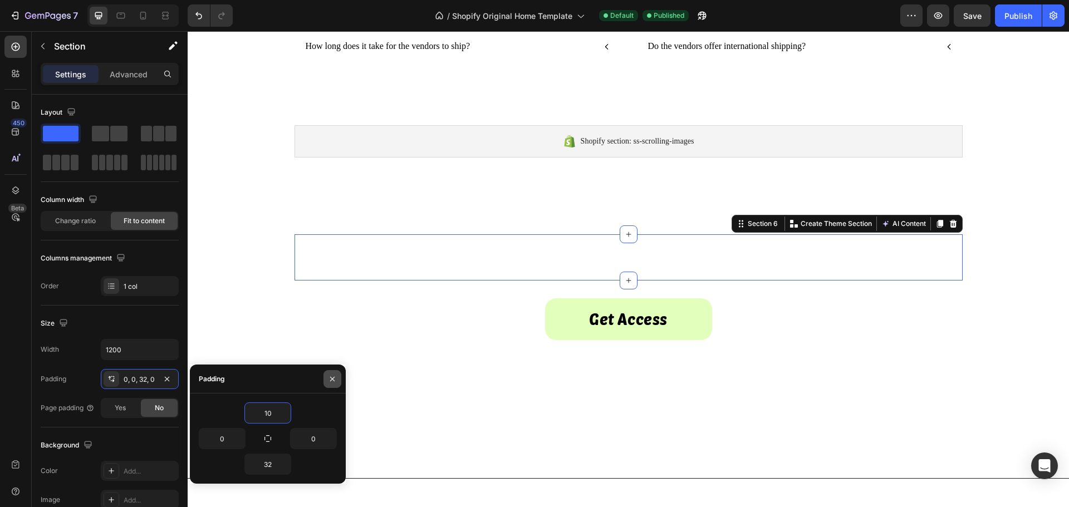
click at [333, 380] on icon "button" at bounding box center [332, 378] width 4 height 4
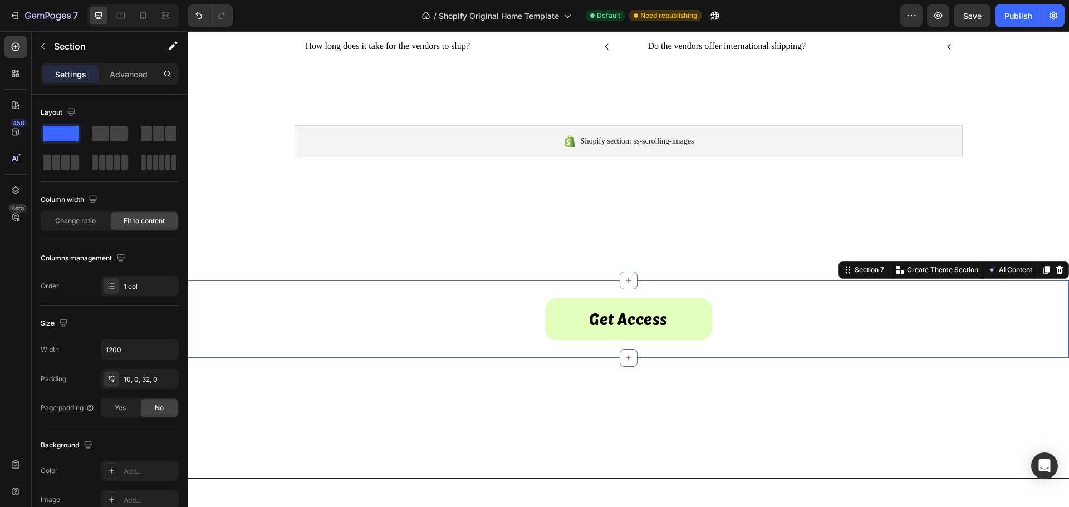
click at [247, 291] on div "Get Access Button Section 7 You can create reusable sections Create Theme Secti…" at bounding box center [628, 319] width 881 height 77
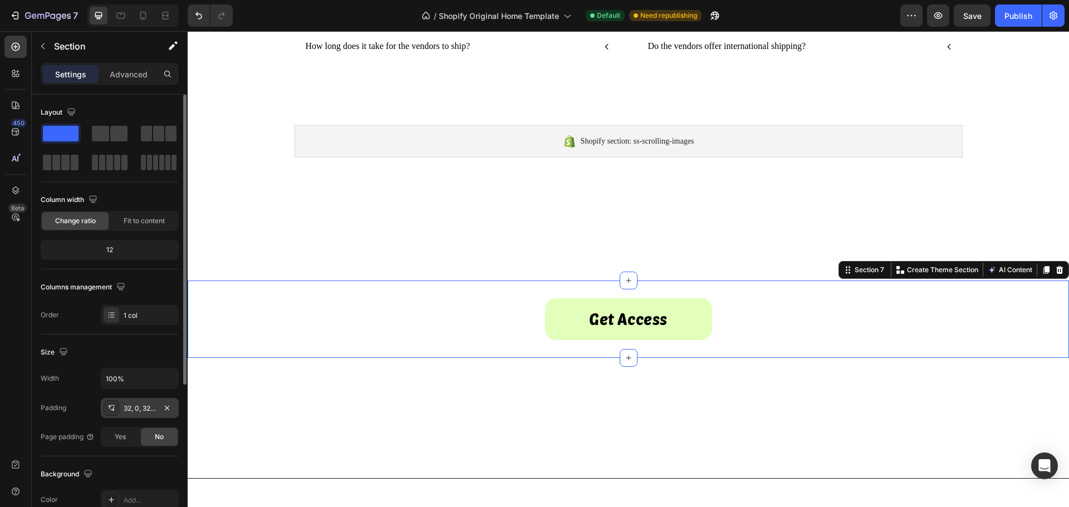
click at [141, 409] on div "32, 0, 32, 0" at bounding box center [140, 409] width 32 height 10
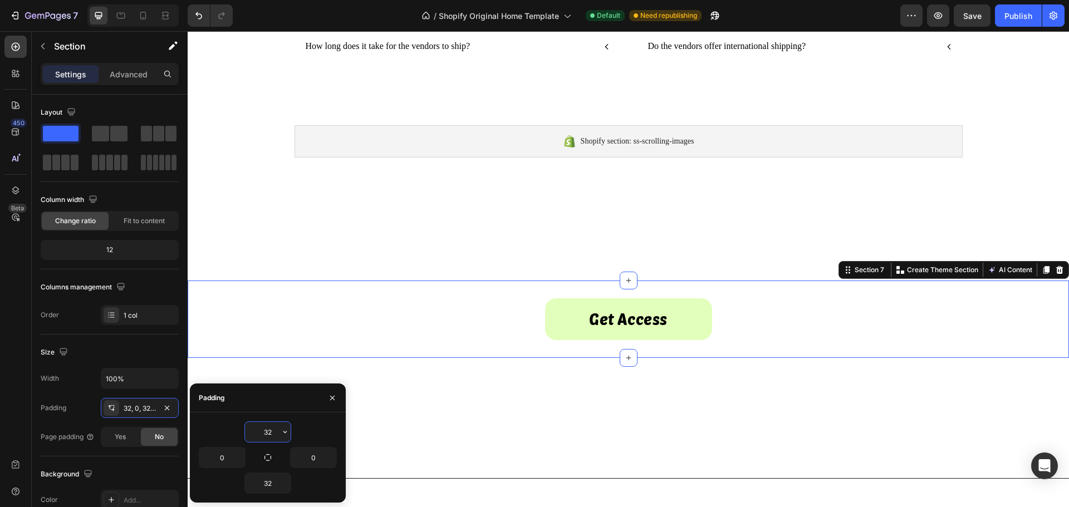
click at [268, 432] on input "32" at bounding box center [268, 432] width 46 height 20
type input "0"
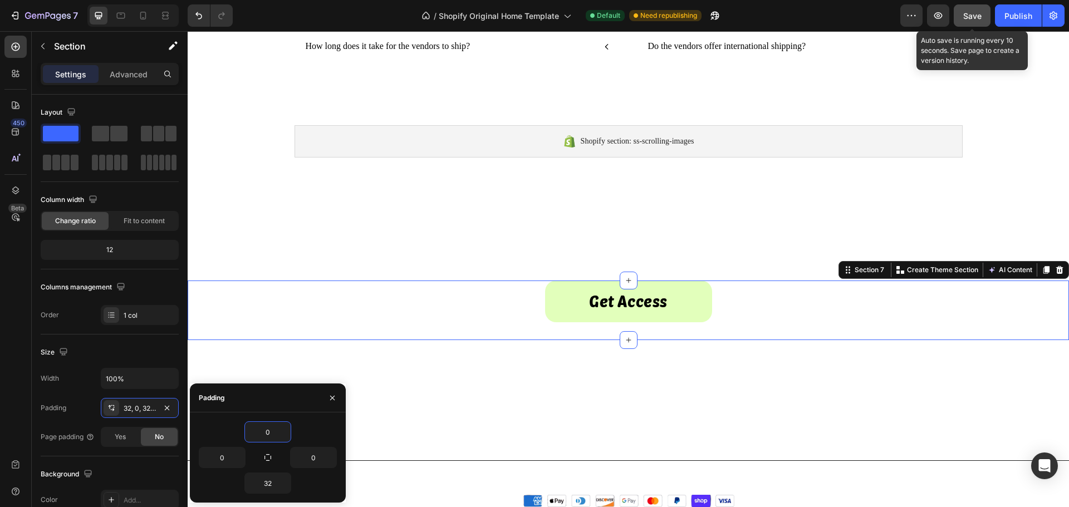
click at [971, 19] on span "Save" at bounding box center [972, 15] width 18 height 9
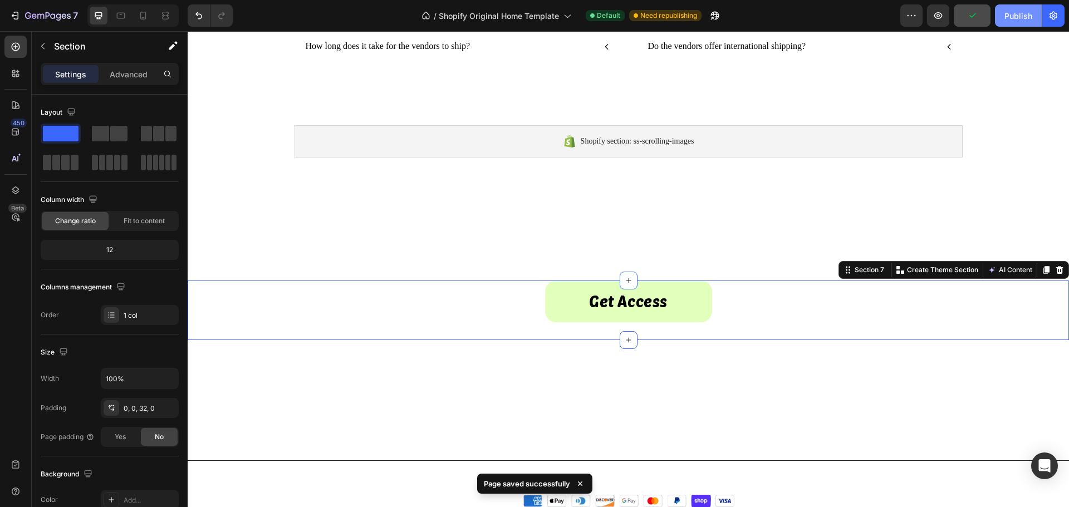
click at [1004, 14] on button "Publish" at bounding box center [1018, 15] width 47 height 22
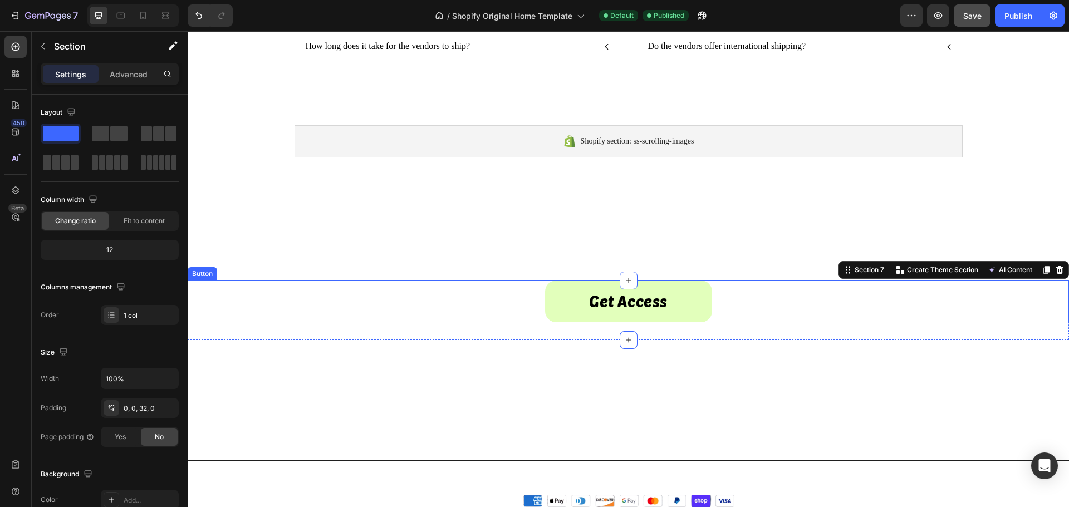
click at [210, 291] on div "Get Access Button" at bounding box center [628, 302] width 881 height 42
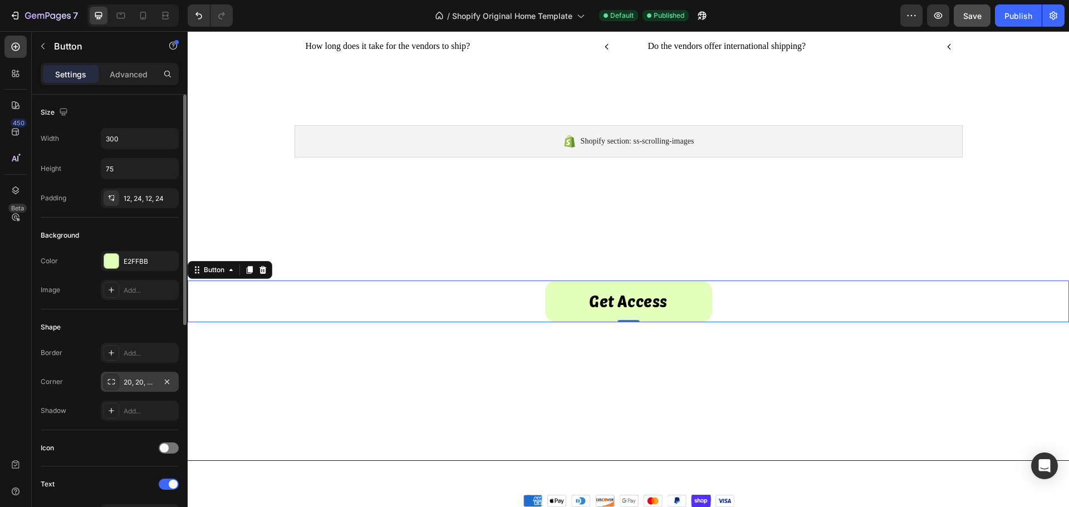
click at [148, 378] on div "20, 20, 20, 20" at bounding box center [140, 382] width 32 height 10
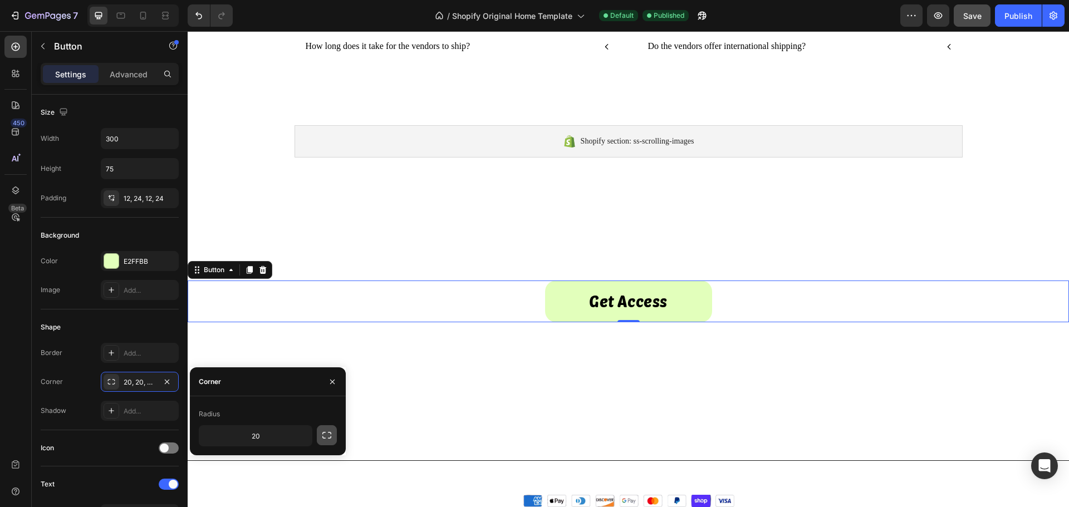
click at [327, 441] on button "button" at bounding box center [327, 435] width 20 height 20
click at [334, 384] on icon "button" at bounding box center [332, 381] width 9 height 9
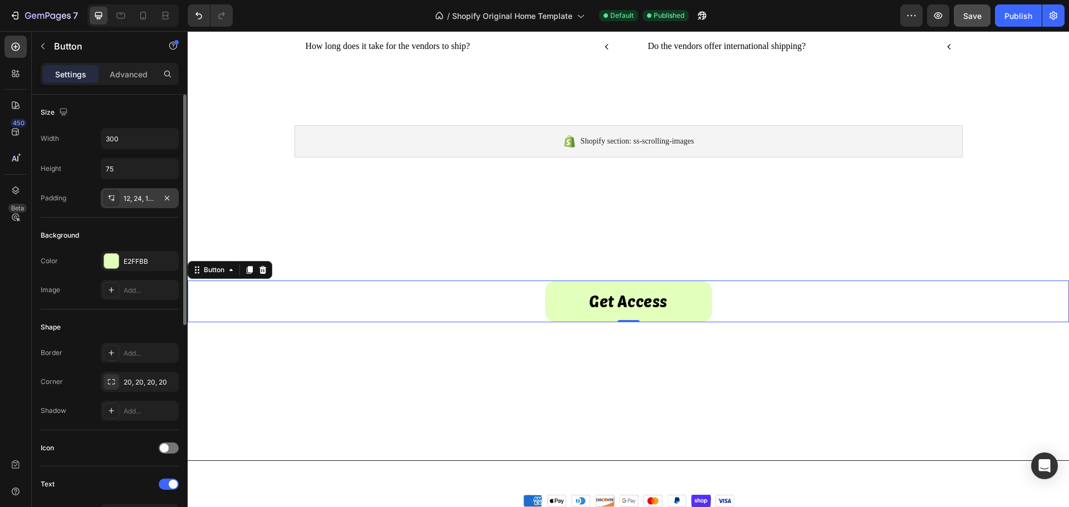
click at [139, 201] on div "12, 24, 12, 24" at bounding box center [140, 199] width 32 height 10
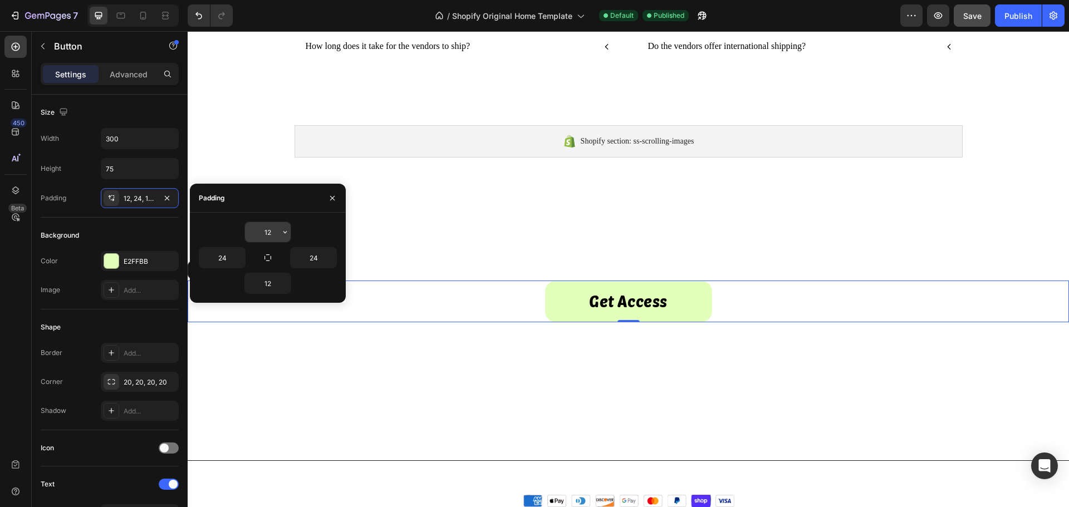
click at [267, 235] on input "12" at bounding box center [268, 232] width 46 height 20
type input "0"
click at [332, 200] on icon "button" at bounding box center [332, 198] width 9 height 9
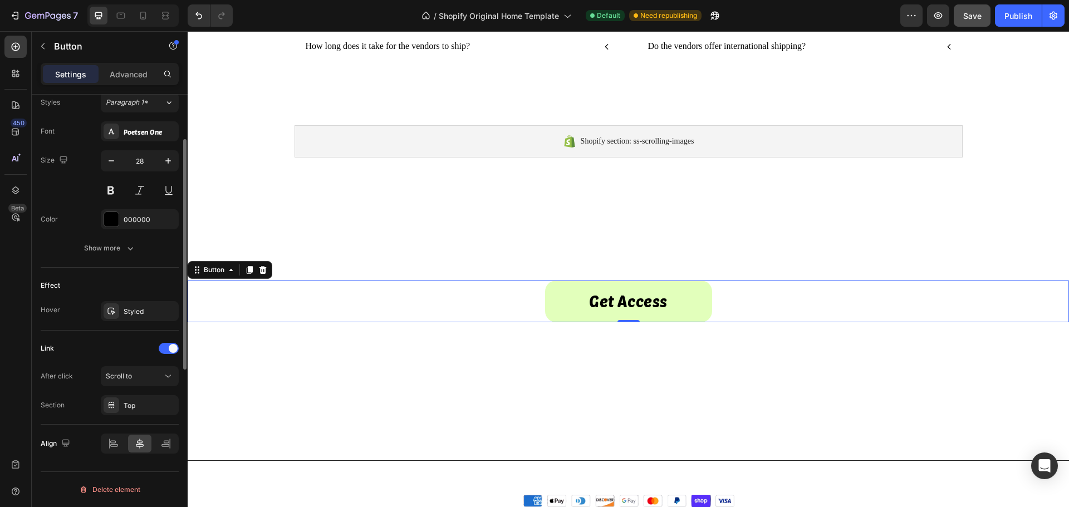
scroll to position [245, 0]
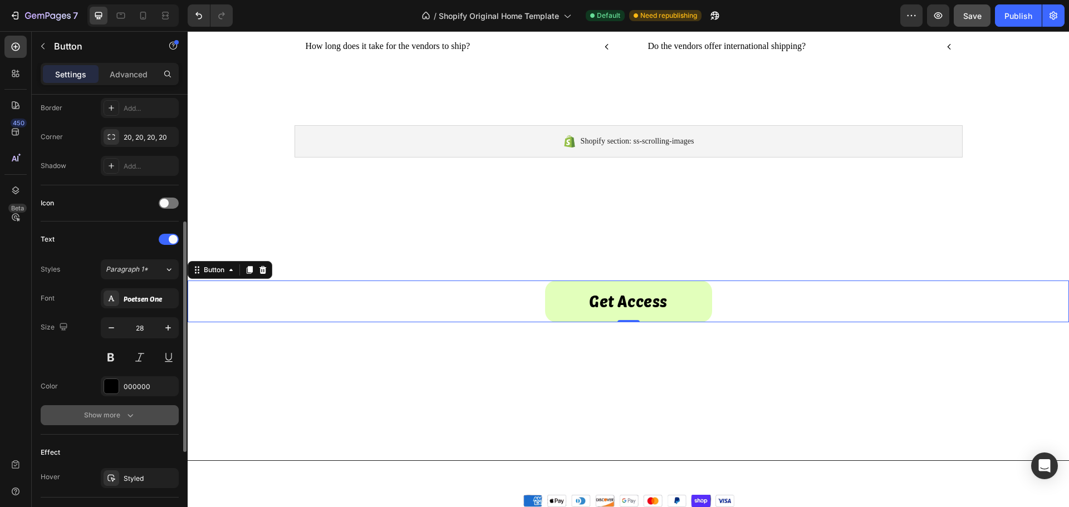
click at [107, 417] on div "Show more" at bounding box center [110, 415] width 52 height 11
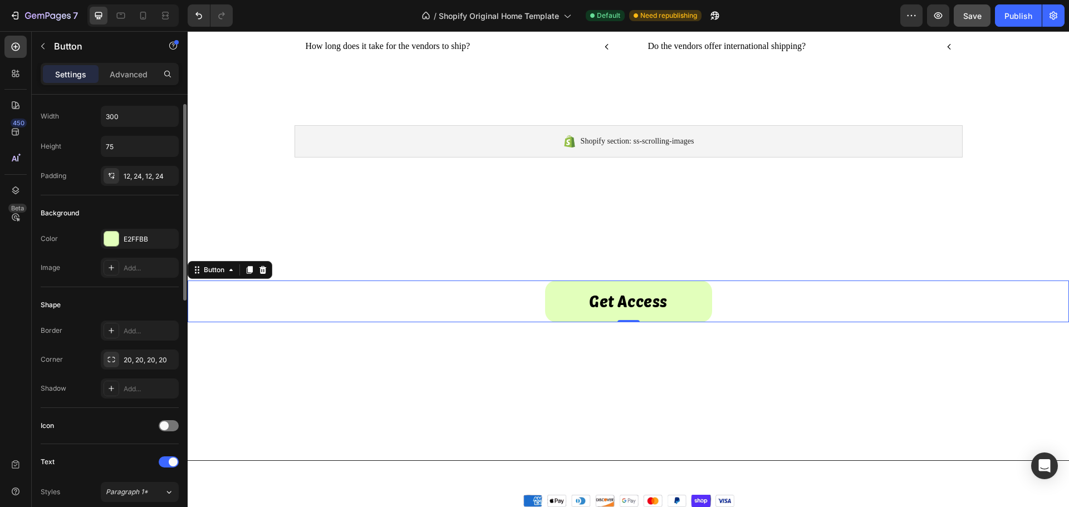
scroll to position [0, 0]
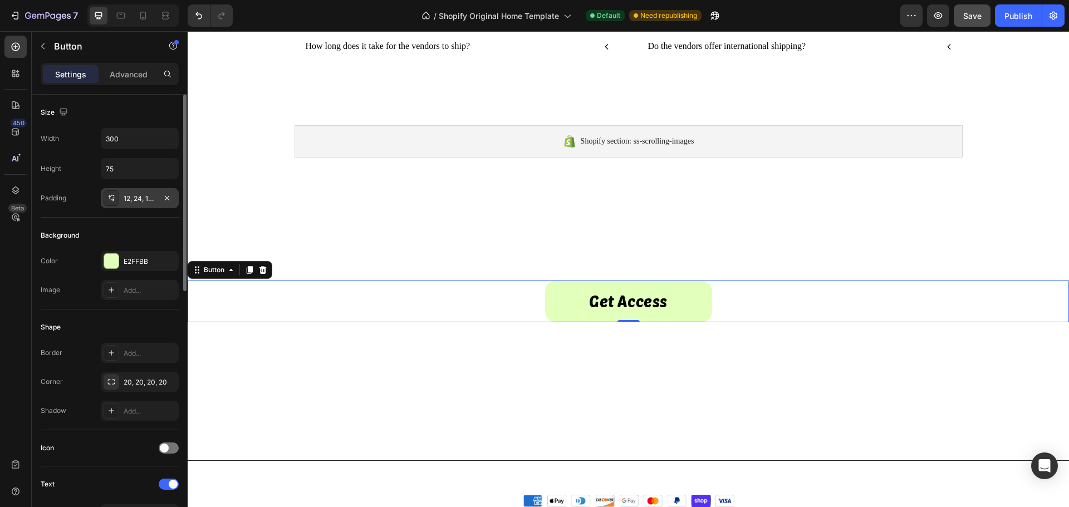
click at [126, 199] on div "12, 24, 12, 24" at bounding box center [140, 199] width 32 height 10
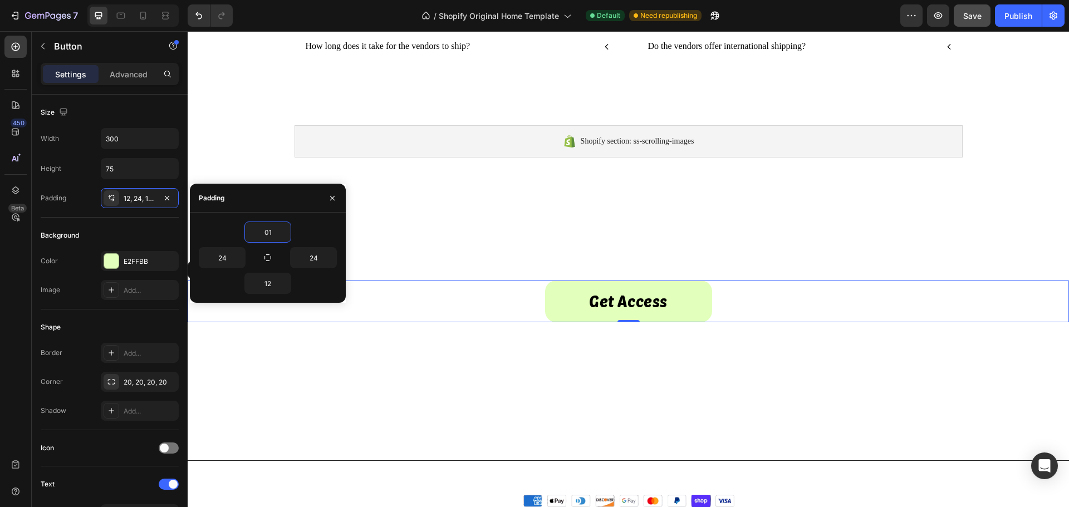
type input "0"
type input "12"
click at [334, 203] on button "button" at bounding box center [332, 198] width 18 height 18
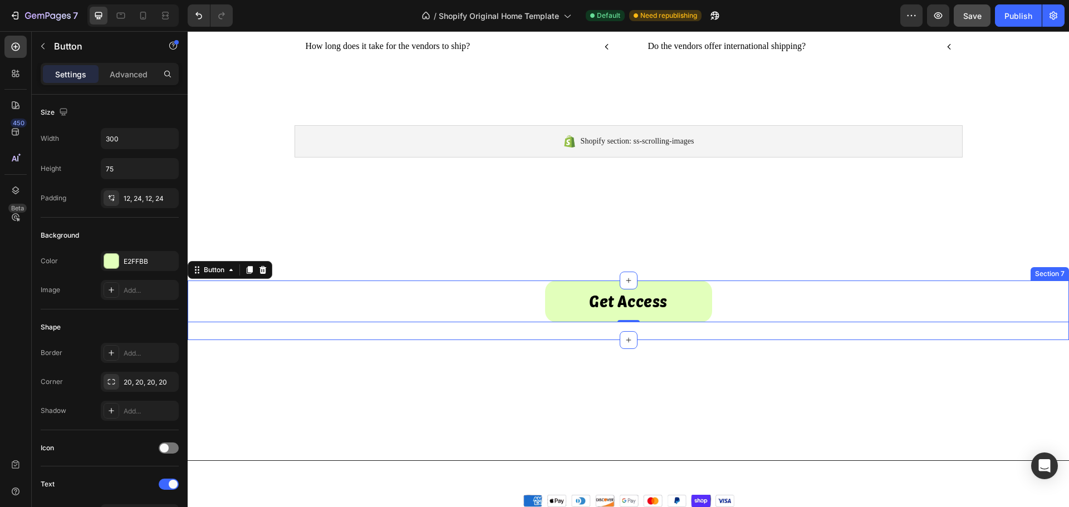
click at [224, 335] on div "Get Access Button 0 Section 7" at bounding box center [628, 311] width 881 height 60
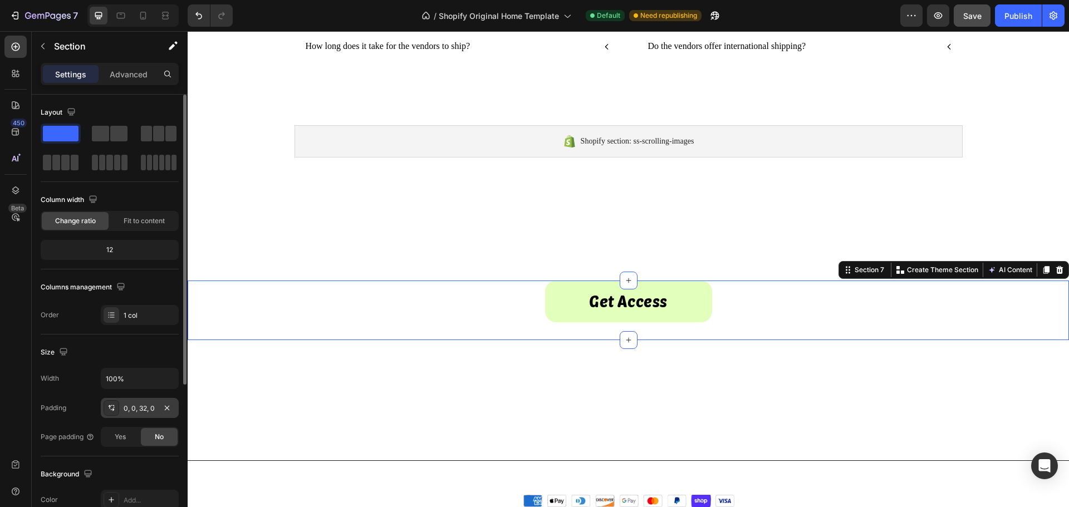
click at [135, 405] on div "0, 0, 32, 0" at bounding box center [140, 409] width 32 height 10
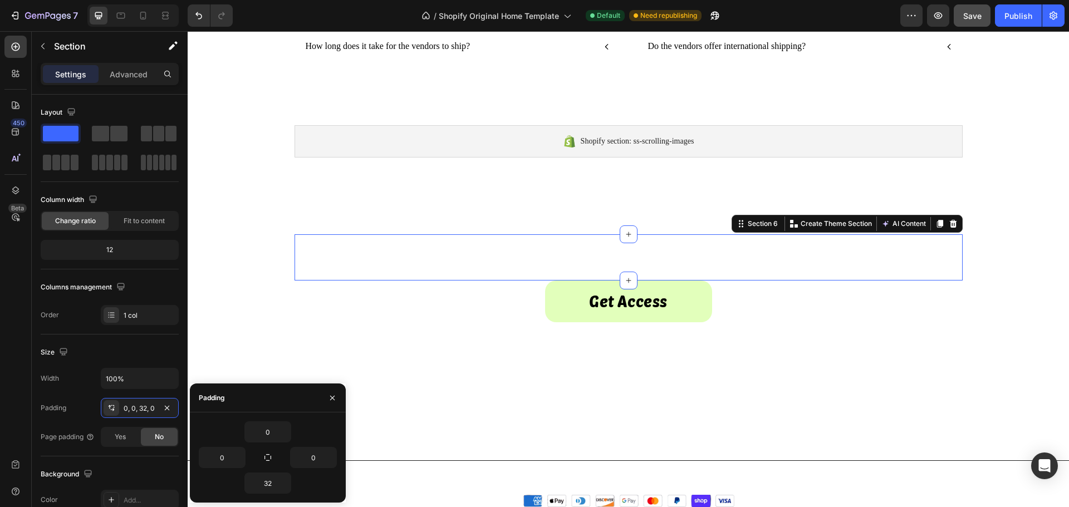
click at [337, 257] on div "Get access to the world's best vendors. Text Block Section 6 You can create reu…" at bounding box center [628, 257] width 668 height 46
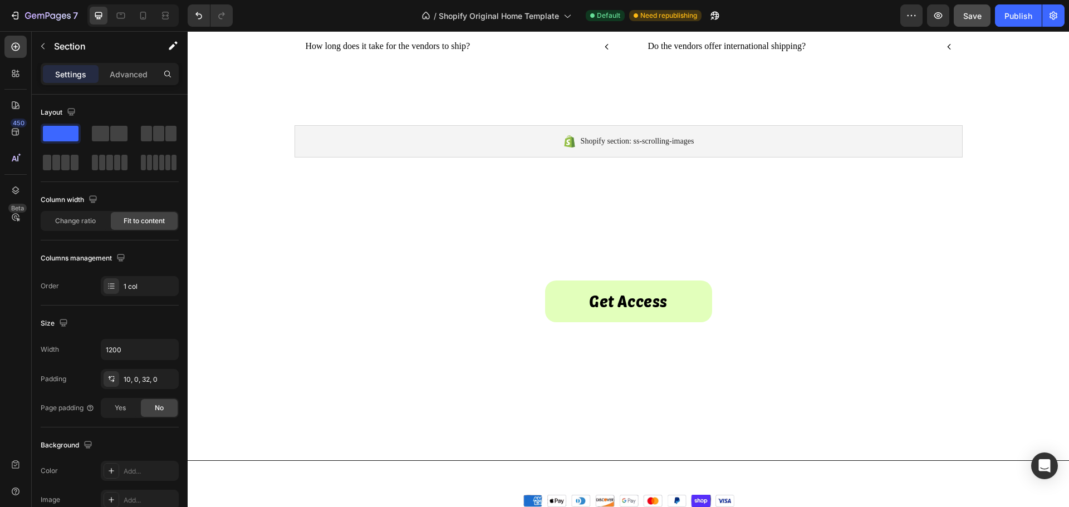
click at [263, 263] on div "Frequently Asked Questions Heading Row What do I get when I purchase vendors? H…" at bounding box center [628, 12] width 881 height 1252
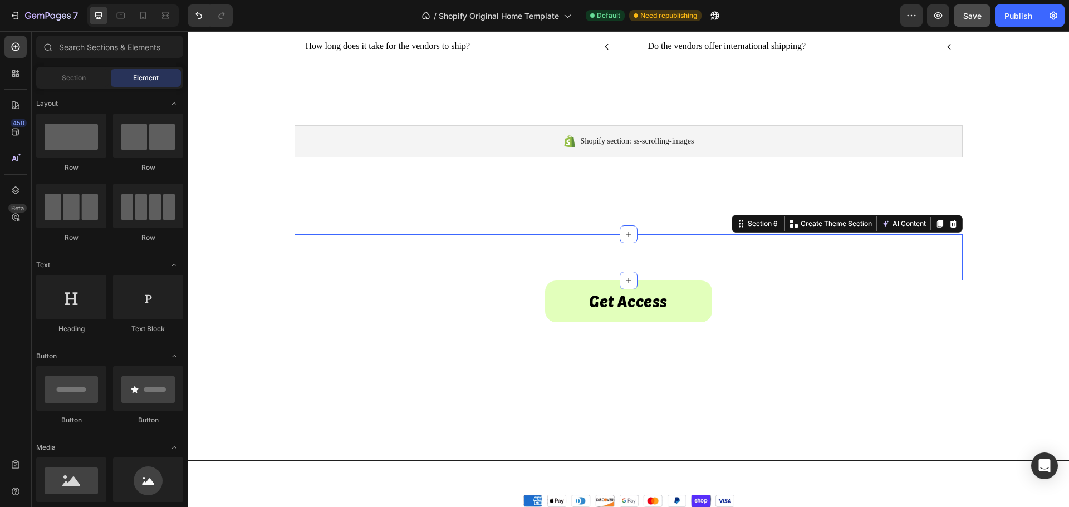
click at [294, 261] on div "Get access to the world's best vendors. Text Block Section 6 You can create reu…" at bounding box center [628, 257] width 668 height 46
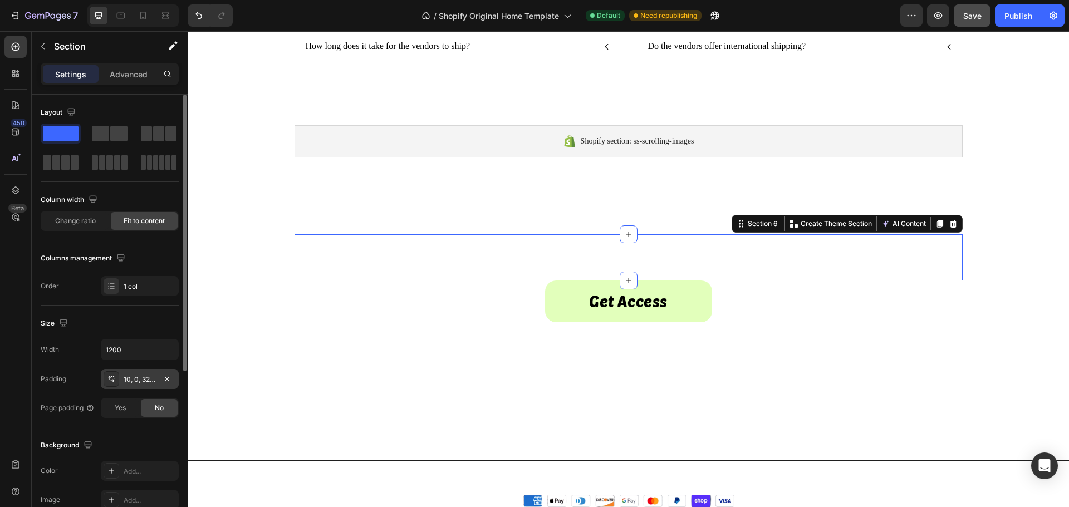
click at [130, 382] on div "10, 0, 32, 0" at bounding box center [140, 380] width 32 height 10
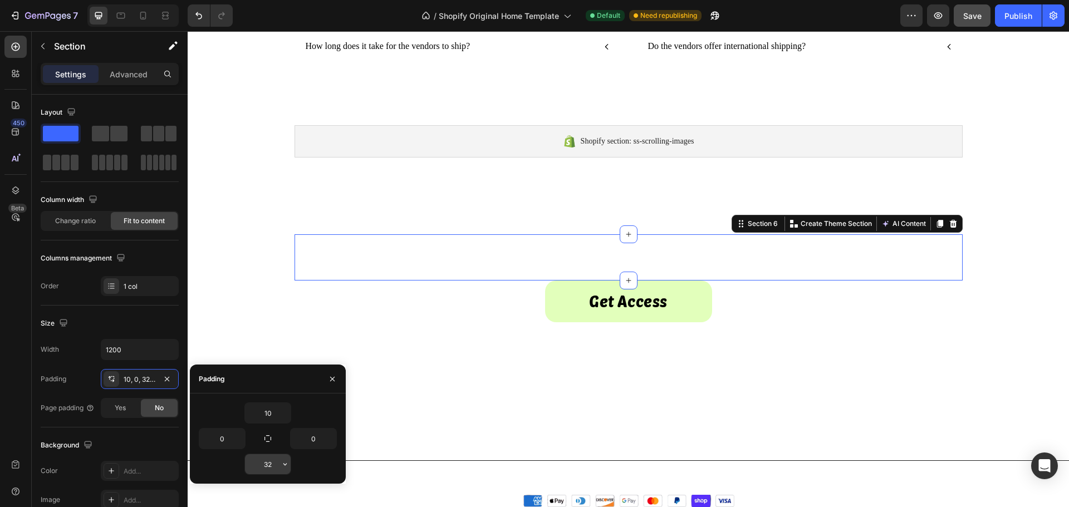
click at [268, 468] on input "32" at bounding box center [268, 464] width 46 height 20
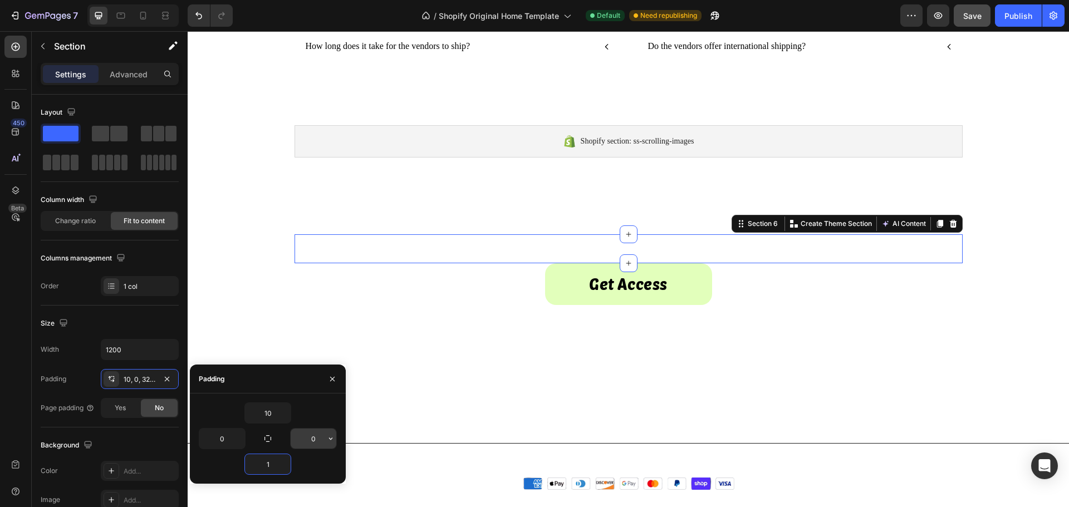
type input "10"
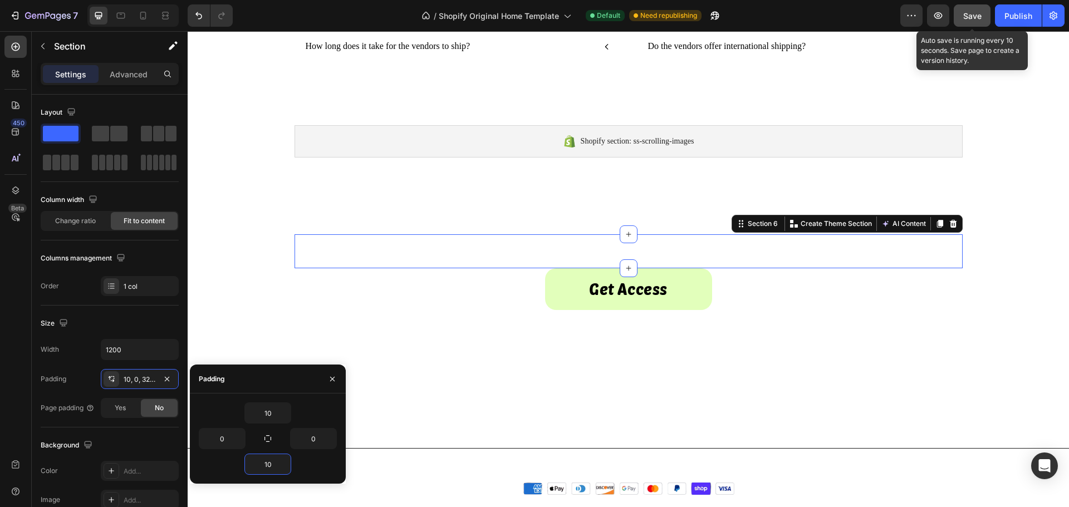
click at [978, 21] on div "Save" at bounding box center [972, 16] width 18 height 12
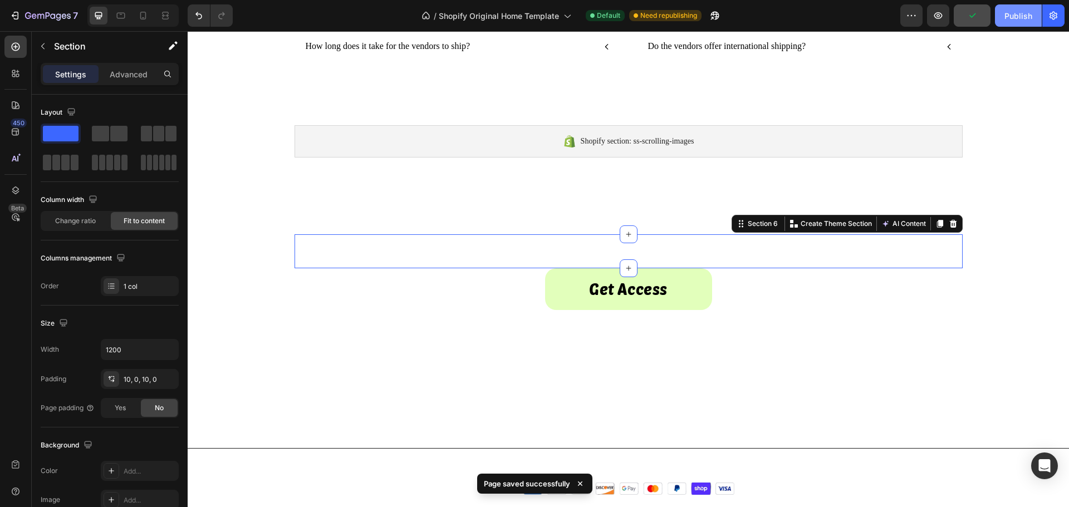
click at [1013, 23] on button "Publish" at bounding box center [1018, 15] width 47 height 22
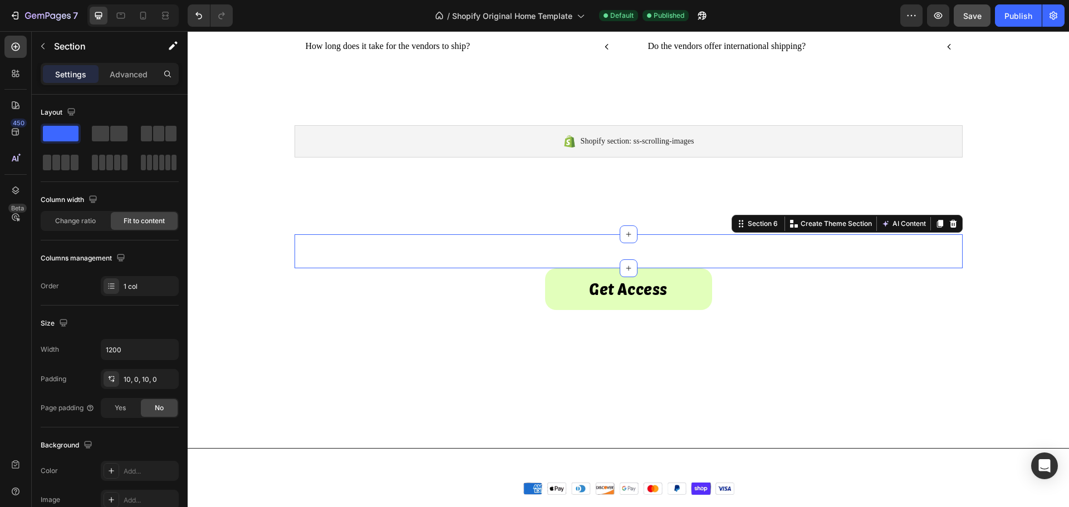
click at [342, 256] on div "Get access to the world's best vendors. Text Block Section 6 You can create reu…" at bounding box center [628, 251] width 668 height 34
click at [145, 379] on div "10, 0, 10, 0" at bounding box center [140, 380] width 32 height 10
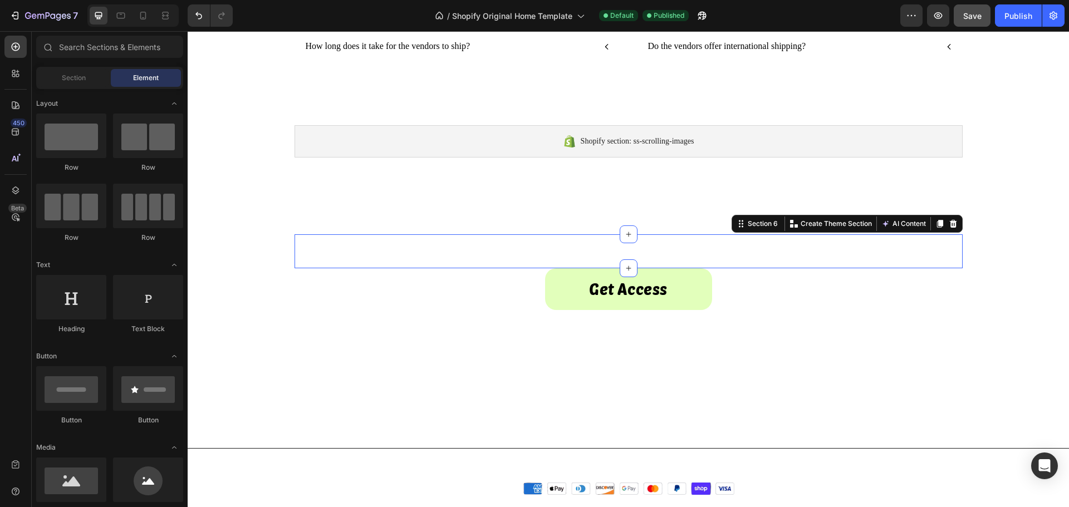
click at [260, 252] on div "Frequently Asked Questions Heading Row What do I get when I purchase vendors? H…" at bounding box center [628, 6] width 881 height 1240
click at [323, 257] on div "Get access to the world's best vendors. Text Block Section 6" at bounding box center [628, 251] width 668 height 34
click at [273, 255] on div "Frequently Asked Questions Heading Row What do I get when I purchase vendors? H…" at bounding box center [628, 6] width 881 height 1240
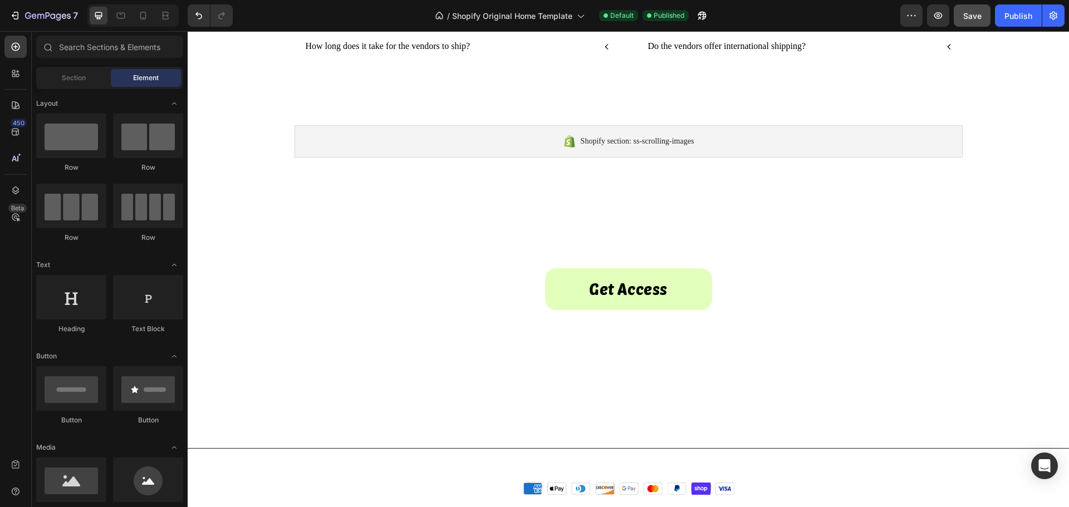
click at [273, 255] on div "Frequently Asked Questions Heading Row What do I get when I purchase vendors? H…" at bounding box center [628, 6] width 881 height 1240
click at [328, 293] on div "Get Access Button" at bounding box center [628, 289] width 881 height 42
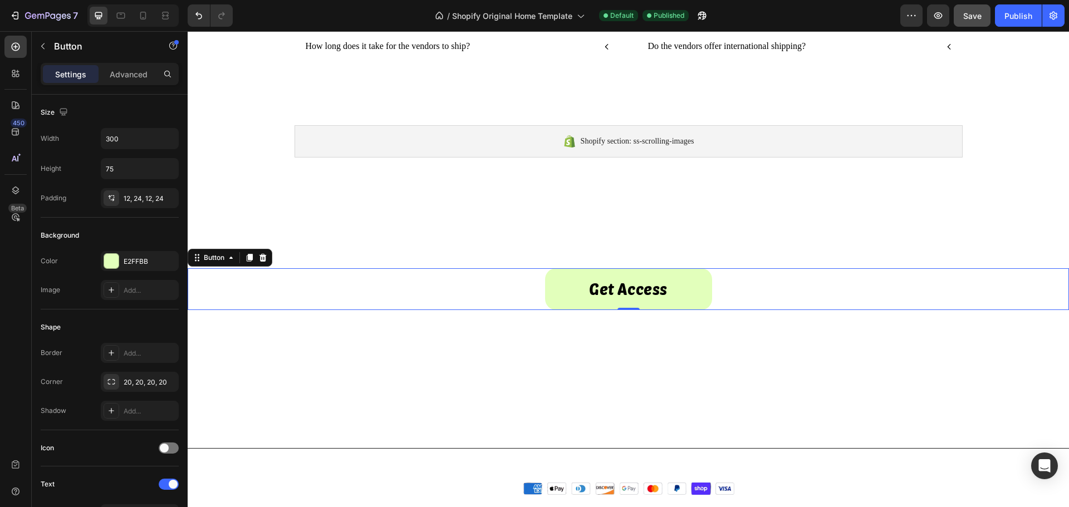
click at [251, 278] on div "Get Access Button 0" at bounding box center [628, 289] width 881 height 42
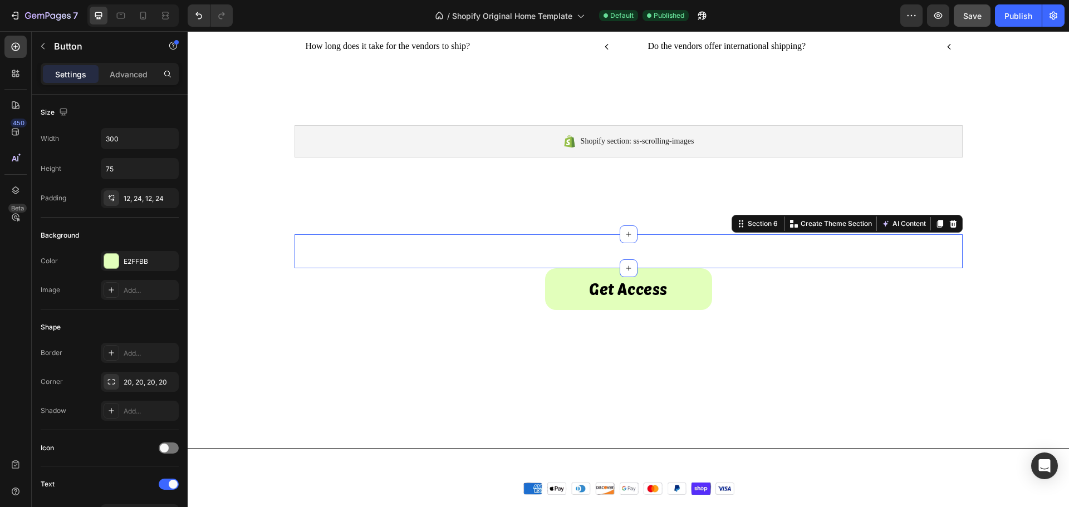
click at [308, 247] on div "Get access to the world's best vendors. Text Block Section 6 You can create reu…" at bounding box center [628, 251] width 668 height 34
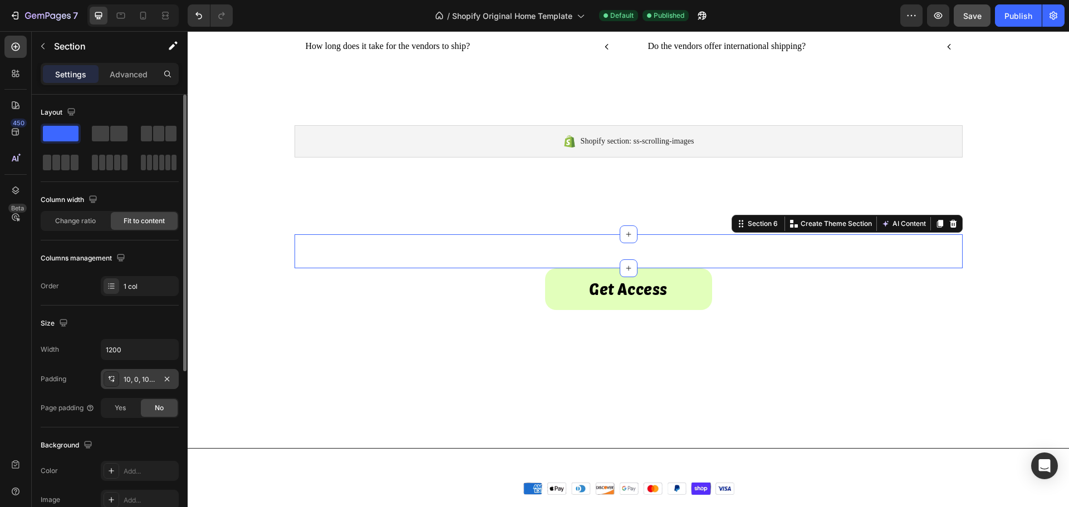
click at [151, 380] on div "10, 0, 10, 0" at bounding box center [140, 380] width 32 height 10
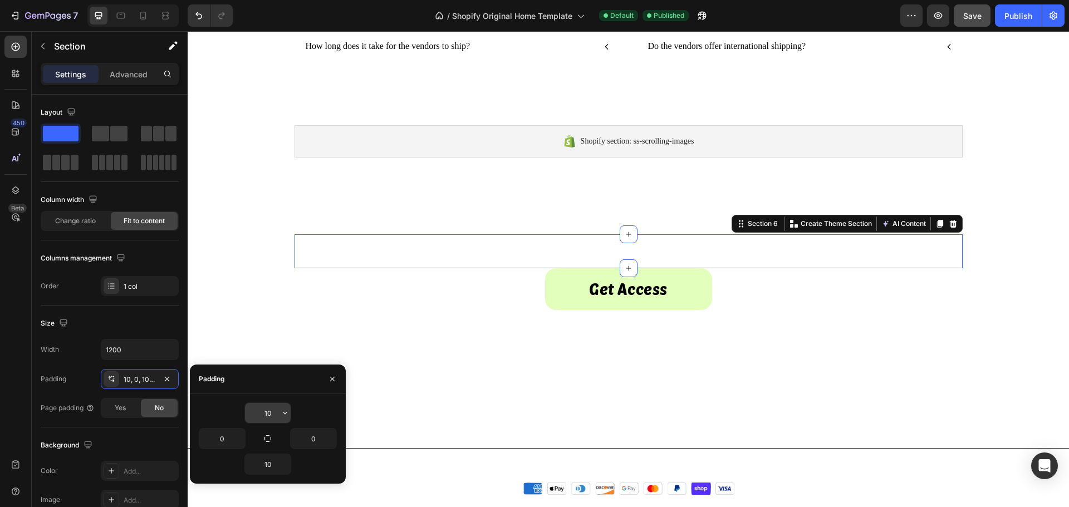
click at [269, 419] on input "10" at bounding box center [268, 413] width 46 height 20
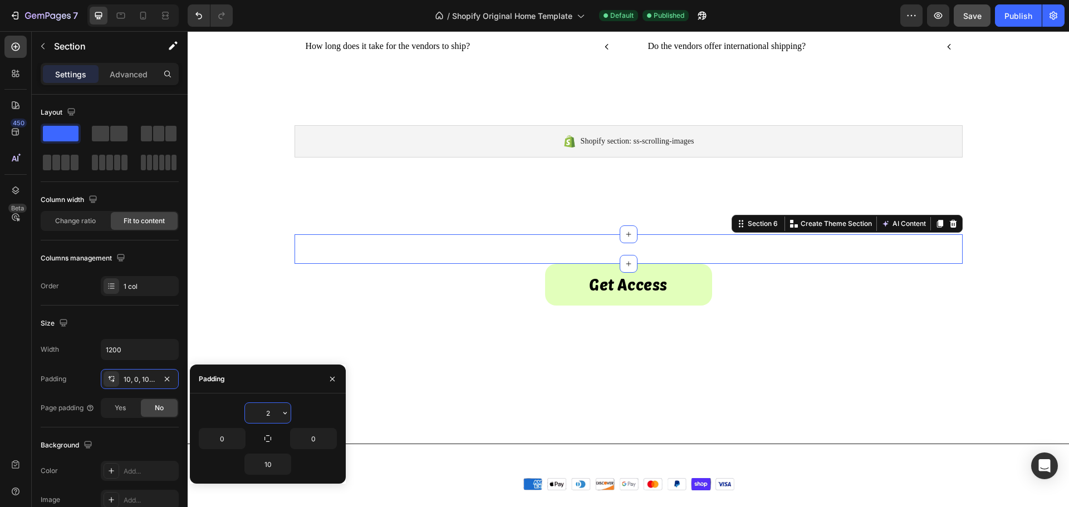
type input "20"
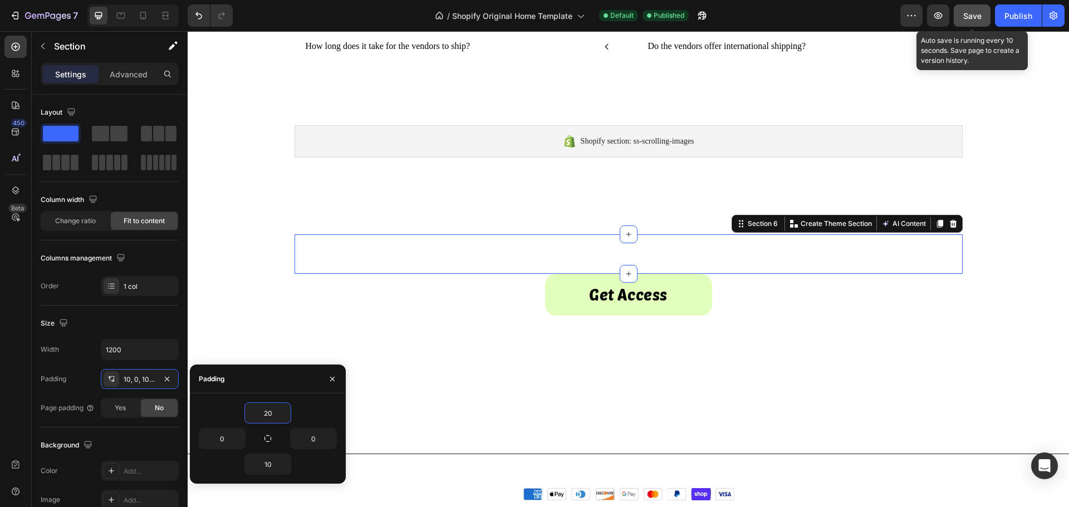
click at [970, 21] on div "Save" at bounding box center [972, 16] width 18 height 12
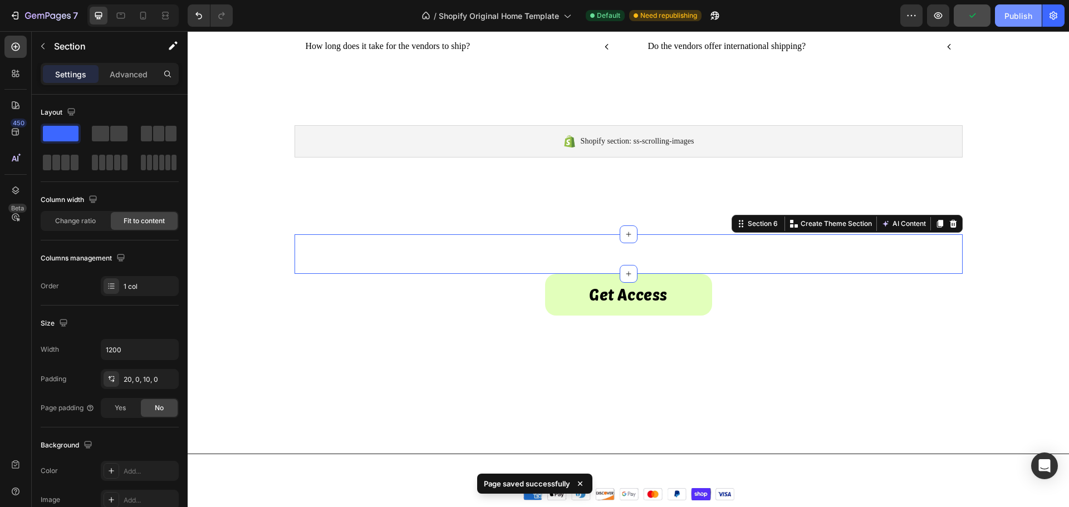
click at [1005, 22] on button "Publish" at bounding box center [1018, 15] width 47 height 22
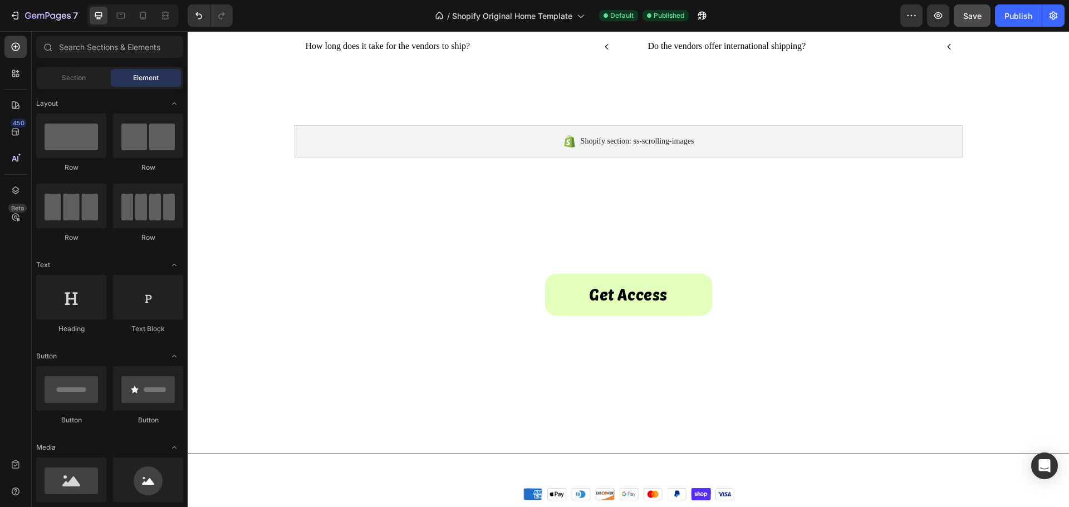
click at [274, 256] on div "Frequently Asked Questions Heading Row What do I get when I purchase vendors? H…" at bounding box center [628, 9] width 881 height 1246
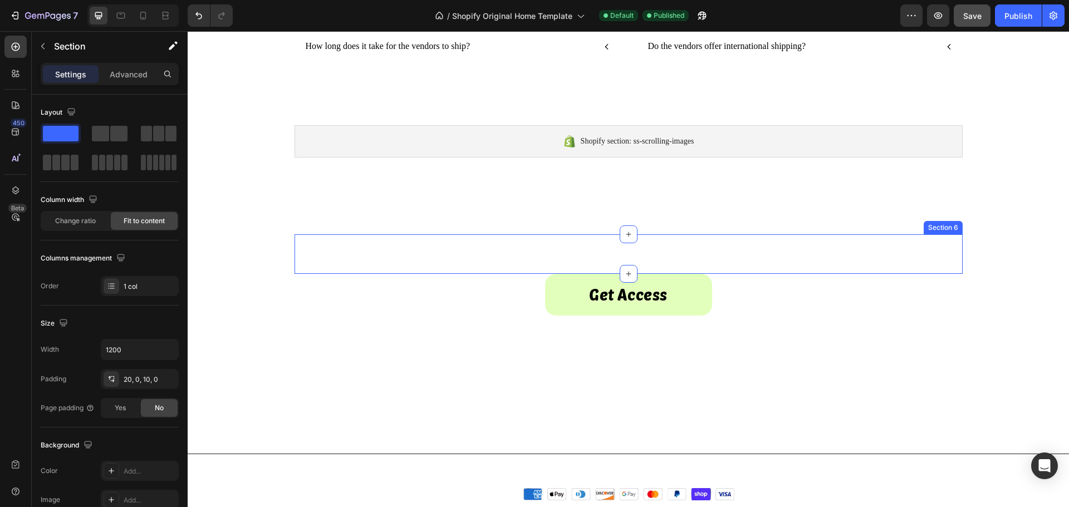
click at [304, 259] on div "Get access to the world's best vendors. Text Block Section 6" at bounding box center [628, 254] width 668 height 40
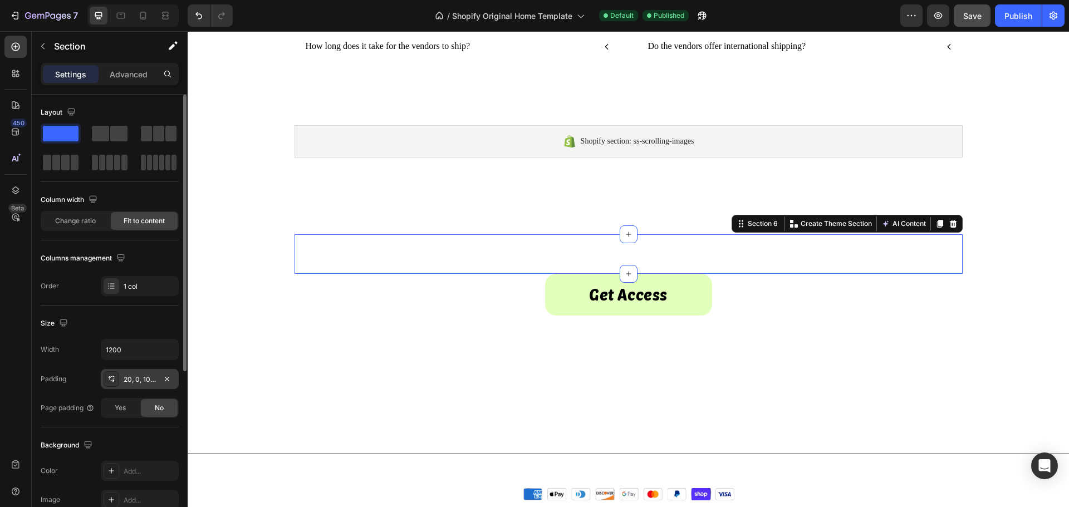
click at [134, 381] on div "20, 0, 10, 0" at bounding box center [140, 380] width 32 height 10
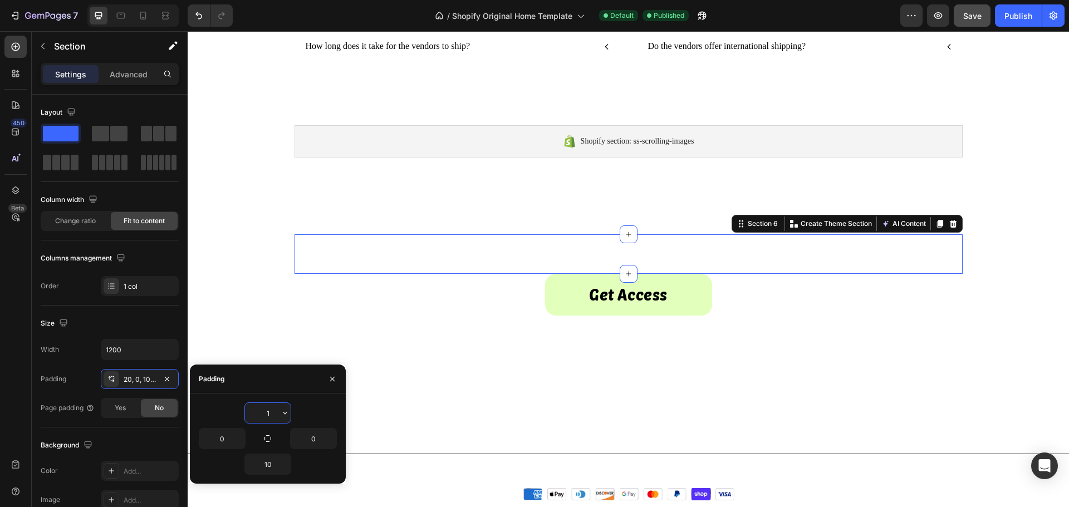
type input "10"
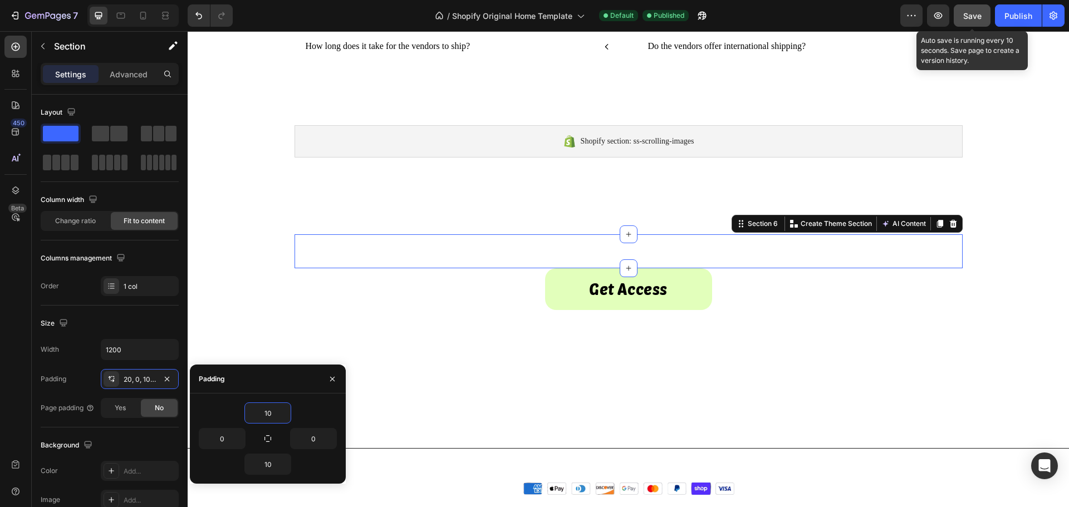
click at [977, 19] on span "Save" at bounding box center [972, 15] width 18 height 9
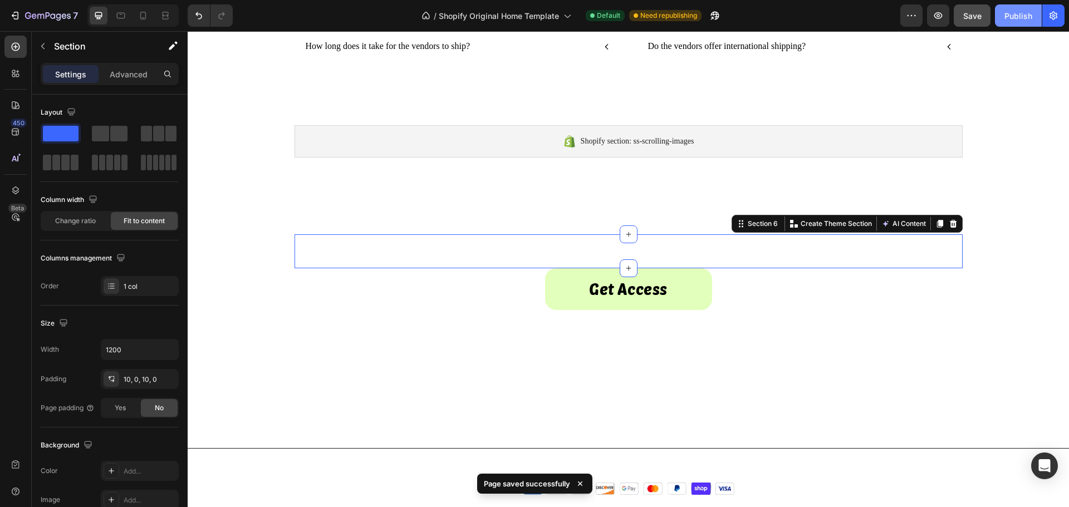
click at [1011, 19] on div "Publish" at bounding box center [1018, 16] width 28 height 12
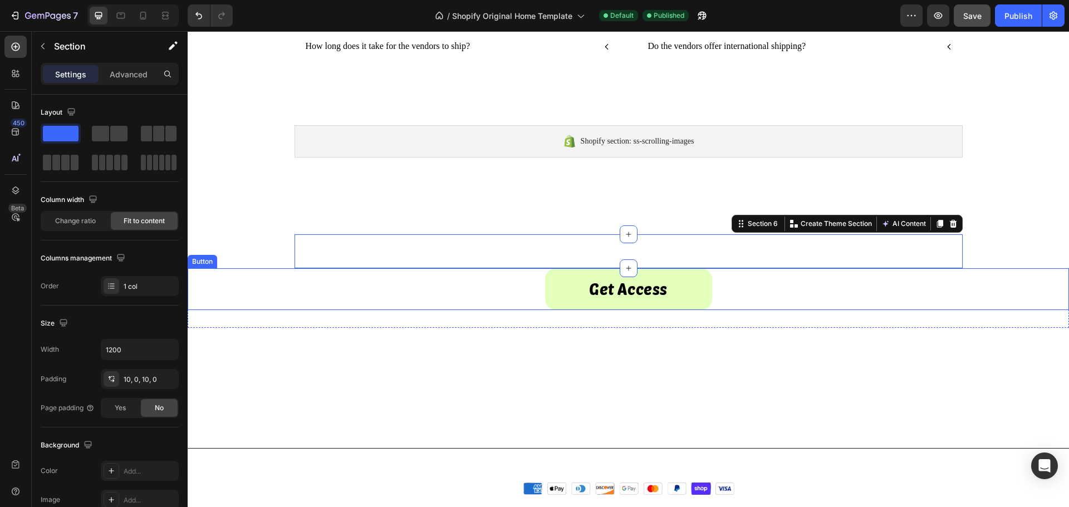
click at [494, 290] on div "Get Access Button" at bounding box center [628, 289] width 881 height 42
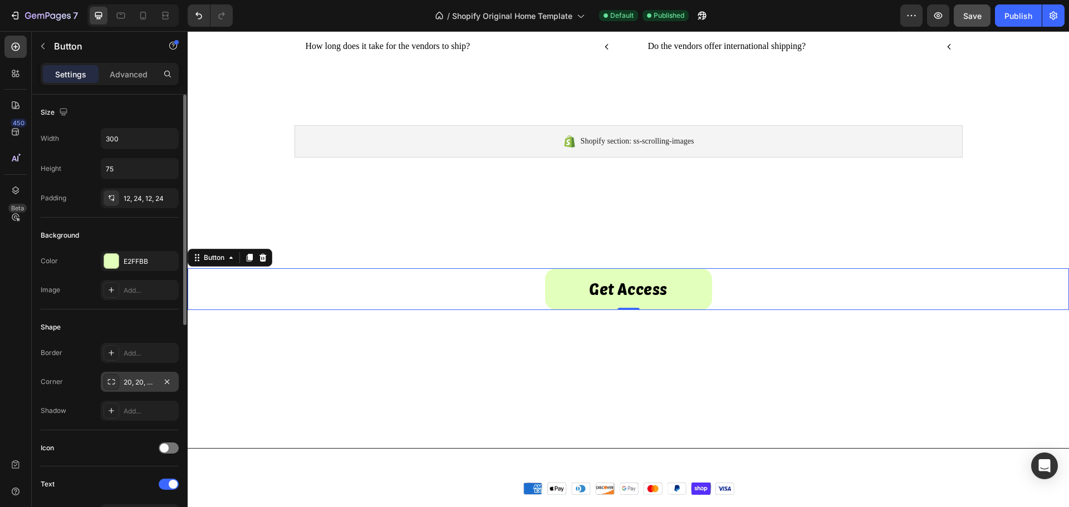
click at [139, 376] on div "20, 20, 20, 20" at bounding box center [140, 382] width 78 height 20
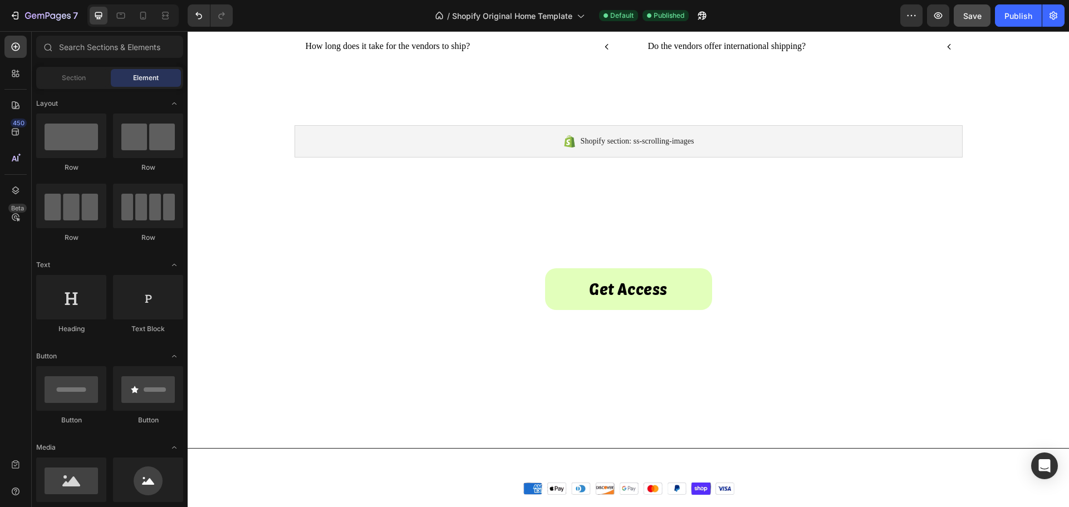
click at [289, 257] on section "Get access to the world's best vendors. Text Block Section 6" at bounding box center [629, 251] width 686 height 34
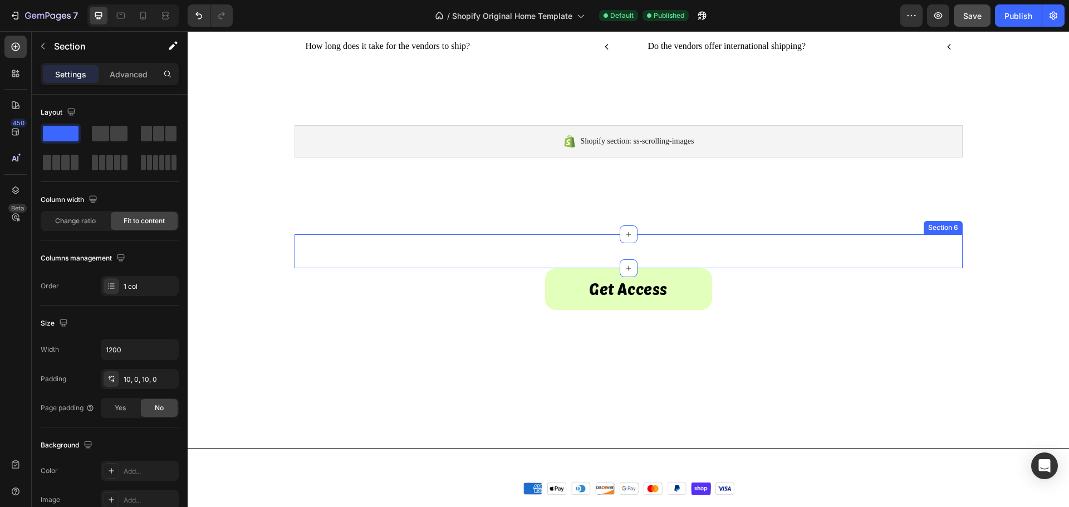
click at [341, 257] on div "Get access to the world's best vendors. Text Block Section 6" at bounding box center [628, 251] width 668 height 34
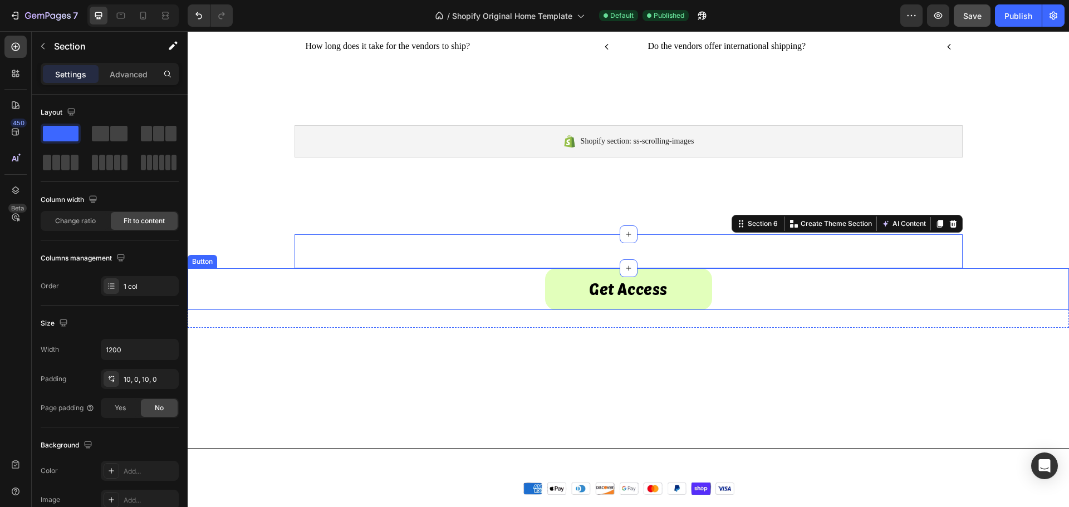
click at [315, 276] on div "Get Access Button" at bounding box center [628, 289] width 881 height 42
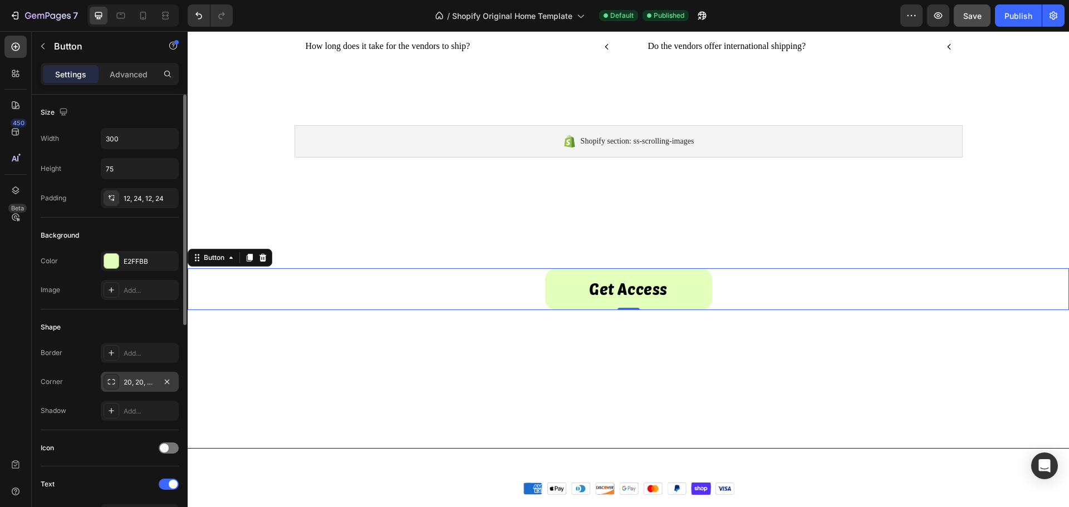
click at [137, 382] on div "20, 20, 20, 20" at bounding box center [140, 382] width 32 height 10
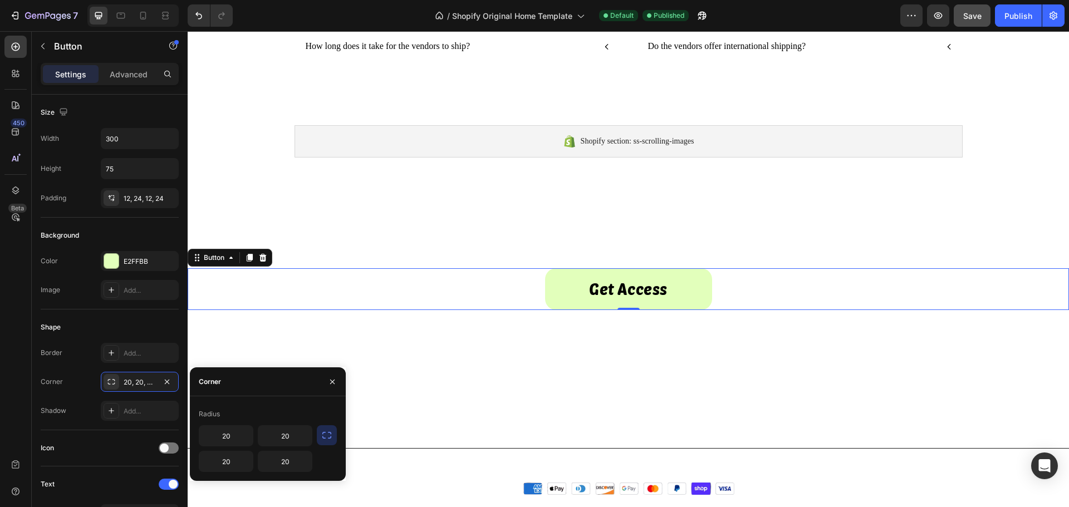
click at [278, 298] on div "Get Access Button 0" at bounding box center [628, 289] width 881 height 42
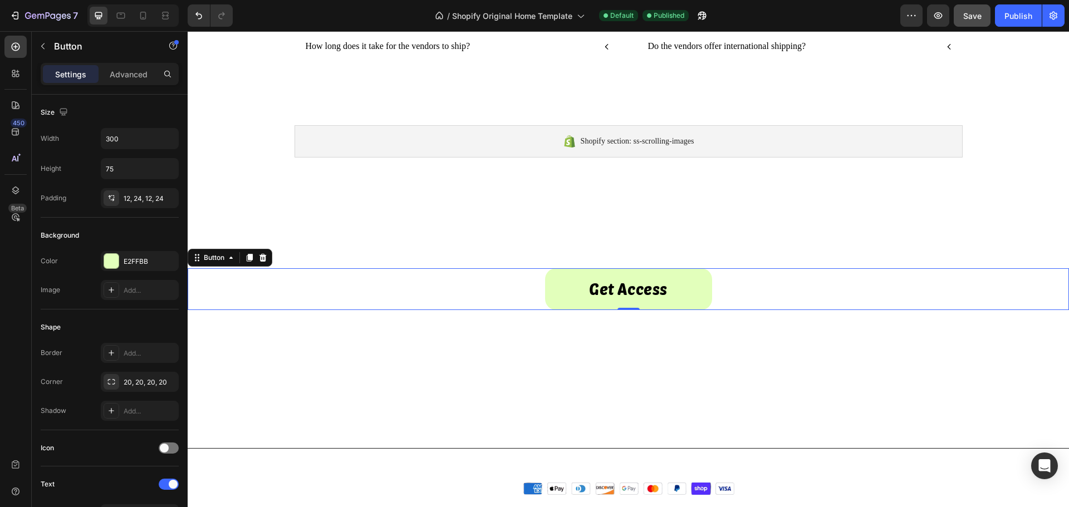
click at [355, 294] on div "Get Access Button 0" at bounding box center [628, 289] width 881 height 42
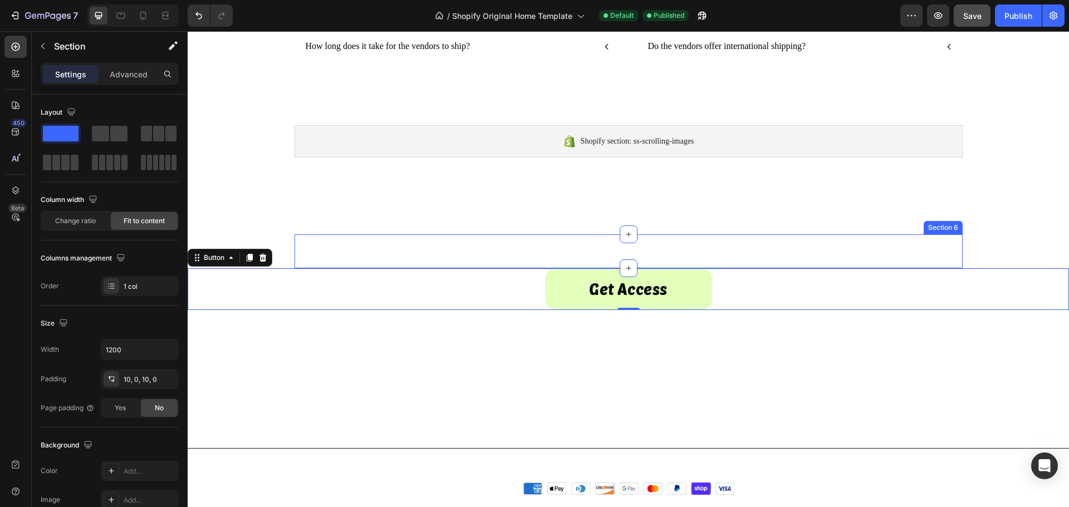
click at [367, 250] on div "Get access to the world's best vendors. Text Block Section 6" at bounding box center [628, 251] width 668 height 34
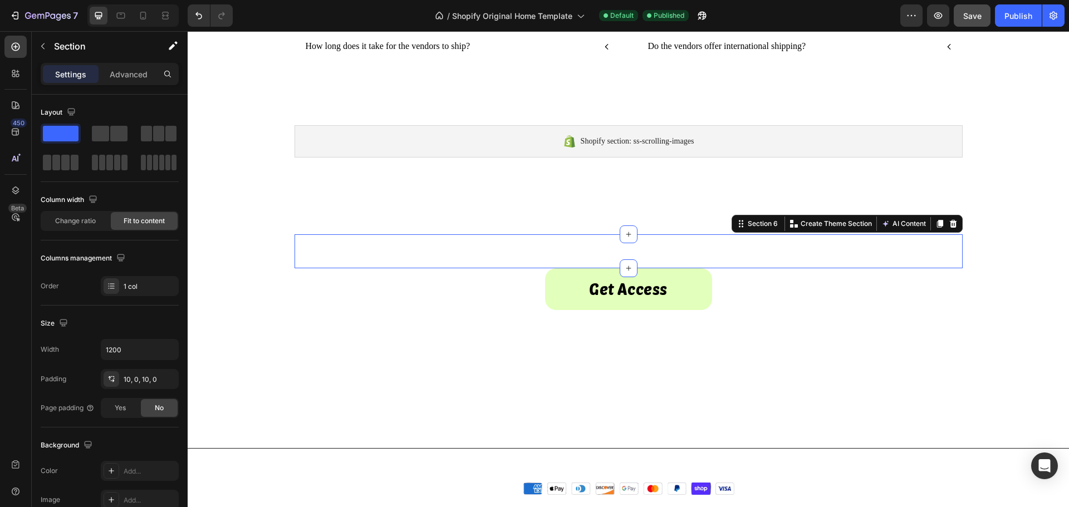
click at [229, 254] on div "Frequently Asked Questions Heading Row What do I get when I purchase vendors? H…" at bounding box center [628, 6] width 881 height 1240
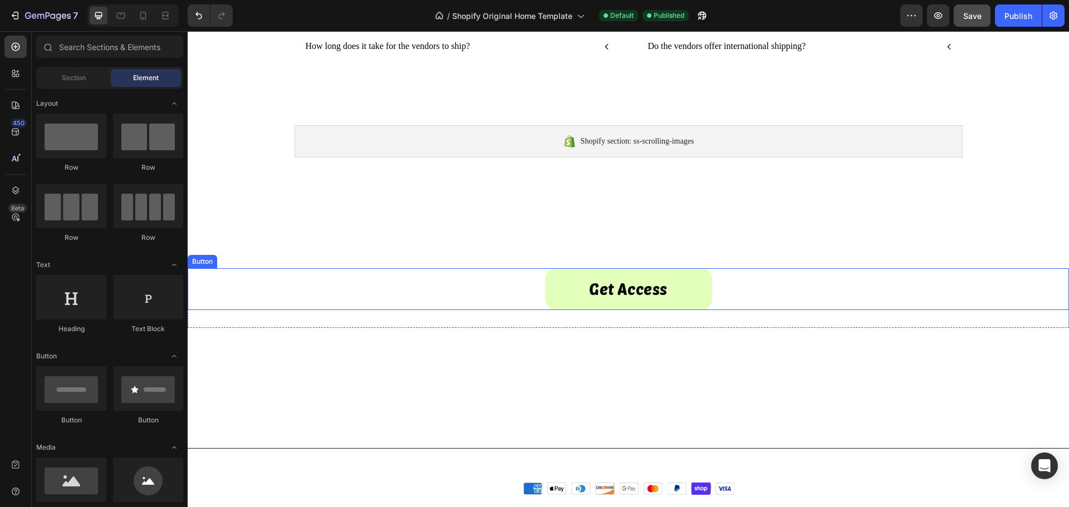
click at [220, 294] on div "Get Access Button" at bounding box center [628, 289] width 881 height 42
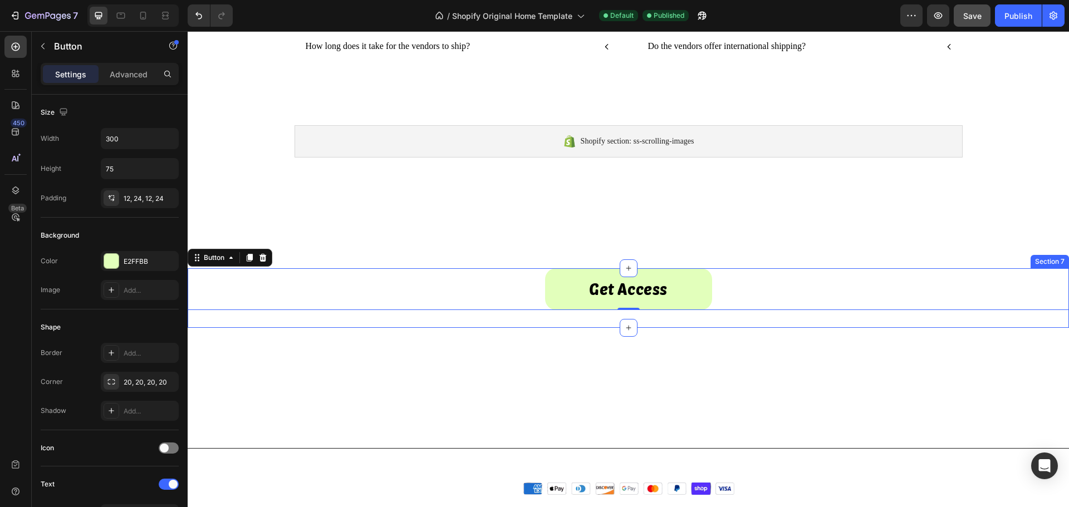
click at [206, 312] on div "Get Access Button 0 Section 7" at bounding box center [628, 298] width 881 height 60
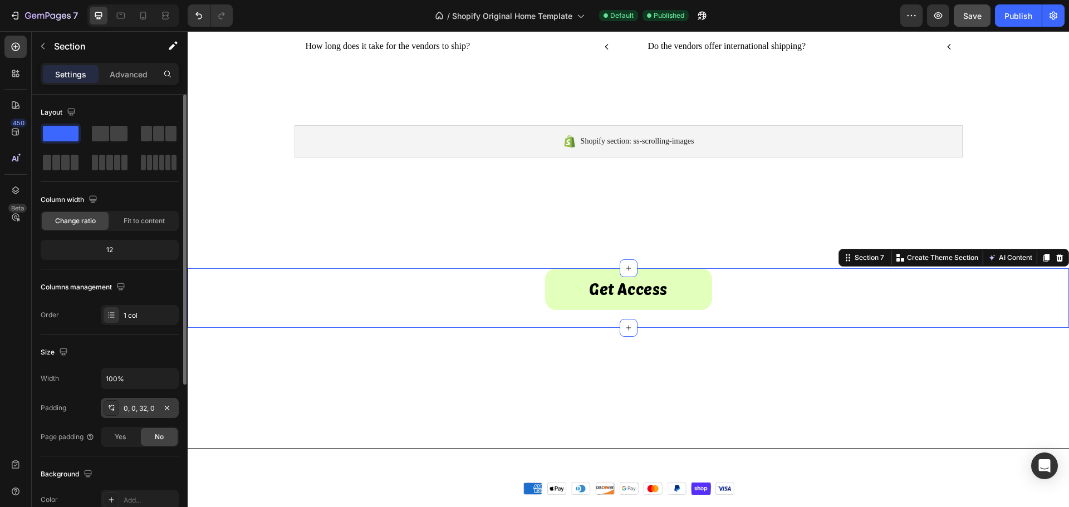
click at [130, 409] on div "0, 0, 32, 0" at bounding box center [140, 409] width 32 height 10
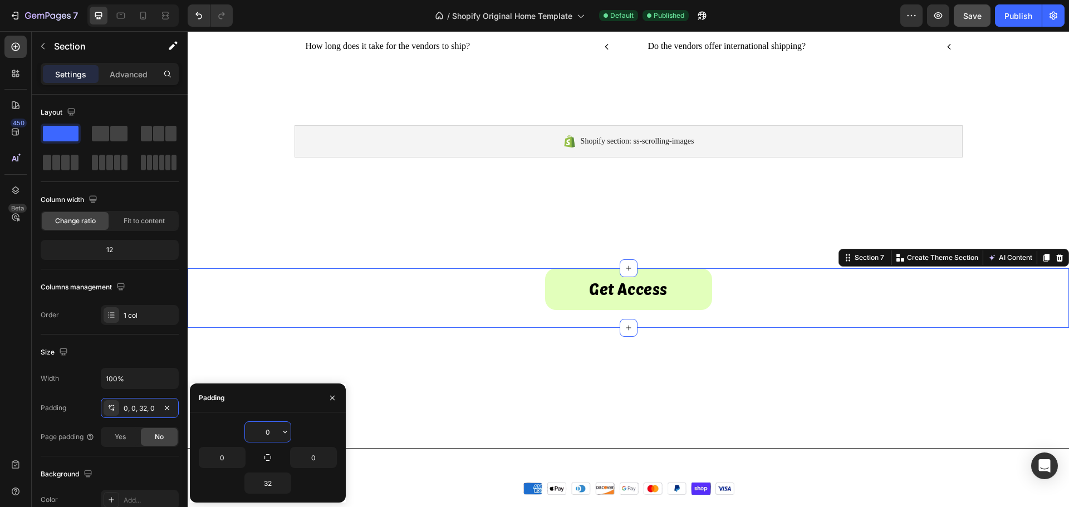
click at [264, 434] on input "0" at bounding box center [268, 432] width 46 height 20
type input "10"
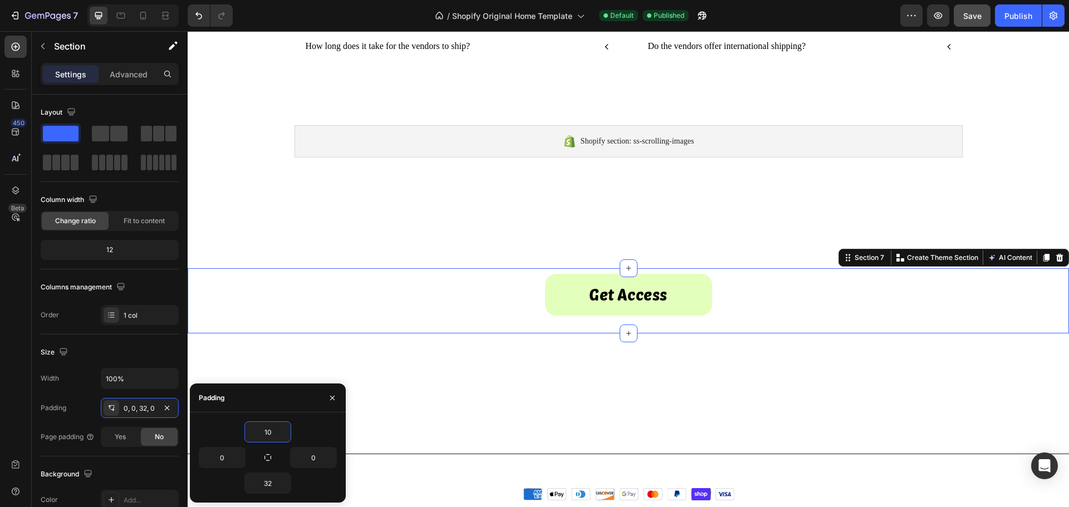
click at [979, 14] on span "Save" at bounding box center [972, 15] width 18 height 9
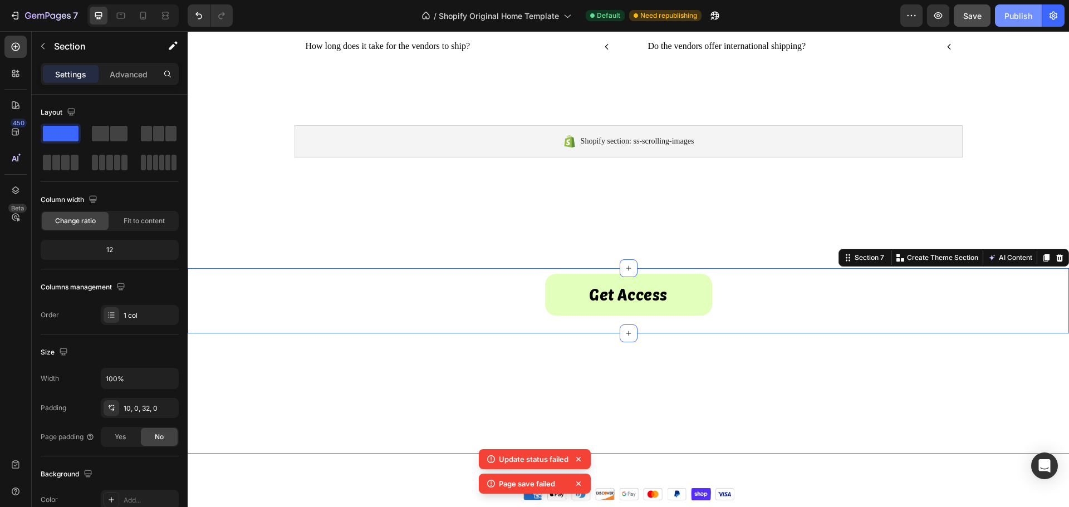
click at [1014, 20] on div "Publish" at bounding box center [1018, 16] width 28 height 12
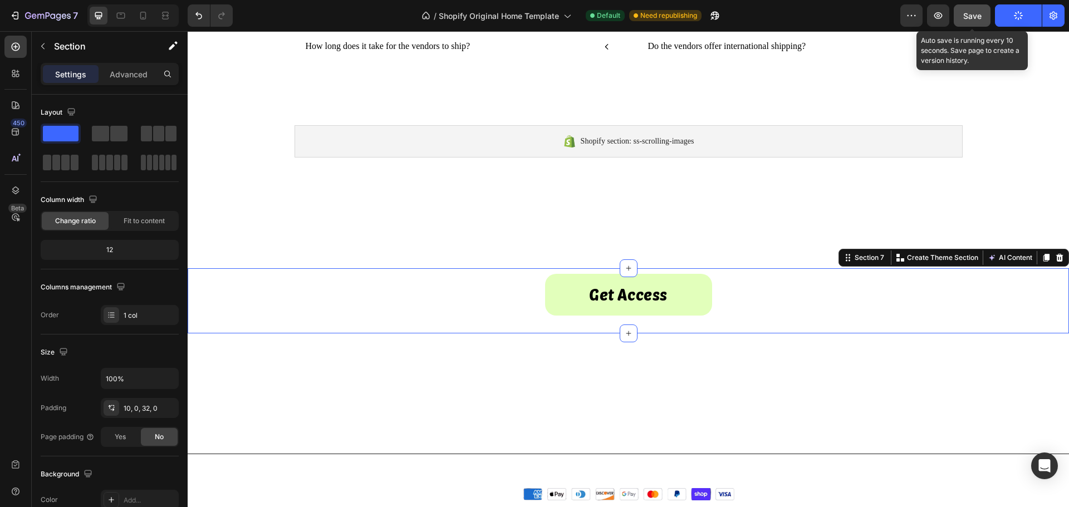
click at [969, 20] on span "Save" at bounding box center [972, 15] width 18 height 9
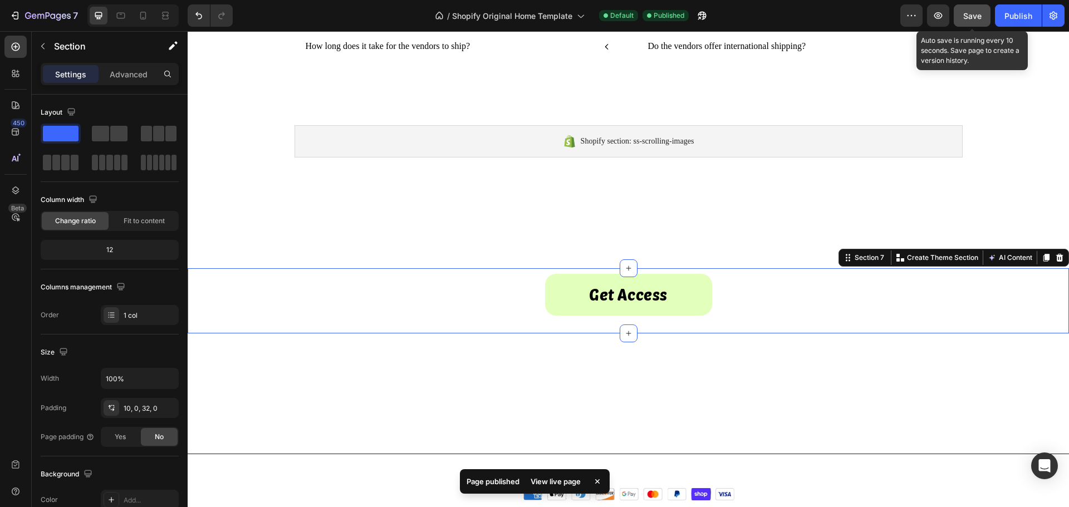
click at [974, 22] on button "Save" at bounding box center [972, 15] width 37 height 22
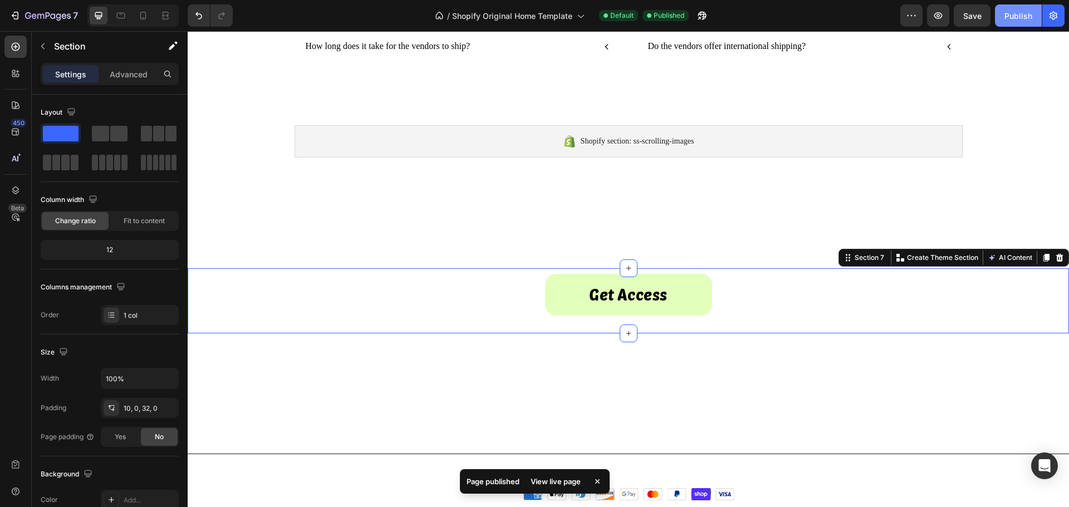
click at [1013, 22] on button "Publish" at bounding box center [1018, 15] width 47 height 22
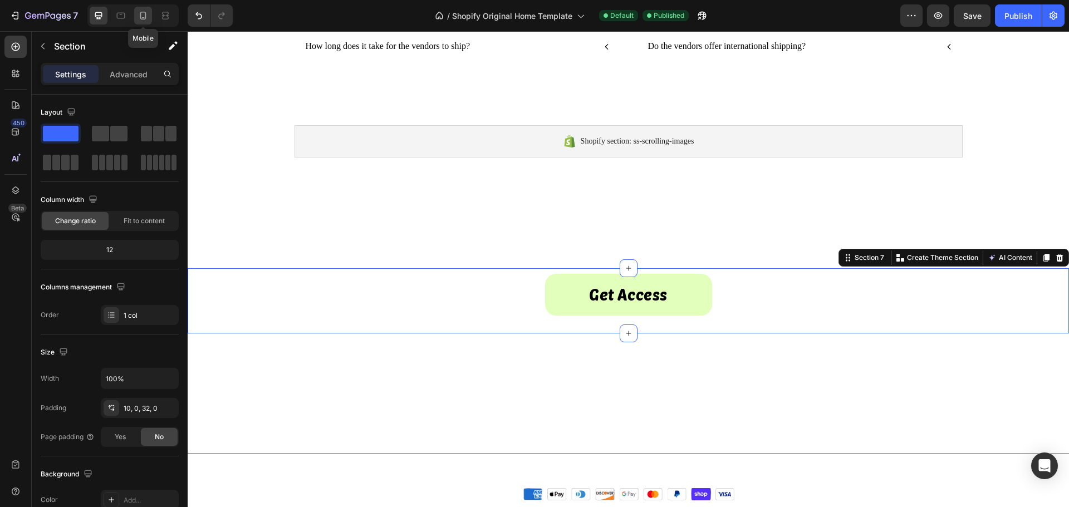
click at [138, 16] on icon at bounding box center [142, 15] width 11 height 11
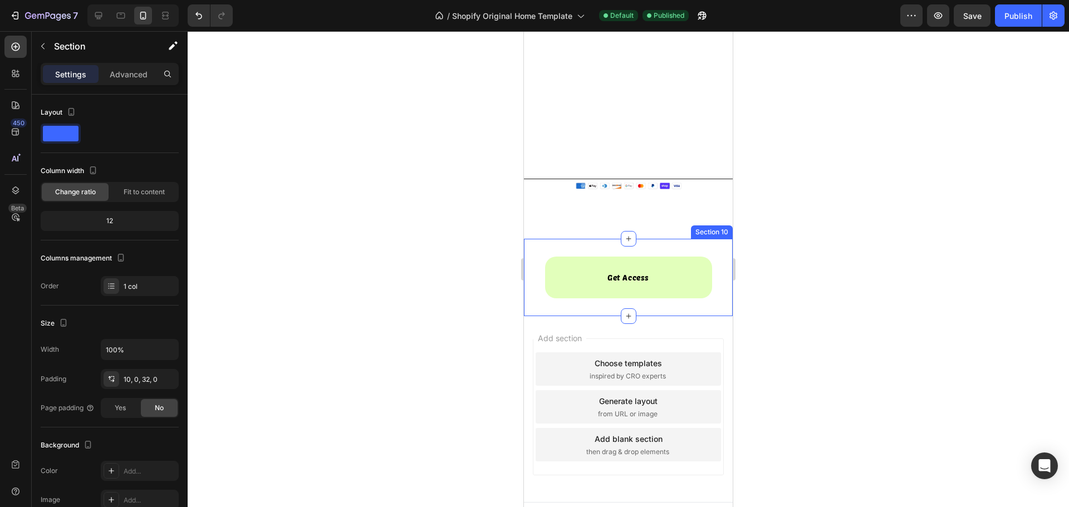
scroll to position [1186, 0]
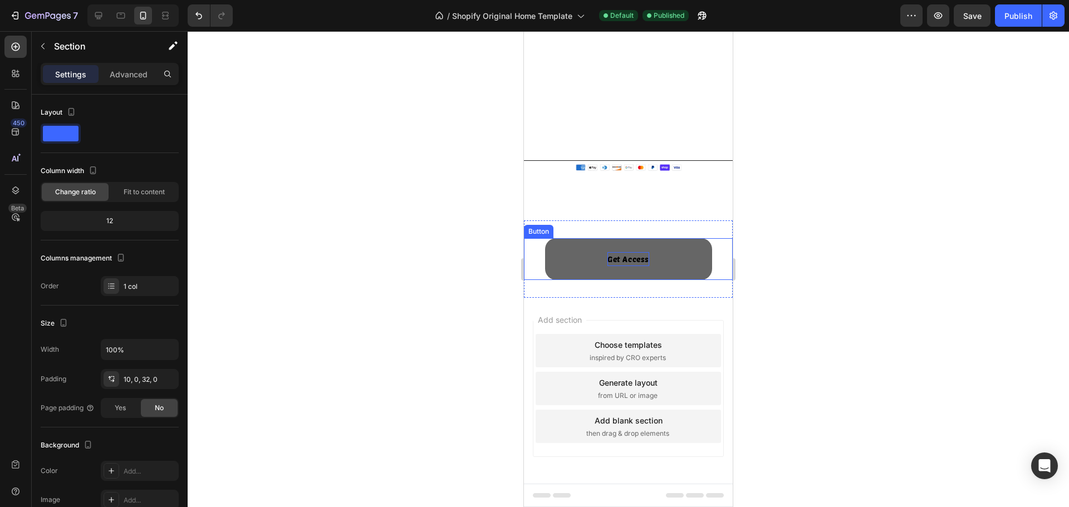
click at [628, 263] on p "Get Access" at bounding box center [628, 259] width 42 height 14
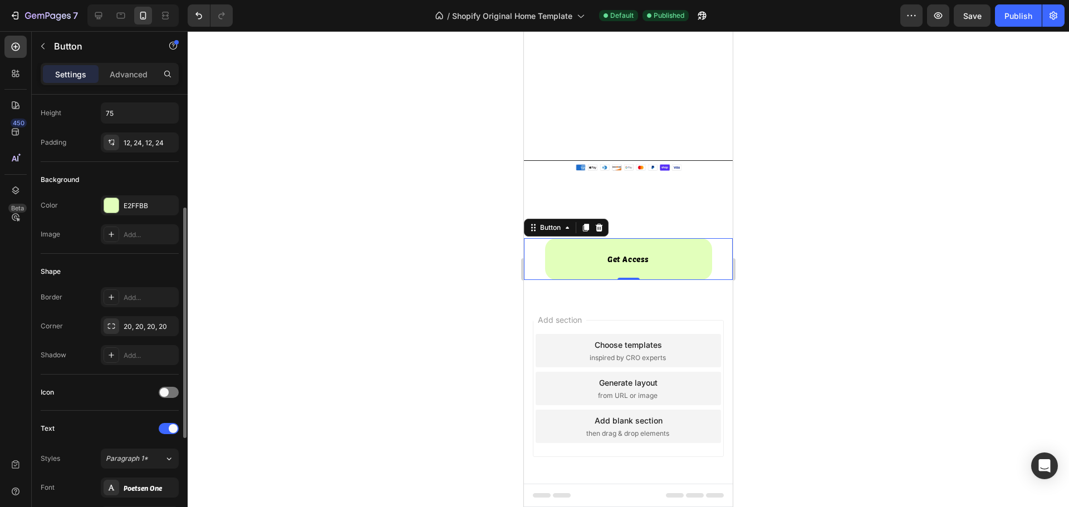
scroll to position [111, 0]
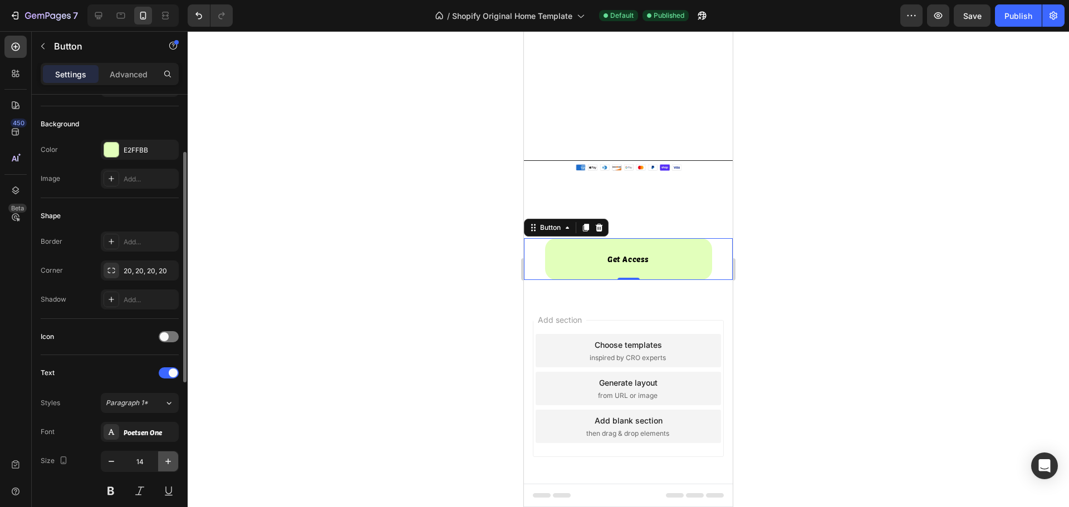
click at [166, 463] on icon "button" at bounding box center [168, 461] width 11 height 11
click at [166, 462] on icon "button" at bounding box center [168, 461] width 11 height 11
click at [166, 461] on icon "button" at bounding box center [168, 462] width 6 height 6
click at [165, 461] on icon "button" at bounding box center [168, 462] width 6 height 6
click at [165, 461] on icon "button" at bounding box center [168, 461] width 11 height 11
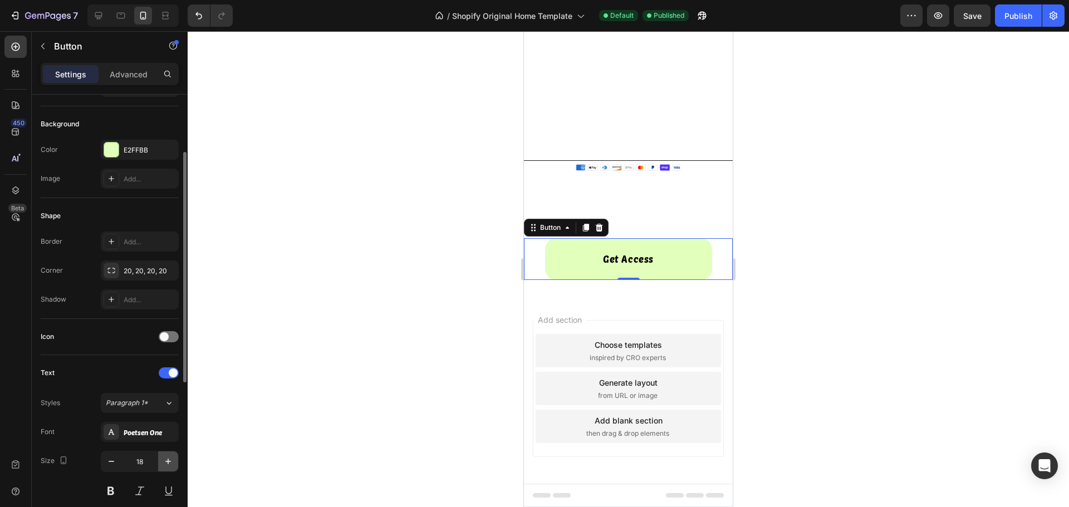
click at [165, 459] on icon "button" at bounding box center [168, 461] width 11 height 11
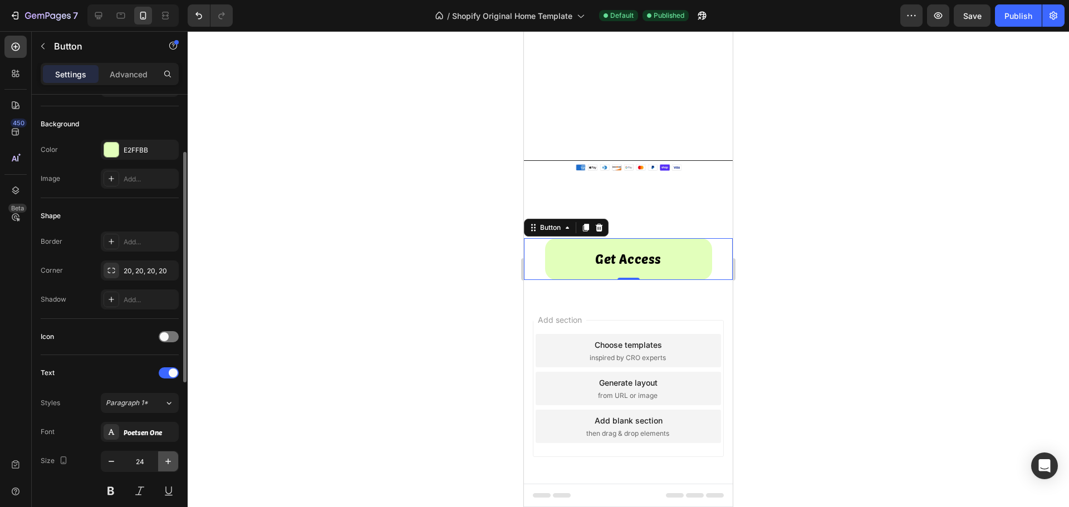
click at [165, 459] on icon "button" at bounding box center [168, 461] width 11 height 11
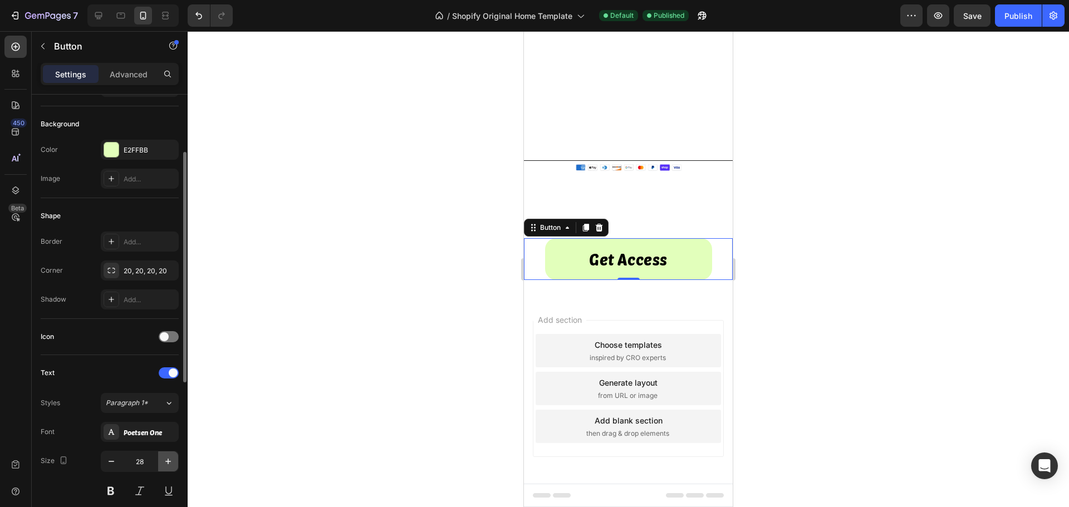
type input "29"
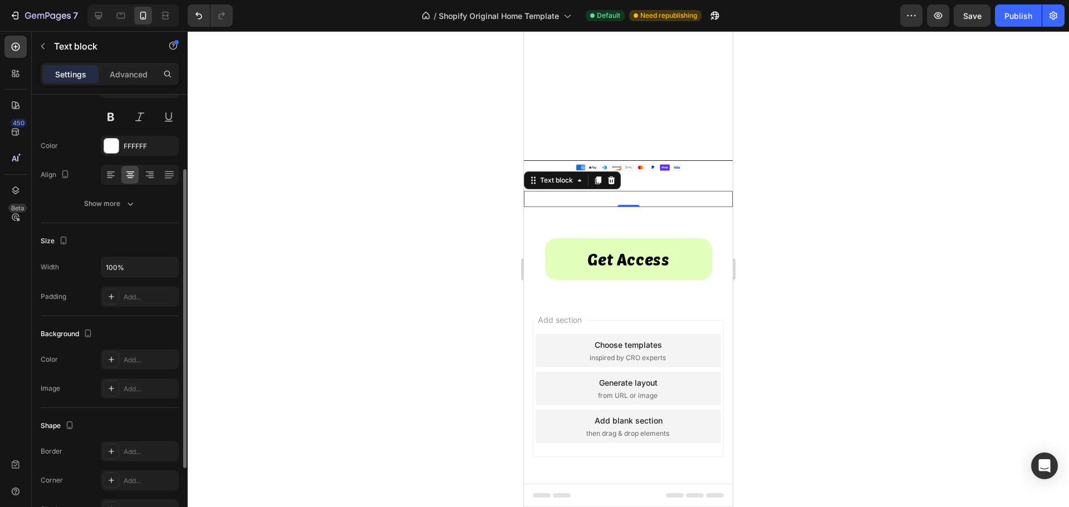
click at [650, 200] on p "© 2025 Alien Sellz. All Rights Reserved." at bounding box center [628, 199] width 207 height 14
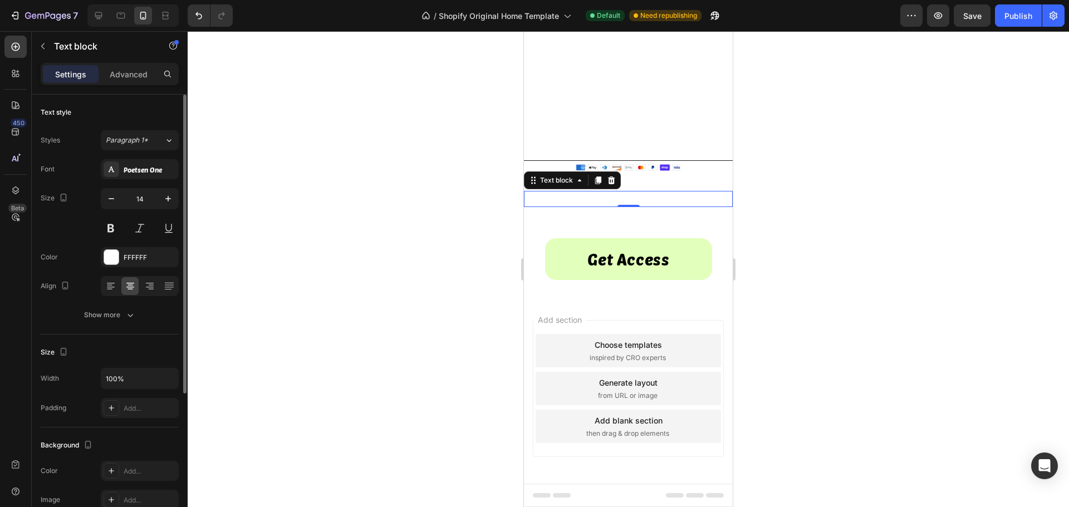
click at [650, 200] on p "© 2025 Alien Sellz. All Rights Reserved." at bounding box center [628, 199] width 207 height 14
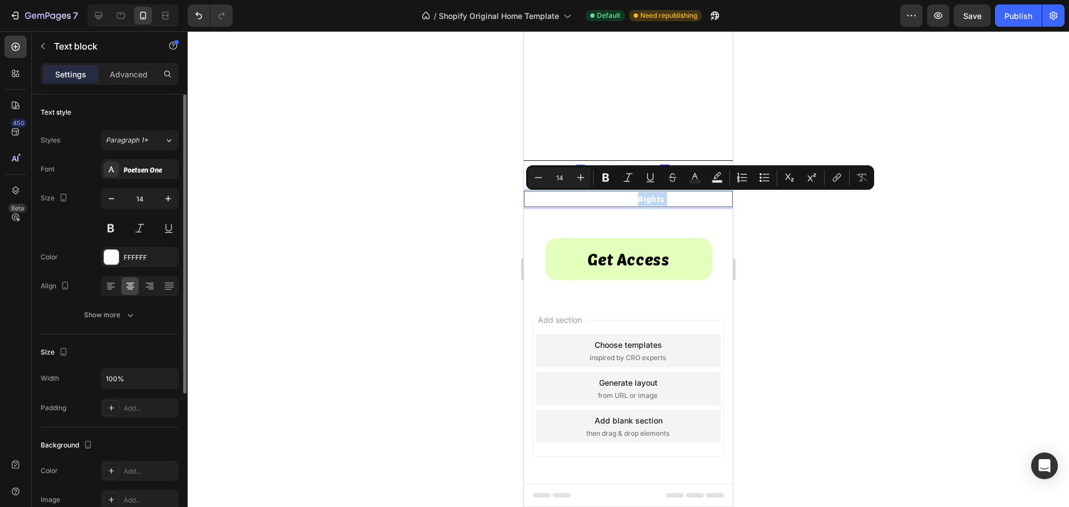
click at [663, 199] on p "© 2025 Alien Sellz. All Rights Reserved." at bounding box center [628, 199] width 207 height 14
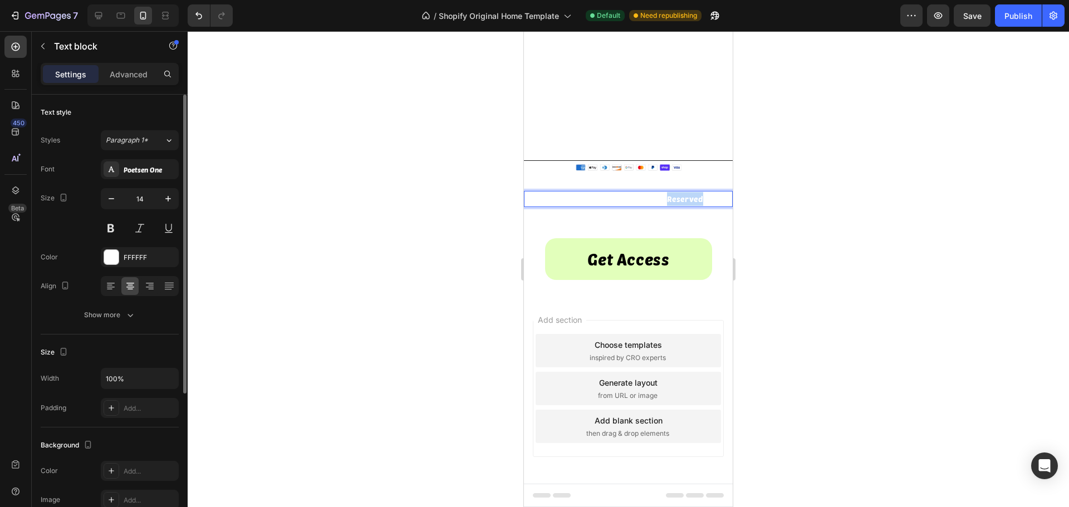
click at [663, 199] on p "© 2025 Alien Sellz. All Rights Reserved." at bounding box center [628, 199] width 207 height 14
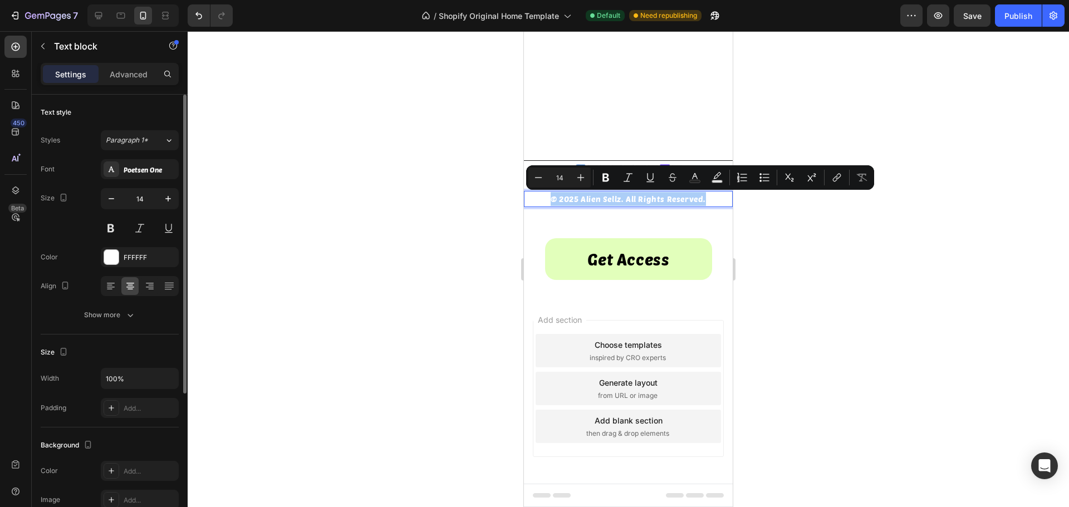
click at [846, 330] on div at bounding box center [628, 269] width 881 height 476
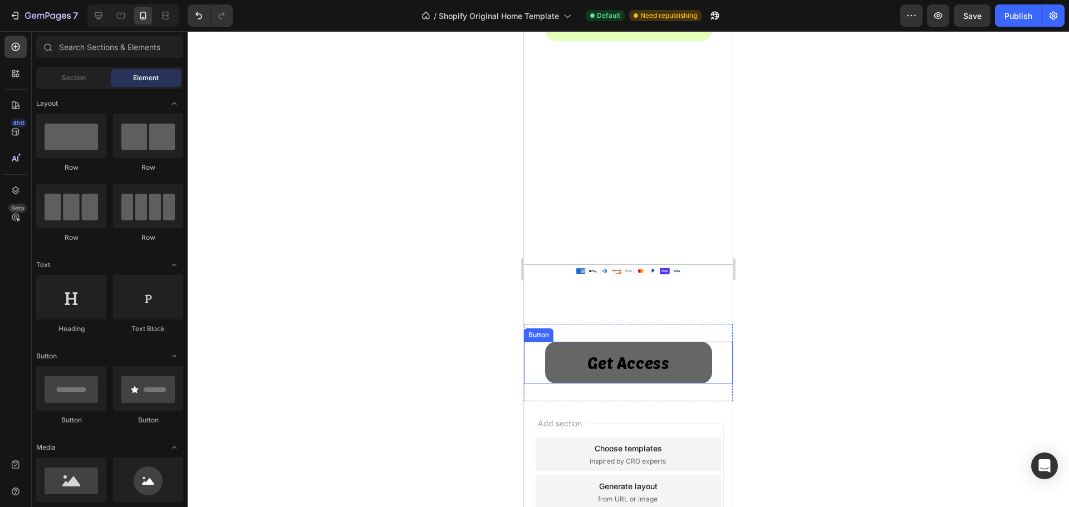
scroll to position [1130, 0]
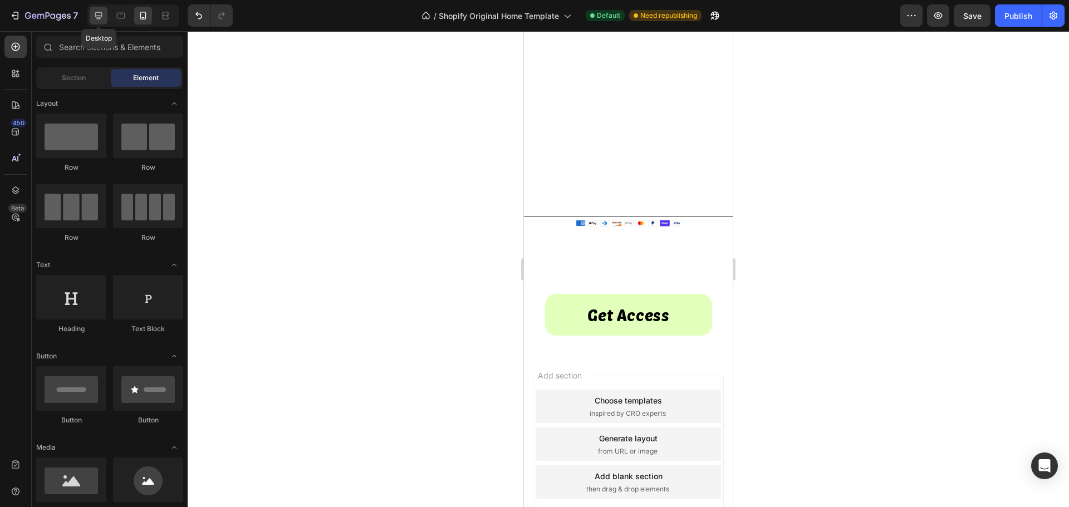
click at [100, 17] on icon at bounding box center [98, 15] width 7 height 7
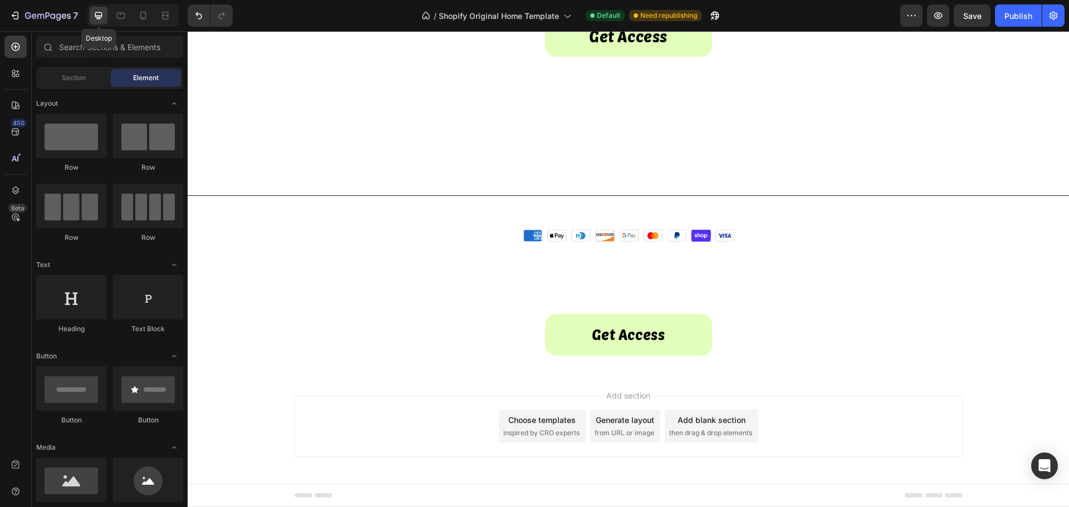
scroll to position [1081, 0]
click at [265, 304] on div "Get Access Button Section 10" at bounding box center [628, 334] width 881 height 77
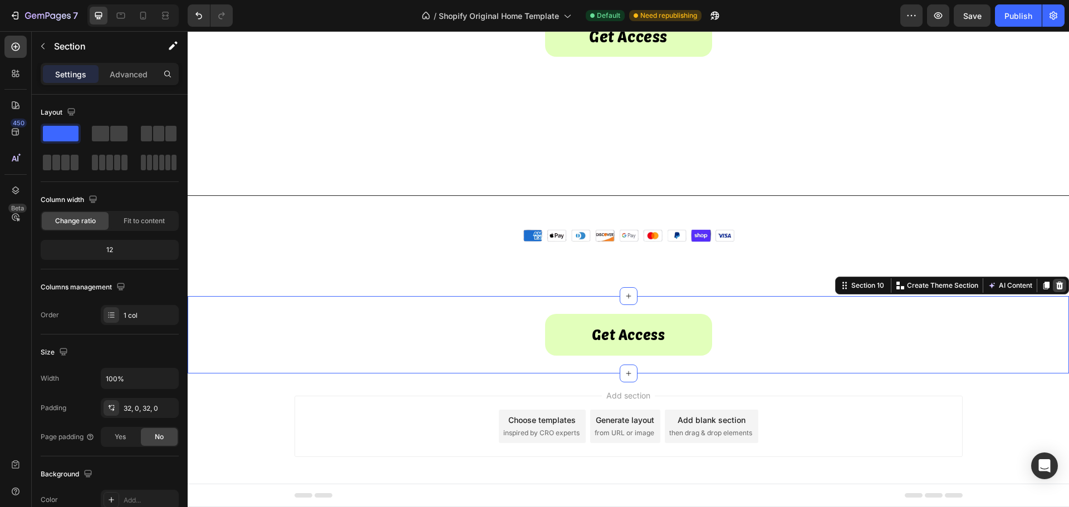
click at [1055, 288] on icon at bounding box center [1059, 285] width 9 height 9
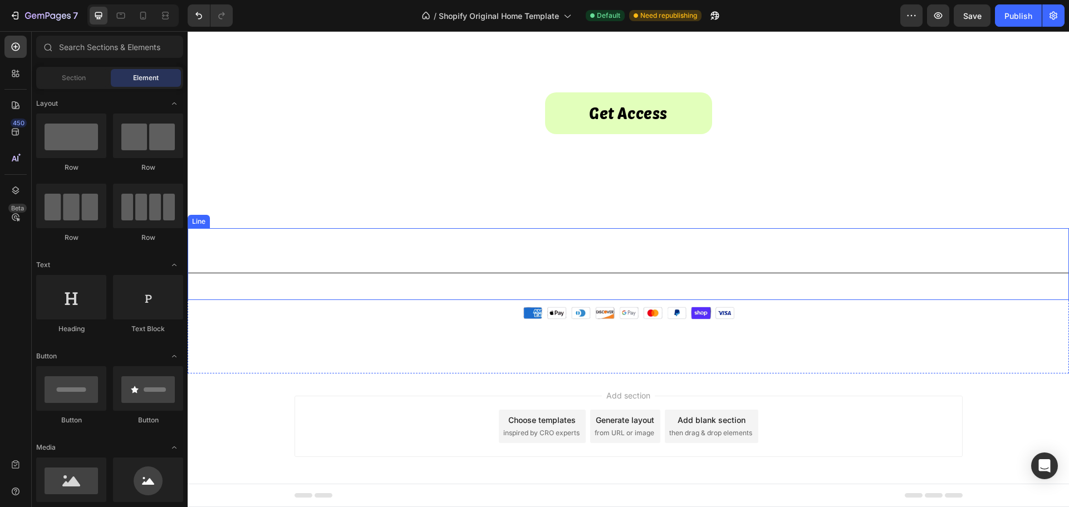
scroll to position [992, 0]
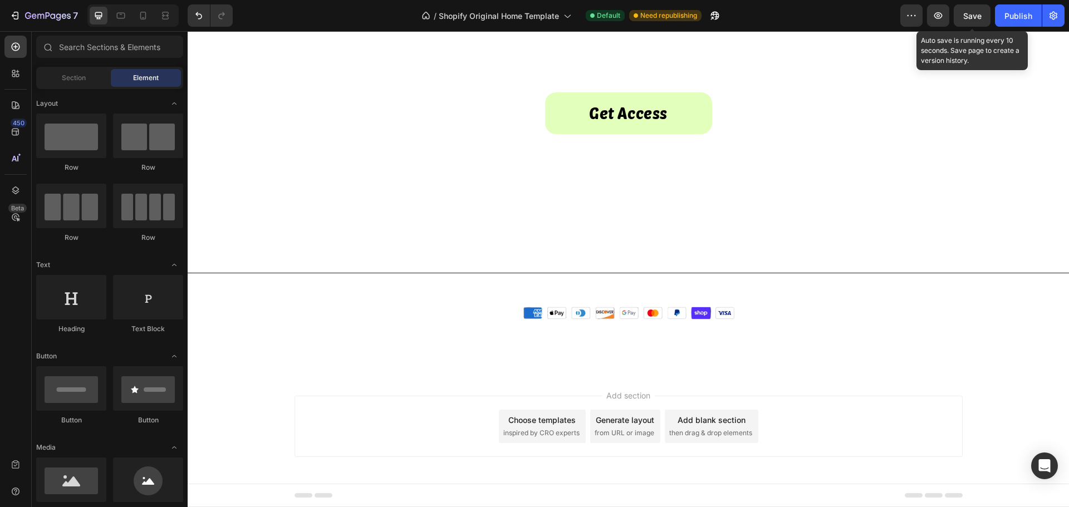
click at [969, 14] on span "Save" at bounding box center [972, 15] width 18 height 9
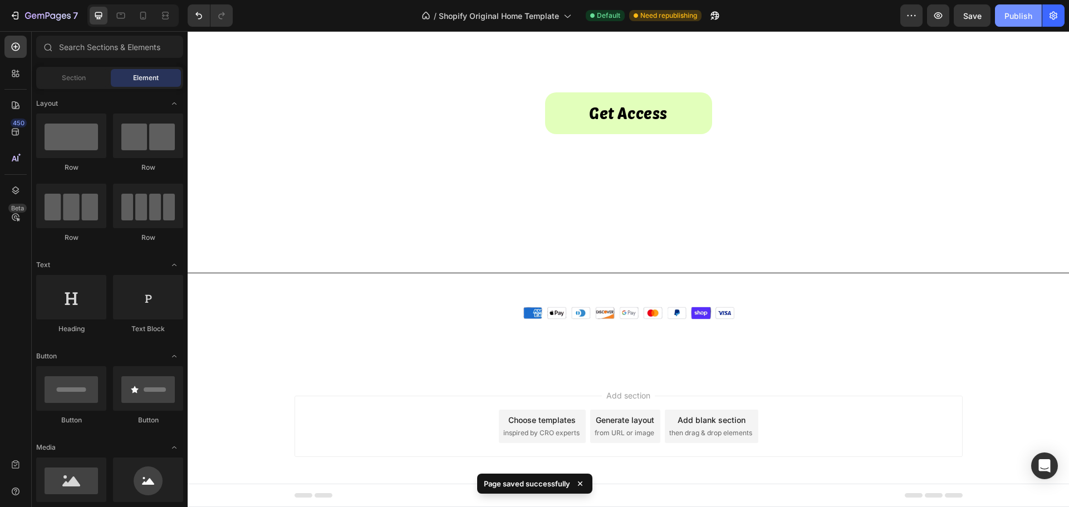
click at [1019, 17] on div "Publish" at bounding box center [1018, 16] width 28 height 12
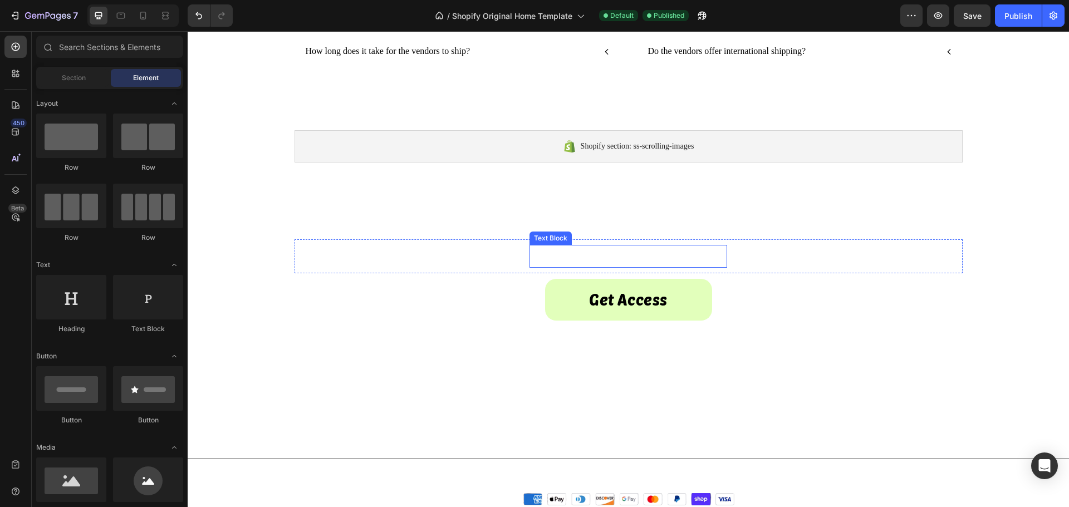
scroll to position [646, 0]
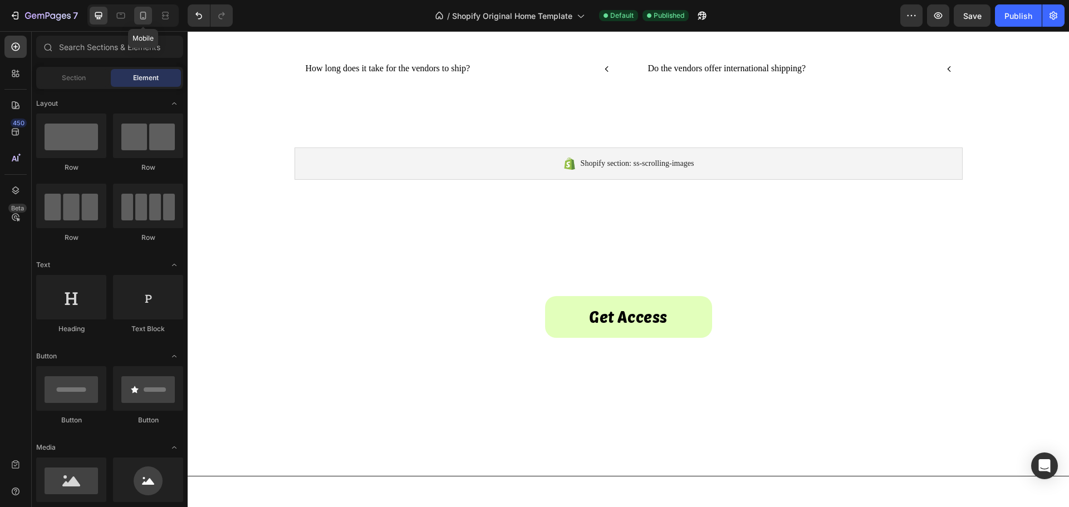
click at [143, 18] on icon at bounding box center [142, 15] width 11 height 11
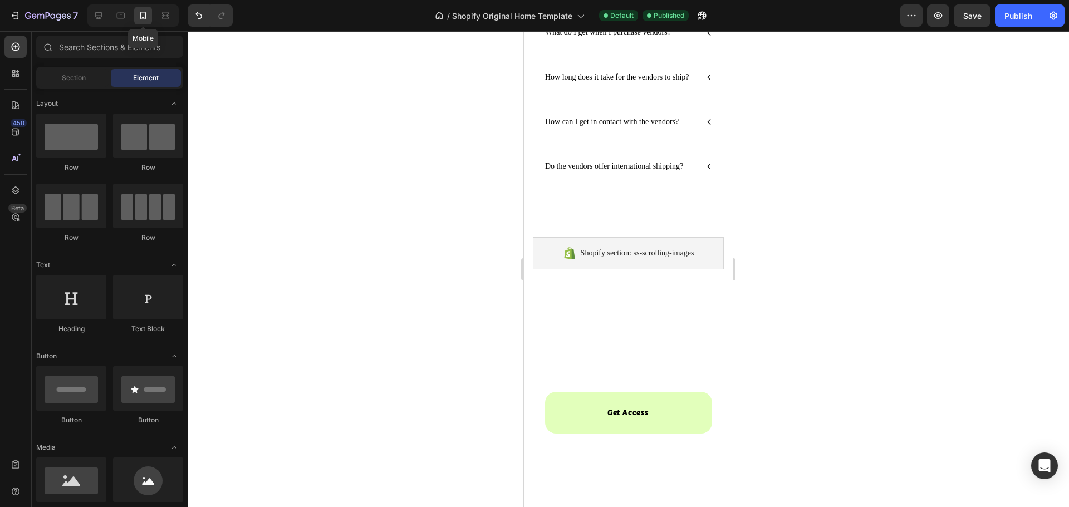
scroll to position [680, 0]
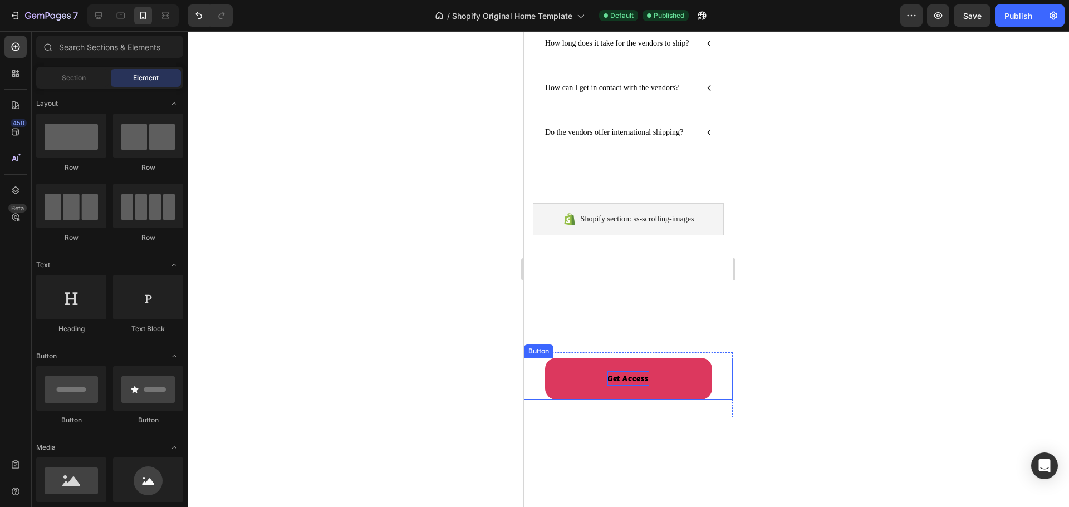
click at [624, 385] on p "Get Access" at bounding box center [628, 378] width 42 height 14
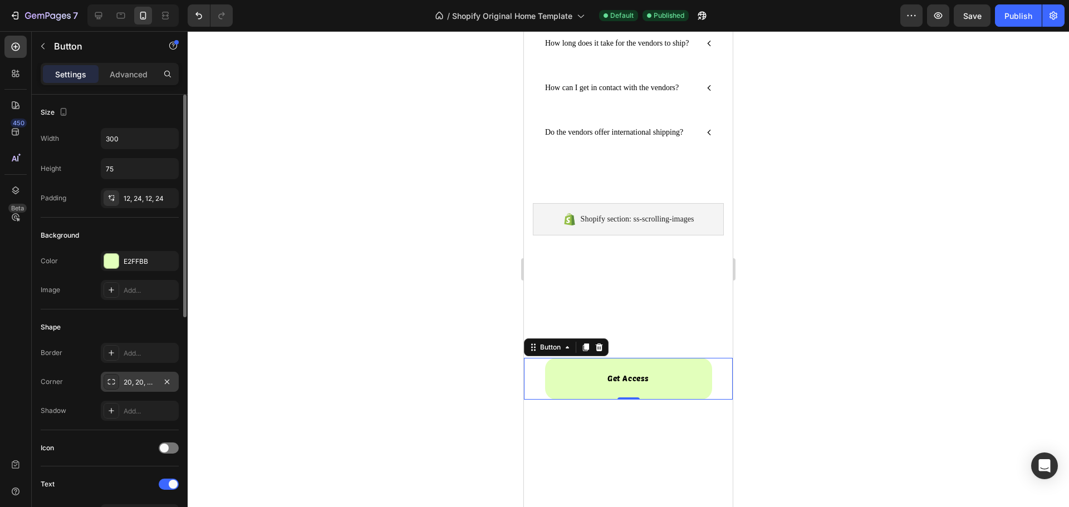
scroll to position [111, 0]
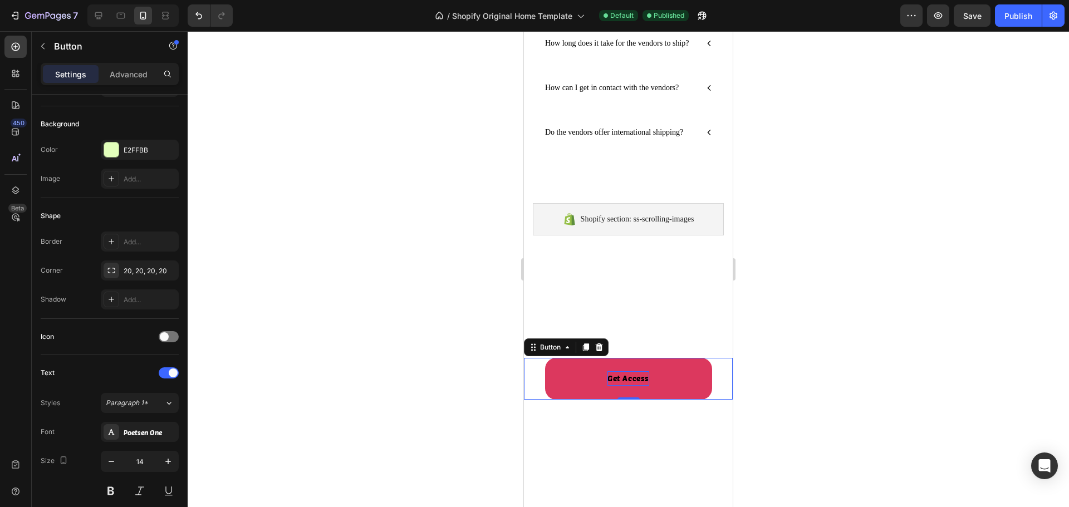
click at [631, 385] on p "Get Access" at bounding box center [628, 378] width 42 height 14
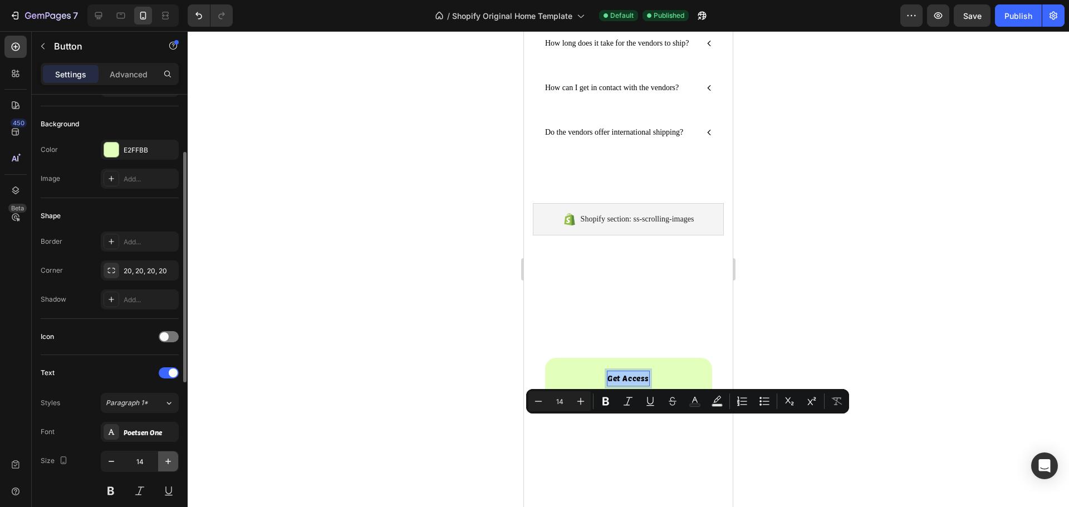
click at [164, 459] on icon "button" at bounding box center [168, 461] width 11 height 11
click at [165, 459] on icon "button" at bounding box center [168, 461] width 11 height 11
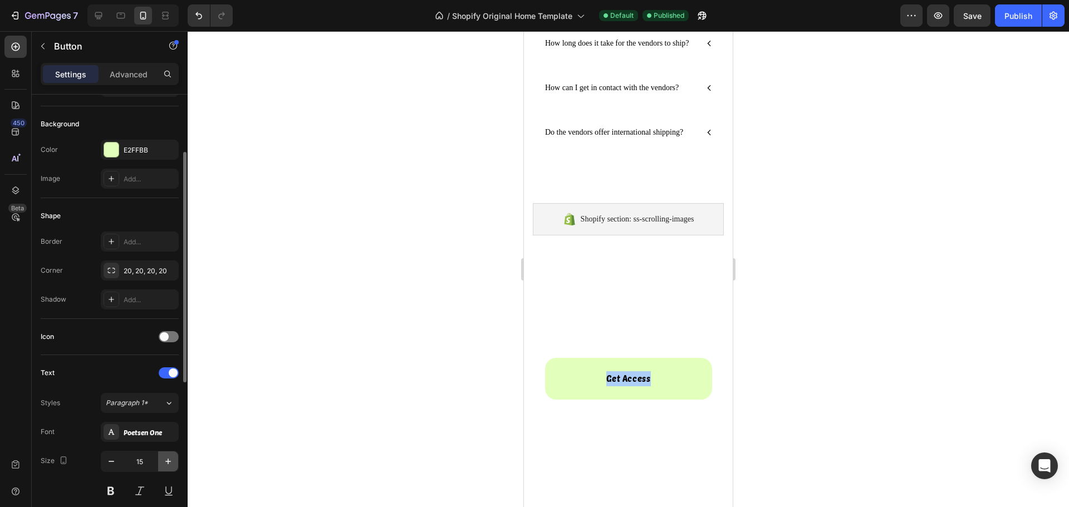
click at [165, 459] on icon "button" at bounding box center [168, 461] width 11 height 11
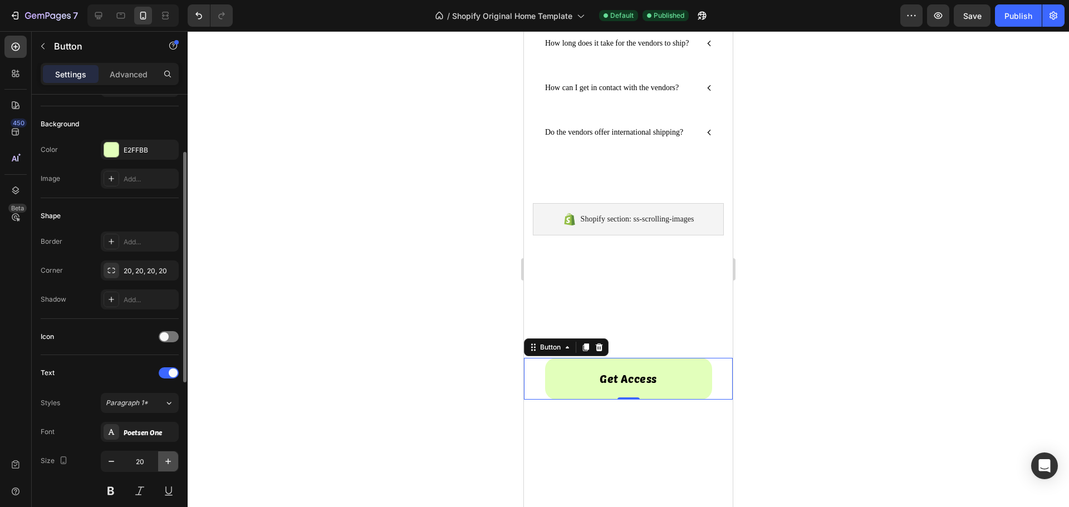
click at [165, 459] on icon "button" at bounding box center [168, 461] width 11 height 11
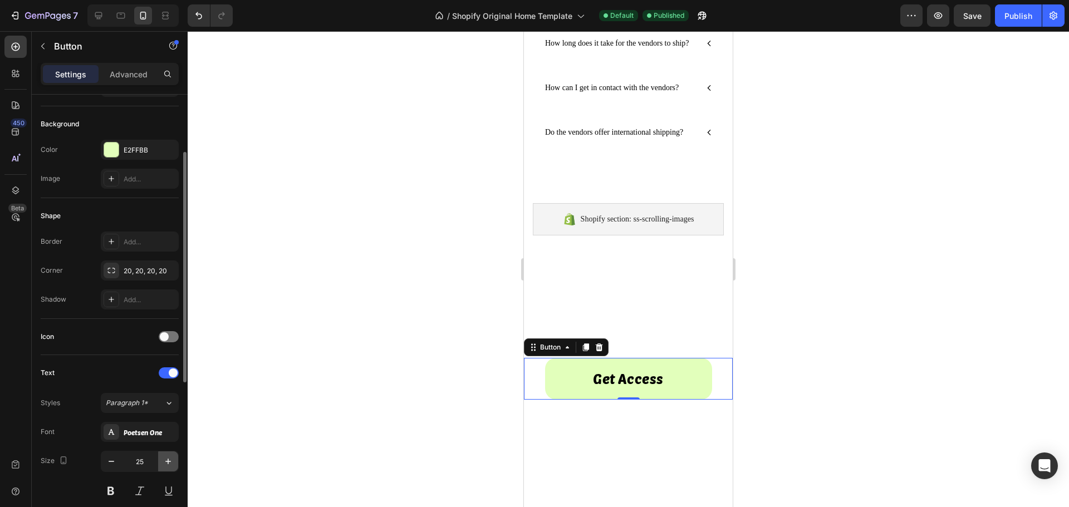
click at [165, 459] on icon "button" at bounding box center [168, 461] width 11 height 11
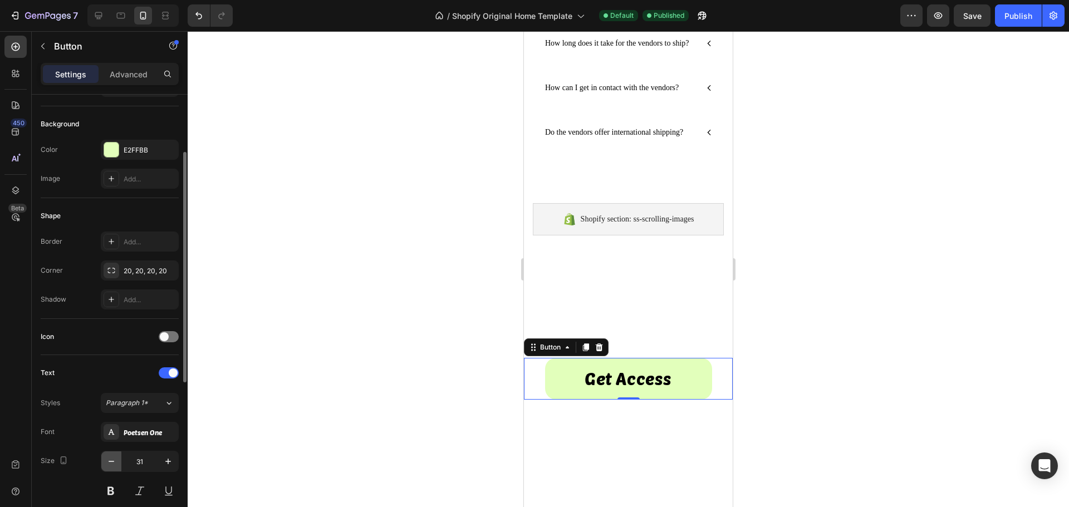
click at [112, 463] on icon "button" at bounding box center [111, 461] width 11 height 11
click at [102, 18] on icon at bounding box center [98, 15] width 11 height 11
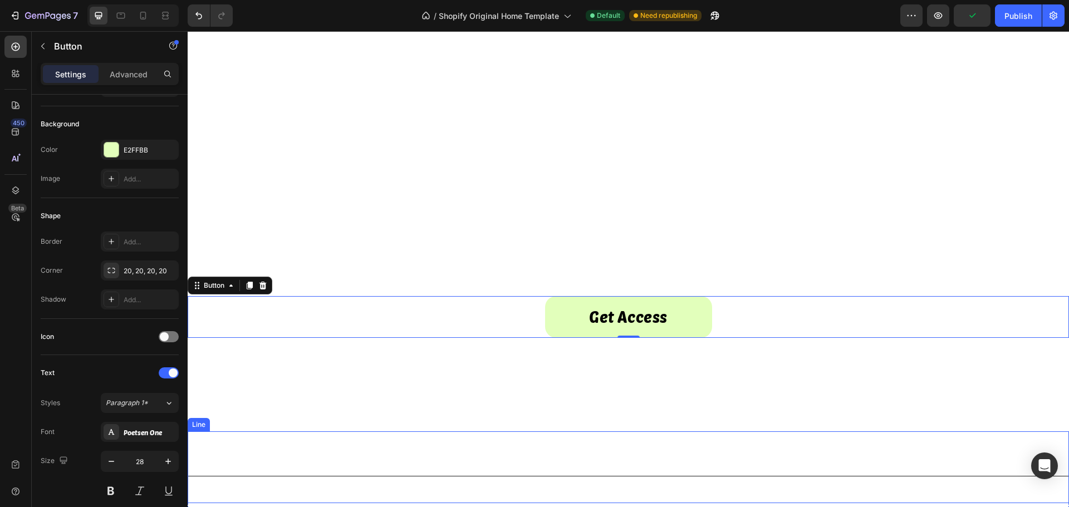
scroll to position [849, 0]
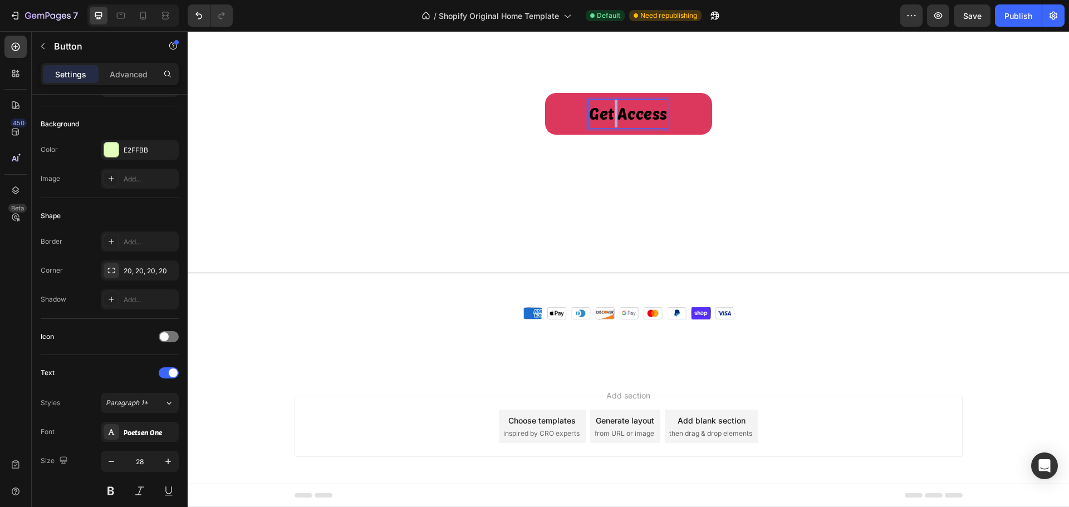
click at [608, 111] on p "Get Access" at bounding box center [628, 114] width 78 height 28
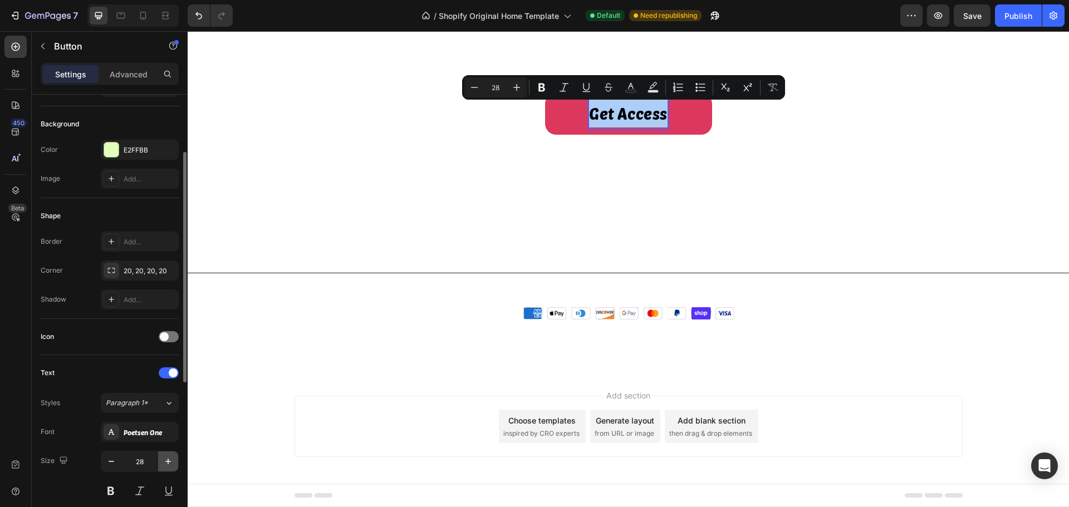
click at [163, 465] on icon "button" at bounding box center [168, 461] width 11 height 11
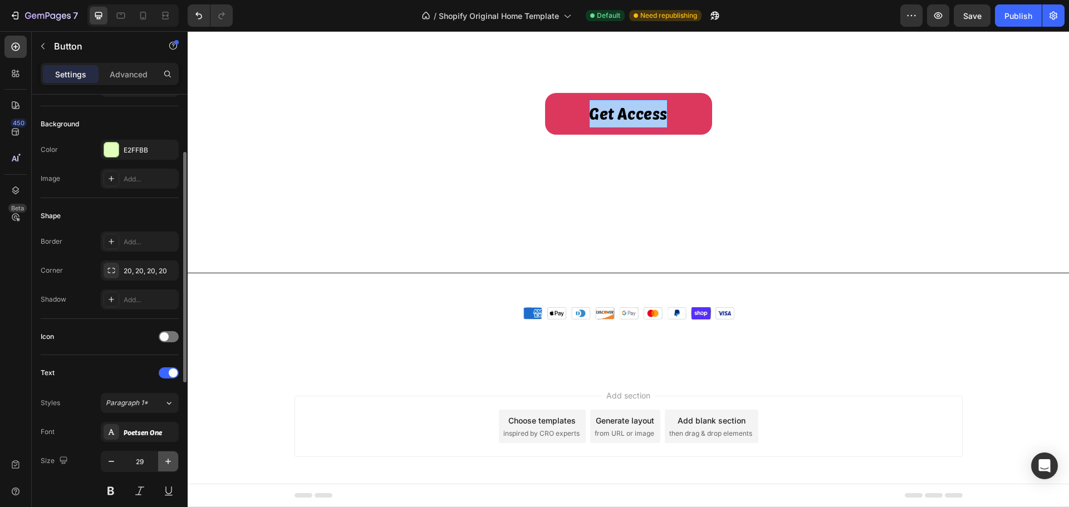
type input "30"
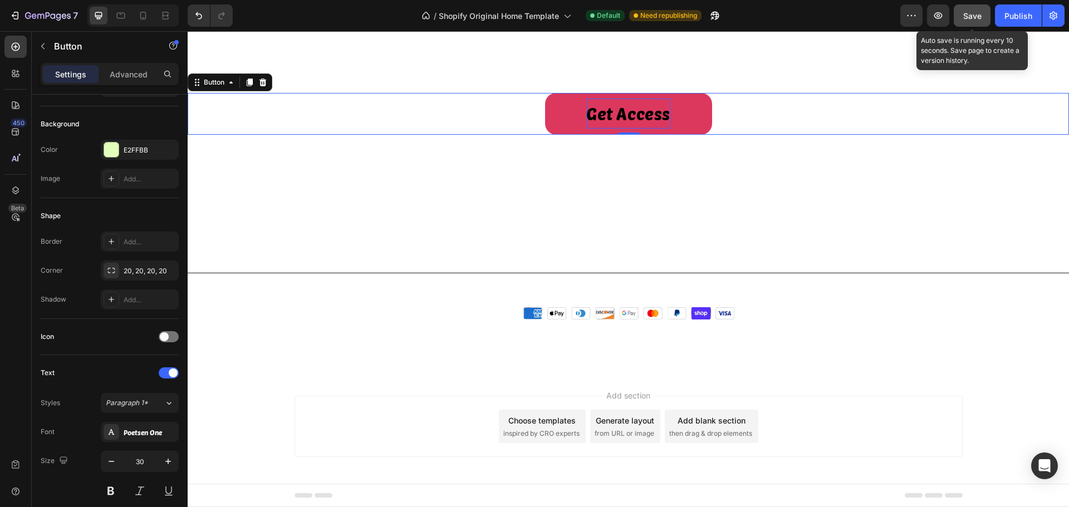
click at [959, 11] on button "Save" at bounding box center [972, 15] width 37 height 22
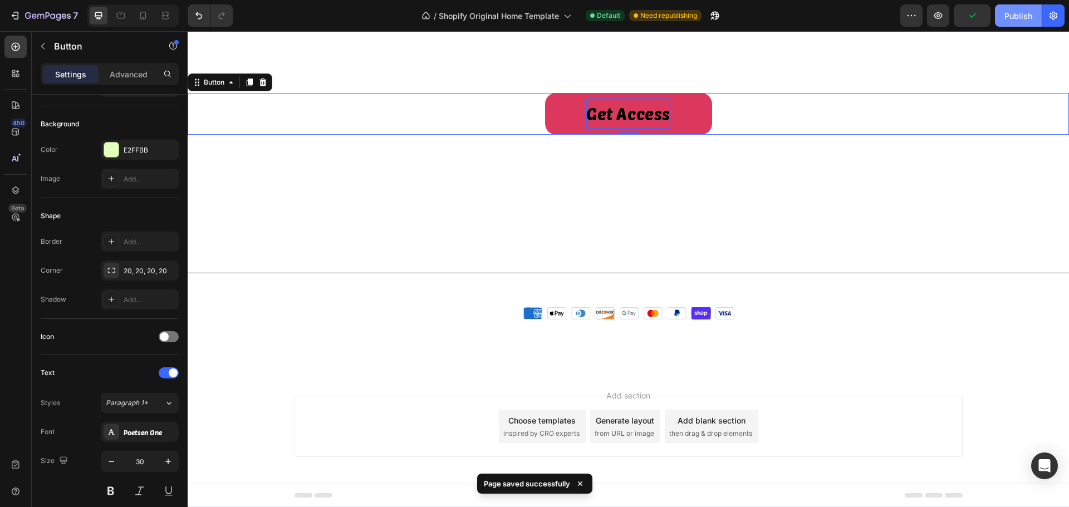
click at [1018, 21] on div "Publish" at bounding box center [1018, 16] width 28 height 12
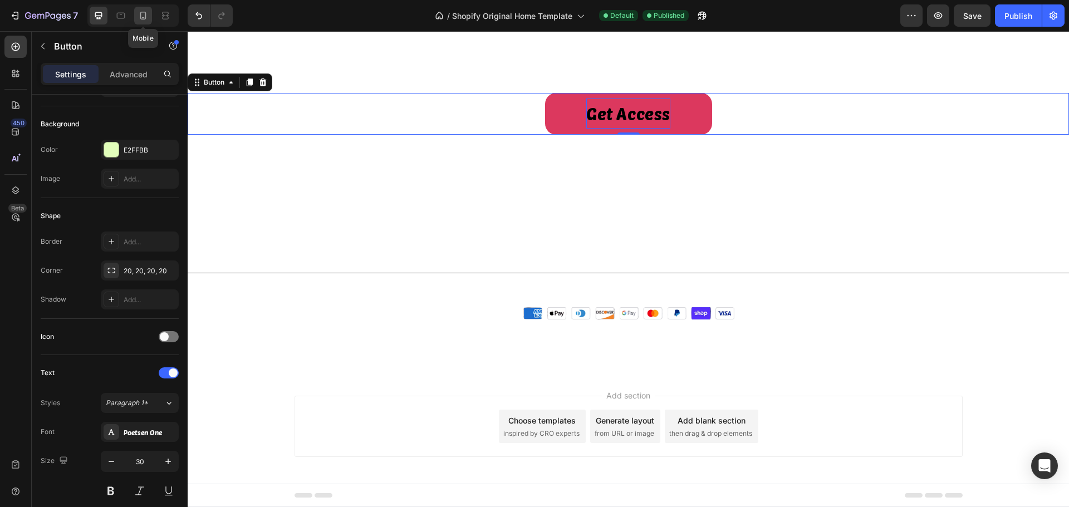
click at [144, 15] on icon at bounding box center [142, 15] width 11 height 11
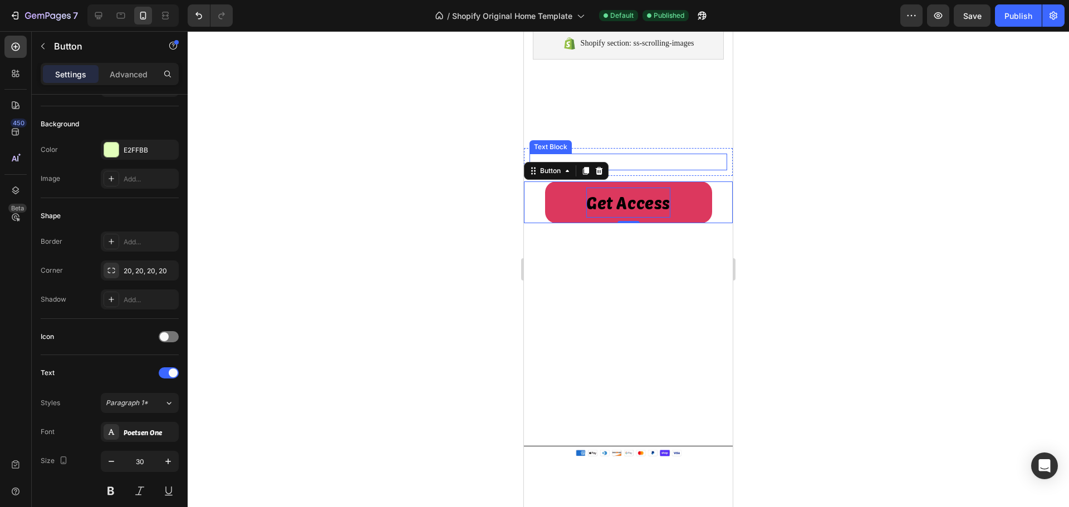
scroll to position [701, 0]
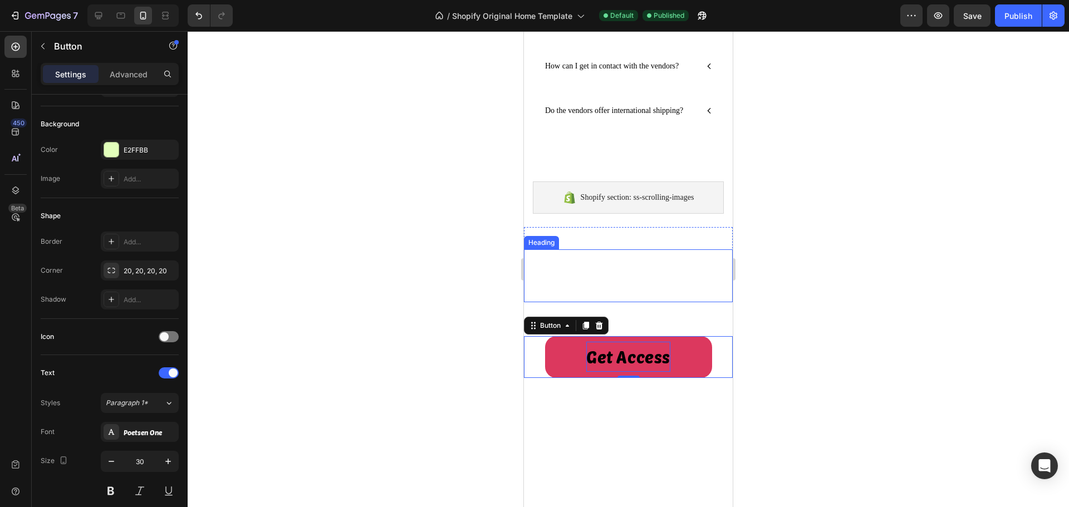
click at [635, 302] on h2 "Start Making Money [DATE]" at bounding box center [628, 275] width 209 height 53
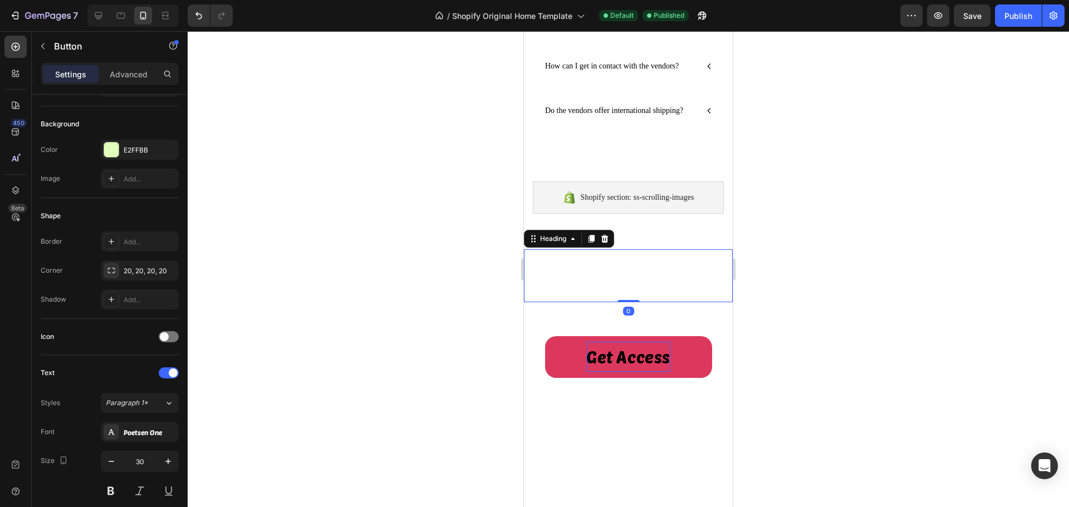
scroll to position [0, 0]
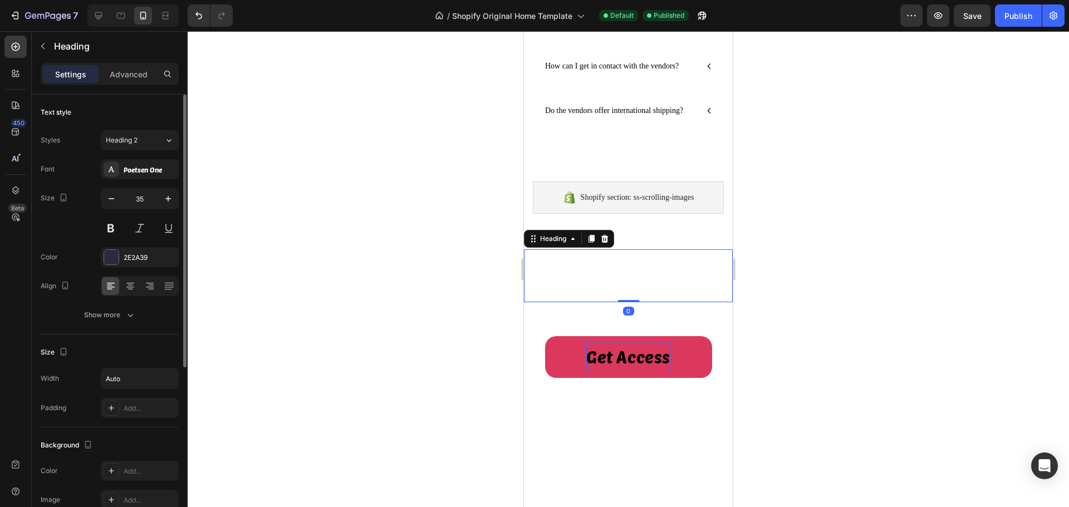
click at [635, 302] on h2 "Start Making Money [DATE]" at bounding box center [628, 275] width 209 height 53
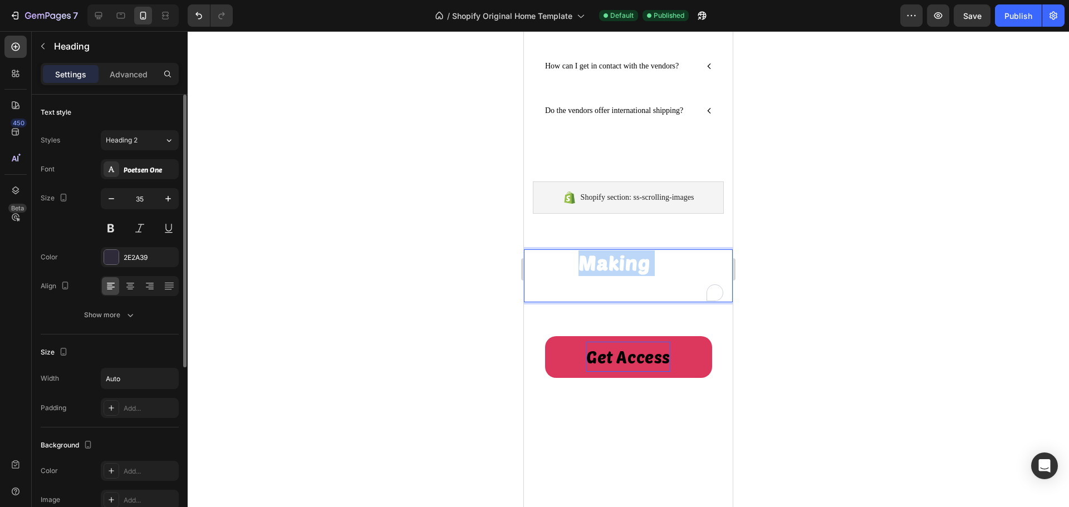
click at [635, 301] on p "Start Making Money [DATE]" at bounding box center [628, 275] width 207 height 51
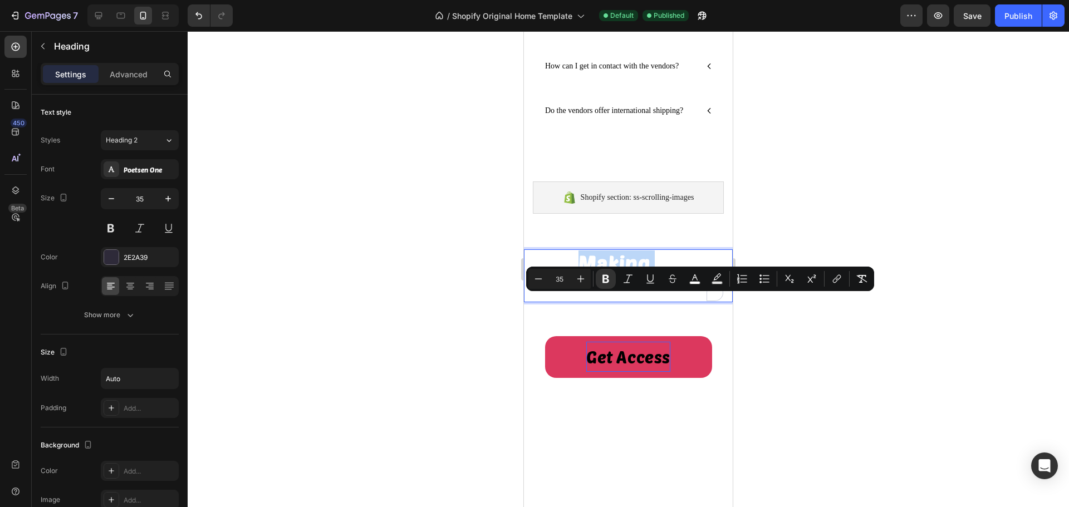
click at [635, 301] on p "Start Making Money [DATE]" at bounding box center [628, 275] width 207 height 51
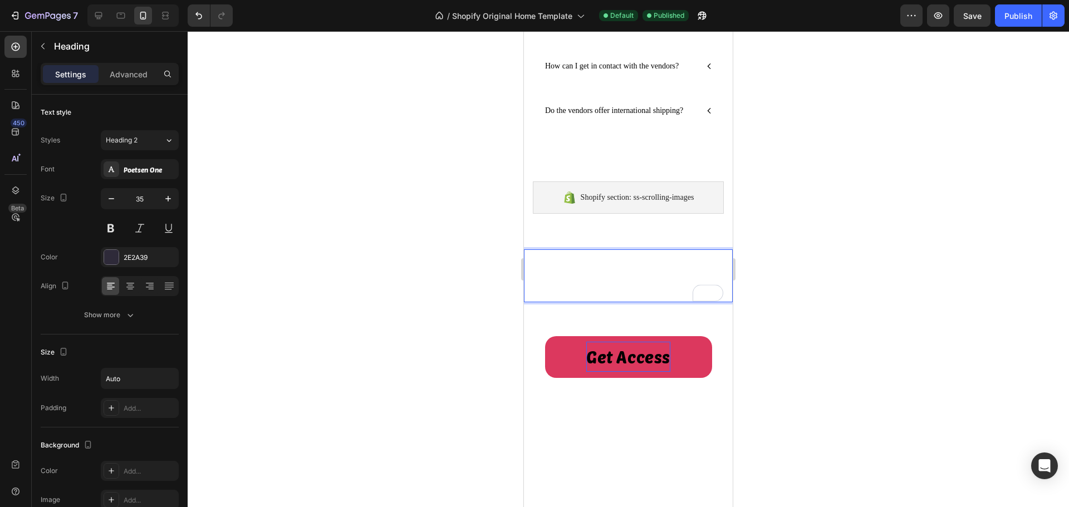
click at [635, 301] on p "Start Making Money [DATE]" at bounding box center [628, 275] width 207 height 51
click at [539, 300] on strong "Start Making Money [DATE]" at bounding box center [623, 275] width 196 height 49
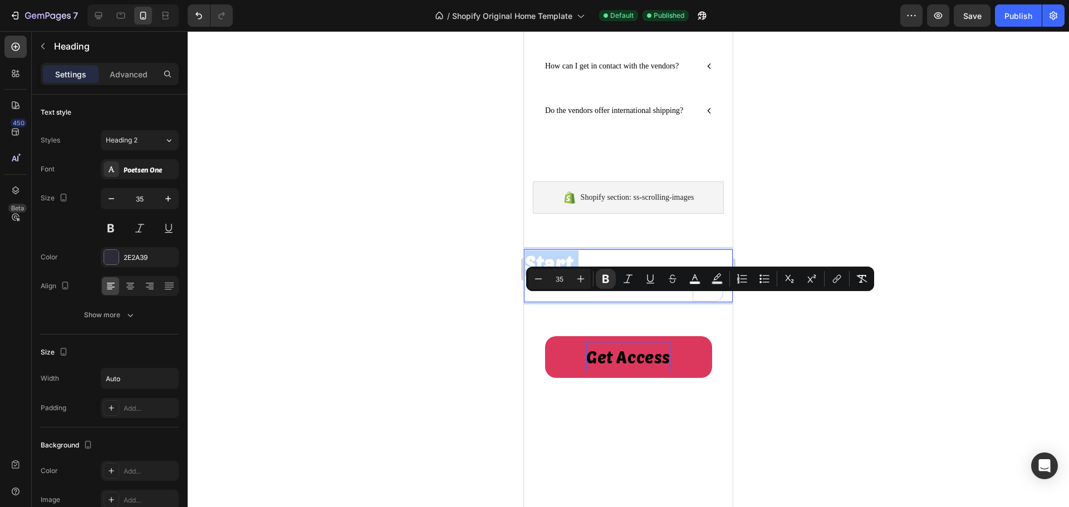
click at [539, 300] on strong "Start Making Money [DATE]" at bounding box center [623, 275] width 196 height 49
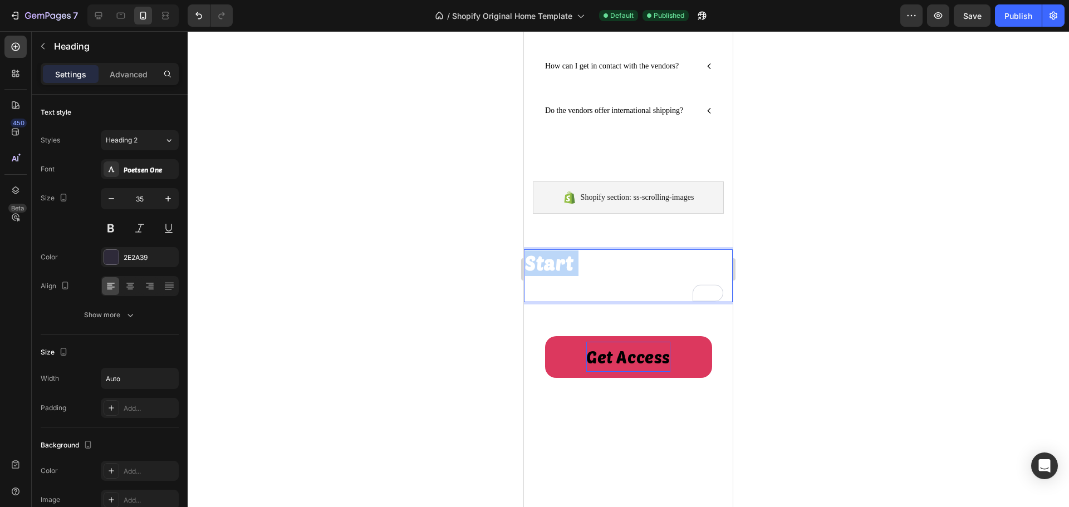
click at [539, 300] on strong "Start Making Money [DATE]" at bounding box center [623, 275] width 196 height 49
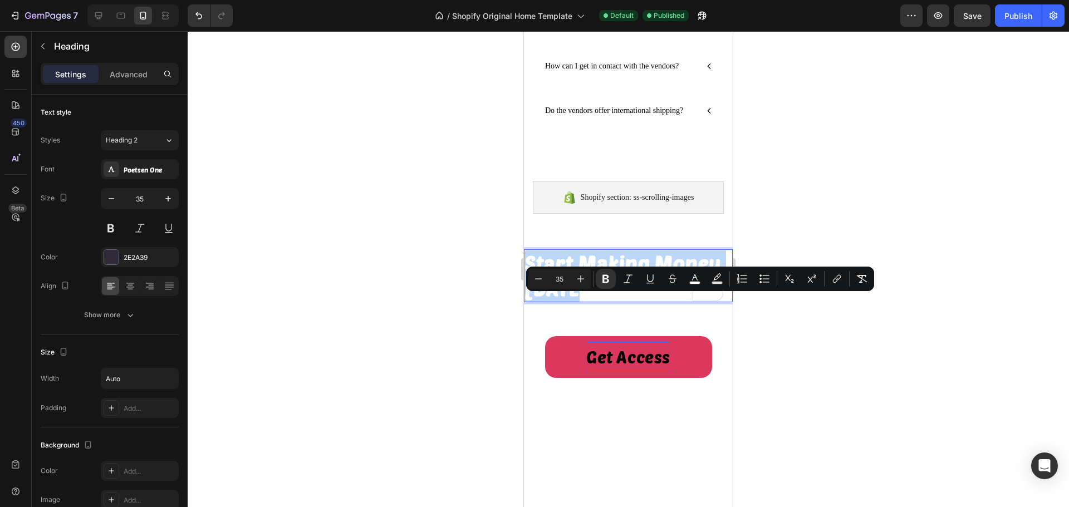
click at [539, 300] on strong "Start Making Money [DATE]" at bounding box center [623, 275] width 196 height 49
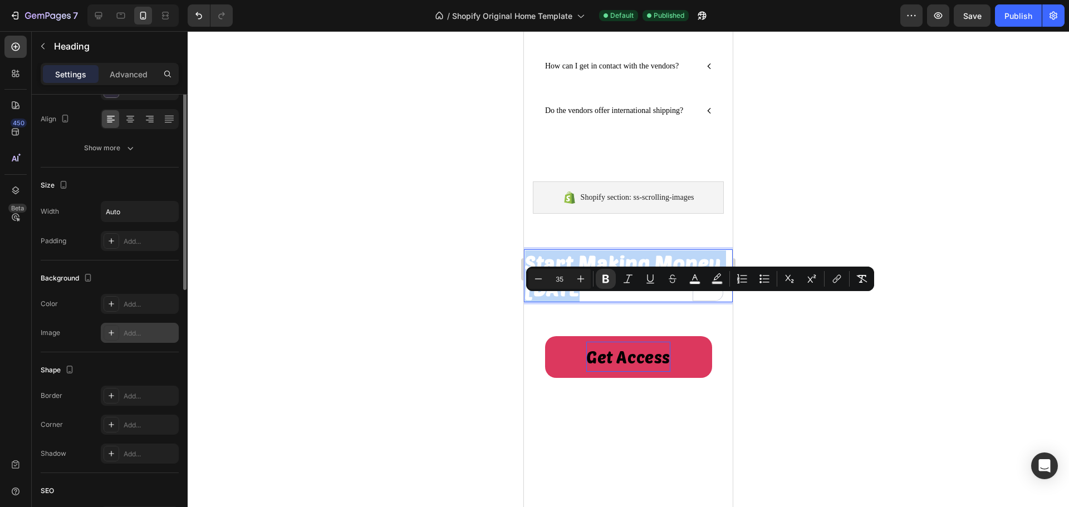
scroll to position [56, 0]
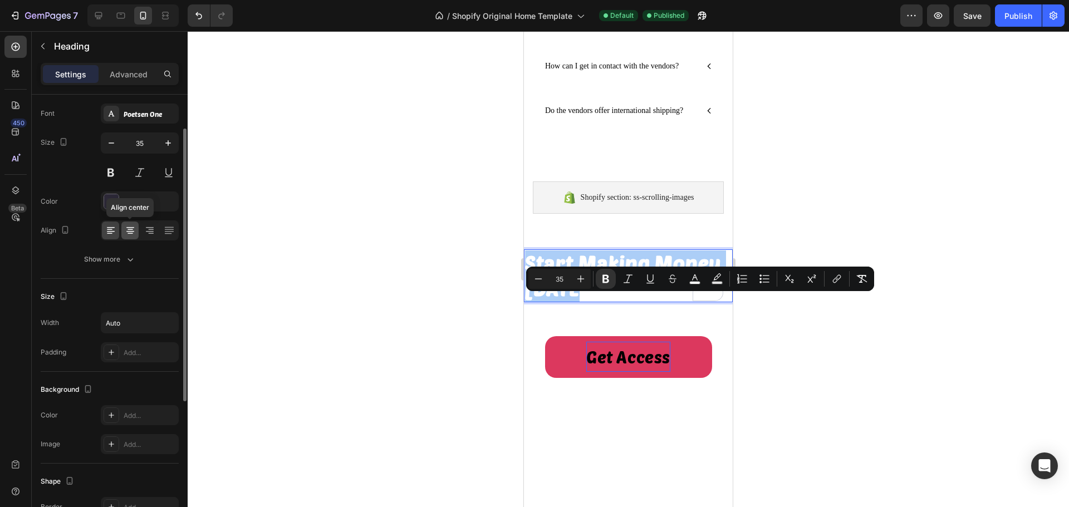
click at [126, 230] on icon at bounding box center [130, 230] width 11 height 11
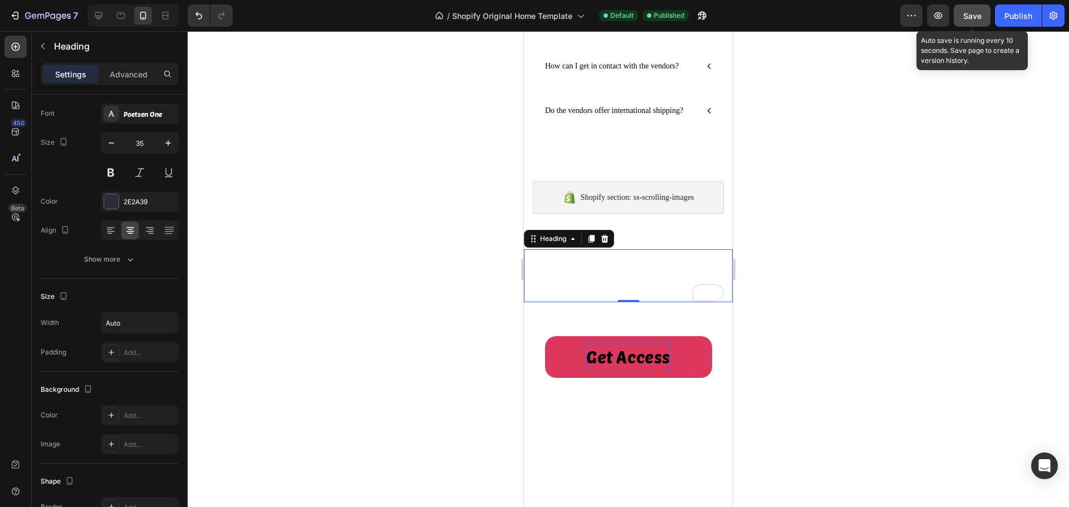
click at [971, 25] on button "Save" at bounding box center [972, 15] width 37 height 22
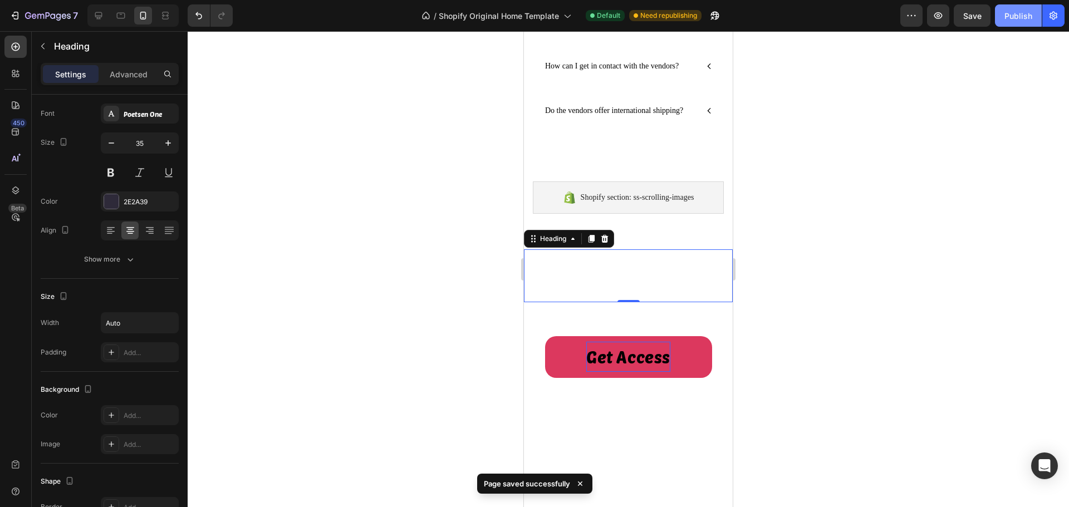
click at [1021, 20] on div "Publish" at bounding box center [1018, 16] width 28 height 12
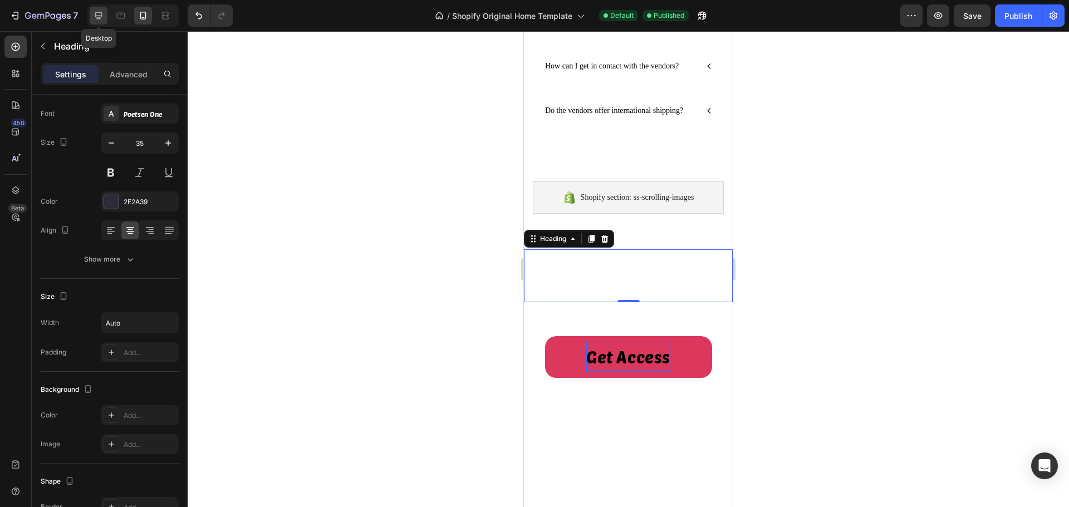
click at [102, 21] on icon at bounding box center [98, 15] width 11 height 11
type input "46"
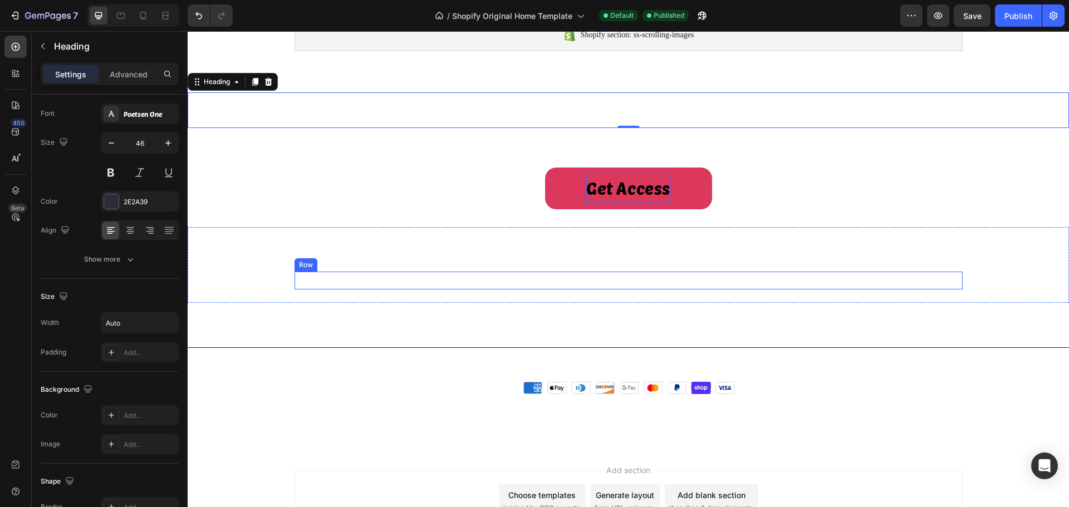
scroll to position [797, 0]
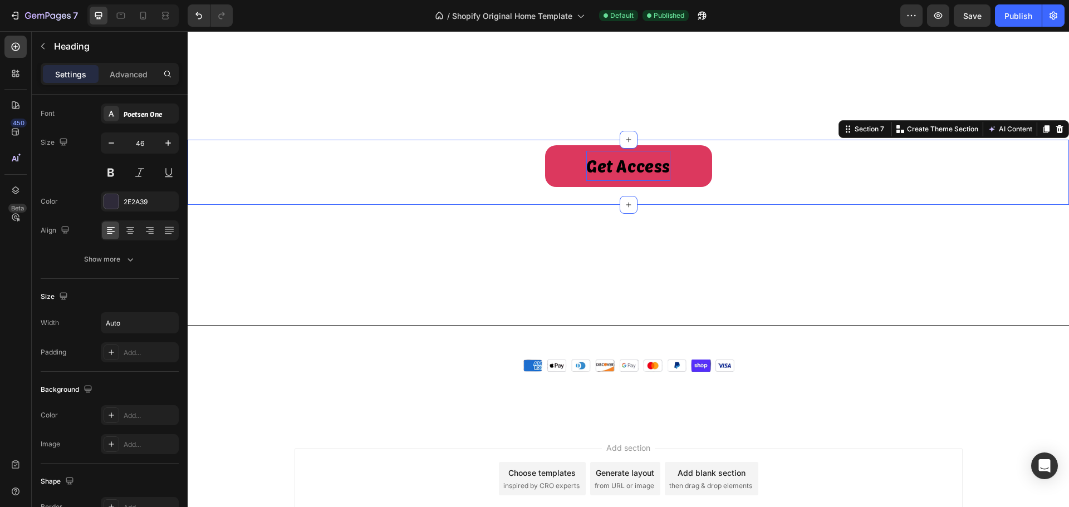
click at [470, 195] on div "Get Access Button Section 7 You can create reusable sections Create Theme Secti…" at bounding box center [628, 172] width 881 height 65
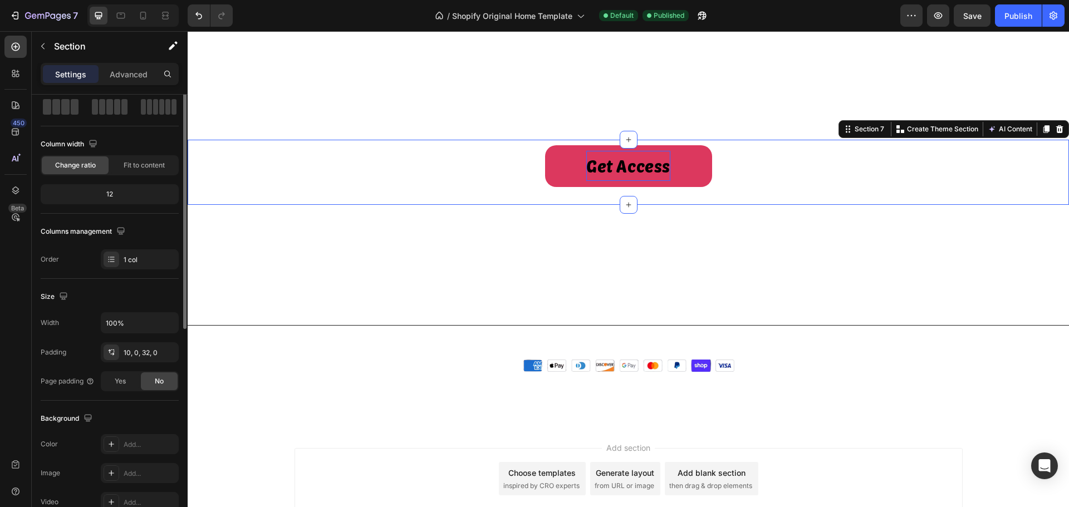
scroll to position [0, 0]
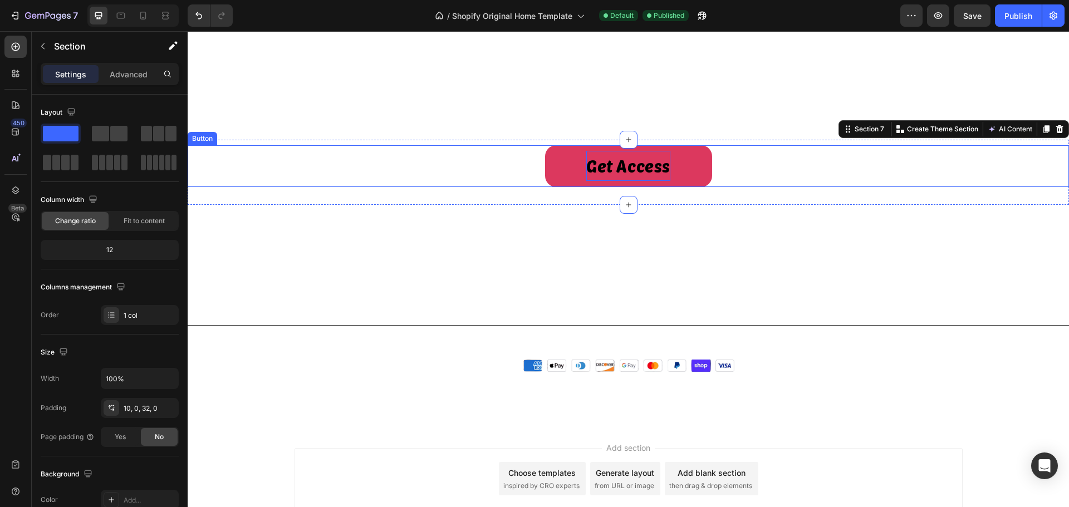
click at [512, 158] on div "Get Access Button" at bounding box center [628, 166] width 881 height 42
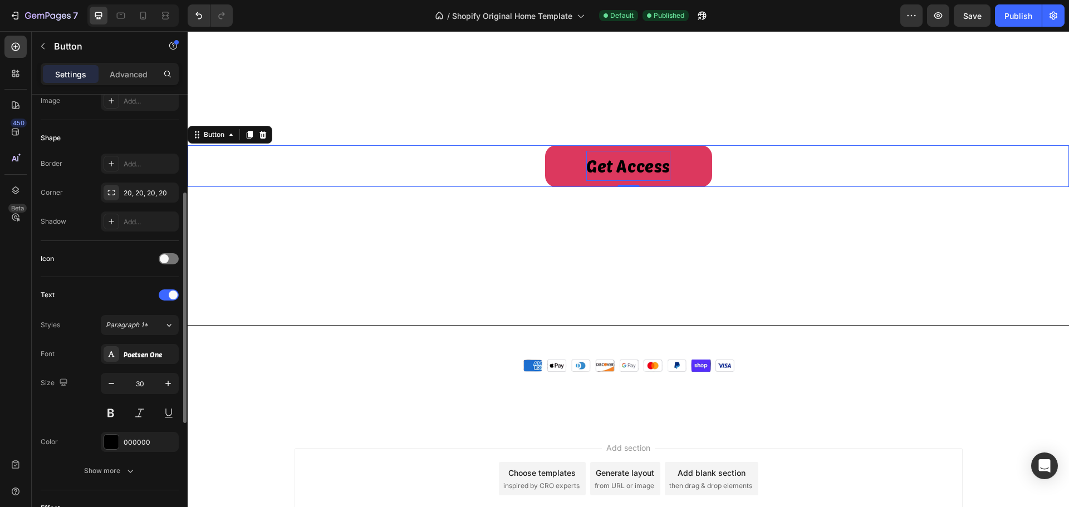
scroll to position [22, 0]
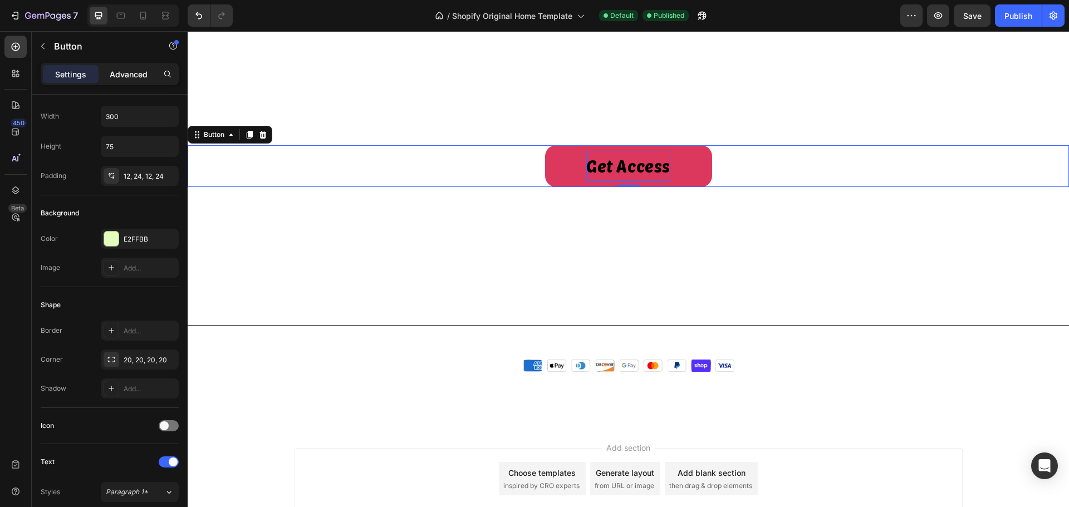
click at [139, 77] on p "Advanced" at bounding box center [129, 74] width 38 height 12
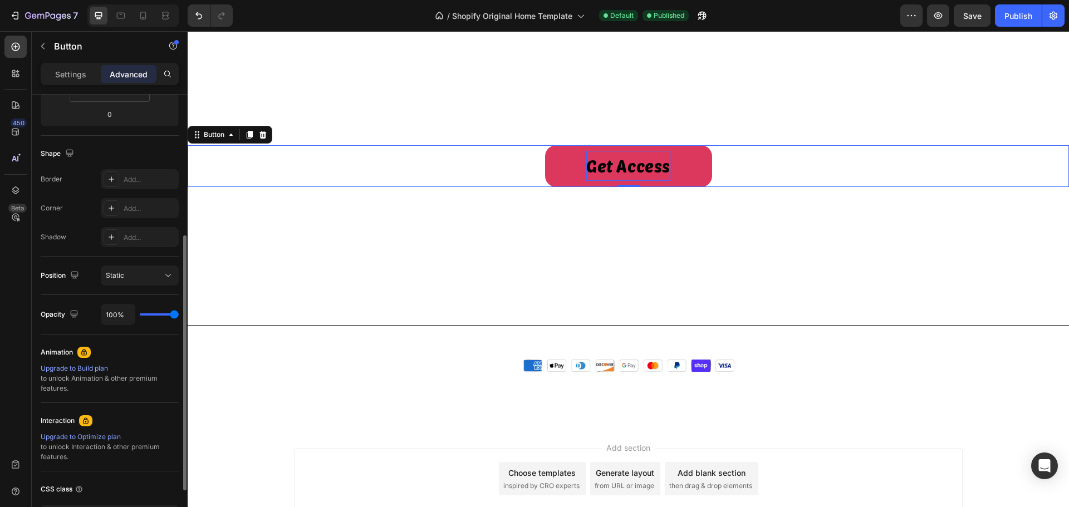
scroll to position [0, 0]
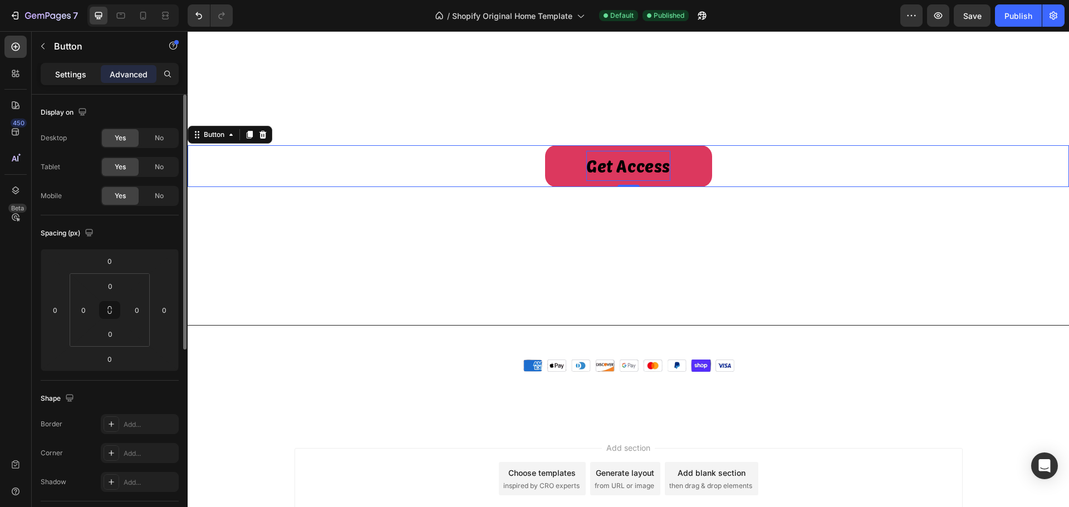
click at [72, 78] on p "Settings" at bounding box center [70, 74] width 31 height 12
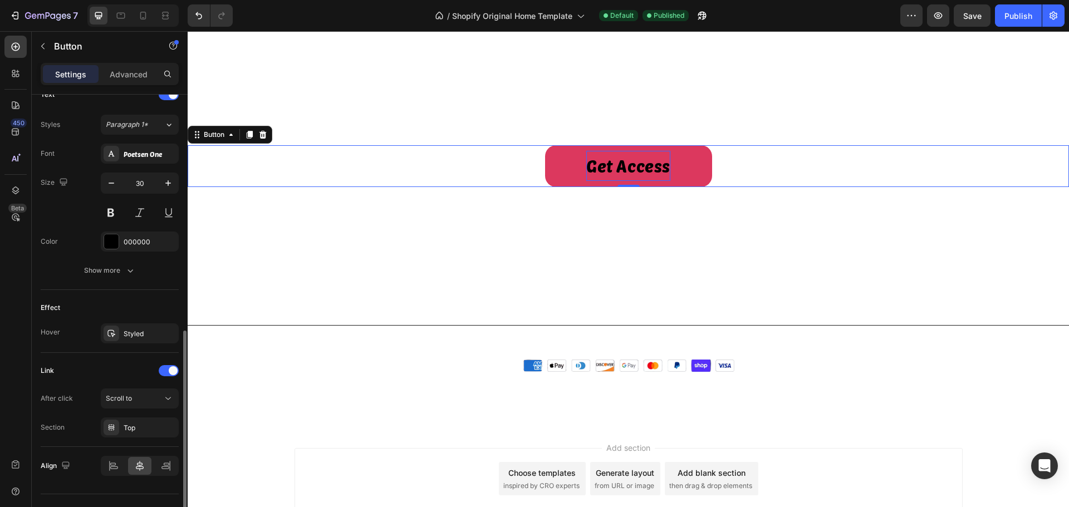
scroll to position [412, 0]
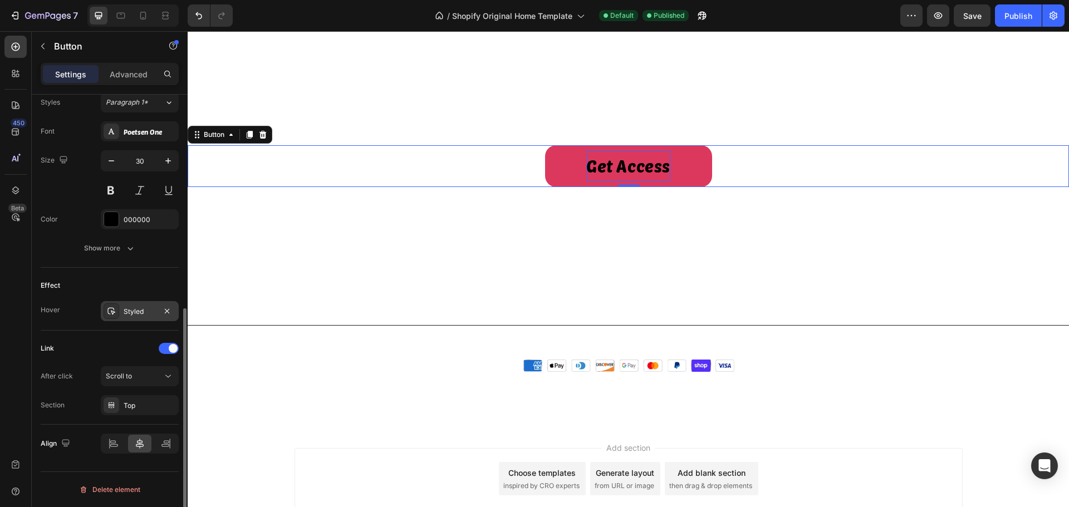
click at [139, 315] on div "Styled" at bounding box center [140, 312] width 32 height 10
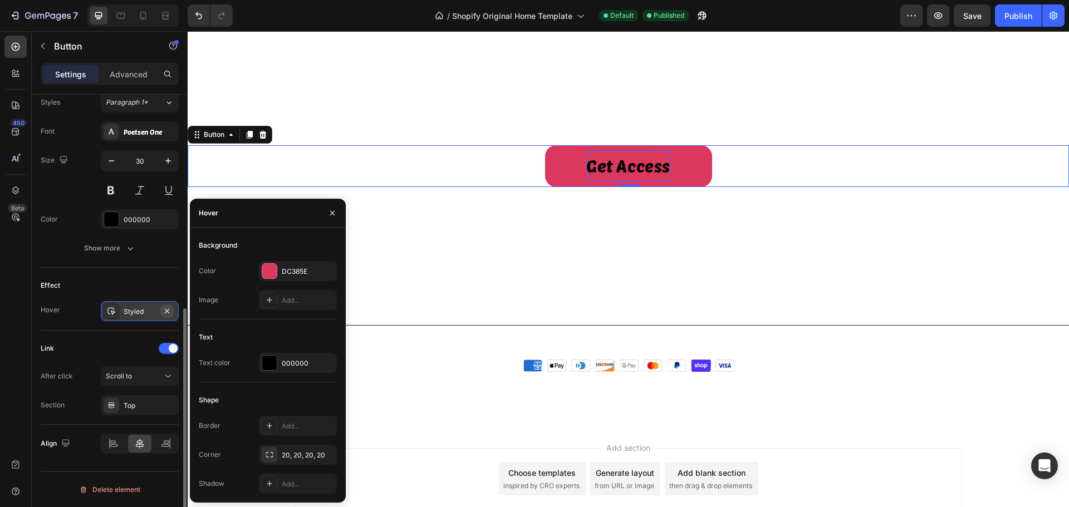
click at [168, 312] on icon "button" at bounding box center [167, 311] width 9 height 9
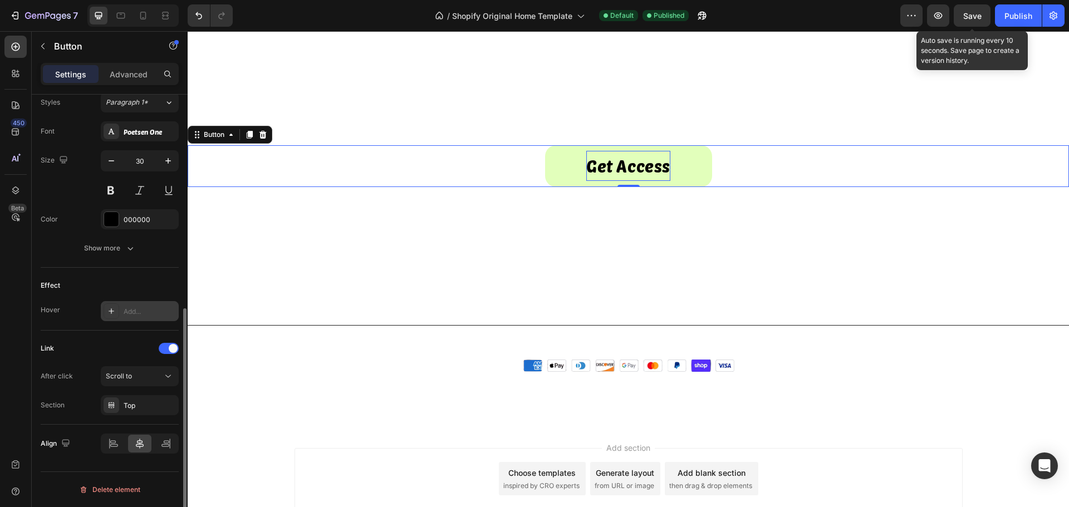
click at [976, 17] on span "Save" at bounding box center [972, 15] width 18 height 9
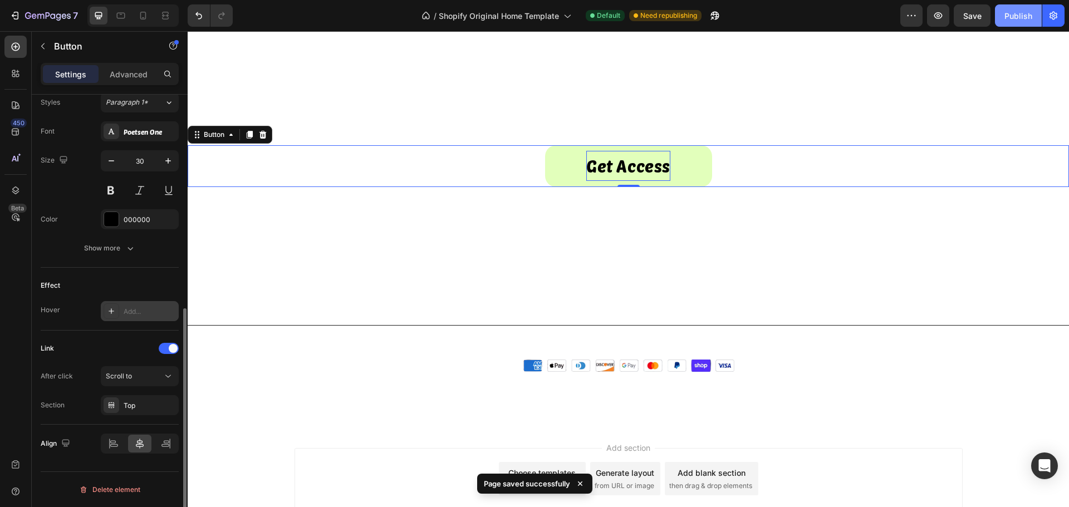
click at [1004, 19] on div "Publish" at bounding box center [1018, 16] width 28 height 12
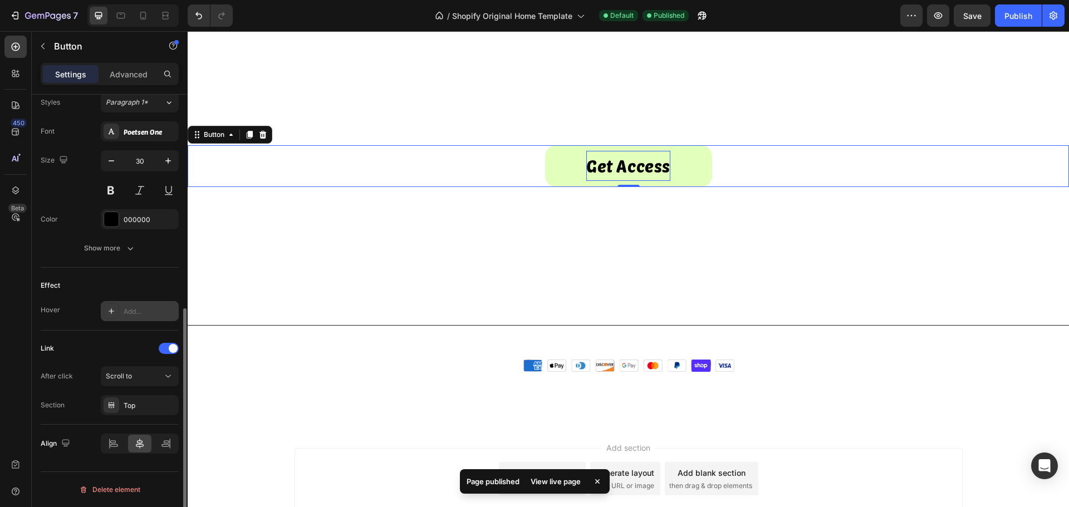
click at [115, 309] on icon at bounding box center [111, 311] width 9 height 9
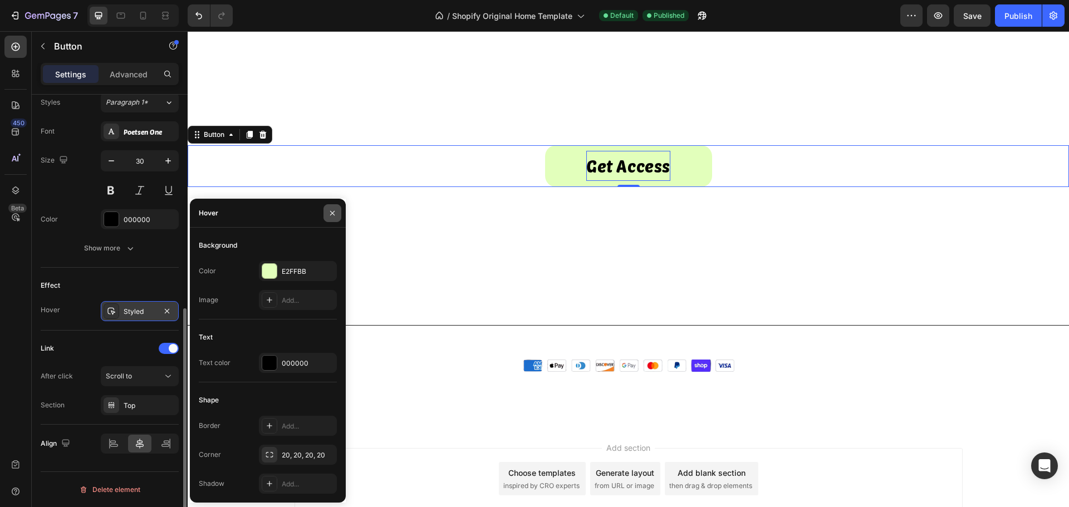
click at [330, 212] on icon "button" at bounding box center [332, 213] width 9 height 9
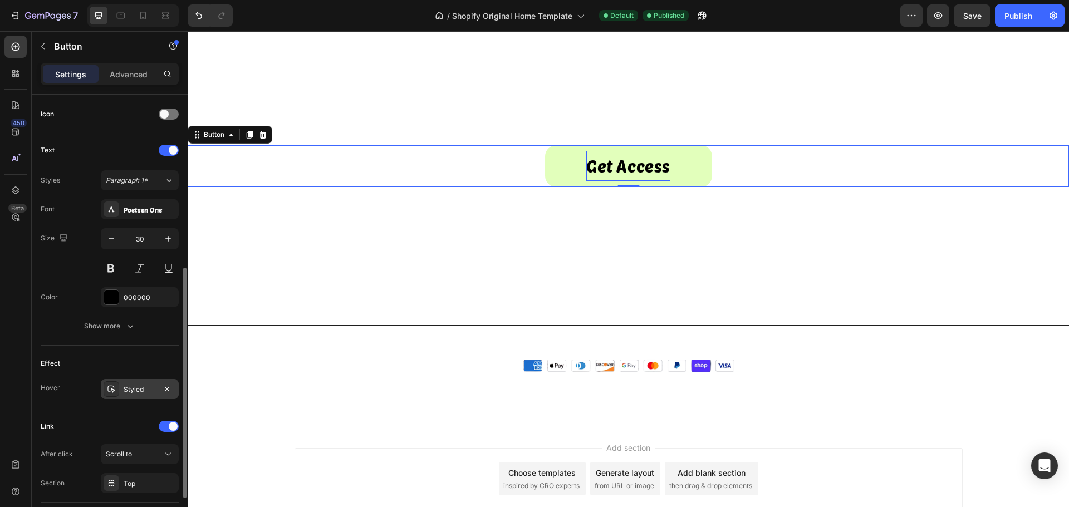
scroll to position [390, 0]
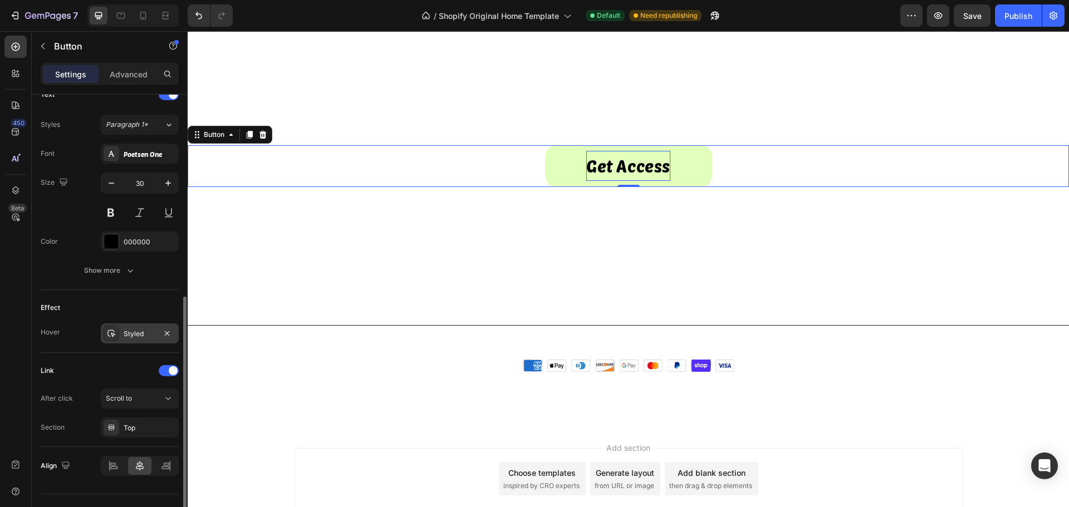
click at [132, 333] on div "Styled" at bounding box center [140, 334] width 32 height 10
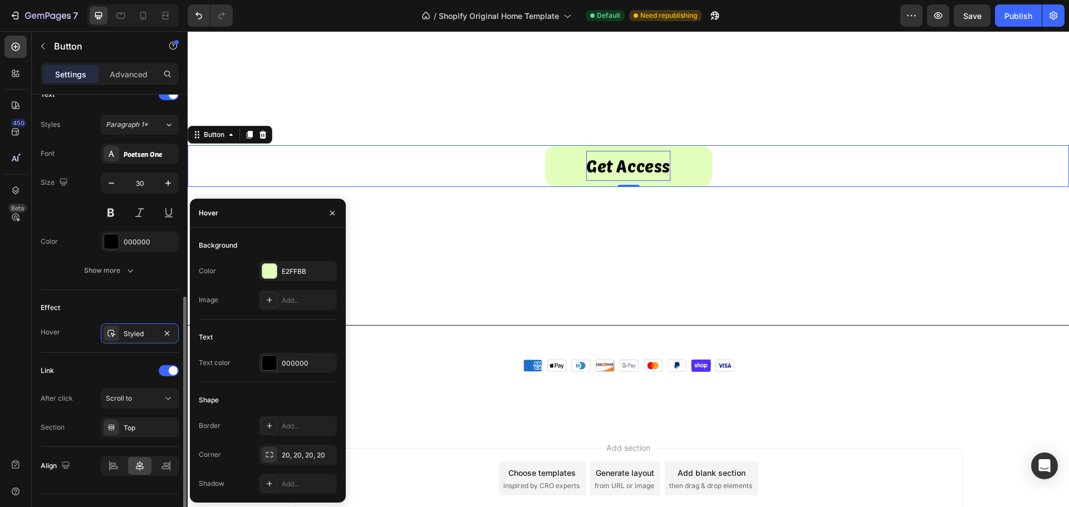
click at [135, 307] on div "Effect" at bounding box center [110, 308] width 138 height 18
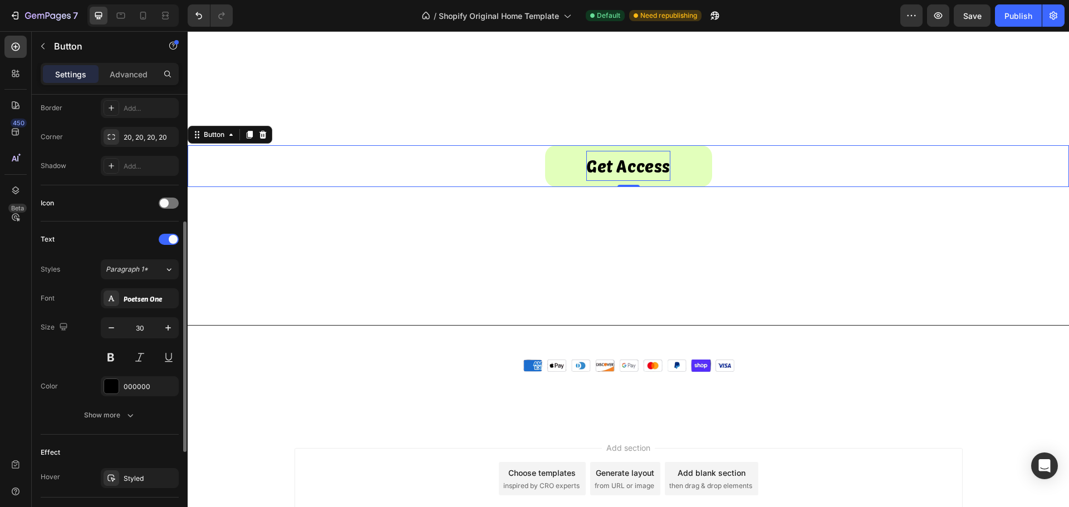
scroll to position [0, 0]
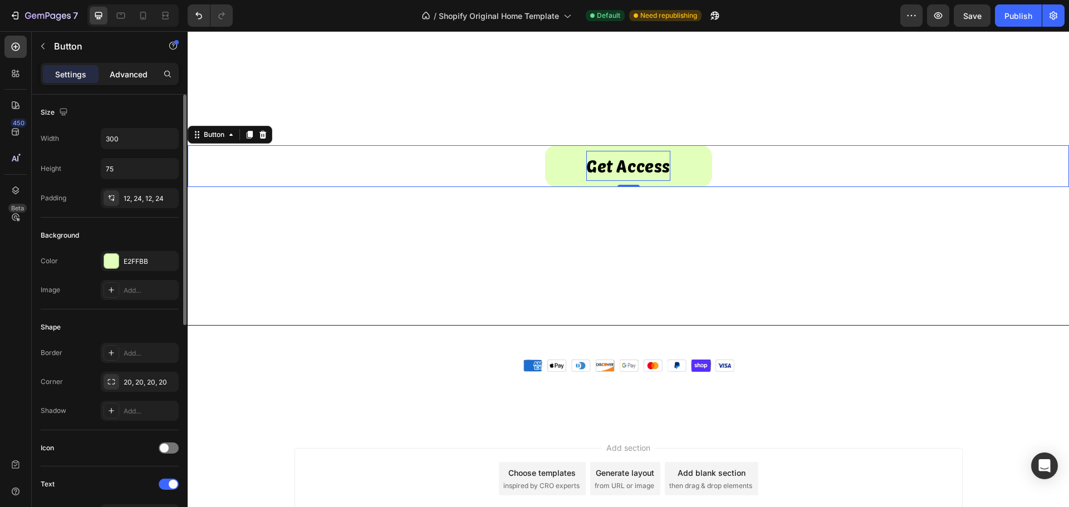
click at [135, 77] on p "Advanced" at bounding box center [129, 74] width 38 height 12
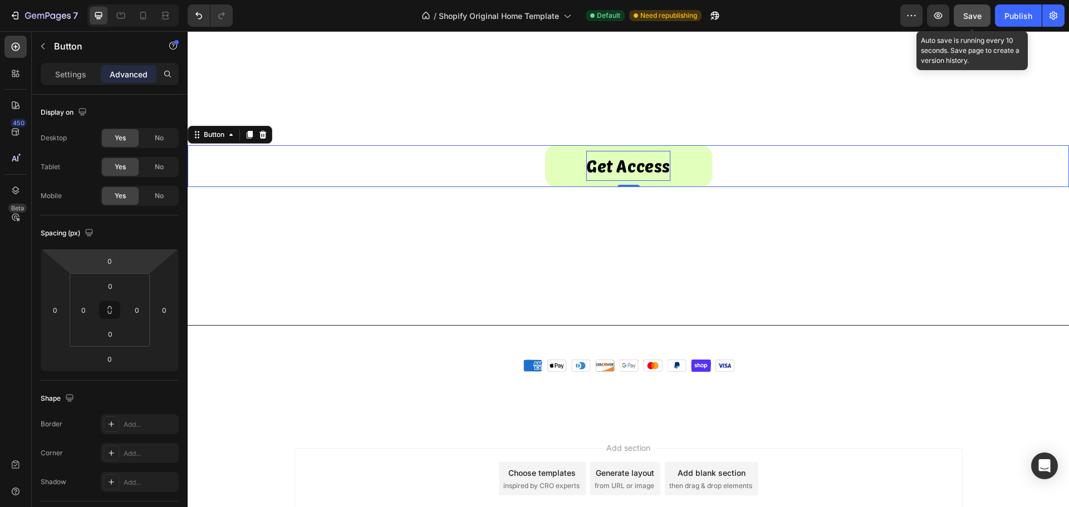
click at [972, 22] on button "Save" at bounding box center [972, 15] width 37 height 22
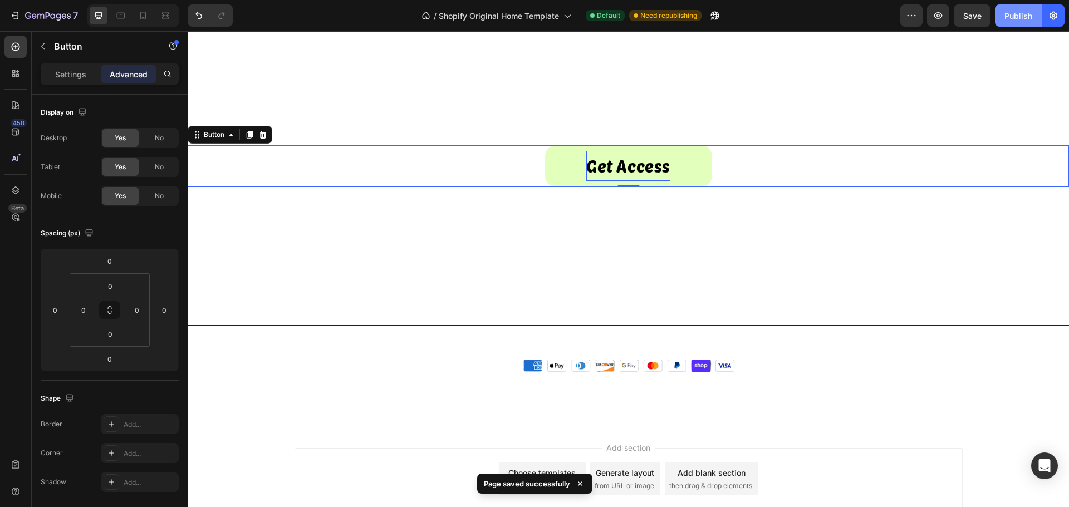
click at [1011, 22] on button "Publish" at bounding box center [1018, 15] width 47 height 22
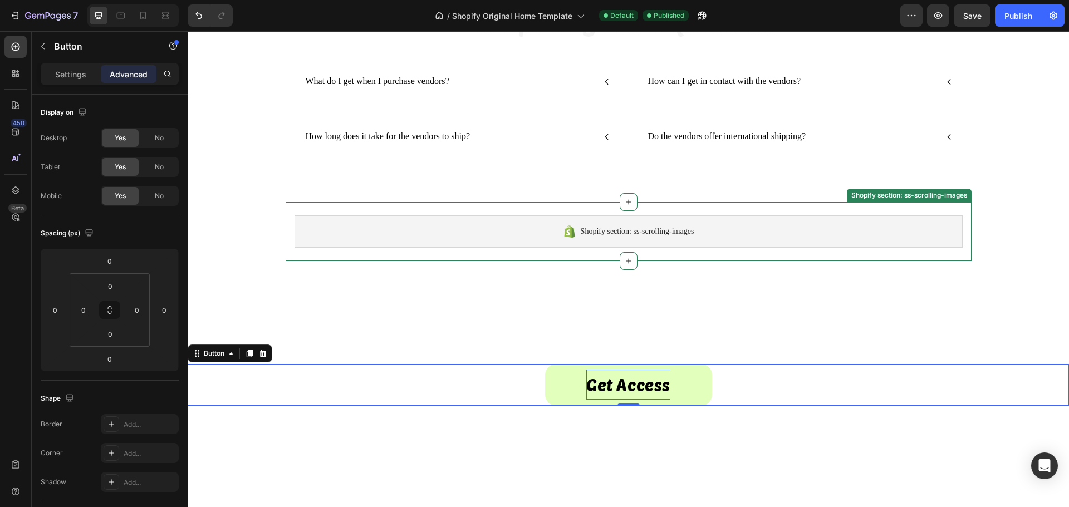
scroll to position [574, 0]
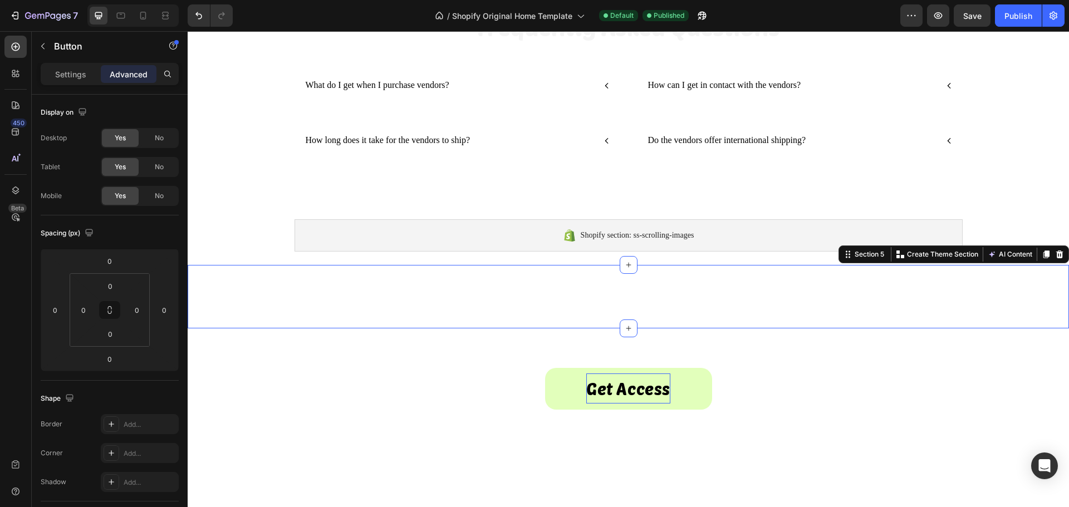
click at [538, 273] on div "⁠⁠⁠⁠⁠⁠⁠ Start Making Money [DATE] Heading Section 5 You can create reusable sec…" at bounding box center [628, 296] width 881 height 63
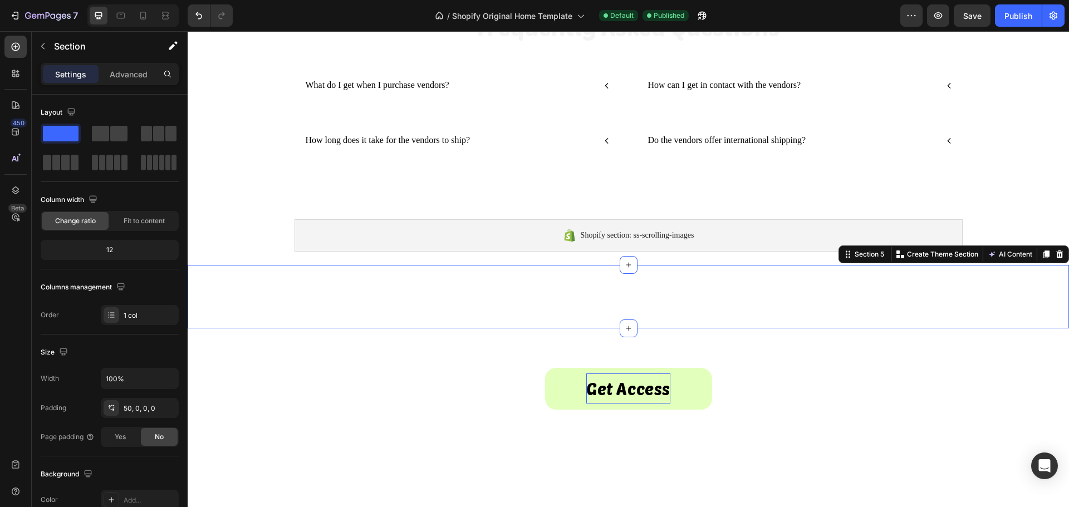
click at [539, 285] on div "⁠⁠⁠⁠⁠⁠⁠ Start Making Money [DATE] Heading Section 5 You can create reusable sec…" at bounding box center [628, 296] width 881 height 63
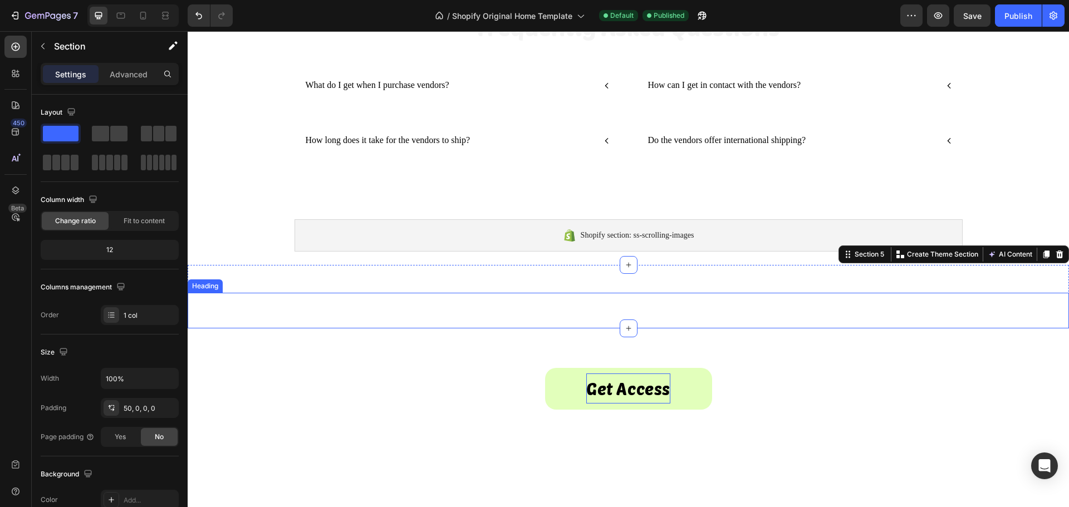
click at [561, 296] on strong "Start Making Money [DATE]" at bounding box center [629, 310] width 340 height 31
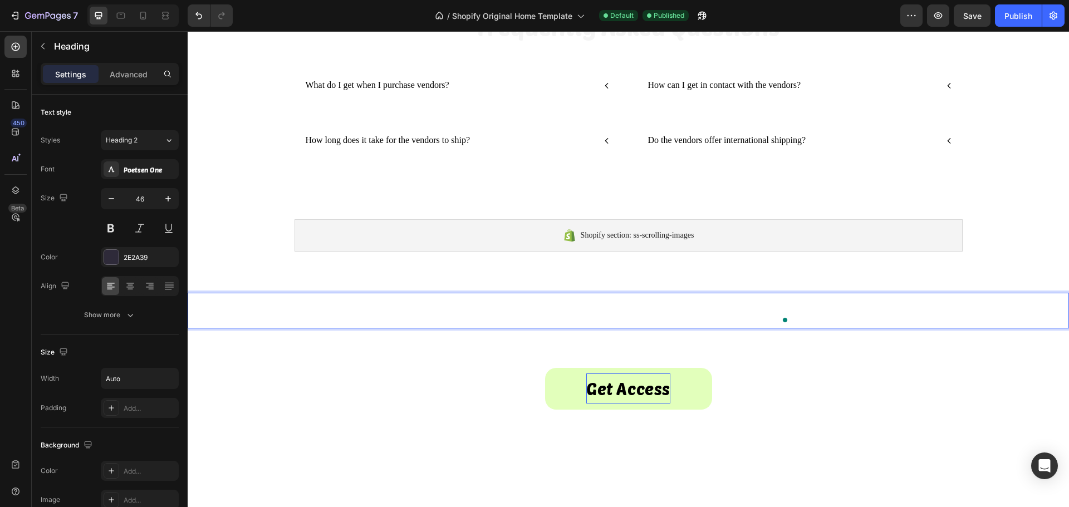
click at [565, 313] on strong "Start Making Money [DATE]" at bounding box center [629, 310] width 340 height 31
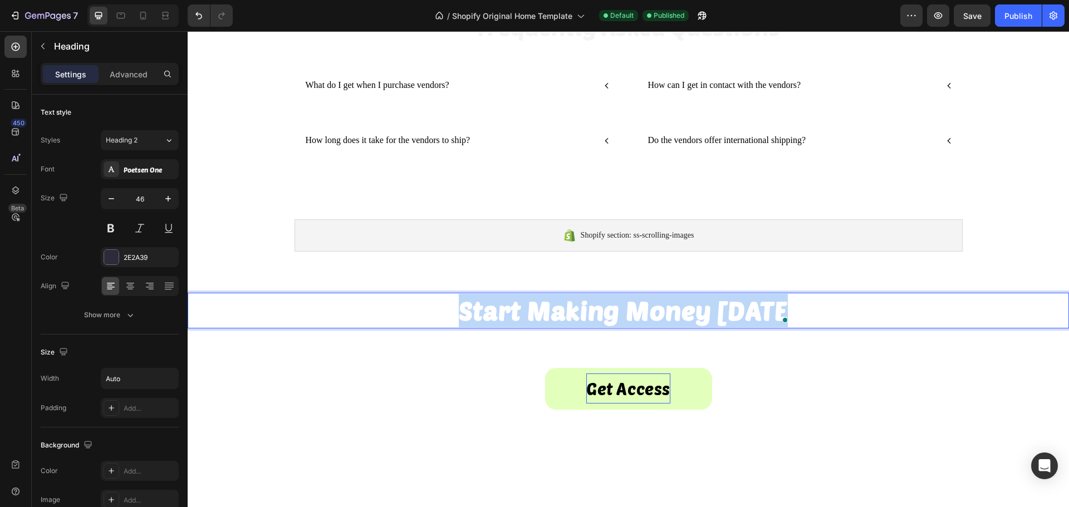
click at [565, 313] on strong "Start Making Money [DATE]" at bounding box center [629, 310] width 340 height 31
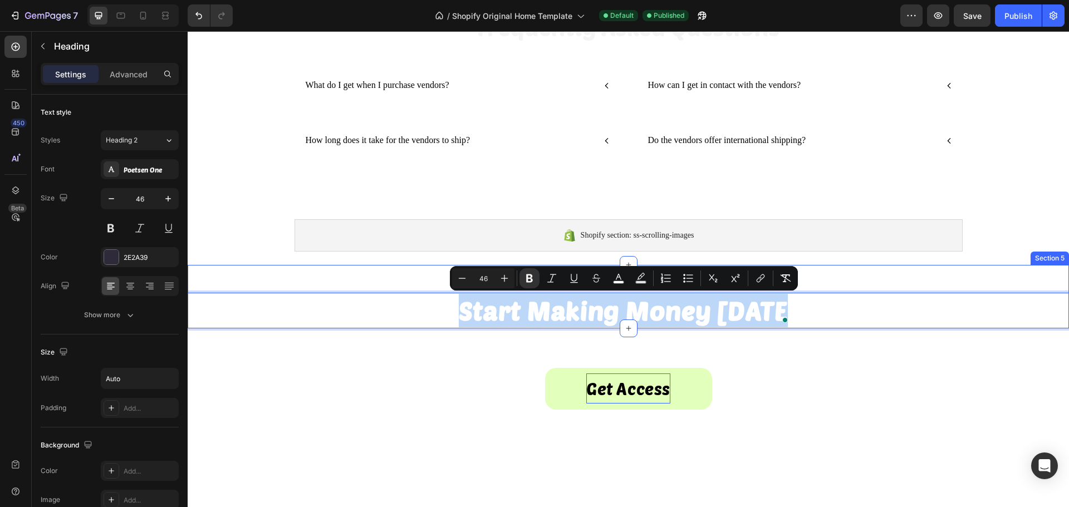
click at [315, 279] on div "Start Making Money [DATE] Heading 0 Section 5" at bounding box center [628, 296] width 881 height 63
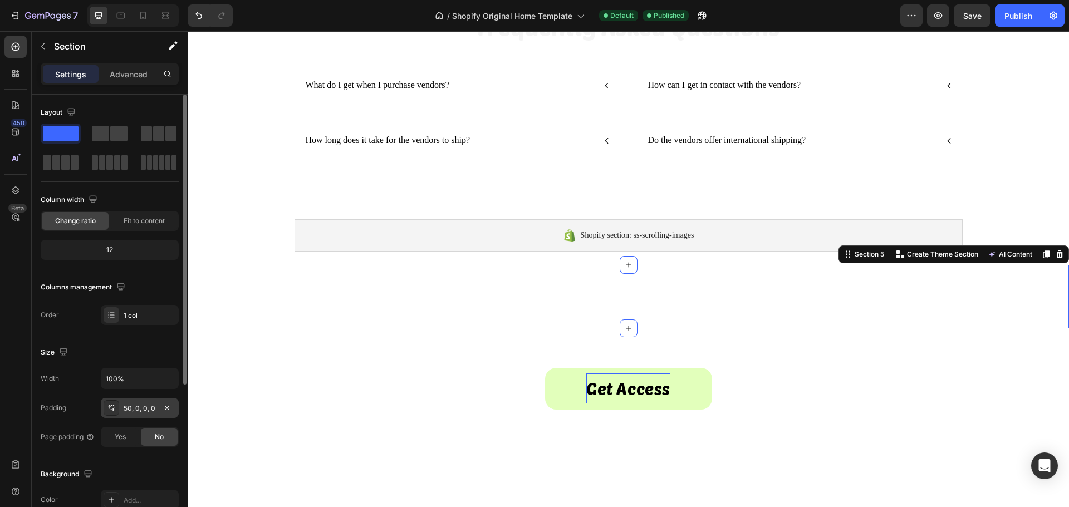
click at [133, 407] on div "50, 0, 0, 0" at bounding box center [140, 409] width 32 height 10
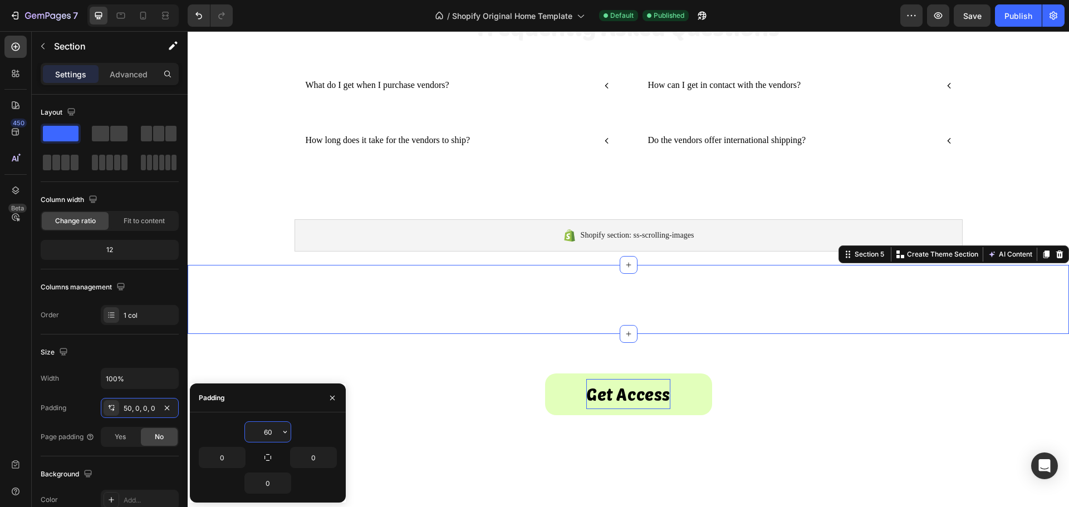
type input "6"
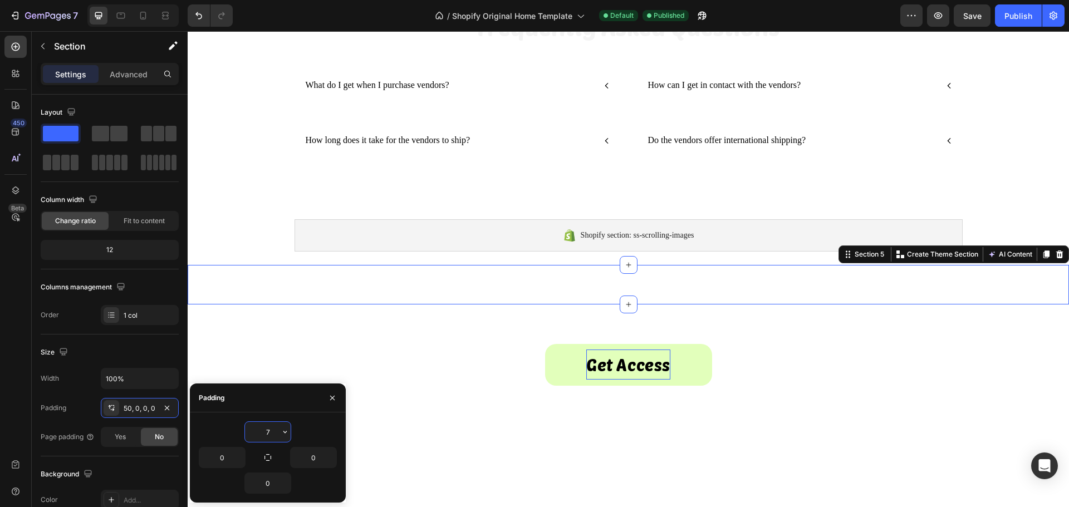
type input "70"
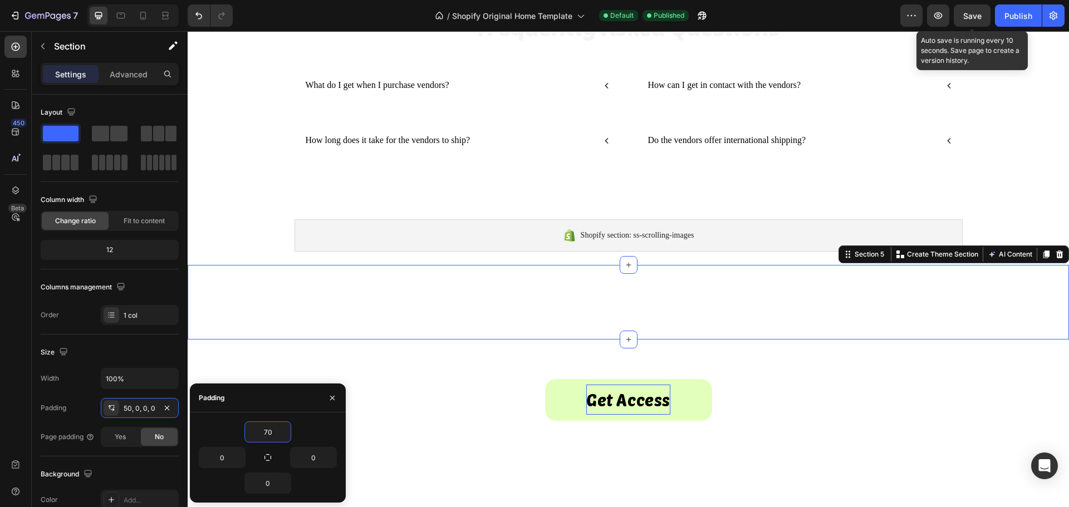
click at [975, 16] on span "Save" at bounding box center [972, 15] width 18 height 9
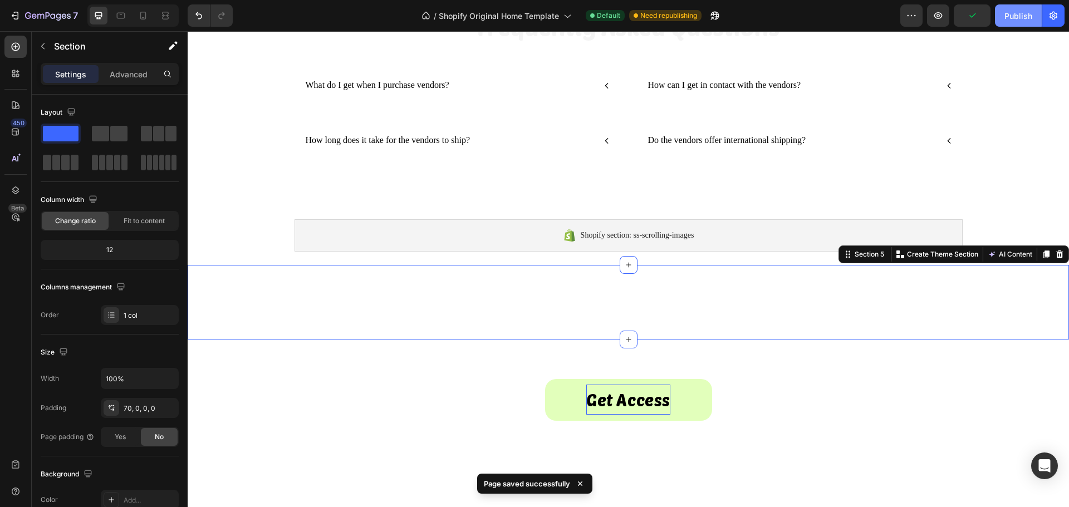
click at [1010, 23] on button "Publish" at bounding box center [1018, 15] width 47 height 22
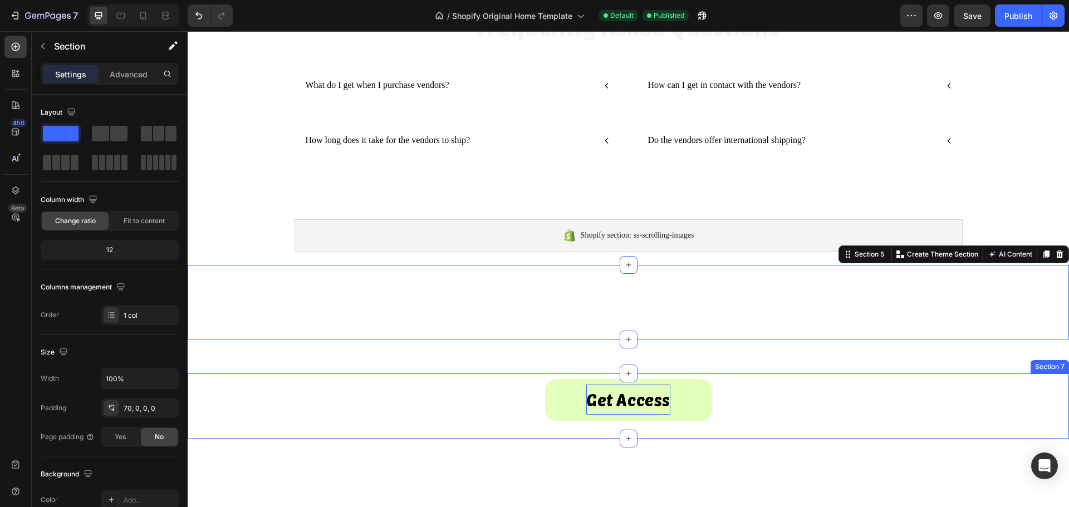
click at [260, 430] on div "Get Access Button Section 7" at bounding box center [628, 406] width 881 height 65
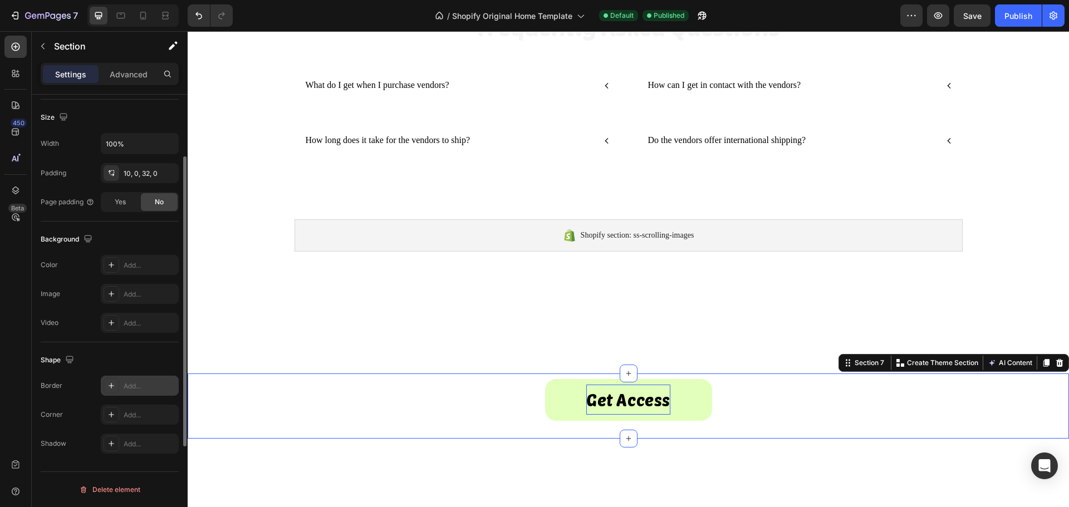
scroll to position [179, 0]
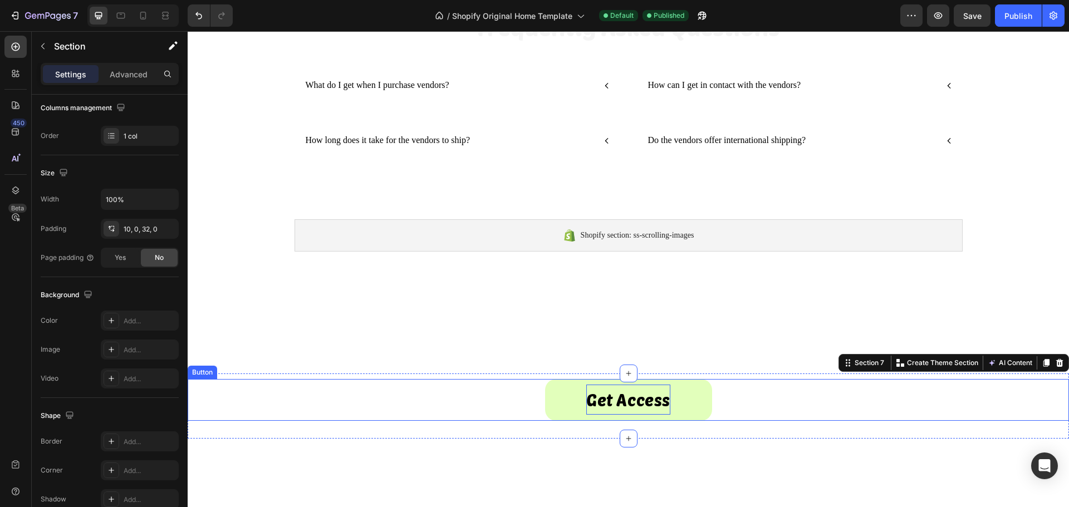
click at [213, 393] on div "Get Access Button" at bounding box center [628, 400] width 881 height 42
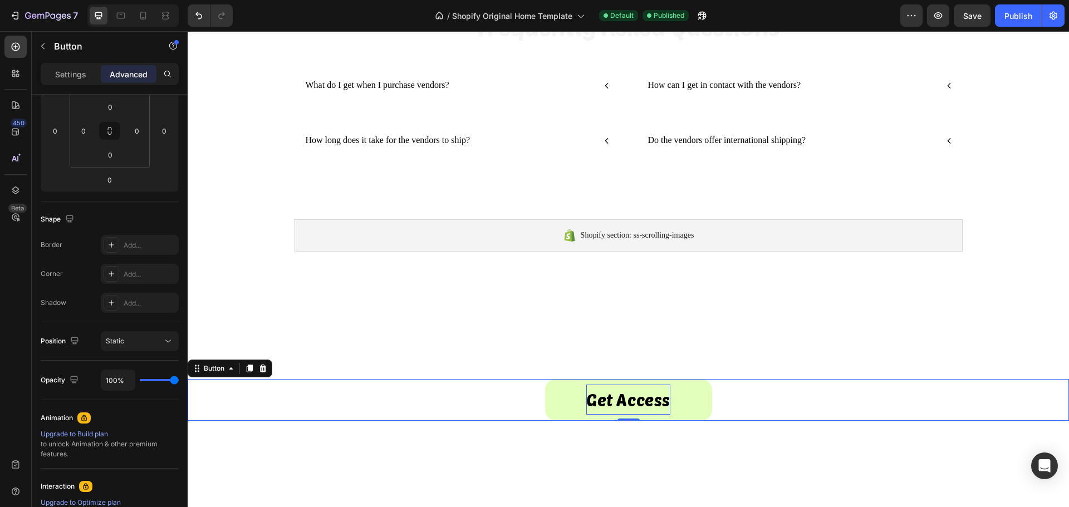
scroll to position [0, 0]
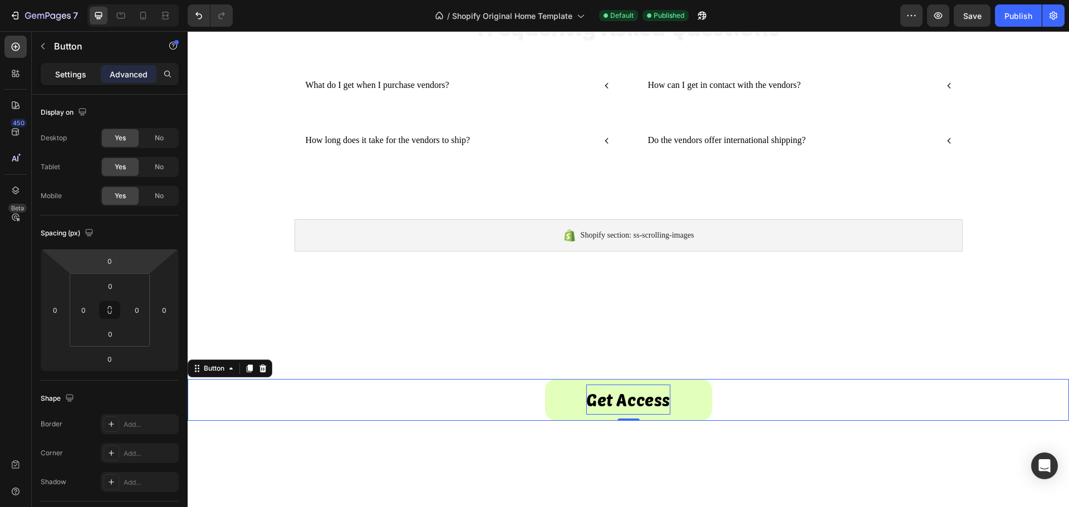
click at [75, 81] on div "Settings" at bounding box center [71, 74] width 56 height 18
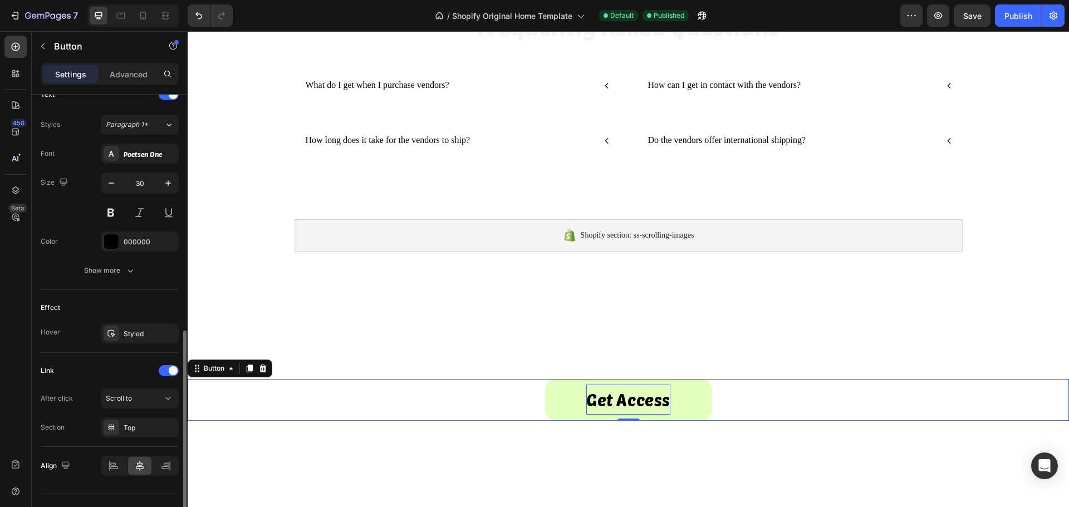
scroll to position [412, 0]
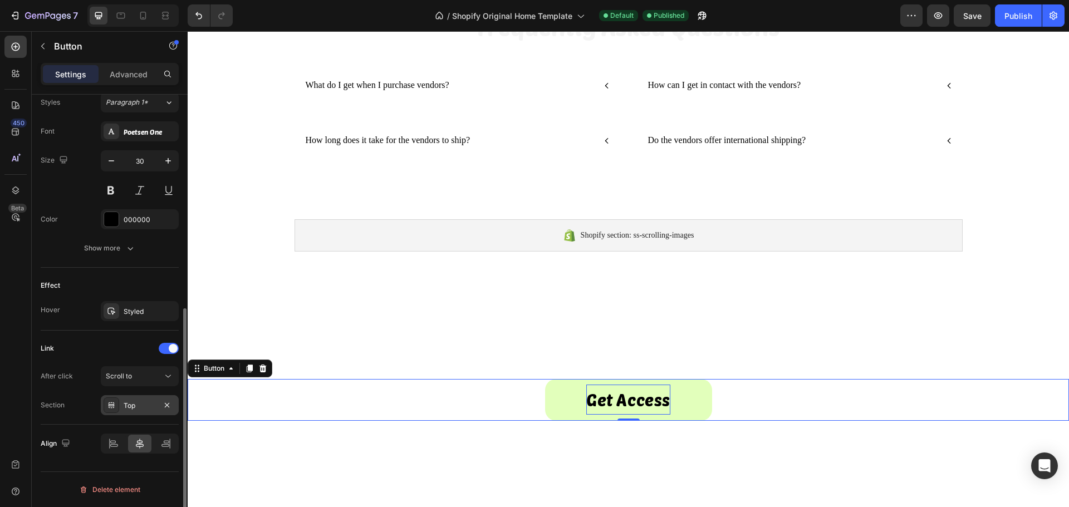
click at [127, 406] on div "Top" at bounding box center [140, 406] width 32 height 10
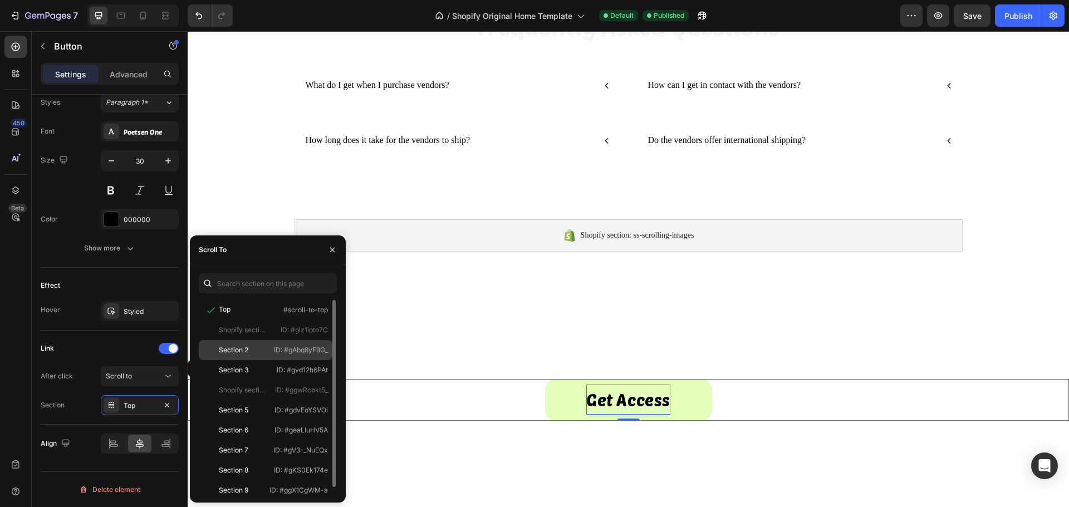
click at [234, 355] on div "Section 2" at bounding box center [234, 350] width 30 height 10
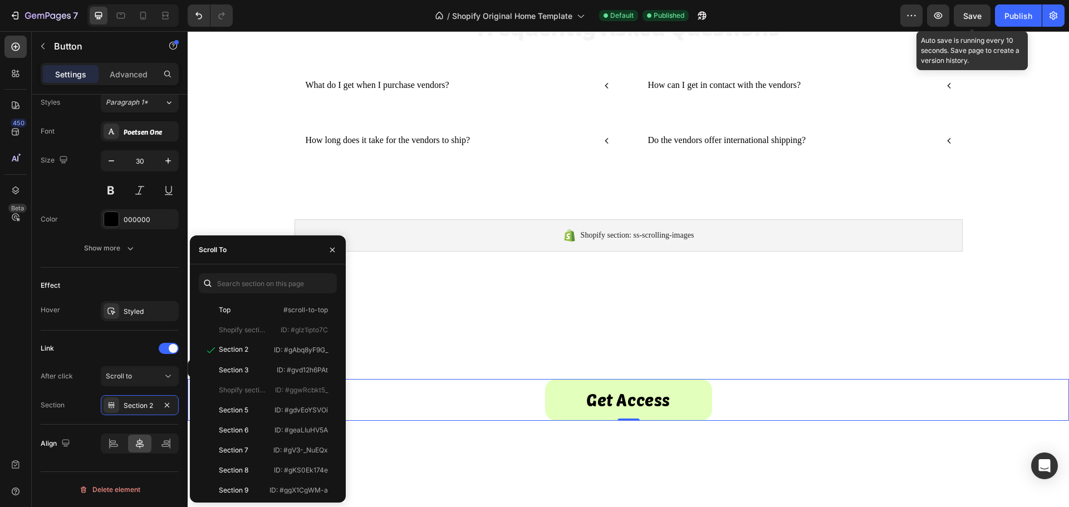
click at [973, 21] on div "Save" at bounding box center [972, 16] width 18 height 12
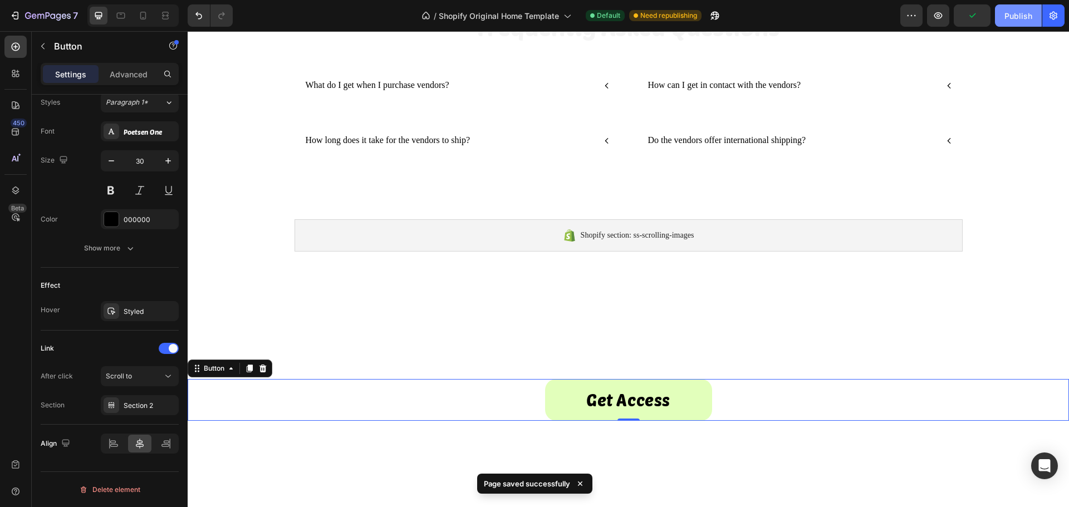
click at [1009, 22] on button "Publish" at bounding box center [1018, 15] width 47 height 22
